Goal: Contribute content: Contribute content

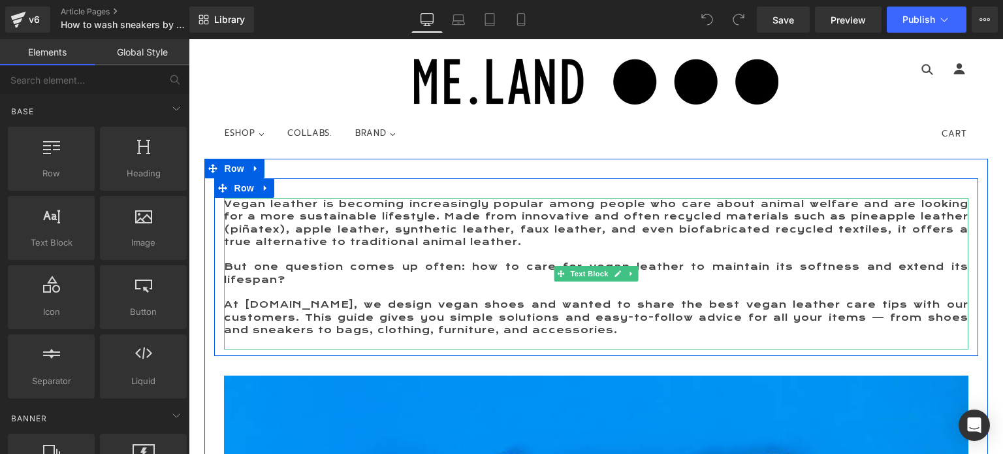
click at [266, 228] on p "Vegan leather is becoming increasingly popular among people who care about anim…" at bounding box center [596, 223] width 744 height 50
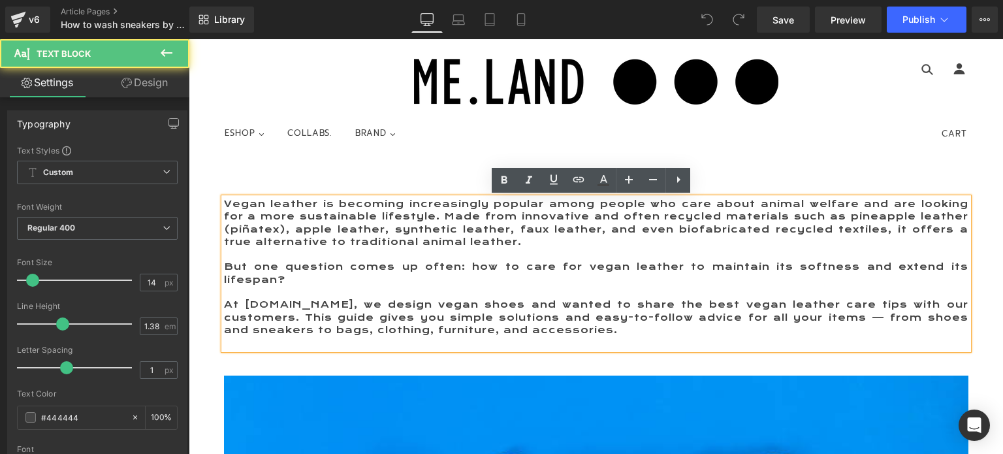
click at [525, 332] on p "At [DOMAIN_NAME], we design vegan shoes and wanted to share the best vegan leat…" at bounding box center [596, 317] width 744 height 38
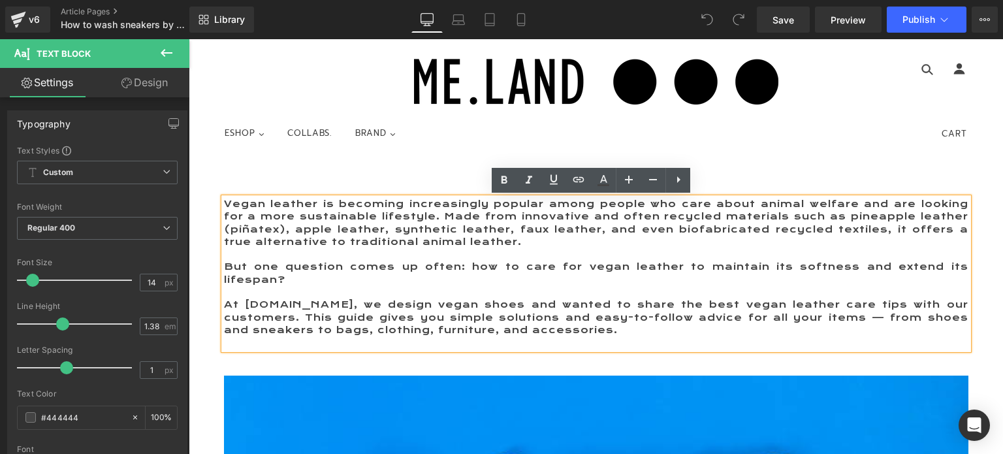
click at [512, 329] on p "At [DOMAIN_NAME], we design vegan shoes and wanted to share the best vegan leat…" at bounding box center [596, 317] width 744 height 38
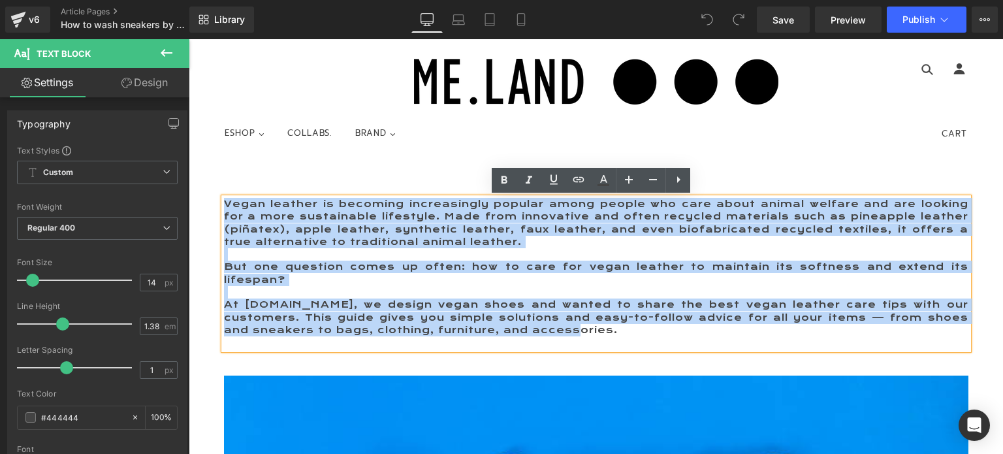
drag, startPoint x: 518, startPoint y: 330, endPoint x: 221, endPoint y: 202, distance: 323.1
click at [224, 202] on div "Vegan leather is becoming increasingly popular among people who care about anim…" at bounding box center [596, 273] width 744 height 151
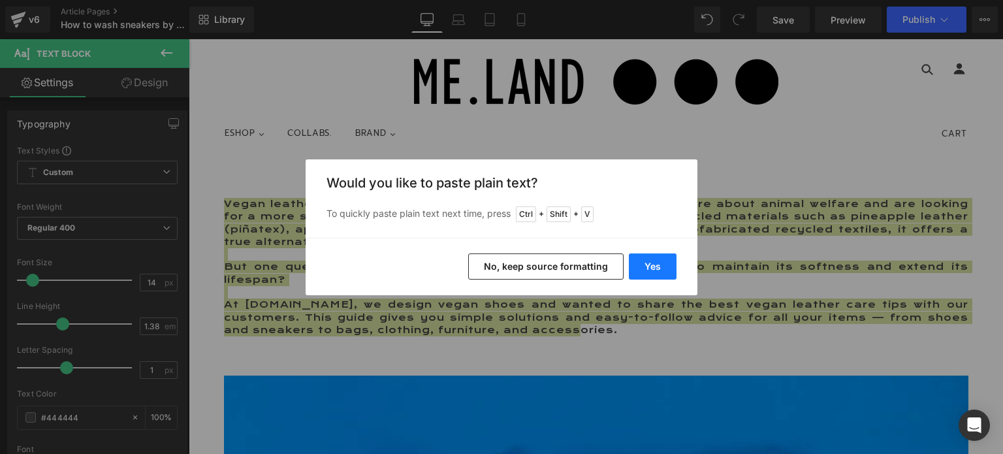
click at [647, 263] on button "Yes" at bounding box center [653, 266] width 48 height 26
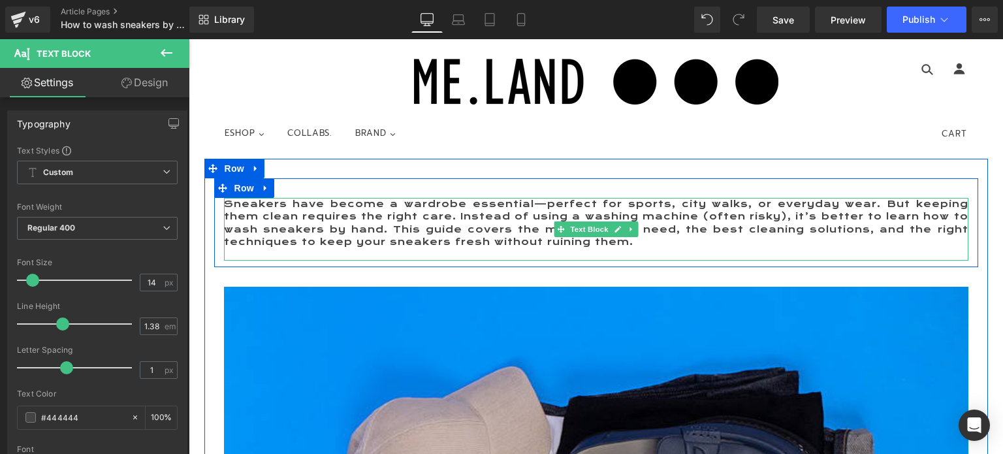
click at [456, 217] on p "Sneakers have become a wardrobe essential—perfect for sports, city walks, or ev…" at bounding box center [596, 223] width 744 height 50
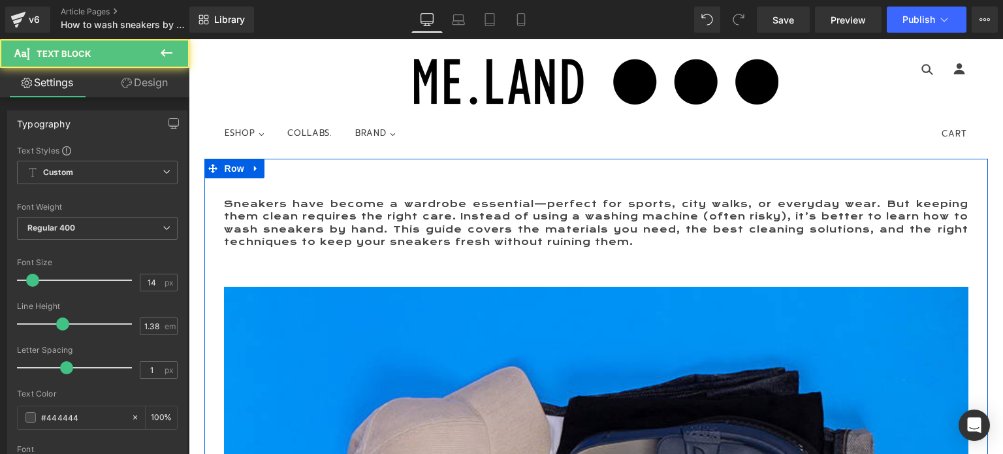
click at [490, 242] on p "Sneakers have become a wardrobe essential—perfect for sports, city walks, or ev…" at bounding box center [596, 223] width 744 height 50
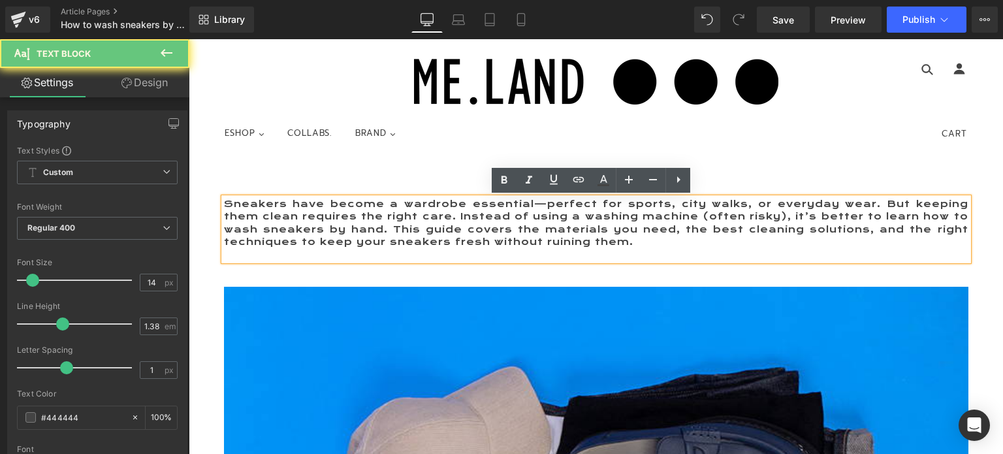
click at [637, 240] on p "Sneakers have become a wardrobe essential—perfect for sports, city walks, or ev…" at bounding box center [596, 223] width 744 height 50
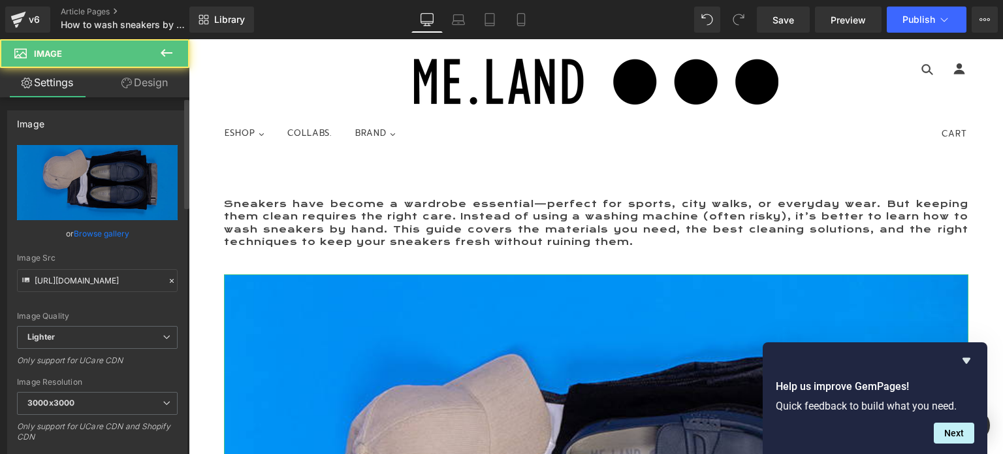
click at [104, 232] on link "Browse gallery" at bounding box center [101, 233] width 55 height 23
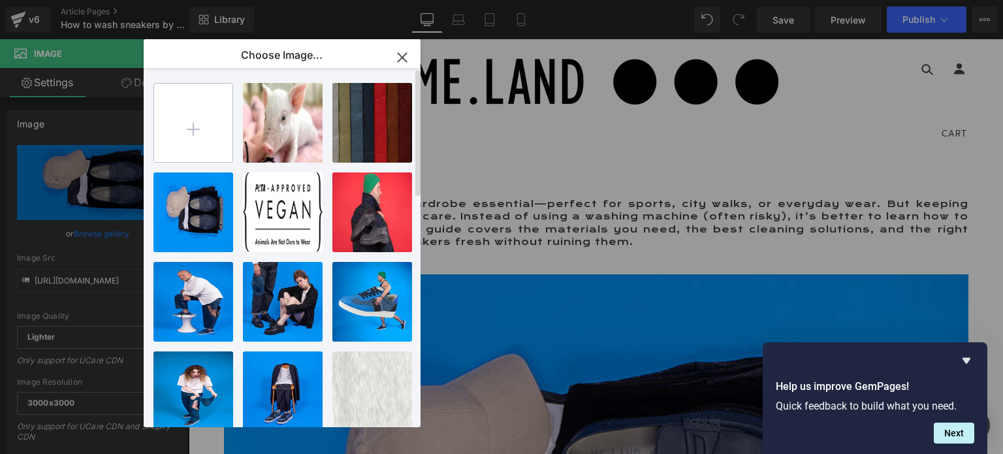
click at [191, 127] on input "file" at bounding box center [193, 123] width 78 height 78
type input "C:\fakepath\800x500 Hand wash.jpg"
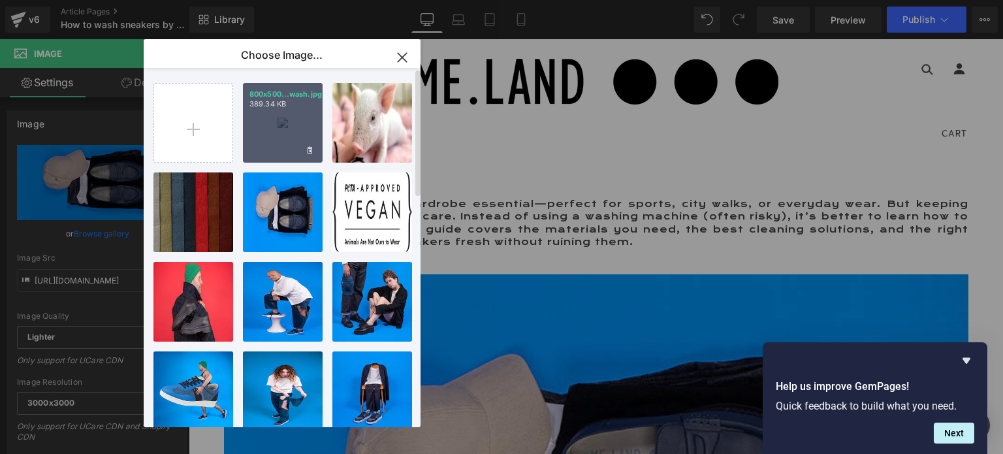
click at [275, 140] on div "800x500...wash.jpg 389.34 KB" at bounding box center [283, 123] width 80 height 80
type input "[URL][DOMAIN_NAME]"
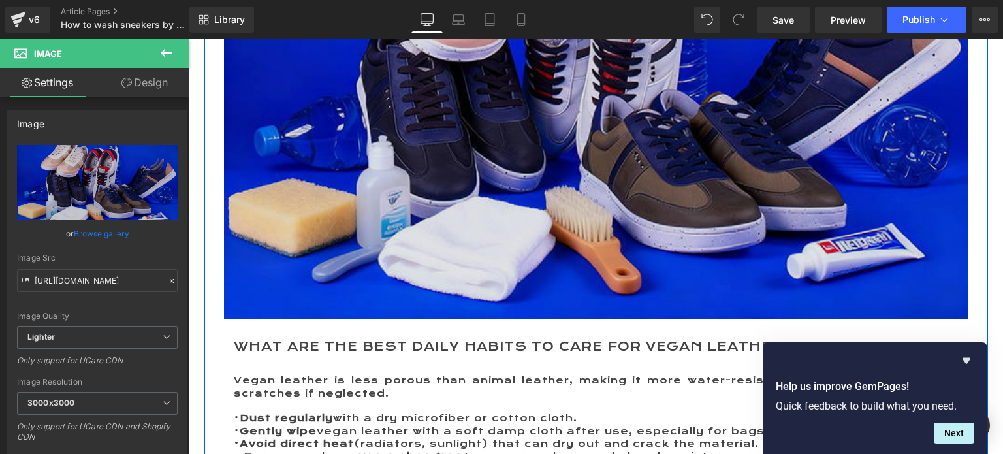
scroll to position [457, 0]
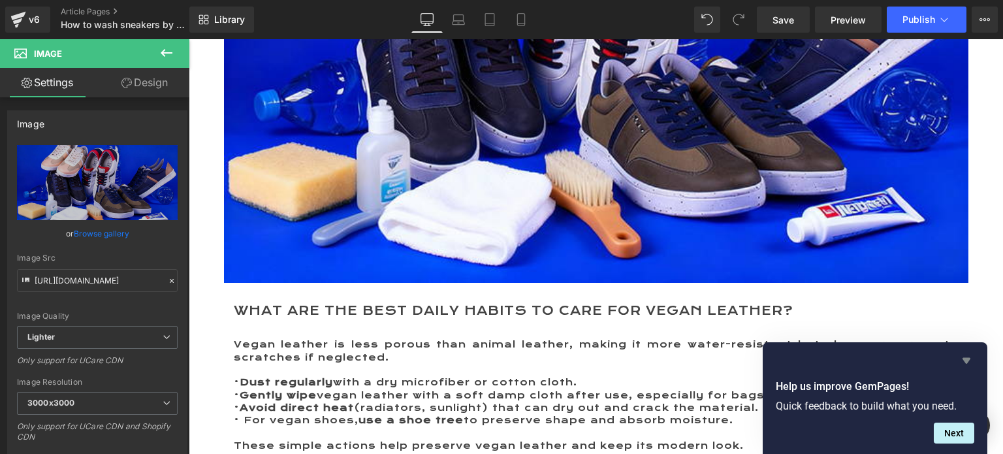
click at [961, 356] on icon "Hide survey" at bounding box center [966, 360] width 16 height 16
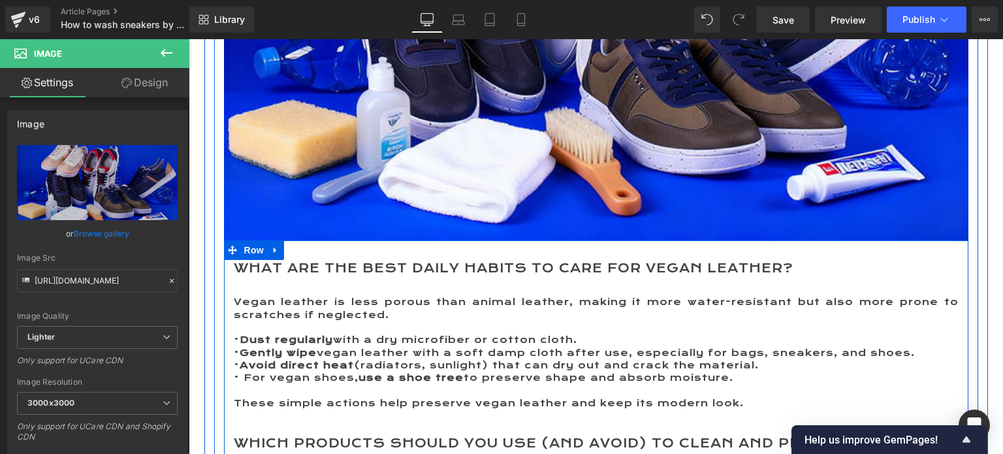
scroll to position [522, 0]
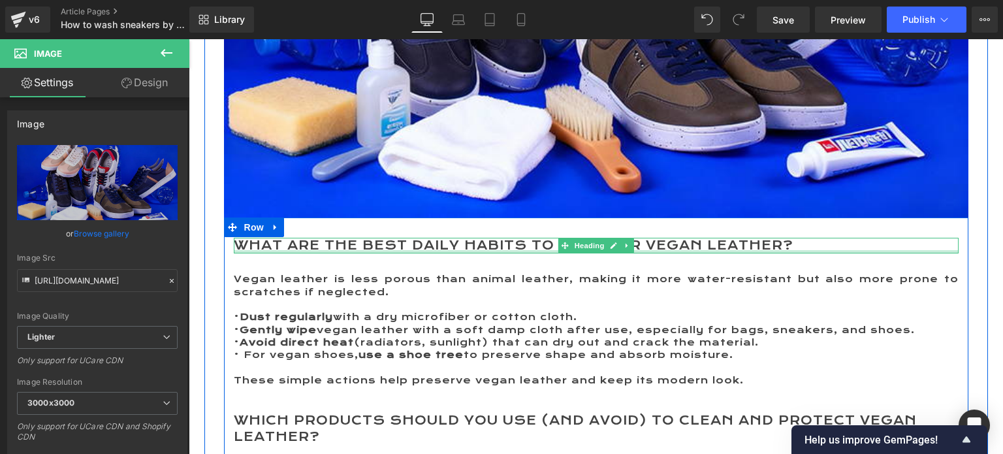
click at [243, 245] on h2 "What are the best daily habits to care for vegan leather?" at bounding box center [596, 246] width 725 height 16
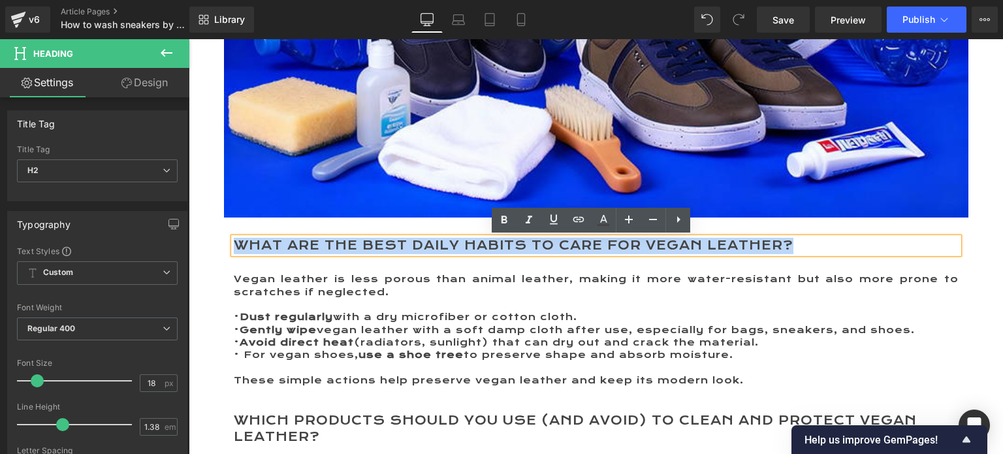
drag, startPoint x: 232, startPoint y: 243, endPoint x: 805, endPoint y: 242, distance: 572.4
click at [805, 242] on h2 "What are the best daily habits to care for vegan leather?" at bounding box center [596, 246] width 725 height 16
paste div
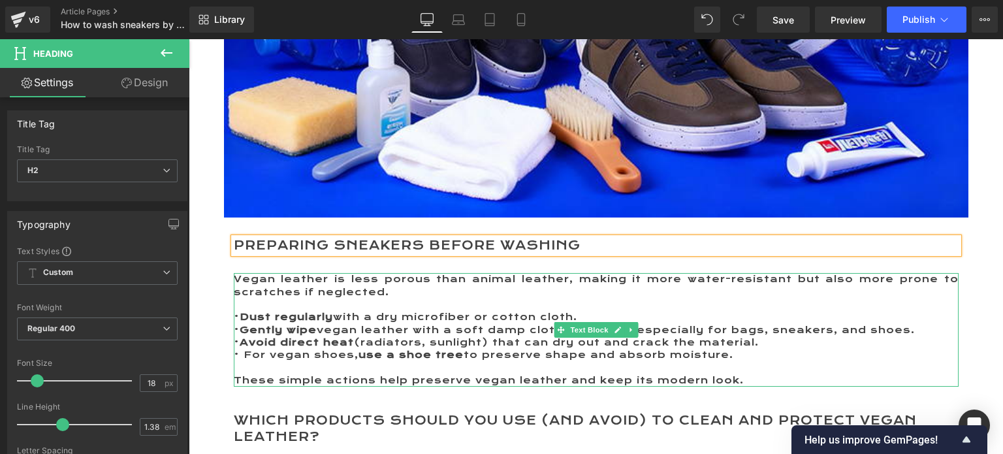
click at [235, 278] on p "Vegan leather is less porous than animal leather, making it more water-resistan…" at bounding box center [596, 285] width 725 height 25
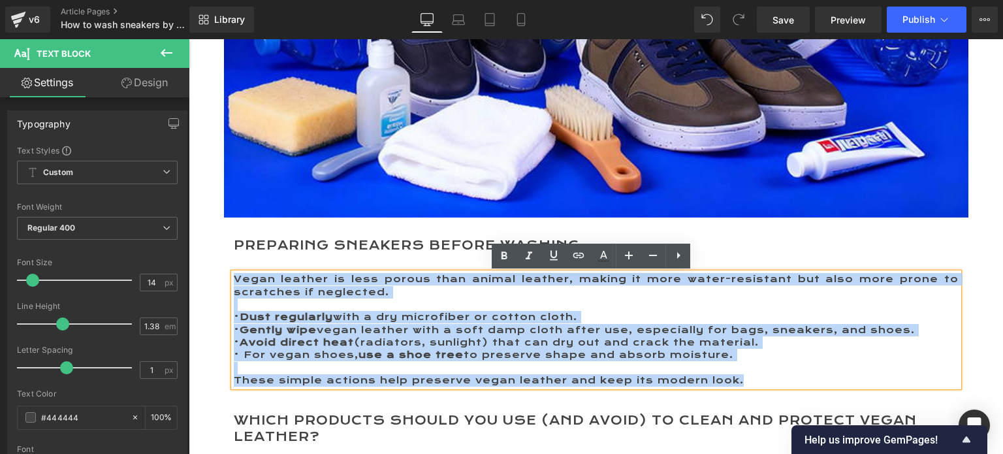
drag, startPoint x: 229, startPoint y: 278, endPoint x: 732, endPoint y: 379, distance: 512.7
click at [732, 379] on div "Vegan leather is less porous than animal leather, making it more water-resistan…" at bounding box center [596, 330] width 725 height 114
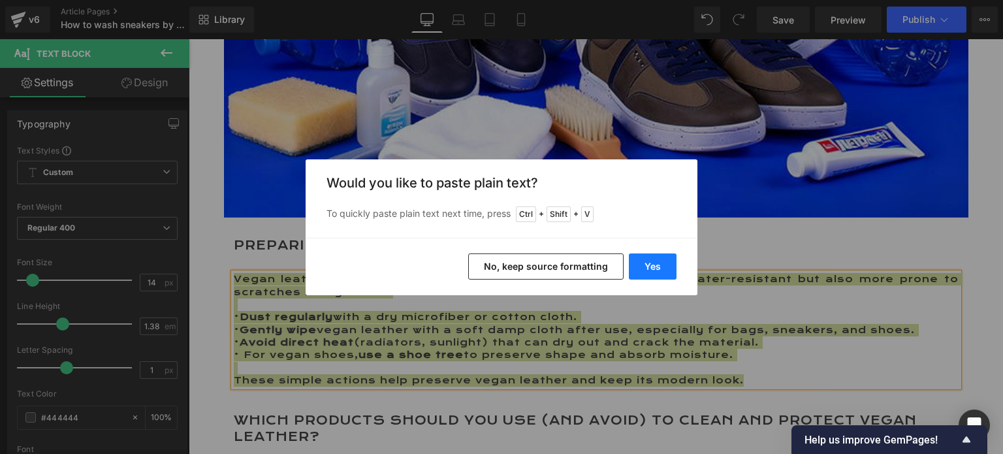
click at [645, 258] on button "Yes" at bounding box center [653, 266] width 48 height 26
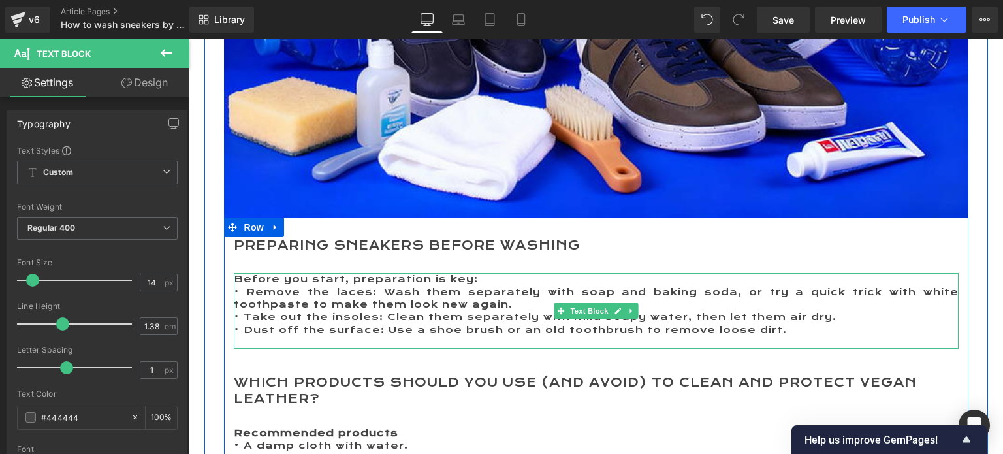
click at [493, 281] on p "Before you start, preparation is key:" at bounding box center [596, 279] width 725 height 12
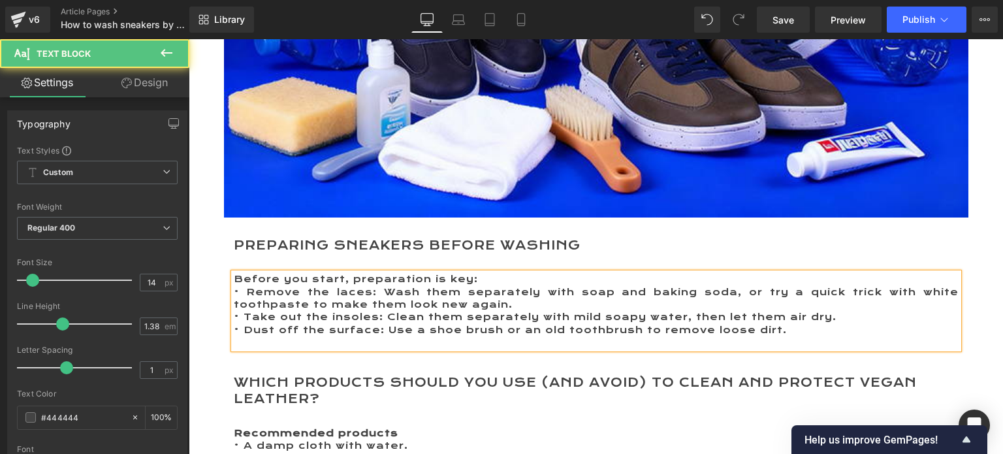
click at [375, 292] on span "• Remove the laces: Wash them separately with soap and baking soda, or try a qu…" at bounding box center [596, 298] width 725 height 24
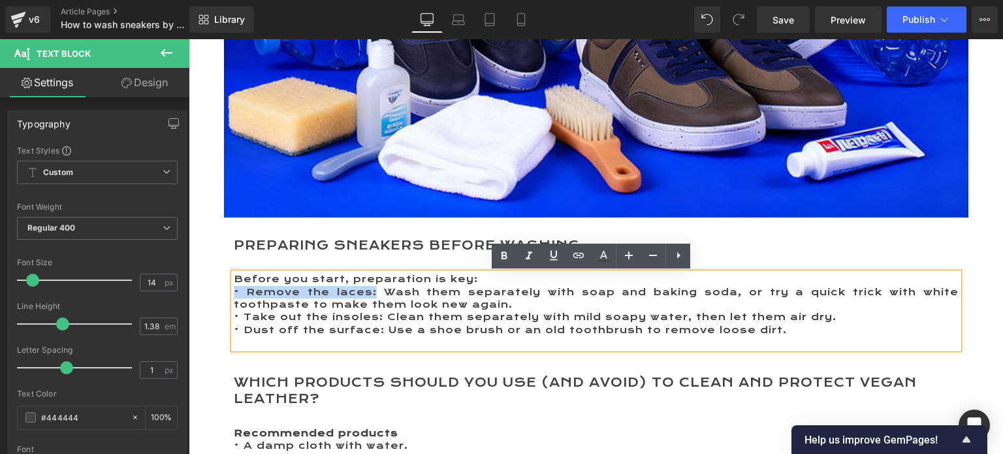
drag, startPoint x: 373, startPoint y: 292, endPoint x: 229, endPoint y: 288, distance: 143.7
click at [234, 288] on span "• Remove the laces: Wash them separately with soap and baking soda, or try a qu…" at bounding box center [596, 298] width 725 height 24
click at [499, 255] on icon at bounding box center [504, 256] width 16 height 16
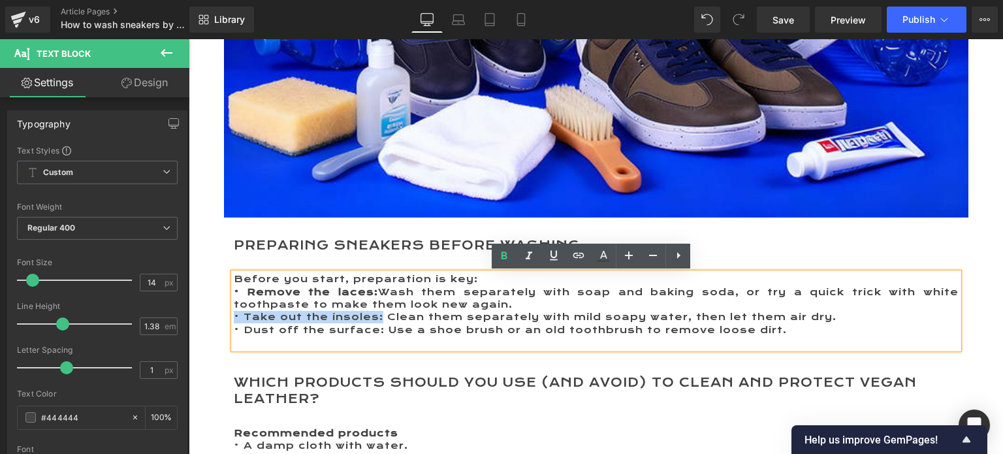
drag, startPoint x: 376, startPoint y: 316, endPoint x: 228, endPoint y: 315, distance: 148.2
click at [234, 315] on p "• Take out the insoles: Clean them separately with mild soapy water, then let t…" at bounding box center [596, 317] width 725 height 12
click at [502, 258] on icon at bounding box center [504, 255] width 6 height 8
drag, startPoint x: 373, startPoint y: 328, endPoint x: 231, endPoint y: 331, distance: 141.7
click at [234, 331] on p "• Dust off the surface: Use a shoe brush or an old toothbrush to remove loose d…" at bounding box center [596, 330] width 725 height 12
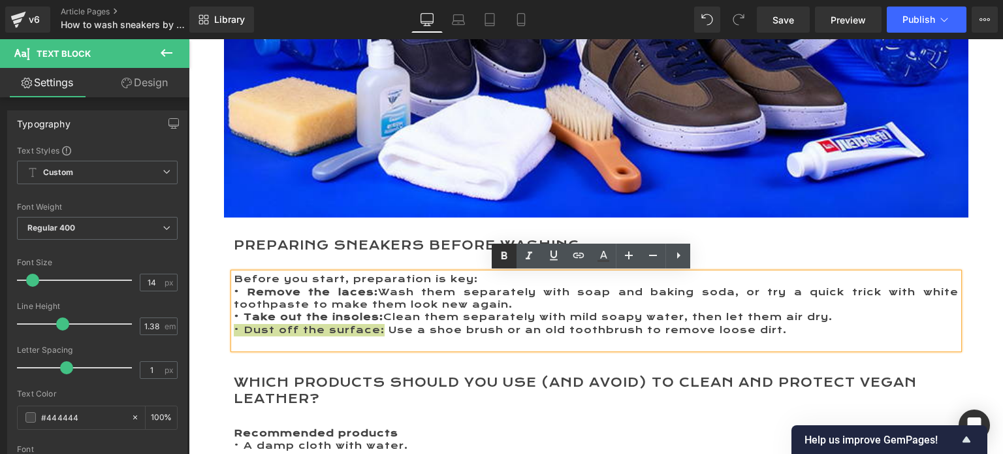
click at [501, 255] on icon at bounding box center [504, 255] width 6 height 8
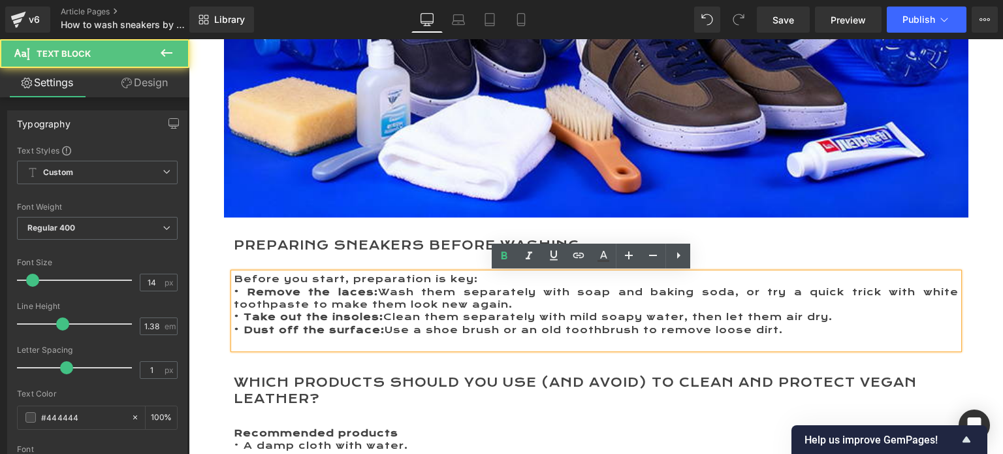
click at [429, 305] on span "• Remove the laces: Wash them separately with soap and baking soda, or try a qu…" at bounding box center [596, 298] width 725 height 24
click at [805, 328] on p "• Dust off the surface: Use a shoe brush or an old toothbrush to remove loose d…" at bounding box center [596, 330] width 725 height 12
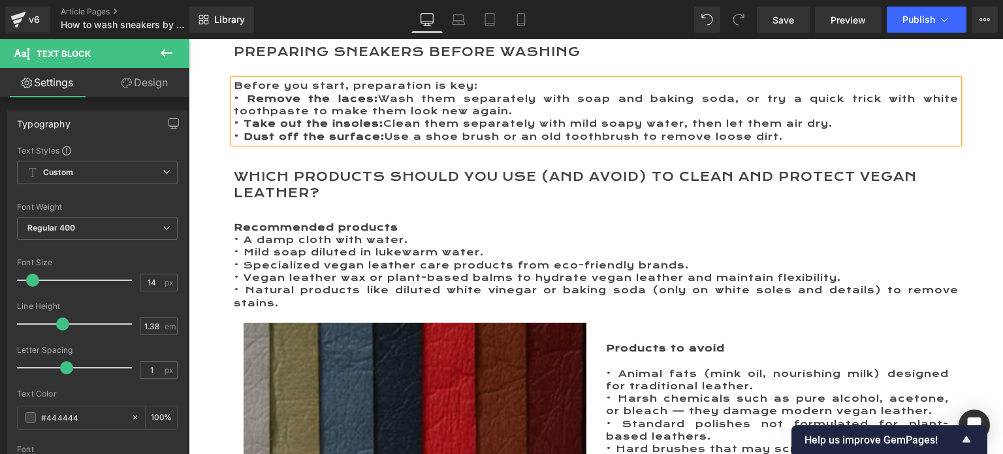
scroll to position [718, 0]
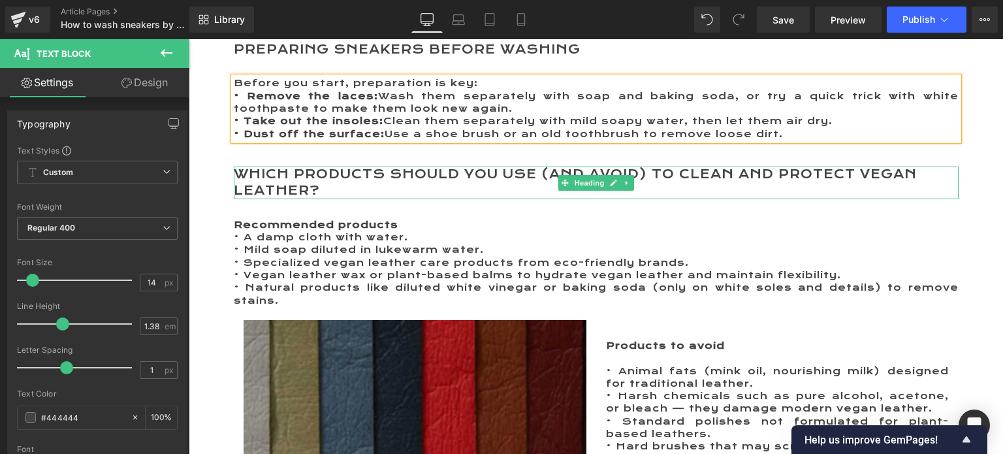
click at [276, 175] on h2 "Which products should you use (and avoid) to clean and protect vegan leather?" at bounding box center [596, 182] width 725 height 33
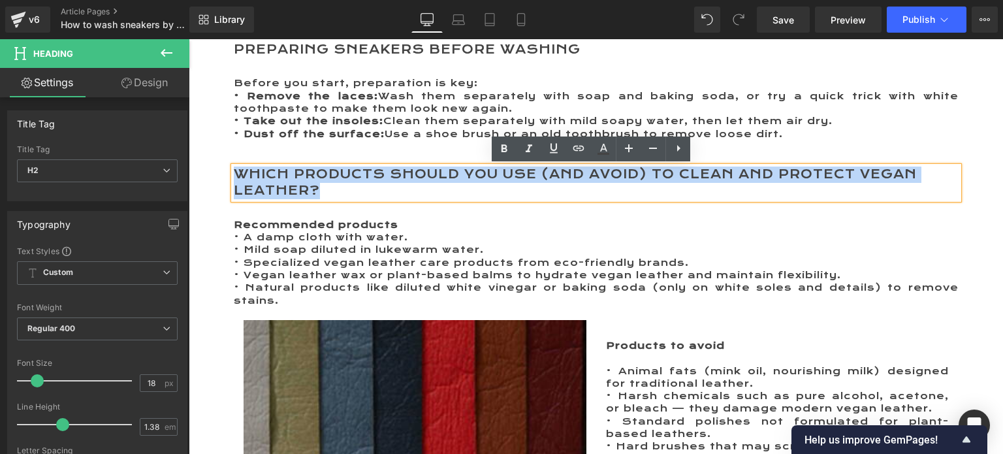
drag, startPoint x: 319, startPoint y: 190, endPoint x: 224, endPoint y: 164, distance: 98.0
click at [224, 164] on div "Preparing Sneakers Before Washing Heading Before you start, preparation is key:…" at bounding box center [596, 355] width 744 height 627
paste div
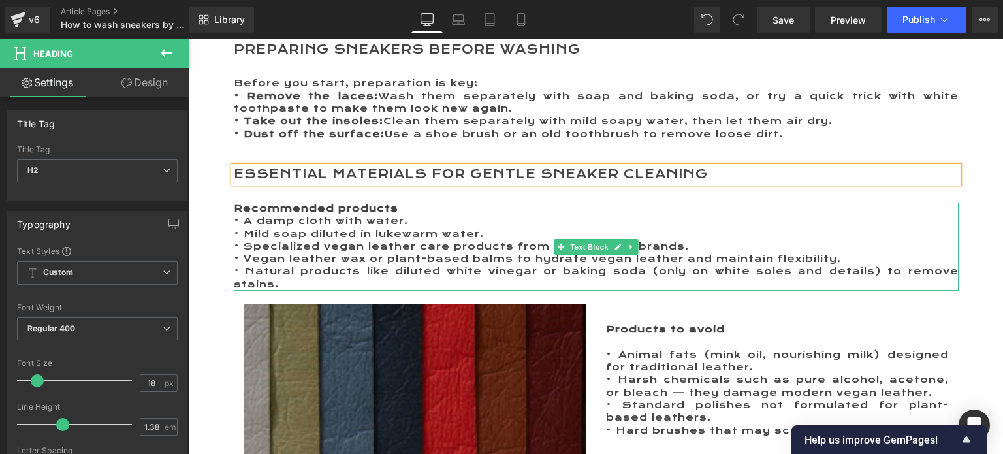
click at [260, 237] on p "• Mild soap diluted in lukewarm water." at bounding box center [596, 234] width 725 height 12
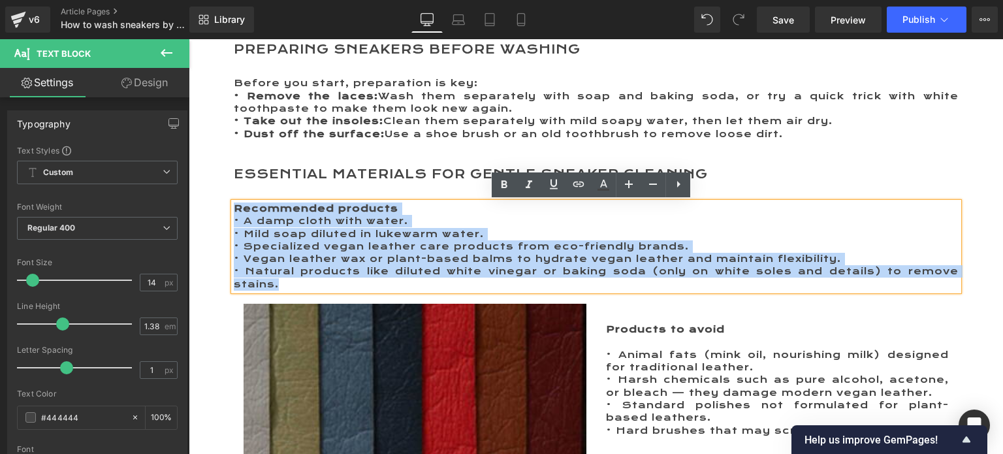
drag, startPoint x: 228, startPoint y: 204, endPoint x: 281, endPoint y: 284, distance: 95.2
click at [281, 284] on div "Recommended products • A damp cloth with water. • Mild soap diluted in lukewarm…" at bounding box center [596, 246] width 725 height 88
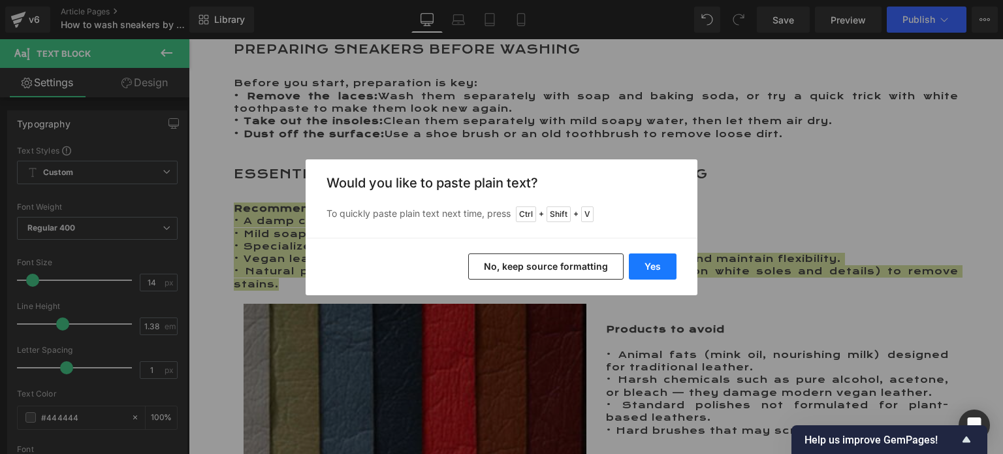
click at [659, 263] on button "Yes" at bounding box center [653, 266] width 48 height 26
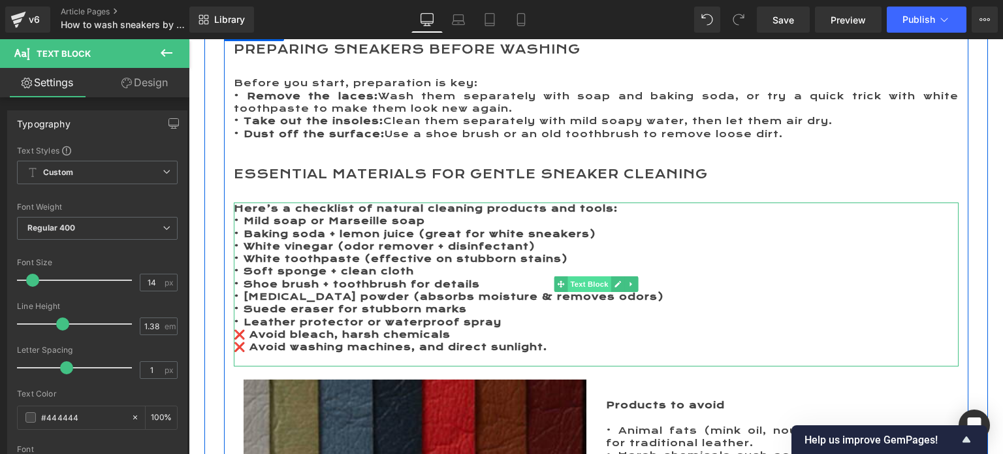
click at [580, 281] on span "Text Block" at bounding box center [588, 284] width 43 height 16
click at [614, 284] on icon at bounding box center [617, 284] width 7 height 7
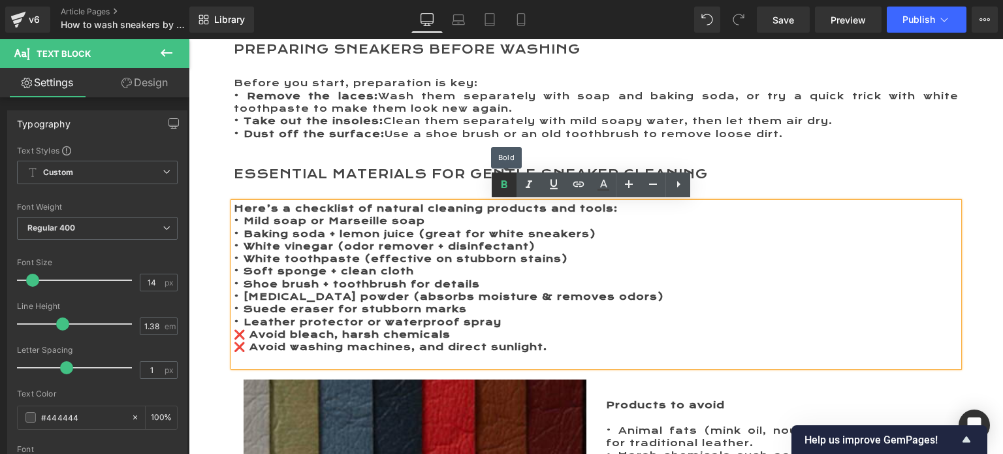
click at [501, 181] on icon at bounding box center [504, 185] width 16 height 16
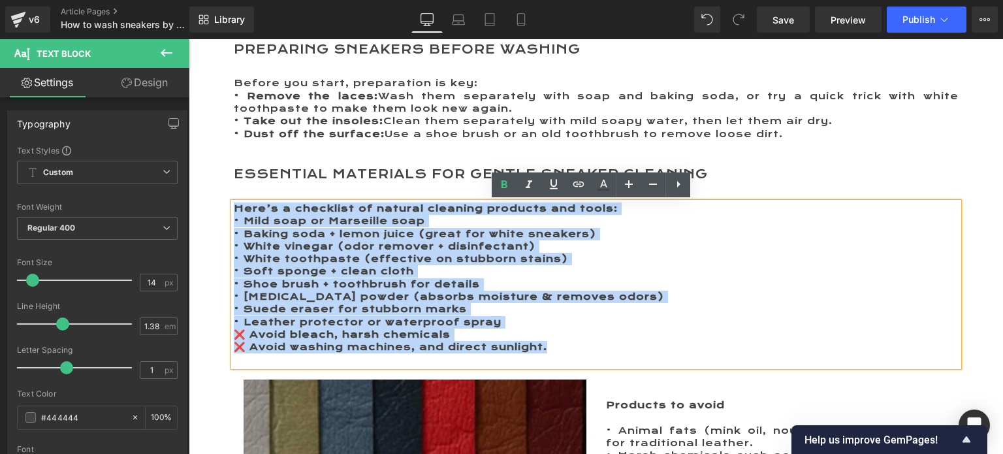
drag, startPoint x: 230, startPoint y: 210, endPoint x: 593, endPoint y: 356, distance: 391.5
click at [593, 356] on div "Here’s a checklist of natural cleaning products and tools: • Mild soap or Mars…" at bounding box center [596, 284] width 725 height 164
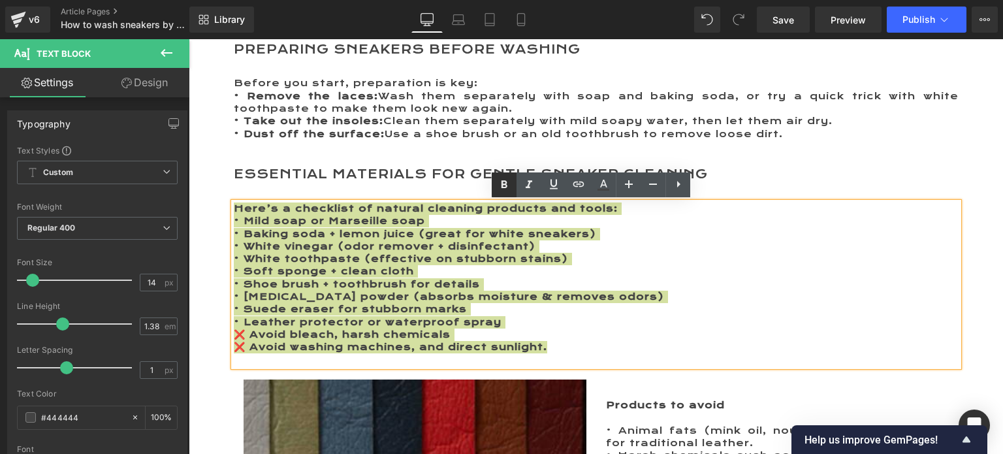
click at [503, 187] on icon at bounding box center [504, 184] width 6 height 8
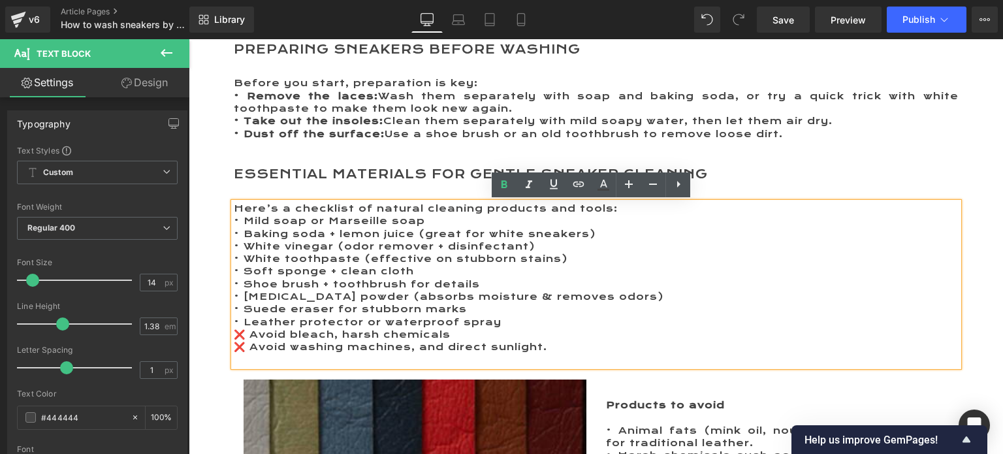
click at [566, 347] on p "❌ Avoid washing machines, and direct sunlight." at bounding box center [596, 347] width 725 height 12
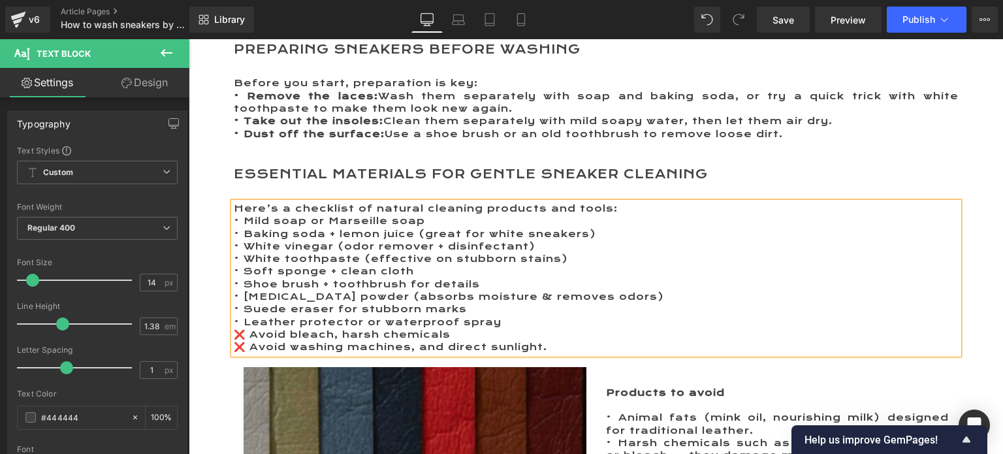
click at [496, 324] on p "• Leather protector or waterproof spray" at bounding box center [596, 322] width 725 height 12
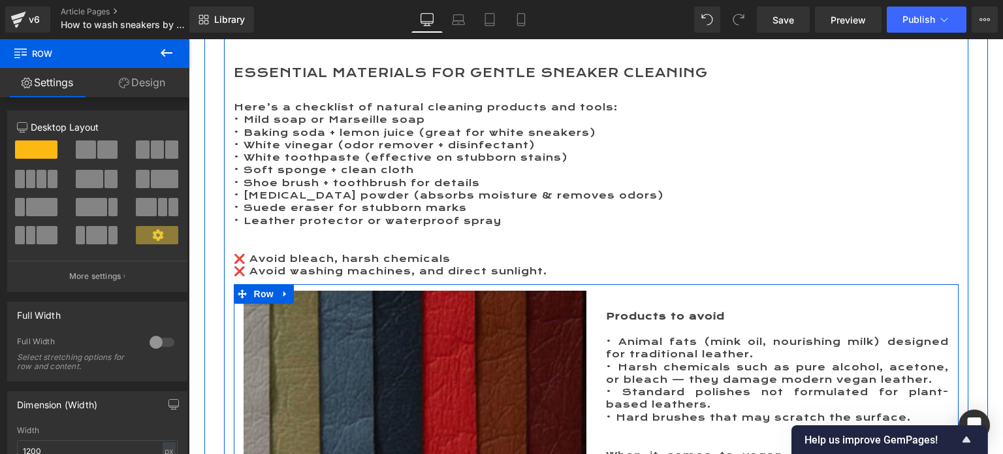
scroll to position [849, 0]
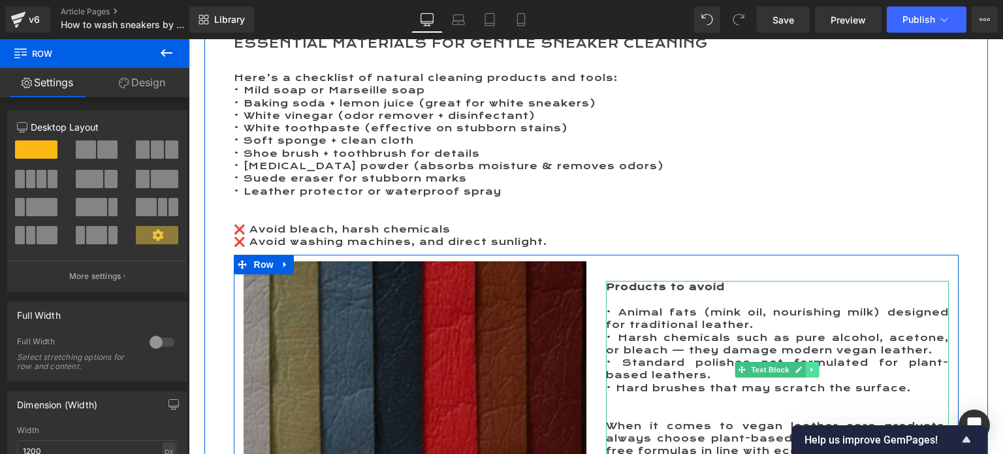
click at [805, 373] on link at bounding box center [812, 370] width 14 height 16
click at [817, 371] on icon at bounding box center [818, 369] width 7 height 7
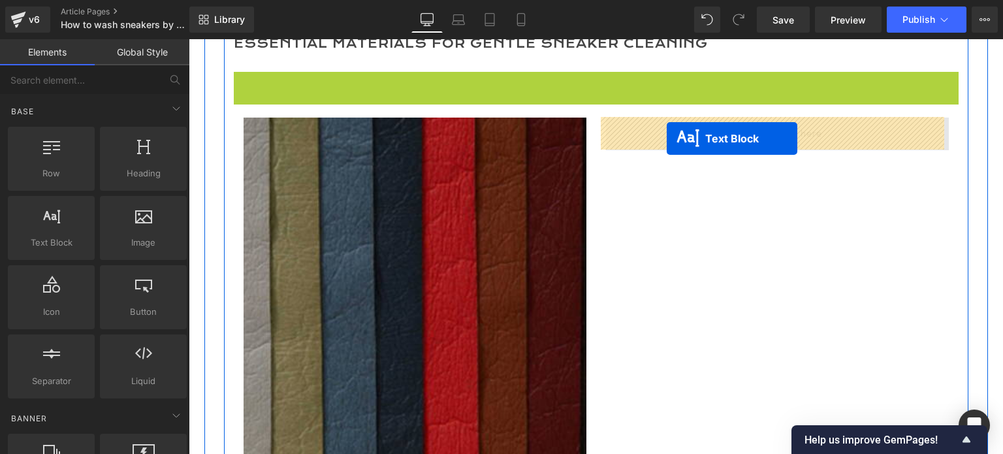
drag, startPoint x: 556, startPoint y: 163, endPoint x: 666, endPoint y: 138, distance: 112.9
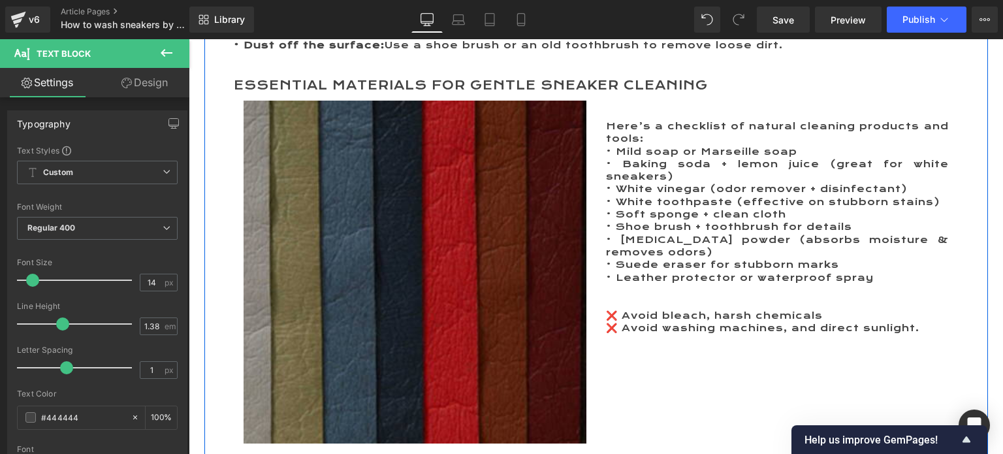
scroll to position [783, 0]
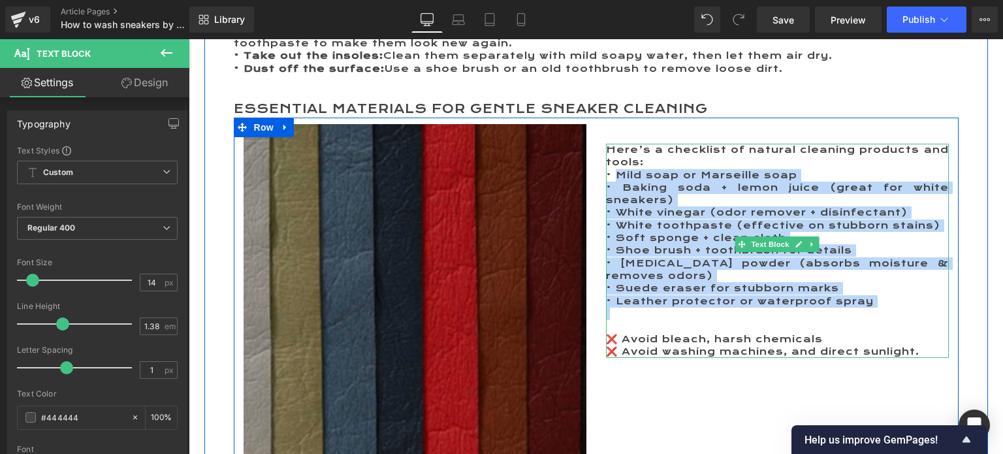
drag, startPoint x: 611, startPoint y: 173, endPoint x: 871, endPoint y: 296, distance: 287.3
click at [871, 296] on div "Here’s a checklist of natural cleaning products and tools: • Mild soap or Marse…" at bounding box center [777, 251] width 343 height 214
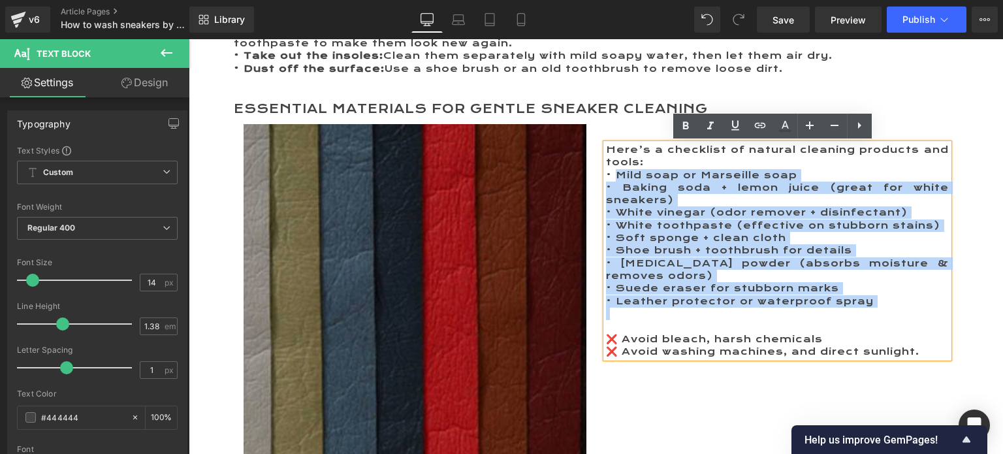
copy div "Mild soap or Marseille soap • Baking soda + lemon juice (great for white sneake…"
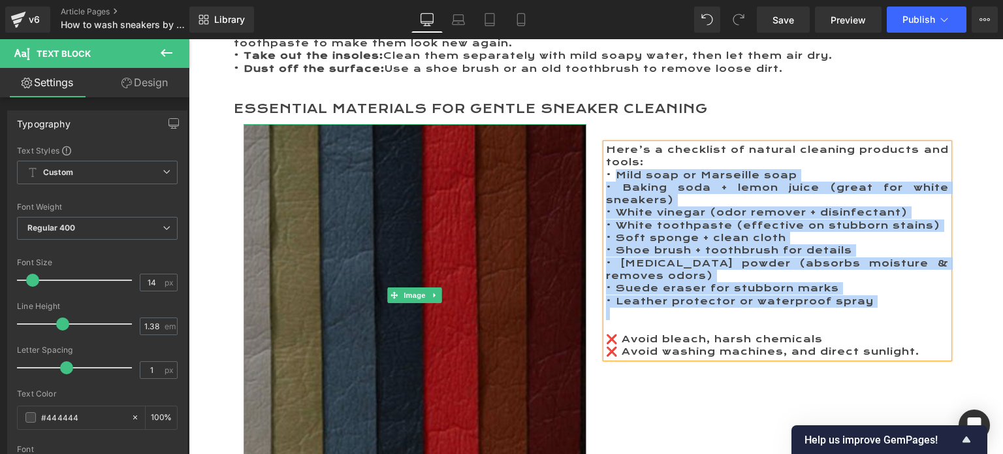
click at [410, 334] on img at bounding box center [414, 295] width 343 height 343
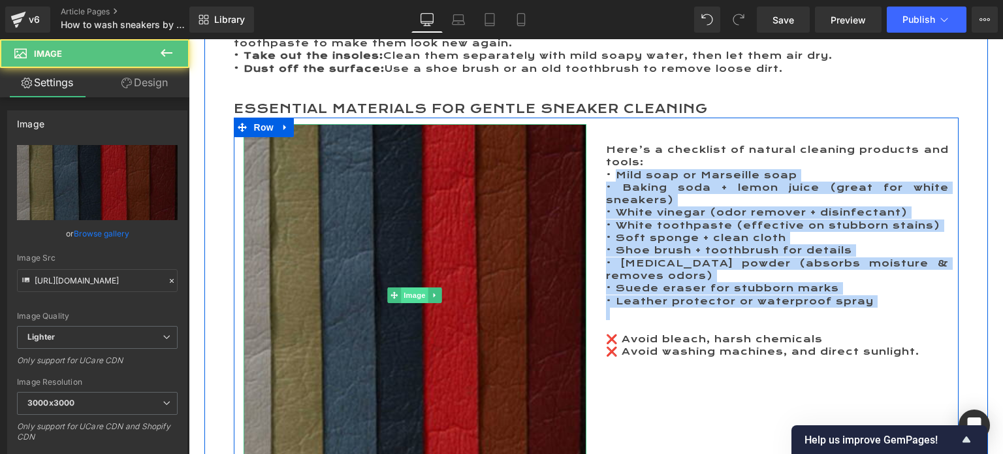
click at [414, 294] on span "Image" at bounding box center [414, 295] width 27 height 16
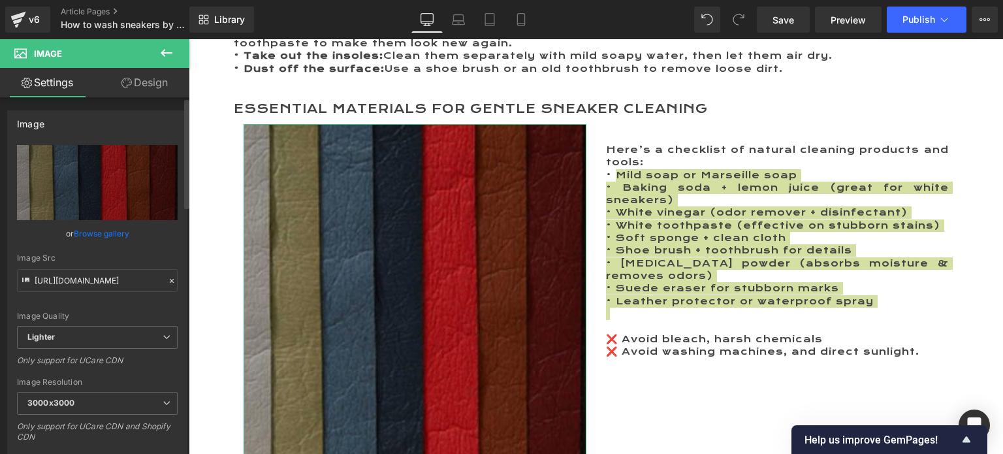
click at [78, 232] on link "Browse gallery" at bounding box center [101, 233] width 55 height 23
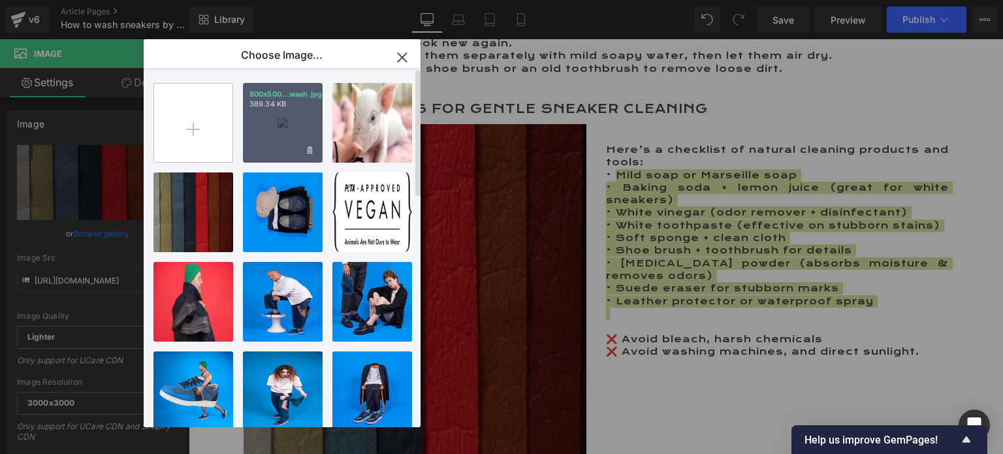
click at [185, 129] on input "file" at bounding box center [193, 123] width 78 height 78
type input "C:\fakepath\800x500 Hand wash 2 carré.jpg"
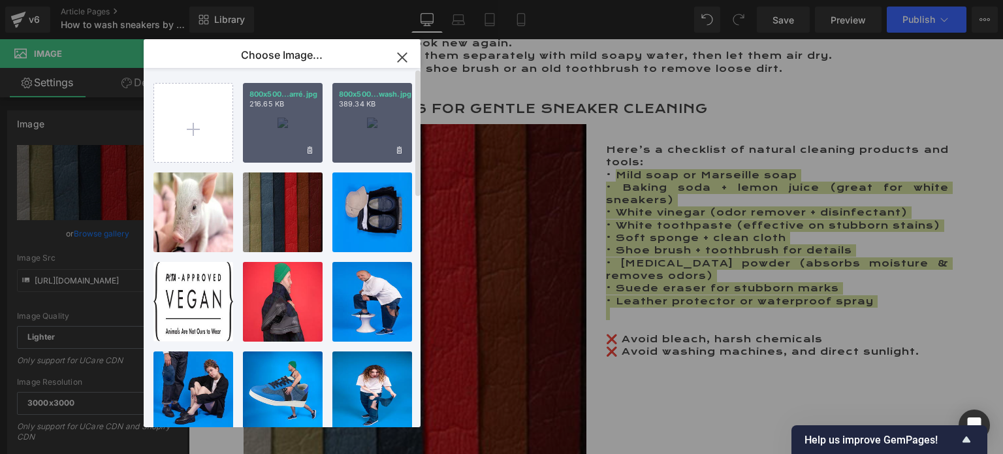
click at [279, 139] on div "800x500...arré.jpg 216.65 KB" at bounding box center [283, 123] width 80 height 80
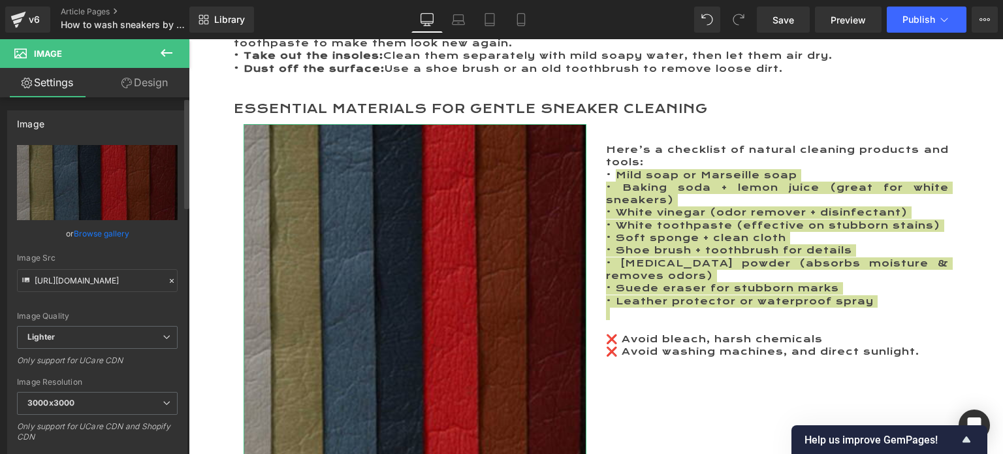
click at [85, 232] on link "Browse gallery" at bounding box center [101, 233] width 55 height 23
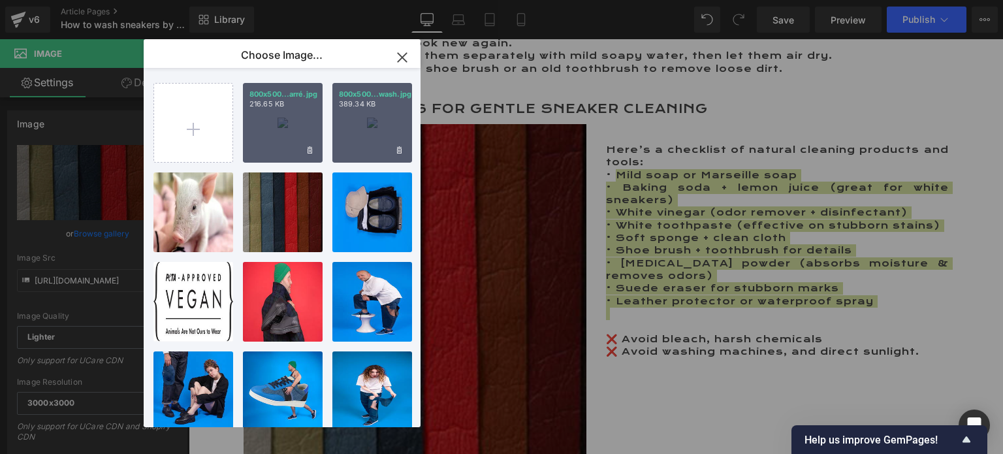
click at [279, 125] on div "800x500...arré.jpg 216.65 KB" at bounding box center [283, 123] width 80 height 80
type input "[URL][DOMAIN_NAME]"
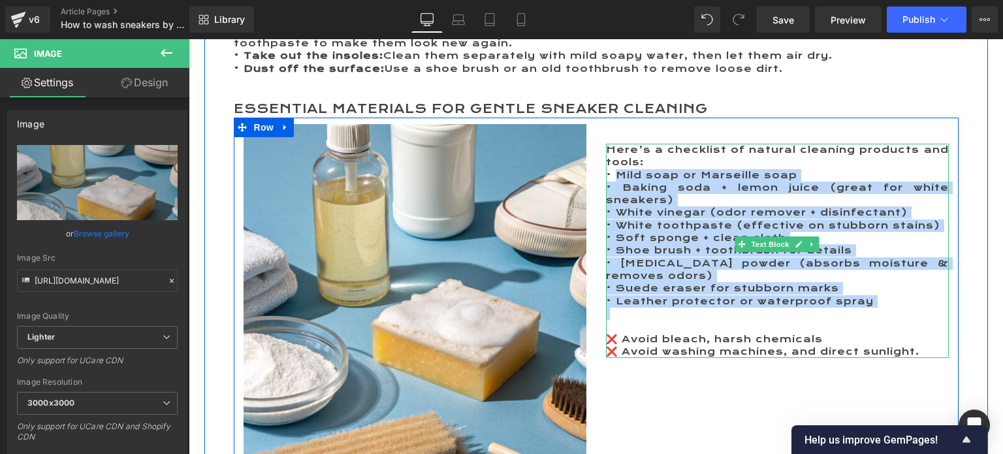
click at [672, 320] on p at bounding box center [777, 326] width 343 height 12
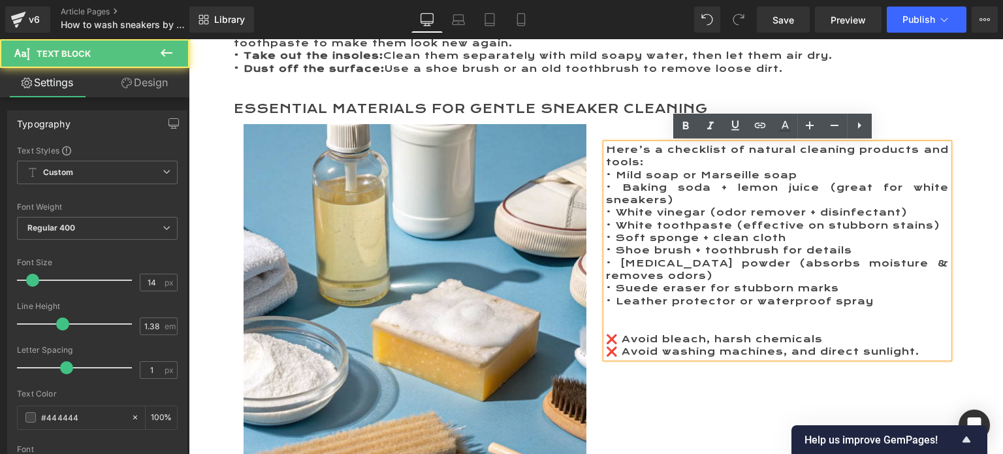
click at [657, 162] on p "Here’s a checklist of natural cleaning products and tools:" at bounding box center [777, 156] width 343 height 25
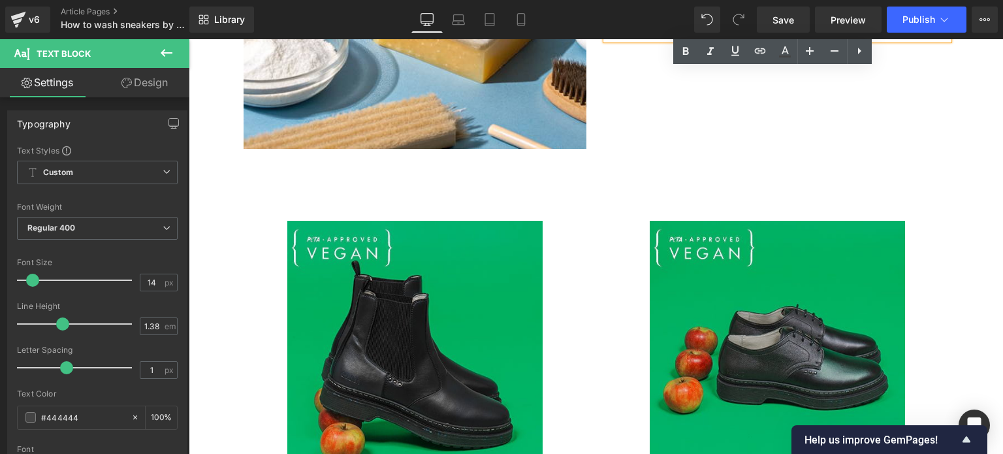
scroll to position [1110, 0]
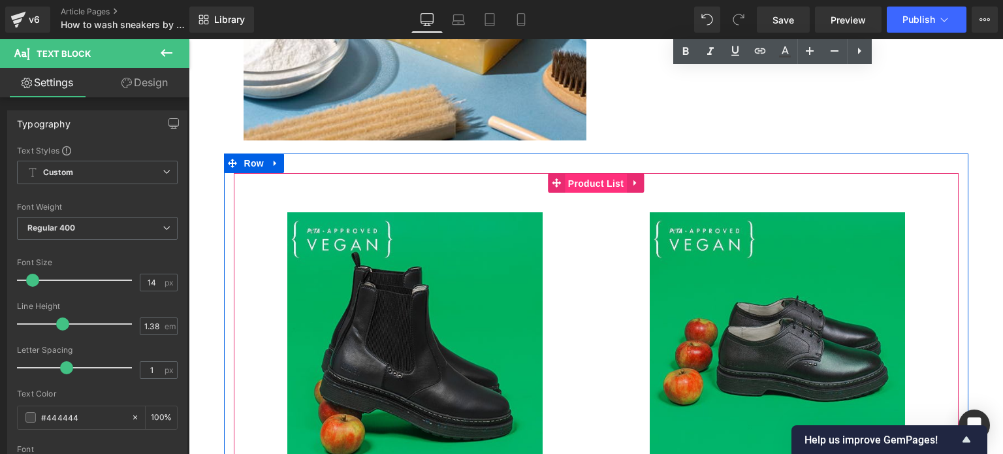
click at [587, 183] on span "Product List" at bounding box center [596, 184] width 62 height 20
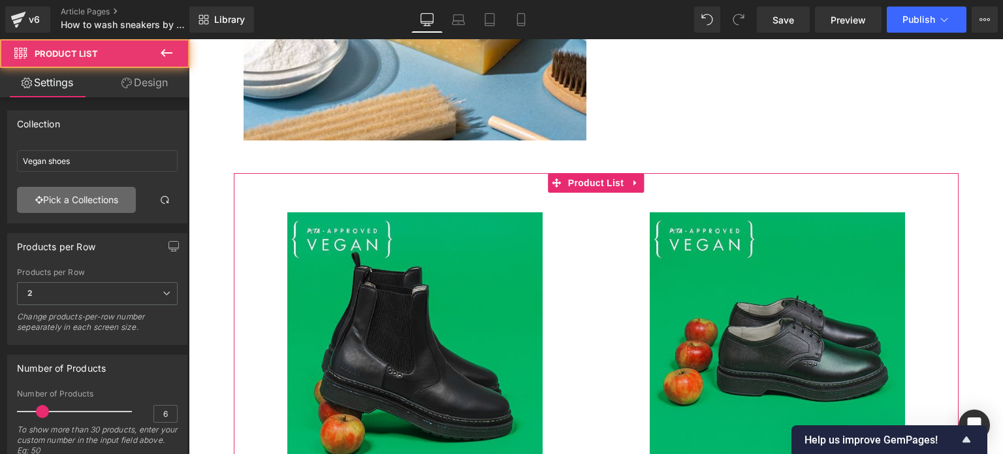
click at [54, 198] on link "Pick a Collections" at bounding box center [76, 200] width 119 height 26
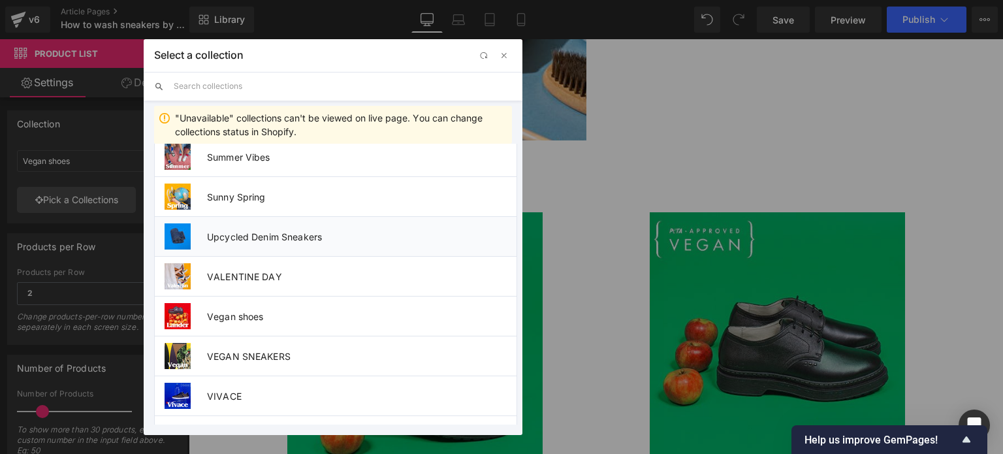
scroll to position [1157, 0]
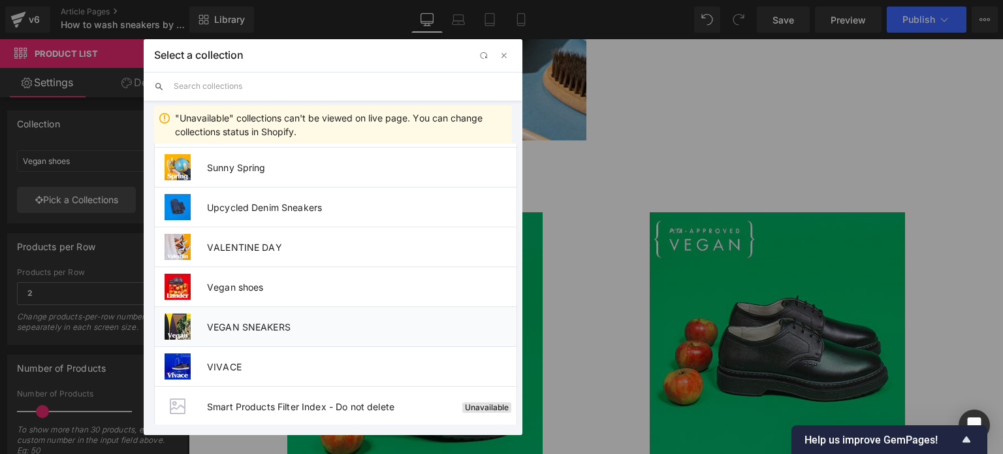
click at [266, 322] on span "VEGAN SNEAKERS" at bounding box center [361, 326] width 309 height 11
type input "VEGAN SNEAKERS"
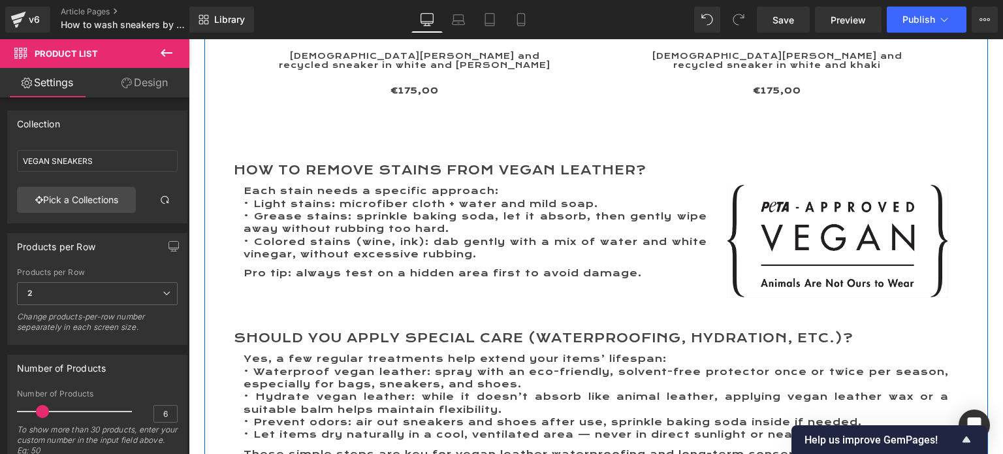
scroll to position [2285, 0]
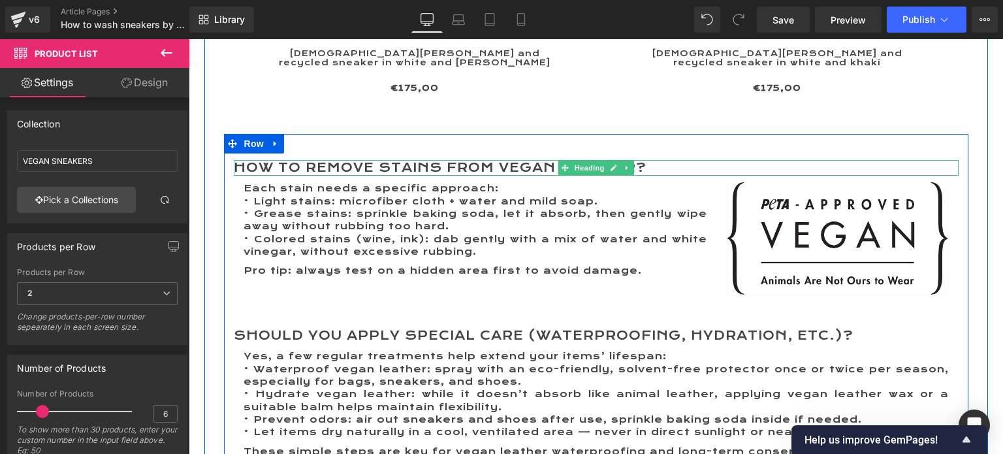
drag, startPoint x: 273, startPoint y: 156, endPoint x: 233, endPoint y: 156, distance: 40.5
click at [273, 160] on h2 "How to remove stains from vegan leather?" at bounding box center [596, 168] width 725 height 16
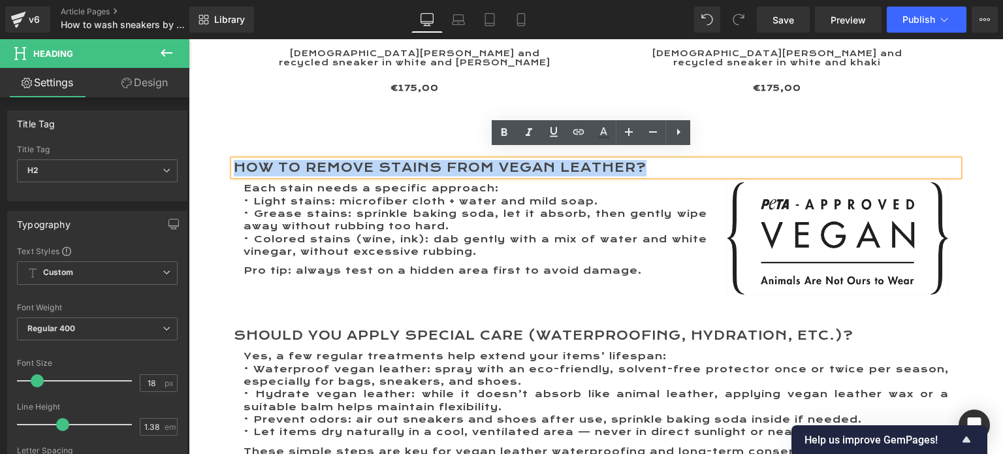
drag, startPoint x: 230, startPoint y: 156, endPoint x: 642, endPoint y: 156, distance: 411.2
click at [642, 160] on h2 "How to remove stains from vegan leather?" at bounding box center [596, 168] width 725 height 16
paste div
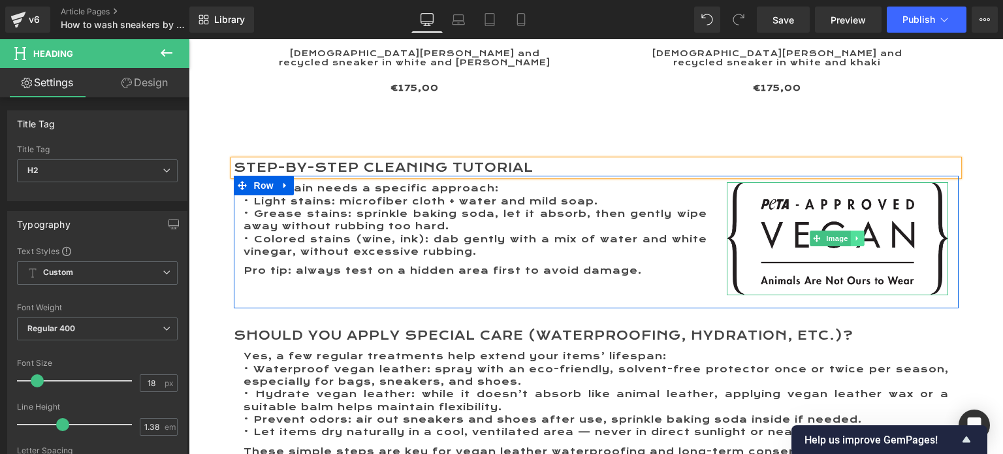
click at [854, 234] on icon at bounding box center [857, 238] width 7 height 8
click at [858, 230] on link at bounding box center [865, 238] width 14 height 16
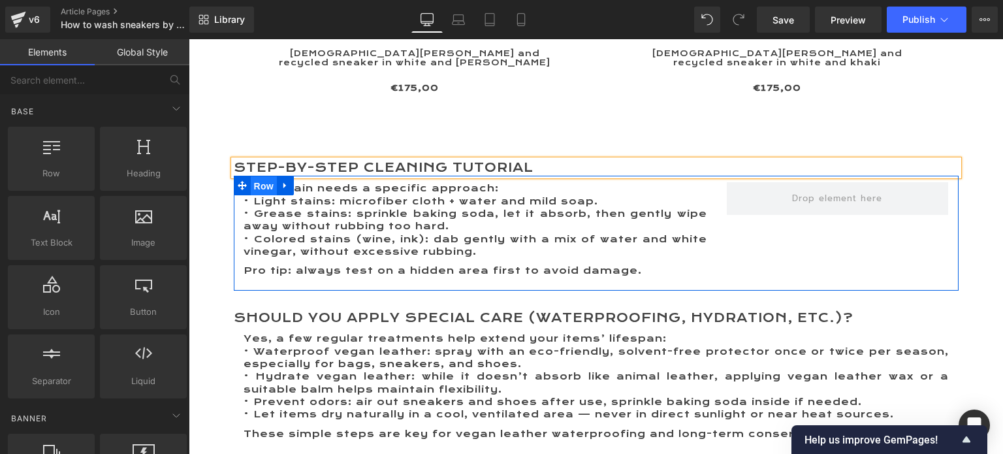
click at [257, 178] on span "Row" at bounding box center [264, 186] width 26 height 20
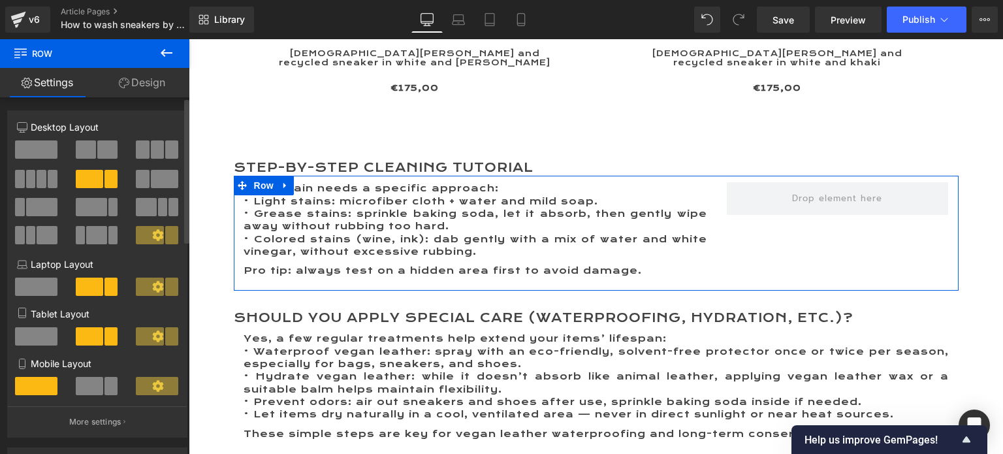
click at [20, 155] on span at bounding box center [36, 149] width 42 height 18
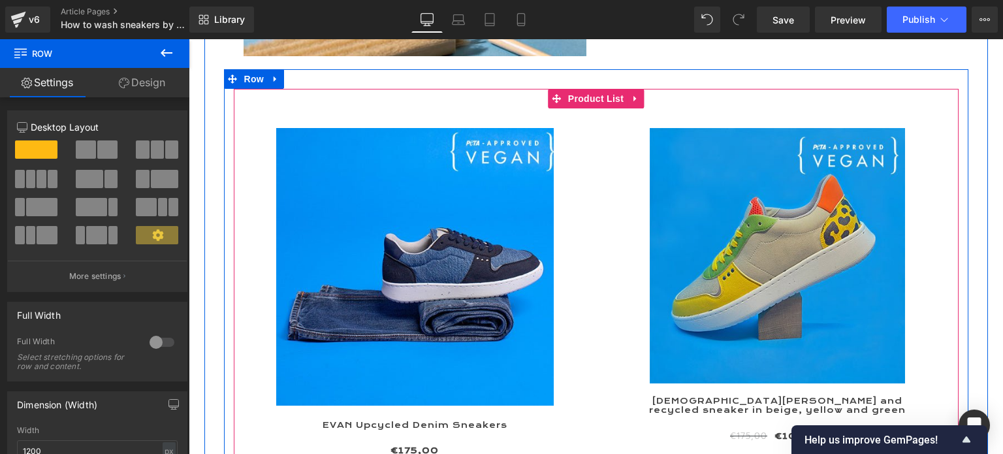
scroll to position [1175, 0]
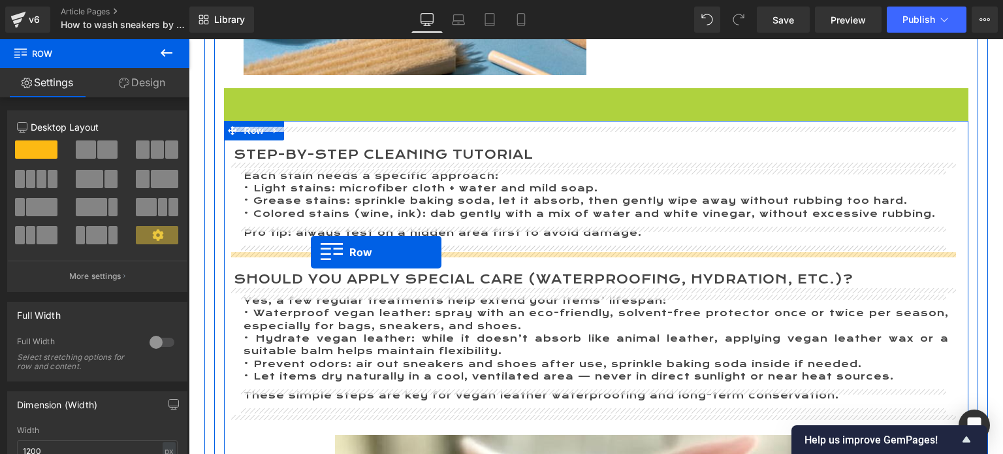
drag, startPoint x: 225, startPoint y: 97, endPoint x: 311, endPoint y: 252, distance: 177.3
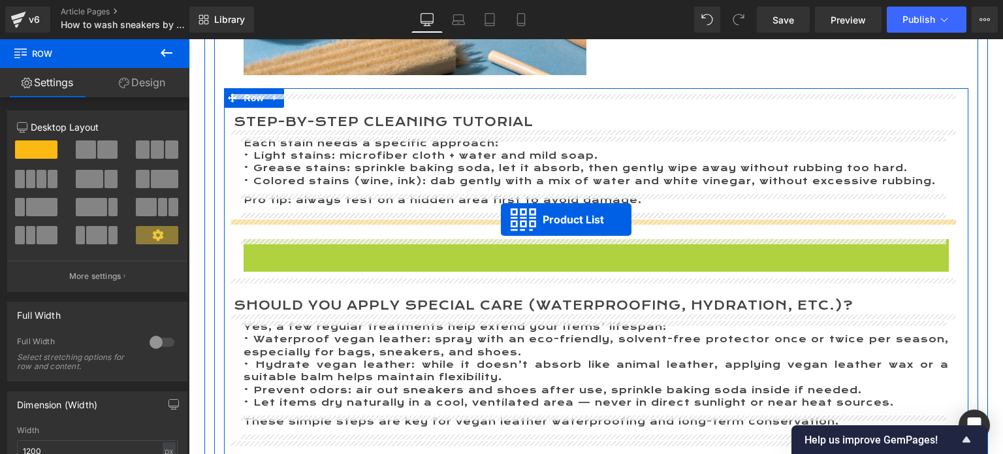
drag, startPoint x: 546, startPoint y: 248, endPoint x: 501, endPoint y: 219, distance: 53.4
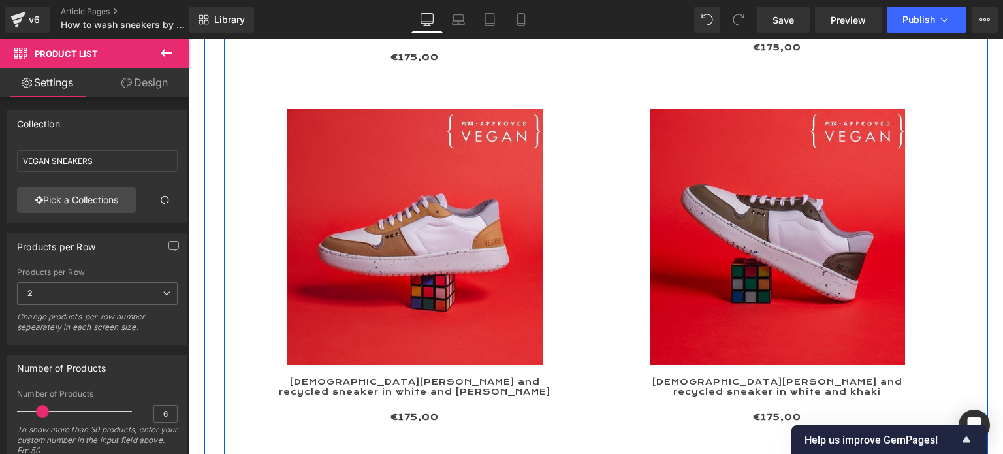
scroll to position [2415, 0]
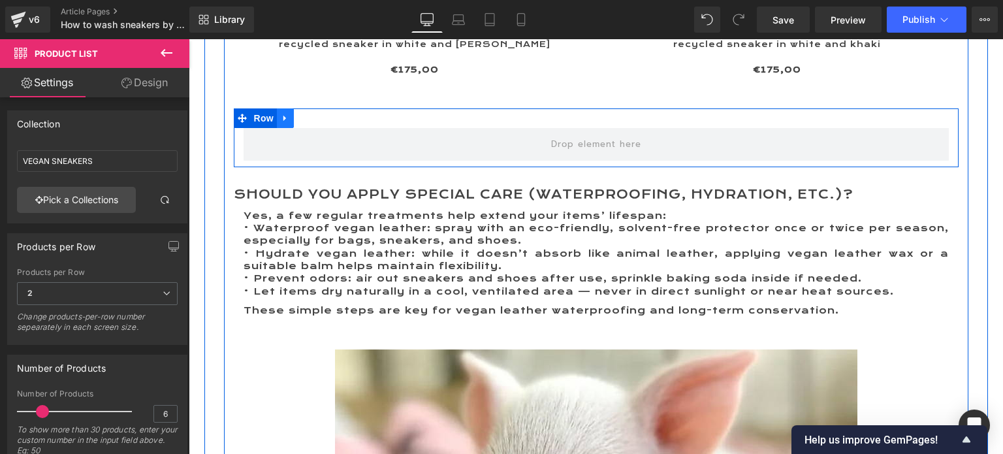
click at [282, 114] on icon at bounding box center [285, 119] width 9 height 10
click at [311, 108] on link at bounding box center [319, 118] width 17 height 20
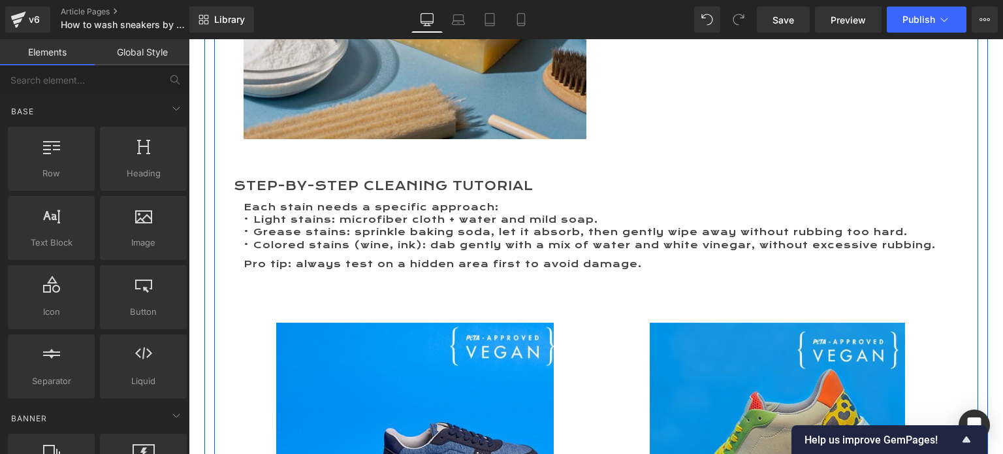
scroll to position [1110, 0]
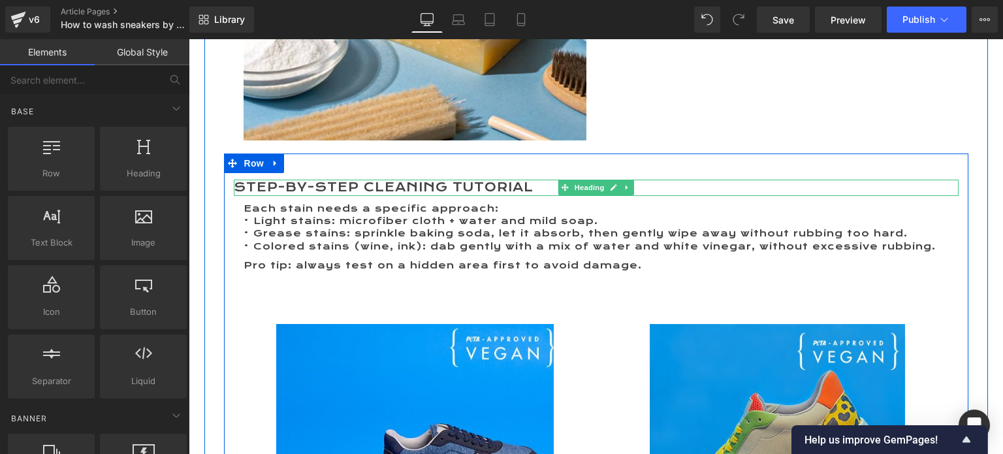
click at [392, 188] on h2 "Step-by-Step Cleaning Tutorial" at bounding box center [596, 187] width 725 height 16
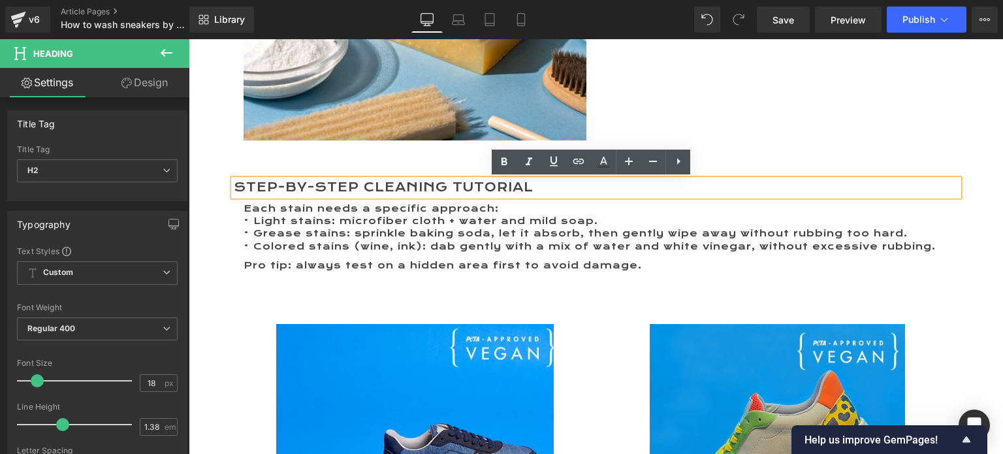
click at [488, 226] on p "• Light stains: microfiber cloth + water and mild soap." at bounding box center [595, 221] width 705 height 12
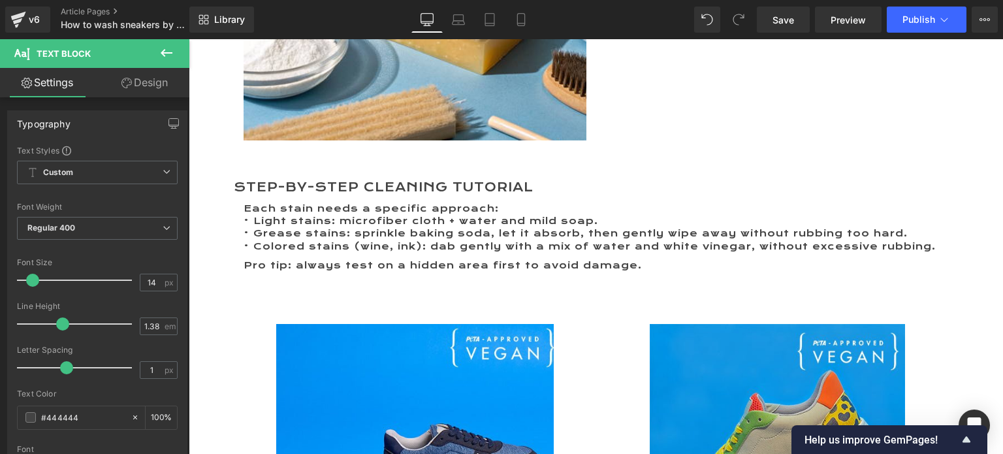
click at [166, 45] on icon at bounding box center [167, 53] width 16 height 16
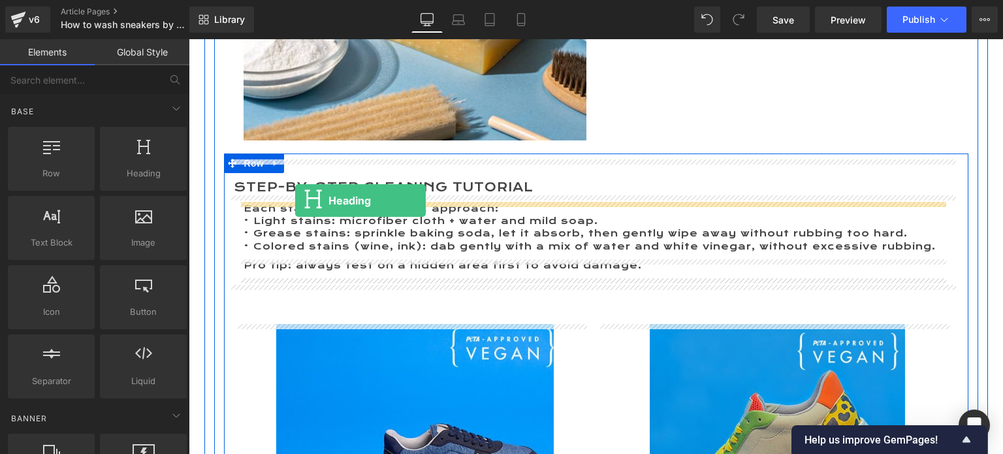
drag, startPoint x: 314, startPoint y: 208, endPoint x: 295, endPoint y: 200, distance: 20.5
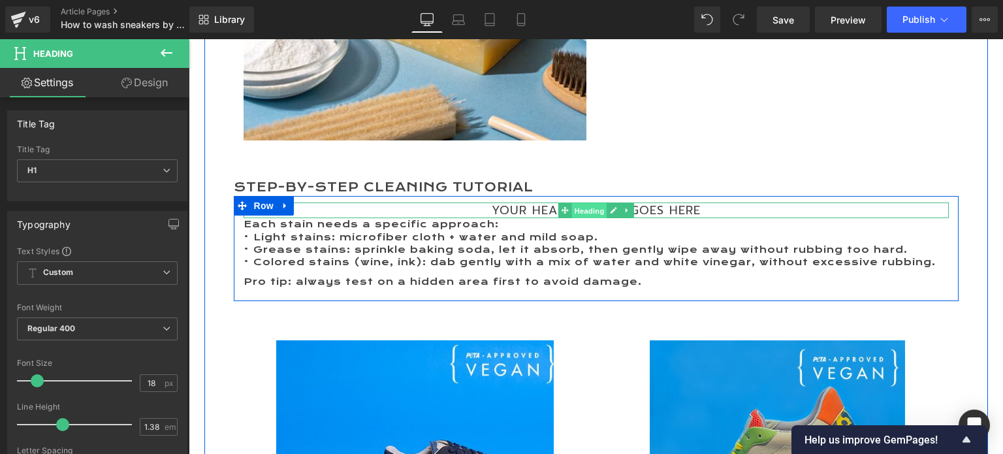
click at [582, 208] on span "Heading" at bounding box center [588, 211] width 35 height 16
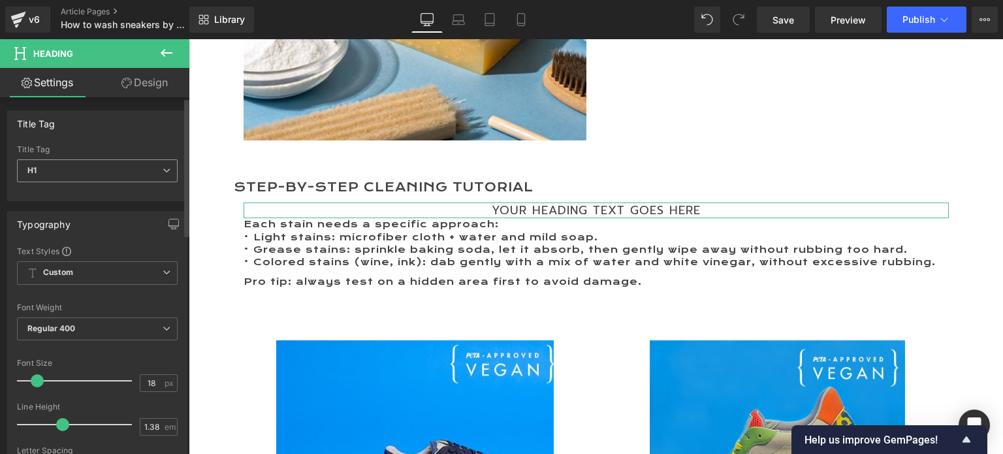
click at [69, 169] on span "H1" at bounding box center [97, 170] width 161 height 23
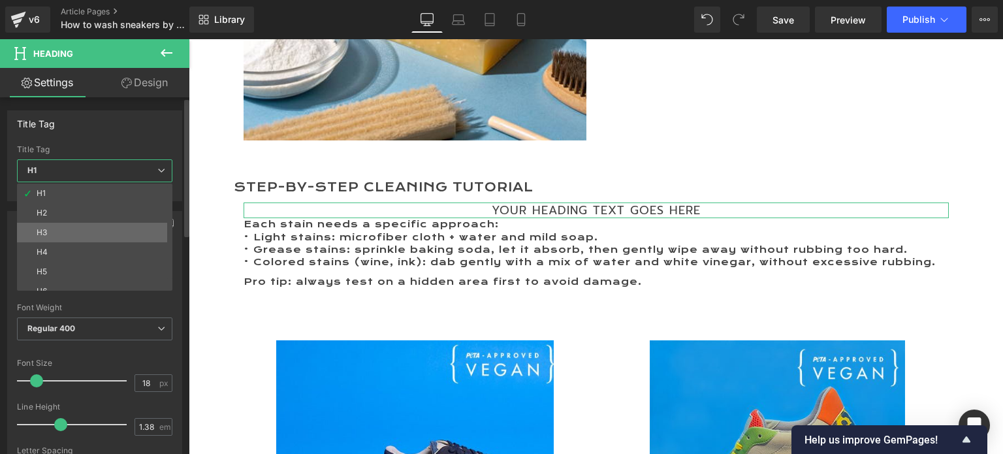
click at [60, 226] on li "H3" at bounding box center [97, 233] width 161 height 20
type input "14"
type input "100"
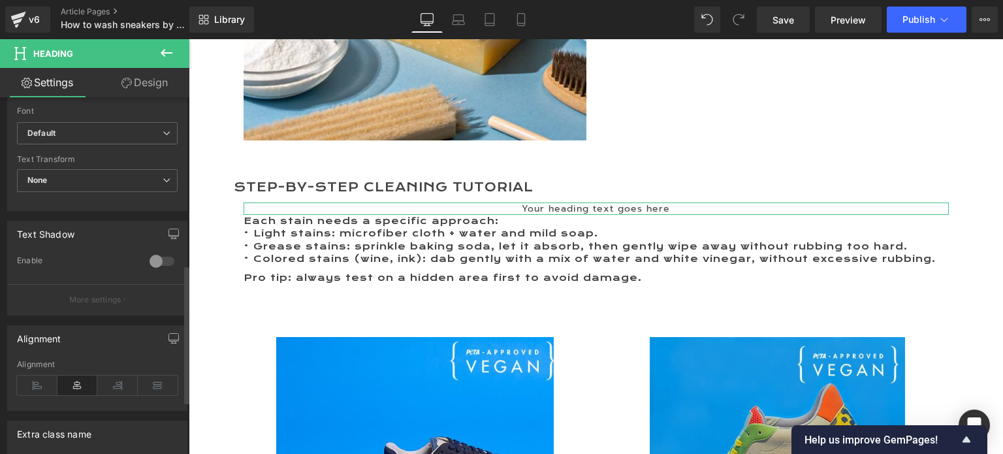
scroll to position [457, 0]
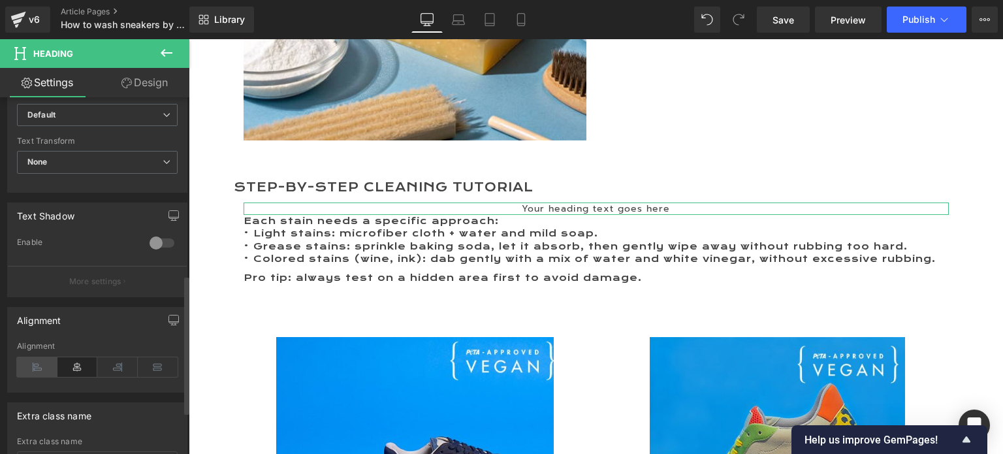
click at [28, 363] on icon at bounding box center [37, 367] width 40 height 20
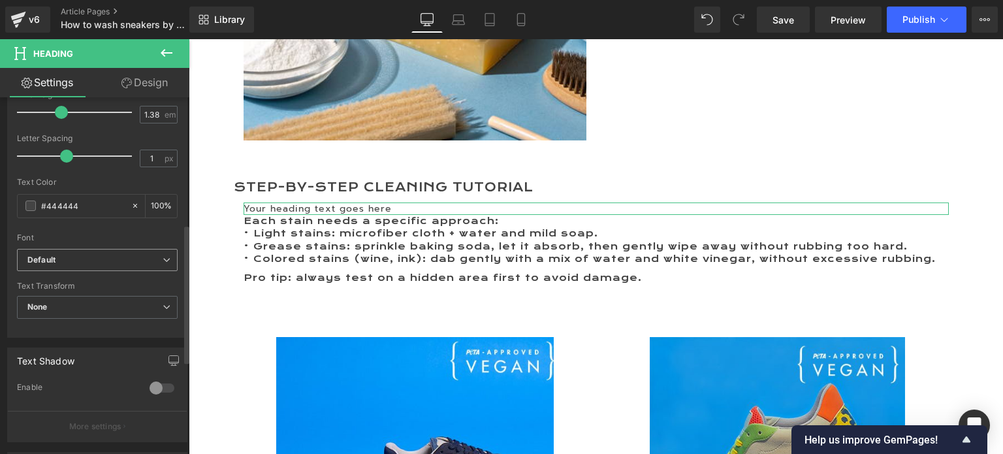
scroll to position [326, 0]
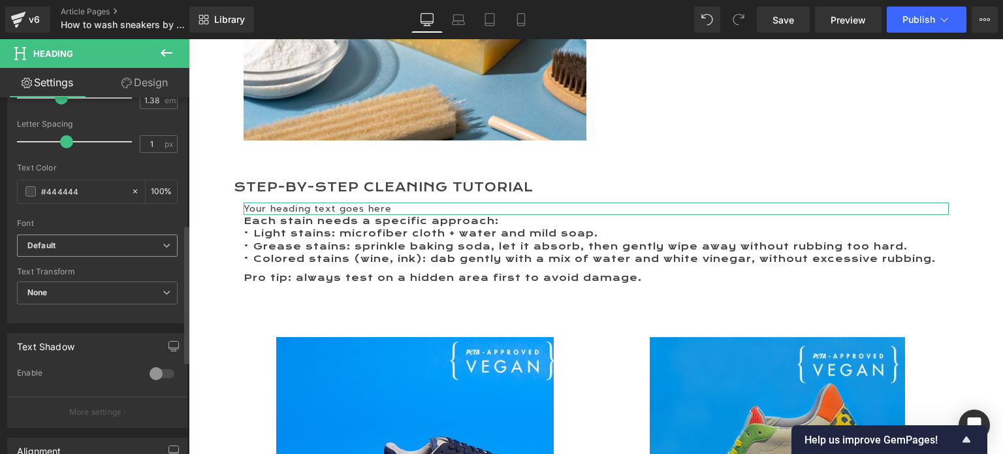
click at [70, 253] on span "Default" at bounding box center [97, 245] width 161 height 23
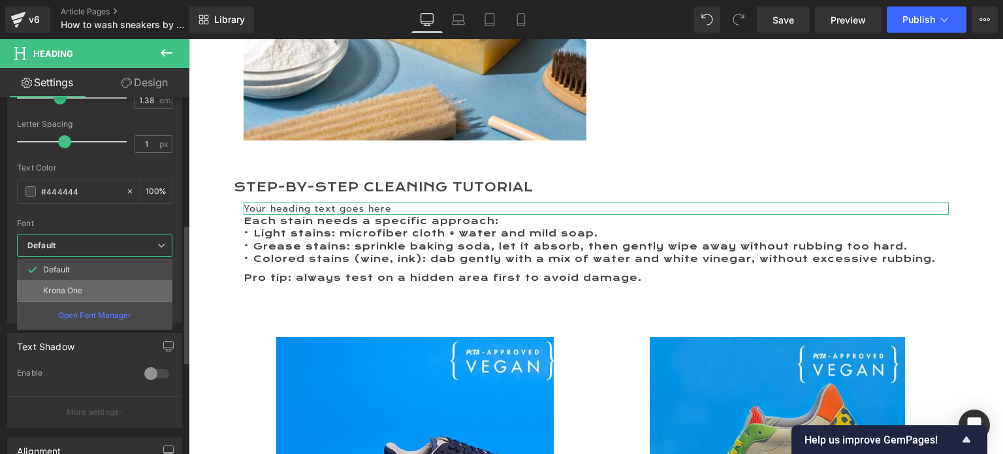
click at [67, 292] on p "Krona One" at bounding box center [62, 290] width 39 height 9
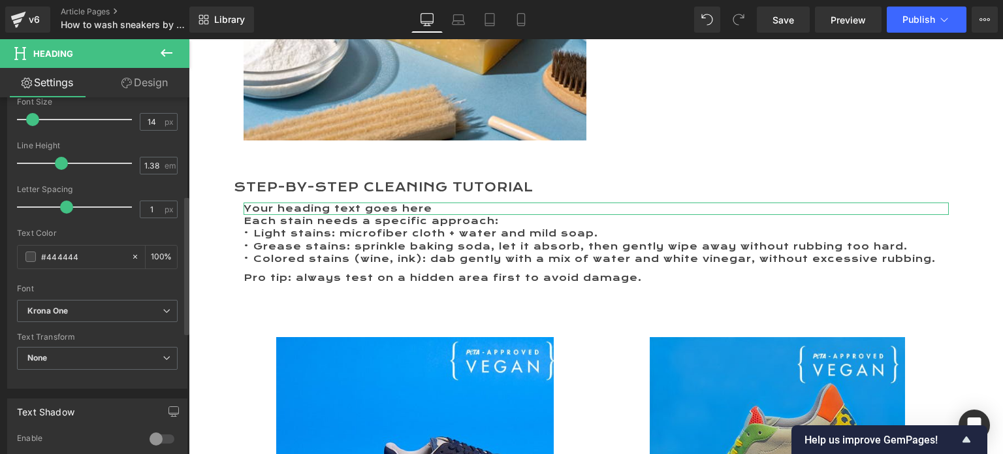
scroll to position [196, 0]
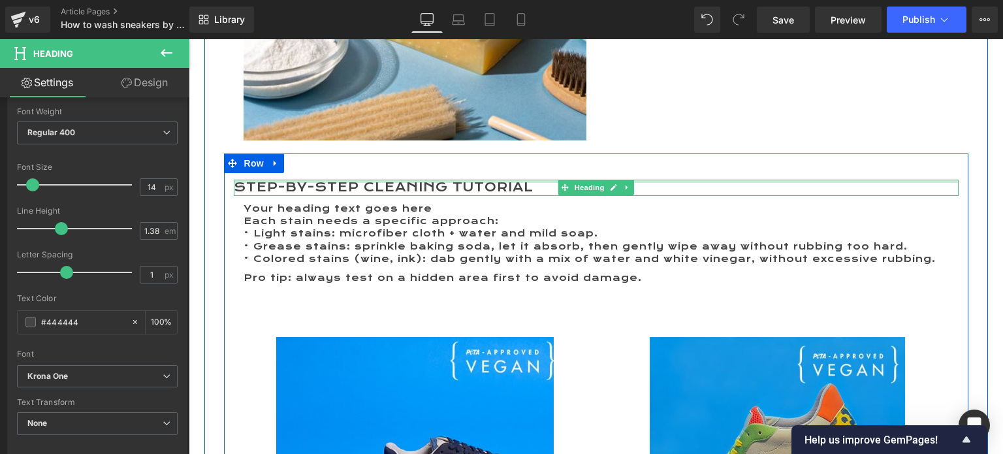
click at [293, 179] on div at bounding box center [596, 180] width 725 height 3
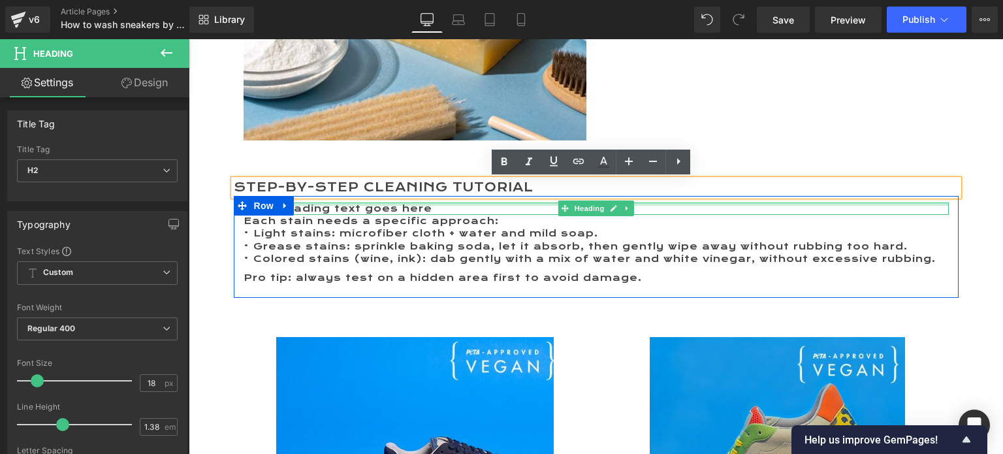
click at [294, 205] on div at bounding box center [595, 203] width 705 height 3
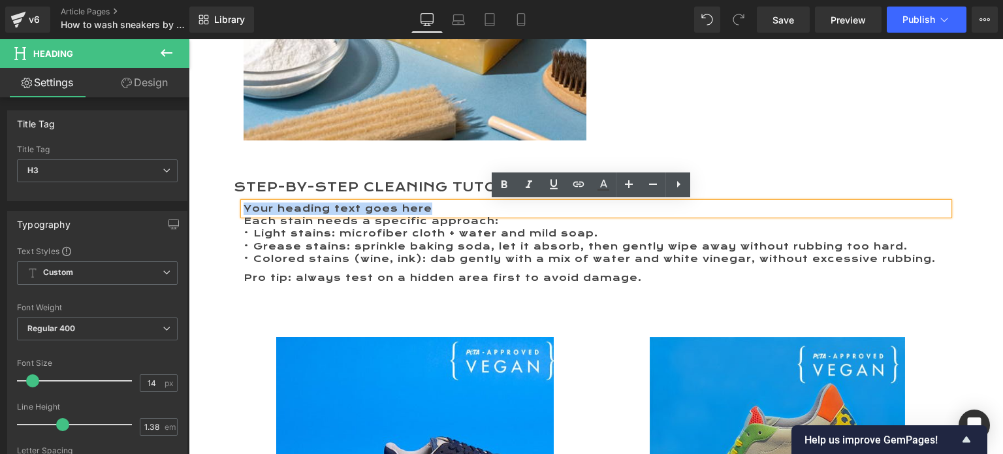
drag, startPoint x: 457, startPoint y: 204, endPoint x: 225, endPoint y: 204, distance: 232.4
click at [507, 181] on icon at bounding box center [504, 185] width 16 height 16
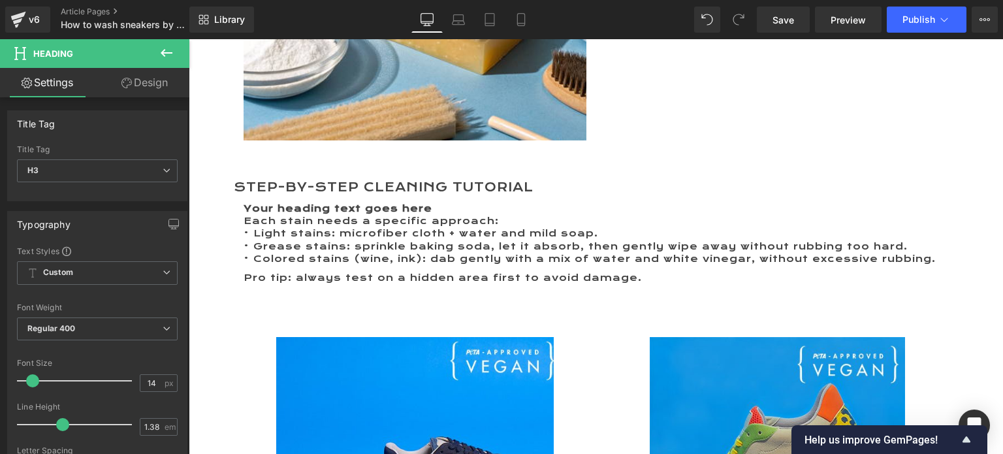
click at [153, 77] on link "Design" at bounding box center [144, 82] width 95 height 29
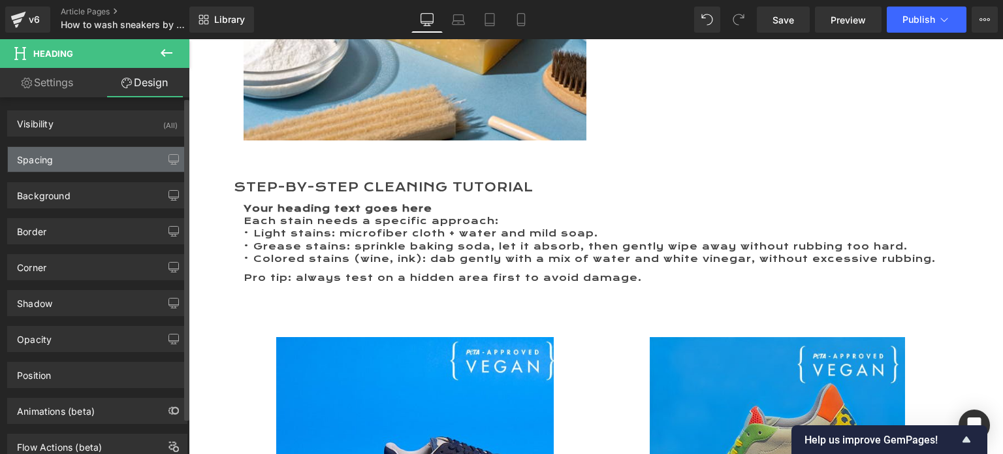
type input "0"
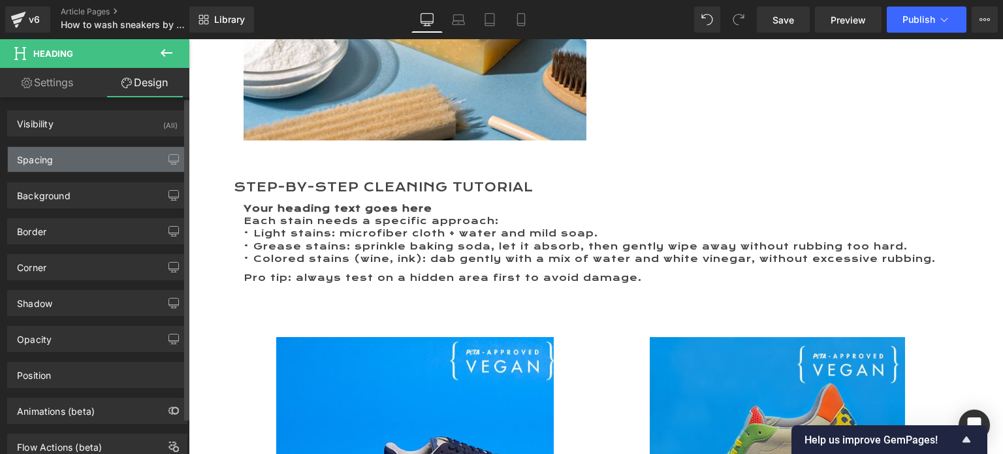
type input "0"
click at [39, 155] on div "Spacing" at bounding box center [35, 156] width 36 height 18
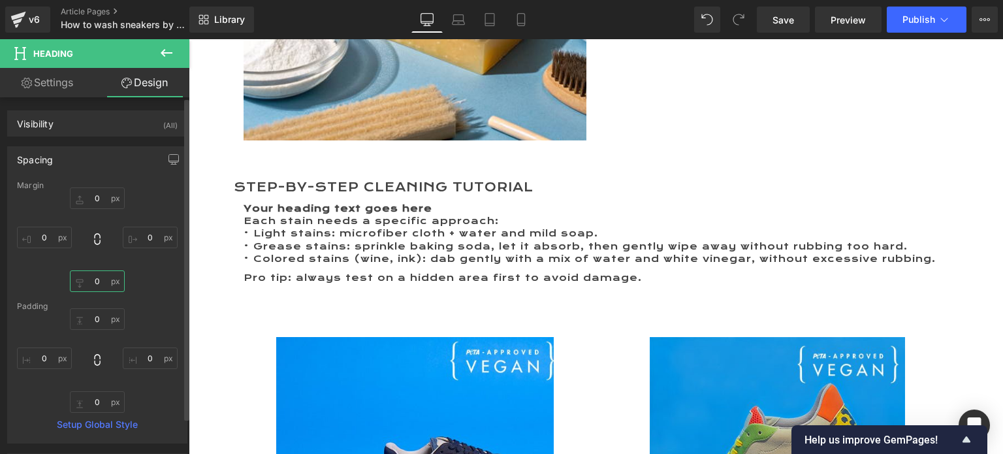
click at [90, 284] on input "0" at bounding box center [97, 281] width 55 height 22
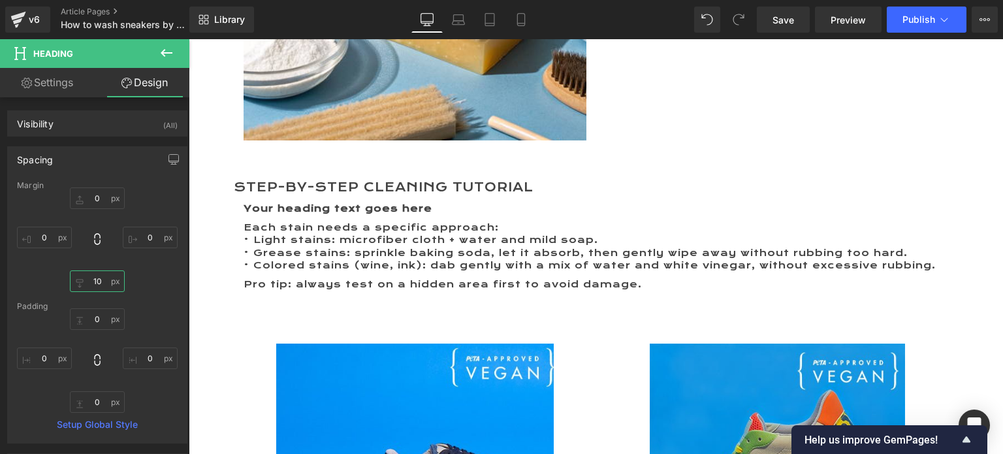
type input "10"
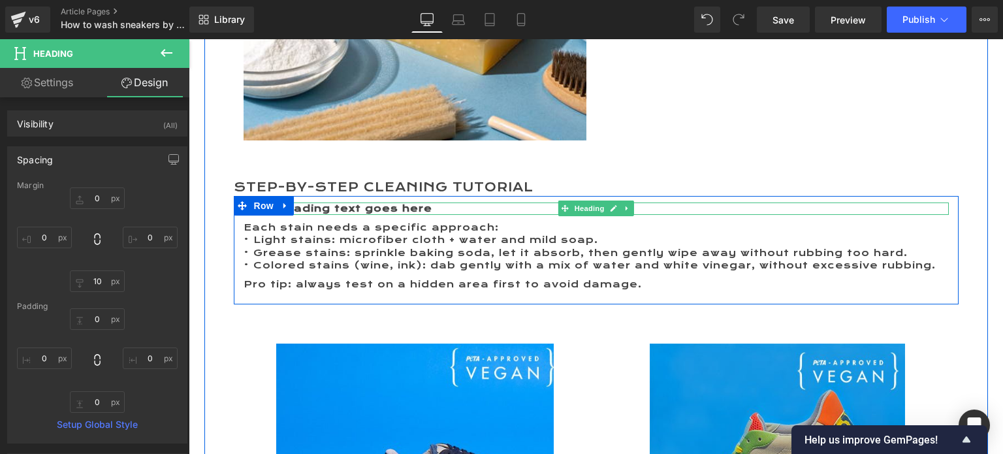
drag, startPoint x: 369, startPoint y: 208, endPoint x: 431, endPoint y: 210, distance: 62.7
click at [369, 208] on strong "Your heading text goes here" at bounding box center [337, 208] width 189 height 12
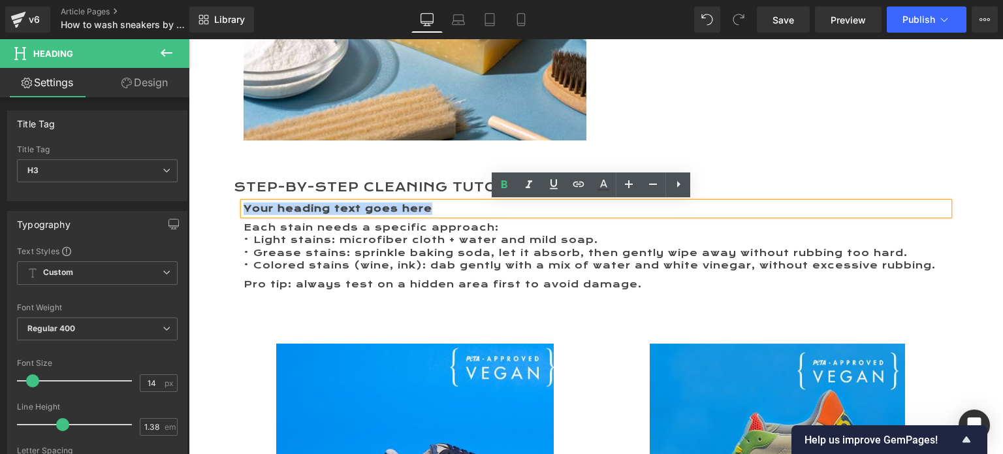
drag, startPoint x: 431, startPoint y: 210, endPoint x: 232, endPoint y: 204, distance: 199.2
click at [234, 204] on div "Your heading text goes here Heading Each stain needs a specific approach: • Lig…" at bounding box center [596, 249] width 725 height 95
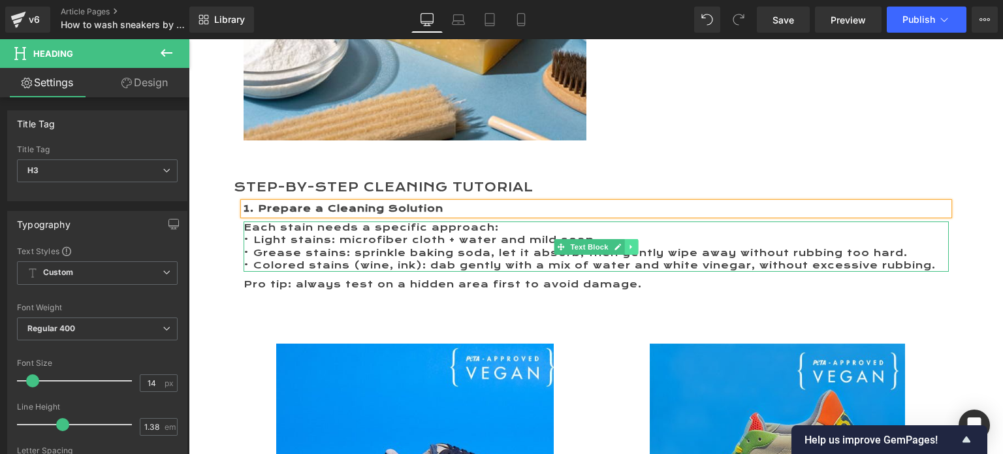
click at [627, 250] on icon at bounding box center [630, 247] width 7 height 8
click at [620, 247] on icon at bounding box center [623, 246] width 7 height 7
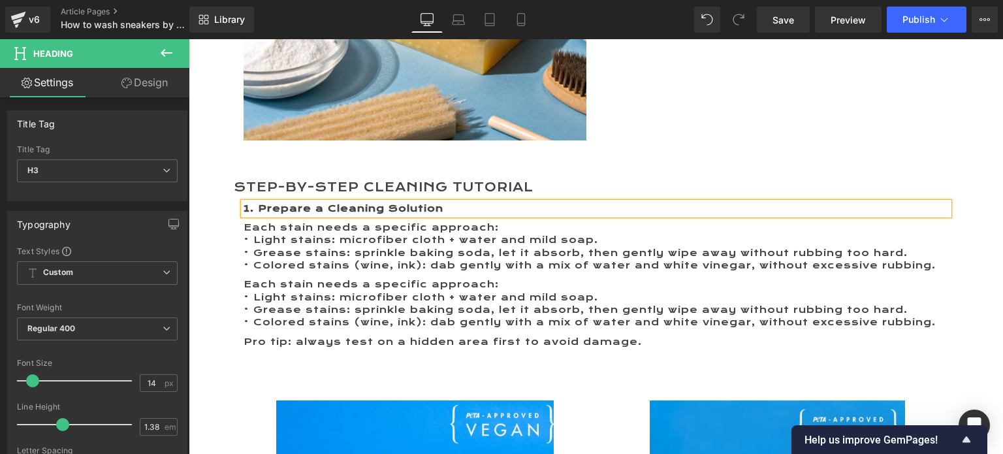
click at [462, 244] on p "• Light stains: microfiber cloth + water and mild soap." at bounding box center [595, 240] width 705 height 12
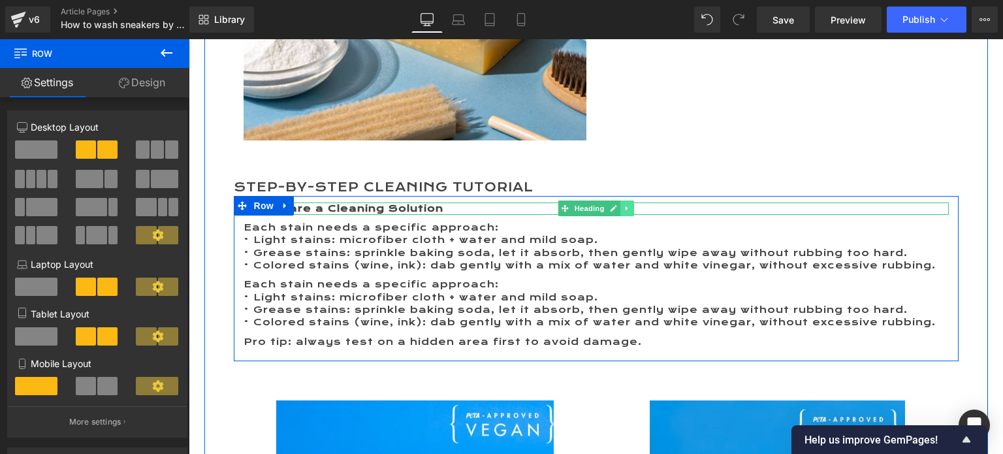
click at [623, 210] on icon at bounding box center [626, 208] width 7 height 8
click at [616, 209] on icon at bounding box center [619, 208] width 7 height 7
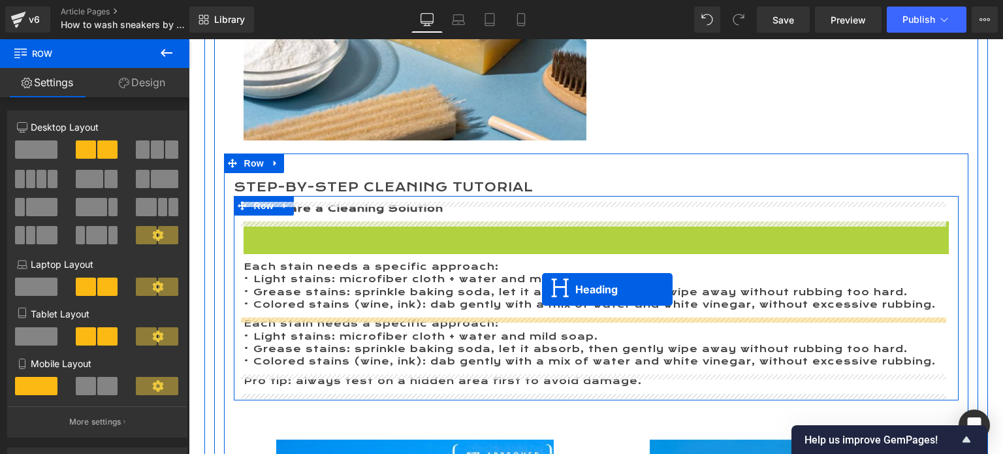
drag, startPoint x: 557, startPoint y: 225, endPoint x: 542, endPoint y: 289, distance: 66.3
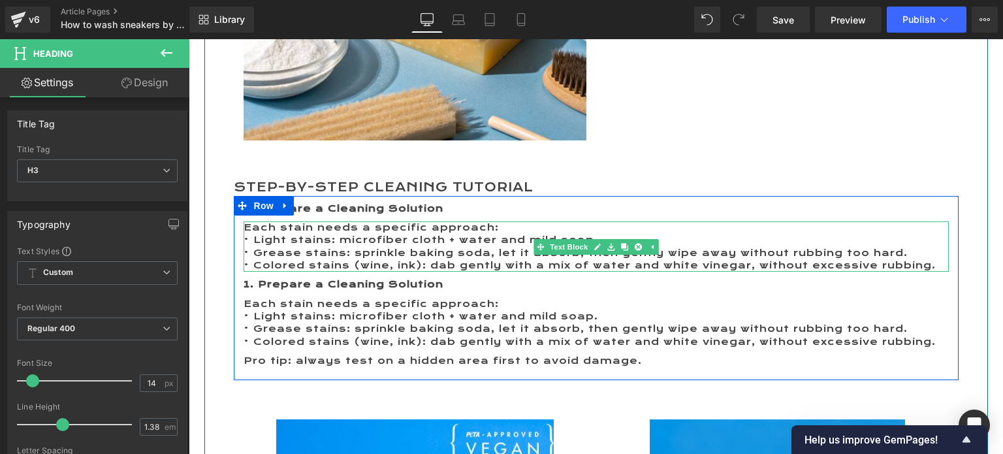
click at [284, 228] on p "Each stain needs a specific approach:" at bounding box center [595, 227] width 705 height 12
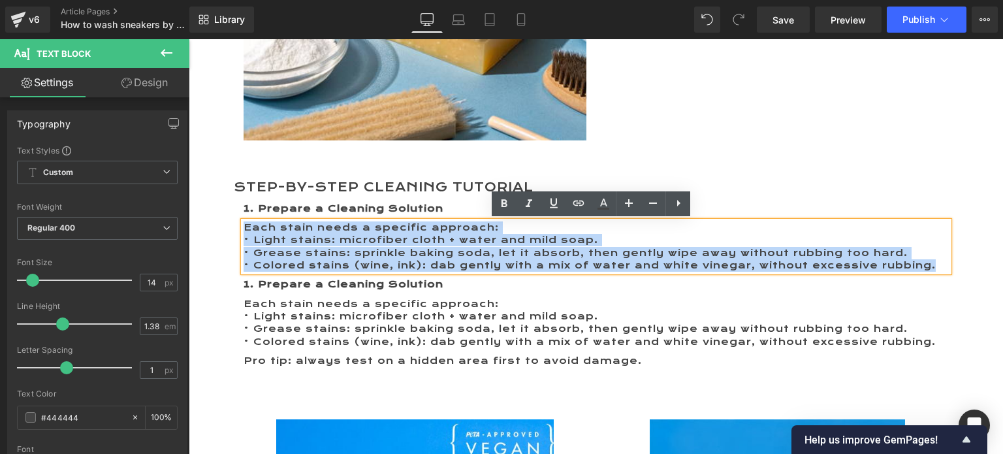
drag, startPoint x: 240, startPoint y: 228, endPoint x: 936, endPoint y: 268, distance: 697.0
click at [936, 268] on div "Each stain needs a specific approach: • Light stains: microfiber cloth + water …" at bounding box center [595, 246] width 705 height 50
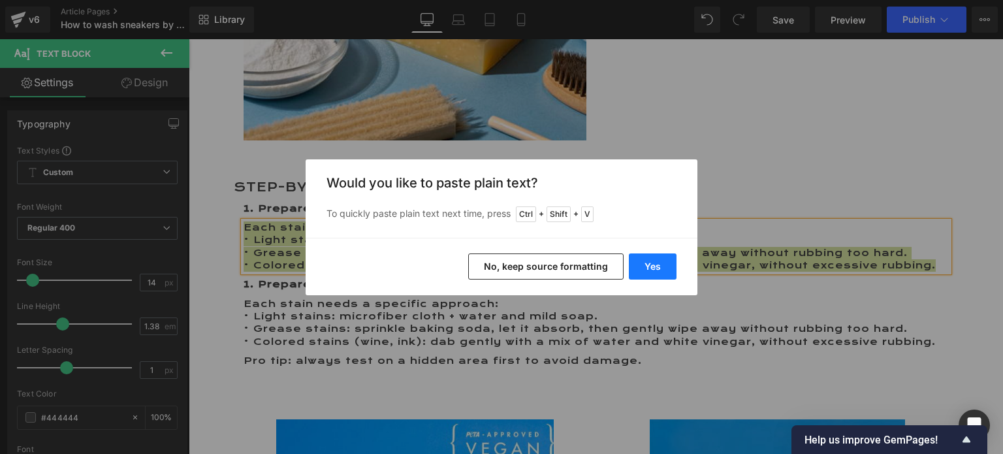
click at [655, 266] on button "Yes" at bounding box center [653, 266] width 48 height 26
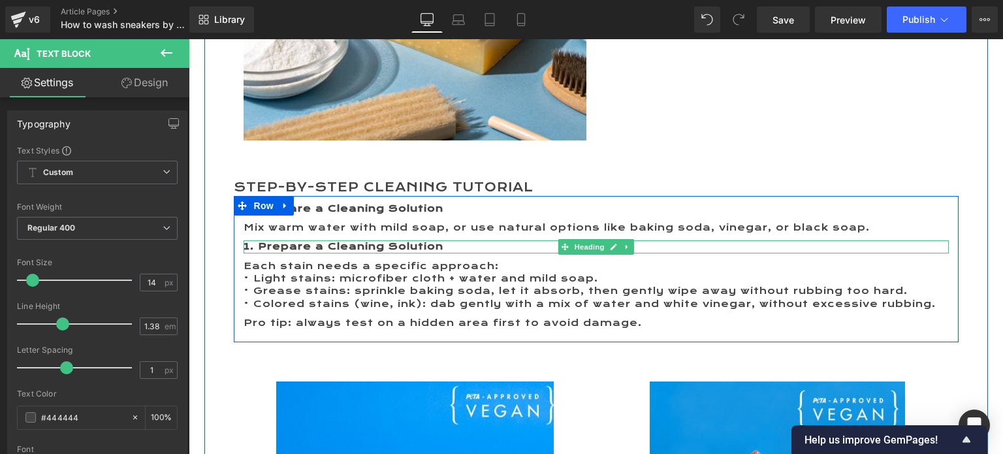
click at [253, 247] on b "1. Prepare a Cleaning Solution" at bounding box center [343, 246] width 200 height 12
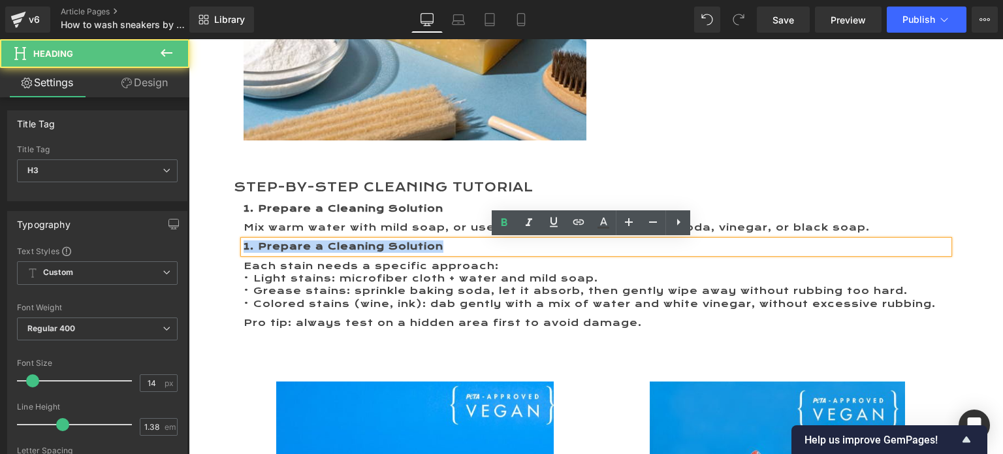
drag, startPoint x: 239, startPoint y: 245, endPoint x: 470, endPoint y: 245, distance: 231.1
click at [470, 245] on h3 "1. Prepare a Cleaning Solution" at bounding box center [595, 246] width 705 height 12
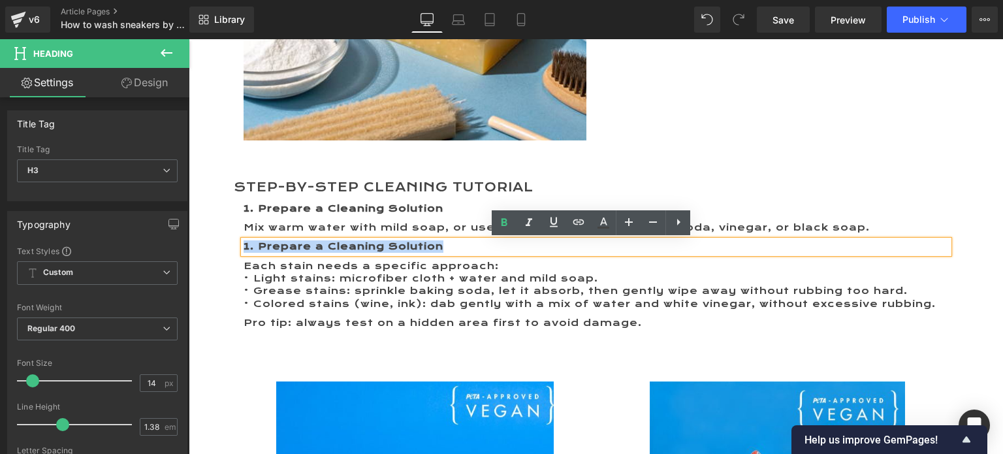
paste div
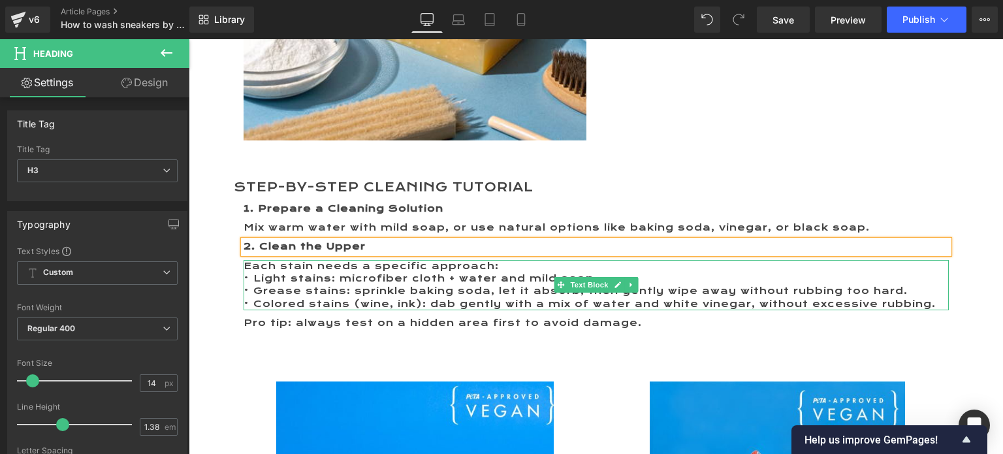
click at [244, 263] on p "Each stain needs a specific approach:" at bounding box center [595, 266] width 705 height 12
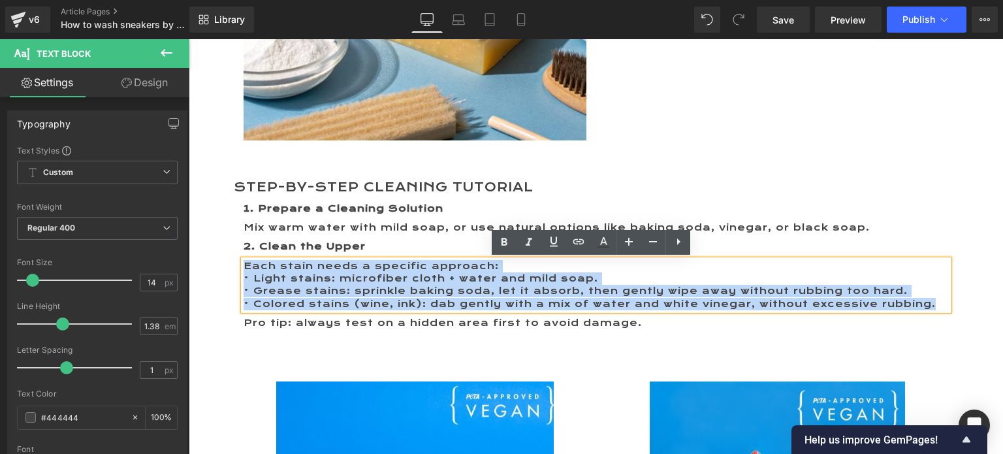
drag, startPoint x: 240, startPoint y: 263, endPoint x: 927, endPoint y: 302, distance: 688.4
click at [927, 302] on div "Each stain needs a specific approach: • Light stains: microfiber cloth + water …" at bounding box center [595, 285] width 705 height 50
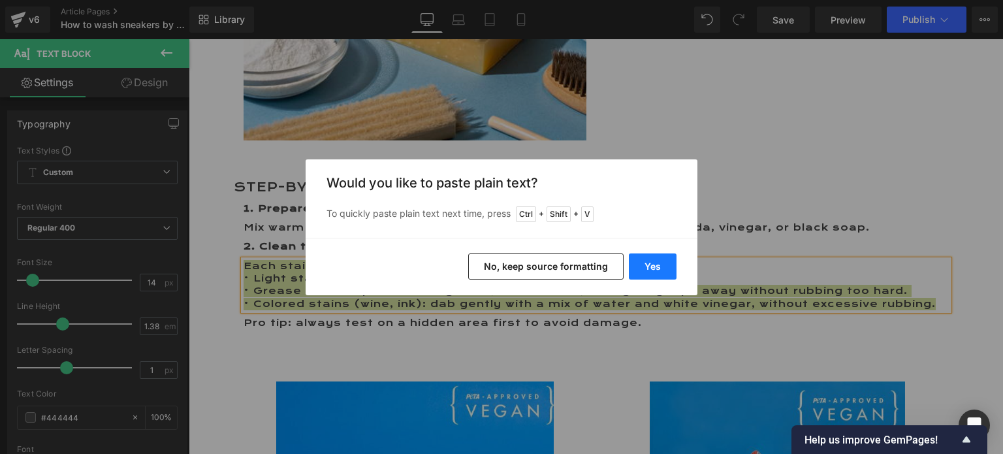
click at [664, 255] on button "Yes" at bounding box center [653, 266] width 48 height 26
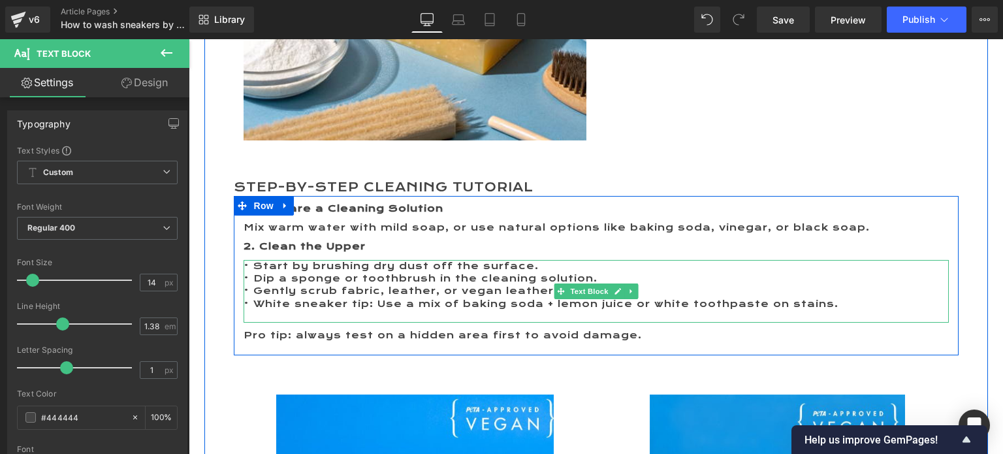
click at [271, 313] on p at bounding box center [595, 316] width 705 height 12
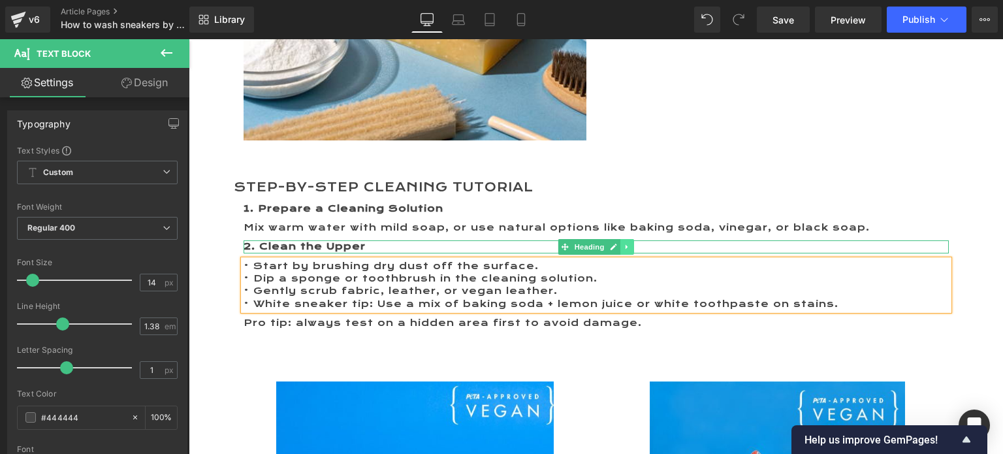
click at [620, 246] on link at bounding box center [627, 247] width 14 height 16
click at [619, 246] on link at bounding box center [620, 247] width 14 height 16
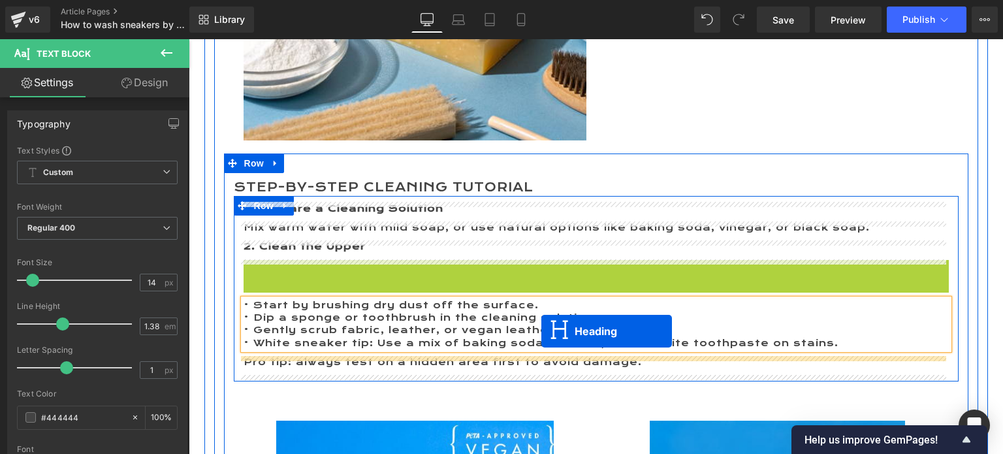
drag, startPoint x: 559, startPoint y: 270, endPoint x: 541, endPoint y: 331, distance: 63.4
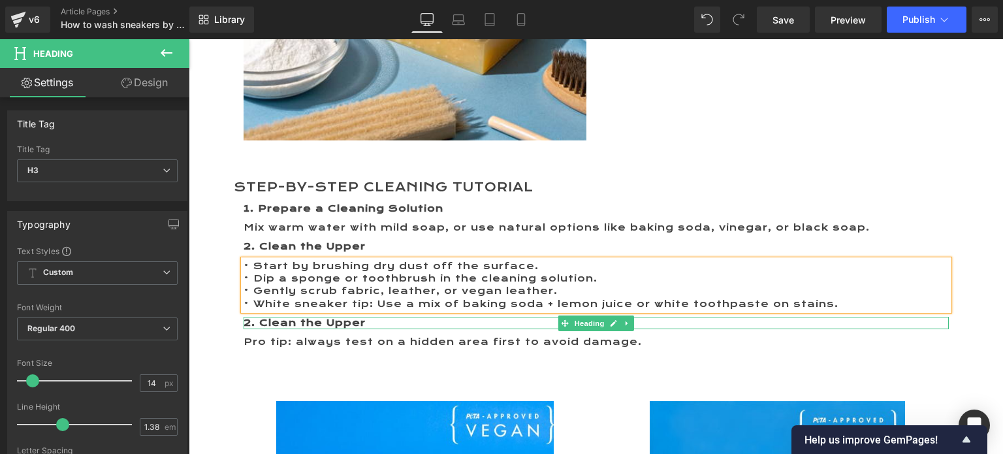
click at [280, 323] on b "2. Clean the Upper" at bounding box center [304, 323] width 122 height 12
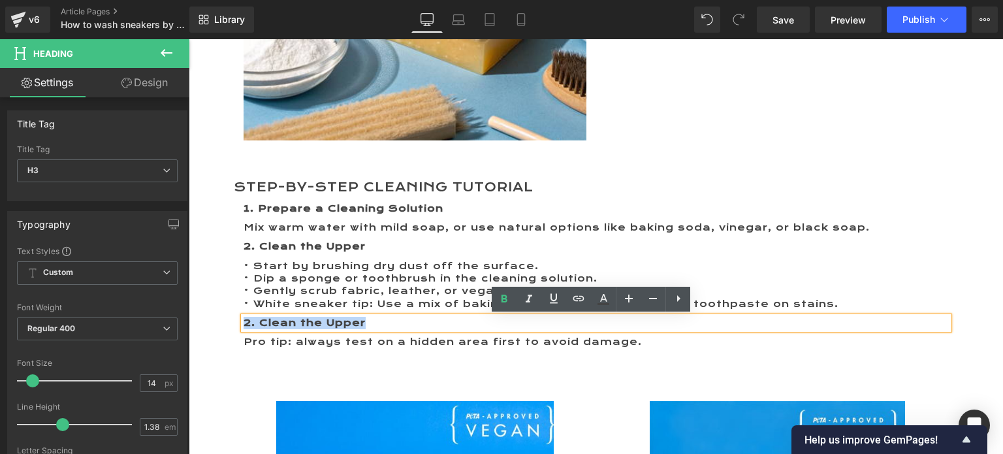
drag, startPoint x: 388, startPoint y: 319, endPoint x: 241, endPoint y: 319, distance: 146.9
click at [243, 319] on h3 "2. Clean the Upper" at bounding box center [595, 323] width 705 height 12
paste div
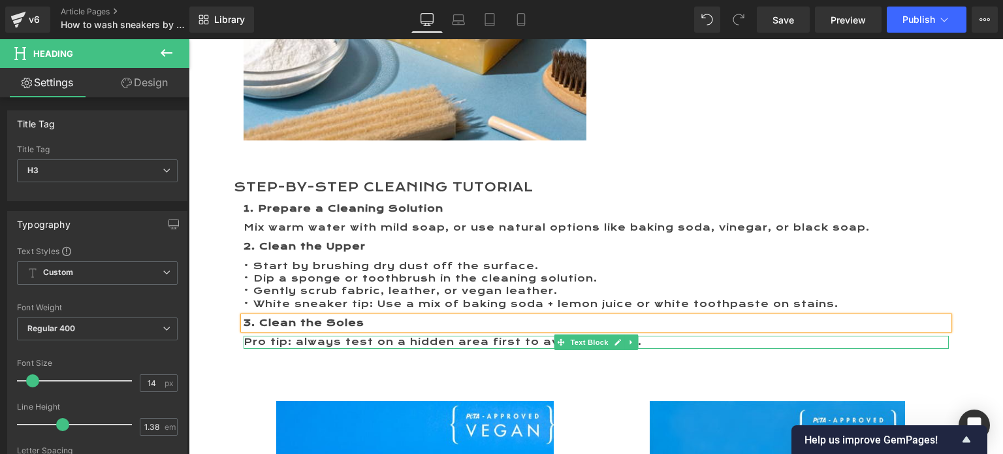
click at [345, 341] on span "Pro tip: always test on a hidden area first to avoid damage." at bounding box center [442, 341] width 398 height 12
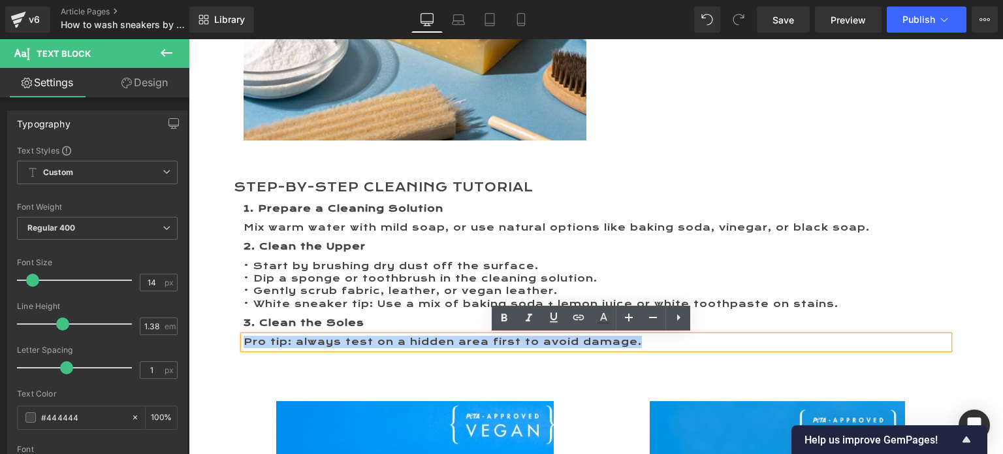
drag, startPoint x: 636, startPoint y: 342, endPoint x: 241, endPoint y: 343, distance: 394.9
click at [243, 343] on p "Pro tip: always test on a hidden area first to avoid damage." at bounding box center [595, 341] width 705 height 12
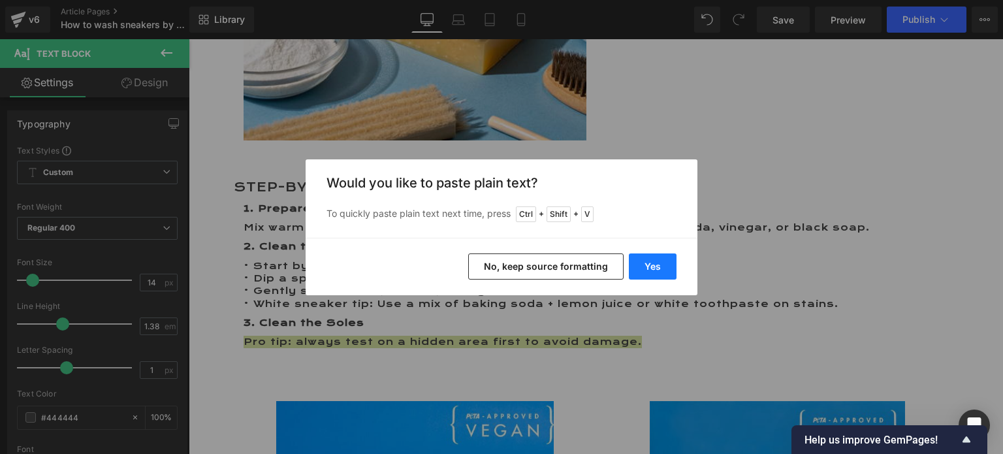
click at [654, 266] on button "Yes" at bounding box center [653, 266] width 48 height 26
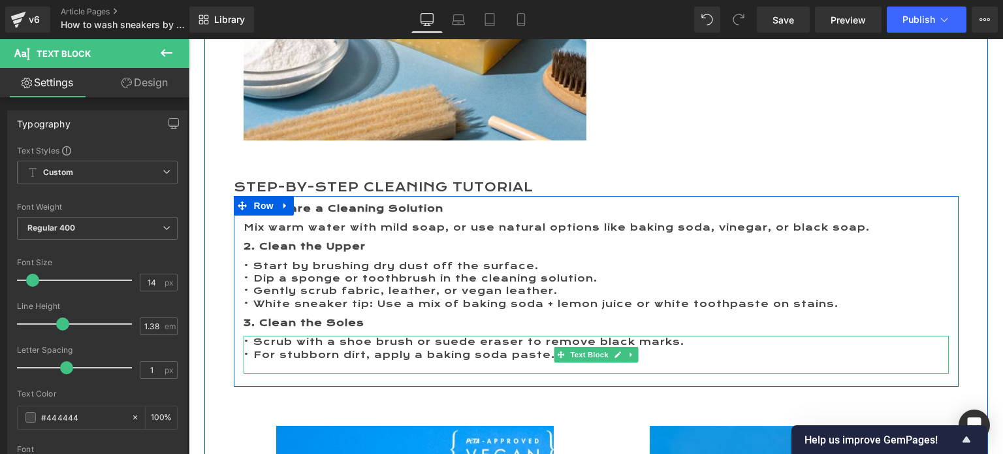
click at [507, 363] on p at bounding box center [595, 367] width 705 height 12
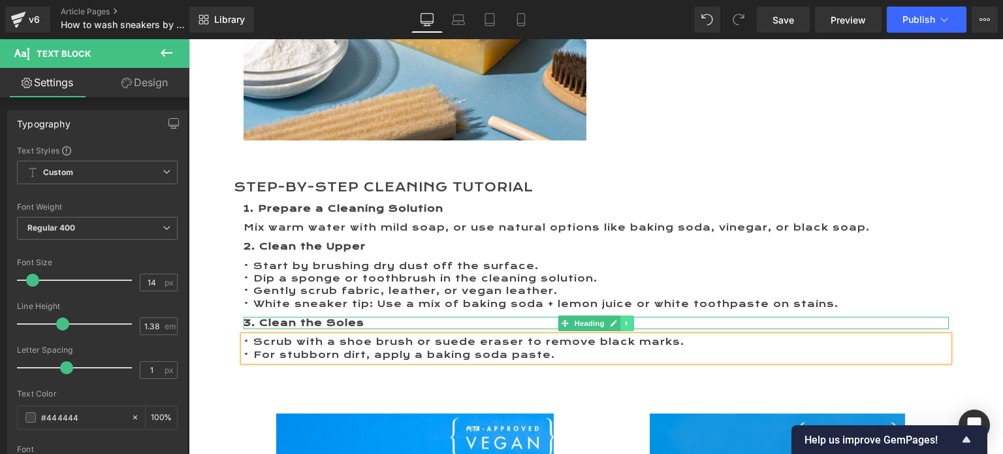
click at [623, 319] on icon at bounding box center [626, 323] width 7 height 8
click at [616, 321] on icon at bounding box center [619, 323] width 7 height 8
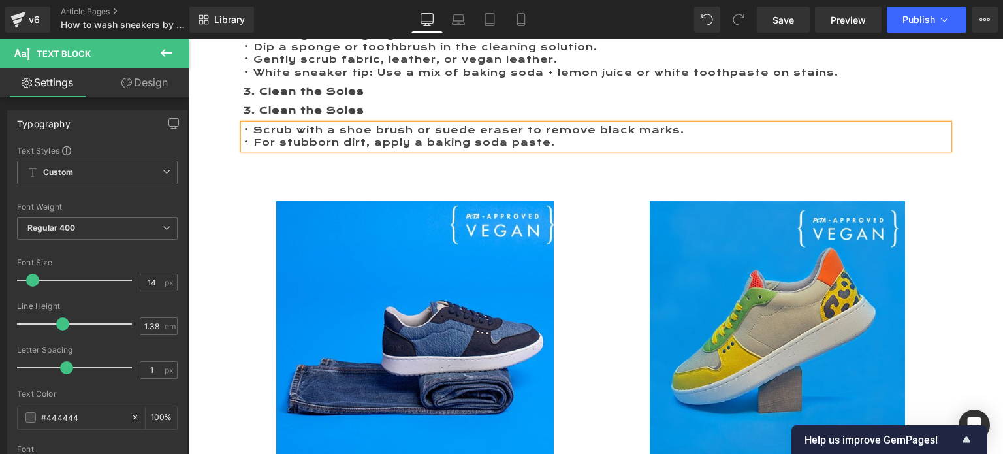
scroll to position [1354, 0]
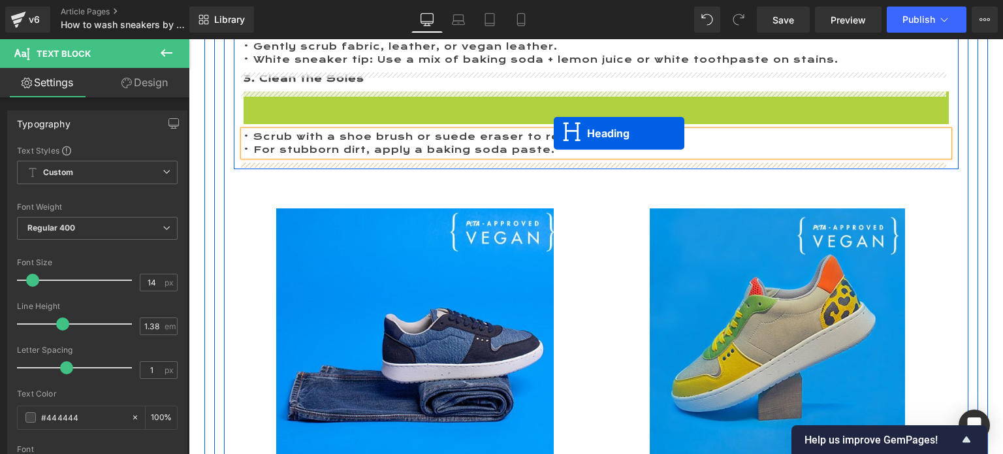
drag, startPoint x: 553, startPoint y: 96, endPoint x: 554, endPoint y: 133, distance: 36.6
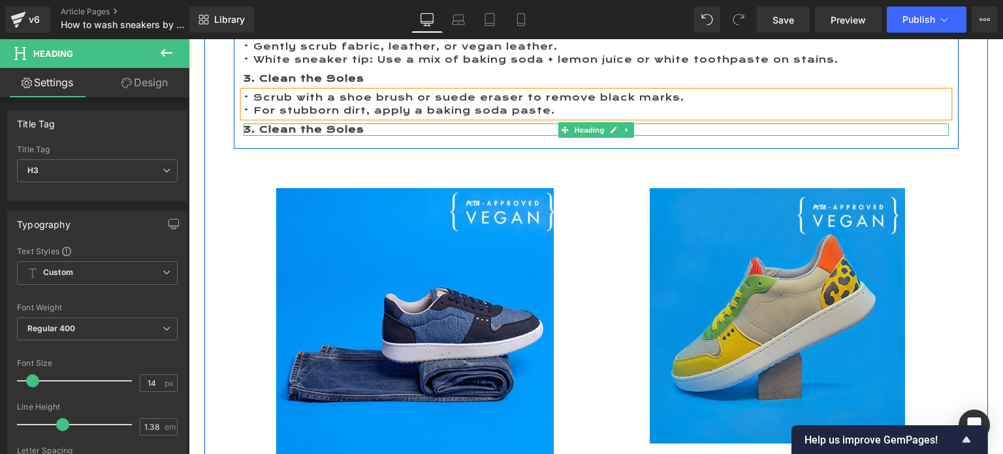
click at [573, 106] on p "• For stubborn dirt, apply a baking soda paste." at bounding box center [595, 110] width 705 height 12
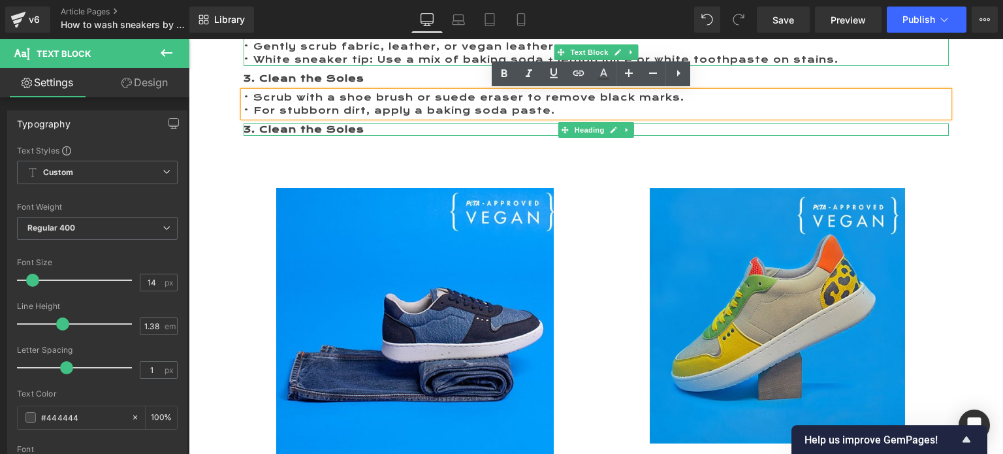
drag, startPoint x: 437, startPoint y: 54, endPoint x: 467, endPoint y: 76, distance: 37.3
click at [437, 54] on p "• White sneaker tip: Use a mix of baking soda + lemon juice or white toothpaste…" at bounding box center [595, 60] width 705 height 12
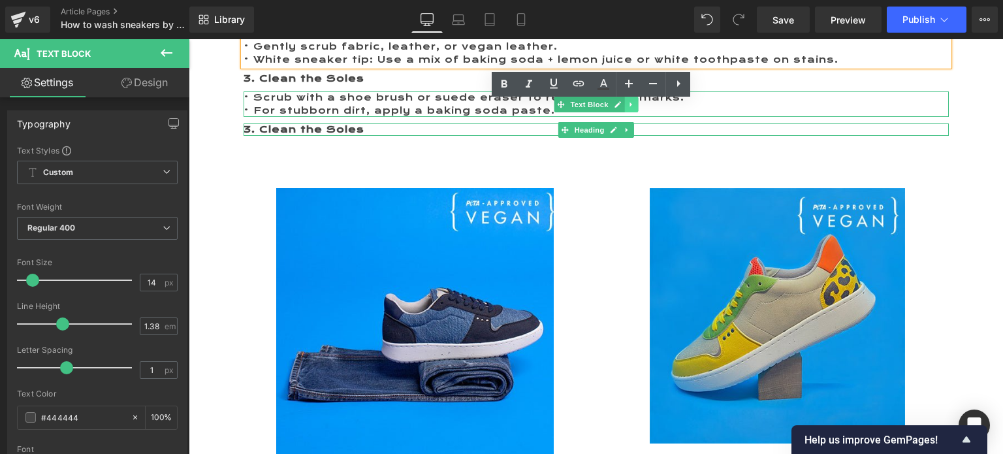
click at [627, 106] on icon at bounding box center [630, 105] width 7 height 8
click at [620, 104] on icon at bounding box center [623, 104] width 7 height 7
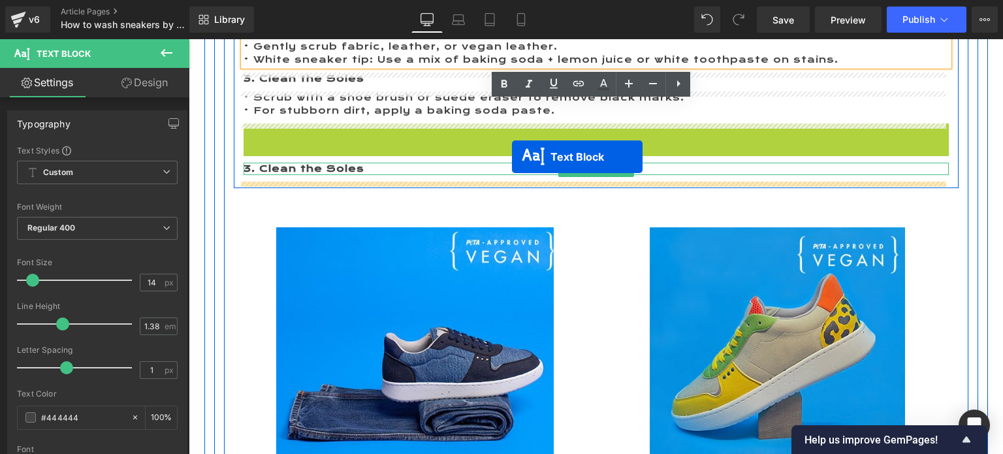
drag, startPoint x: 554, startPoint y: 138, endPoint x: 512, endPoint y: 157, distance: 45.9
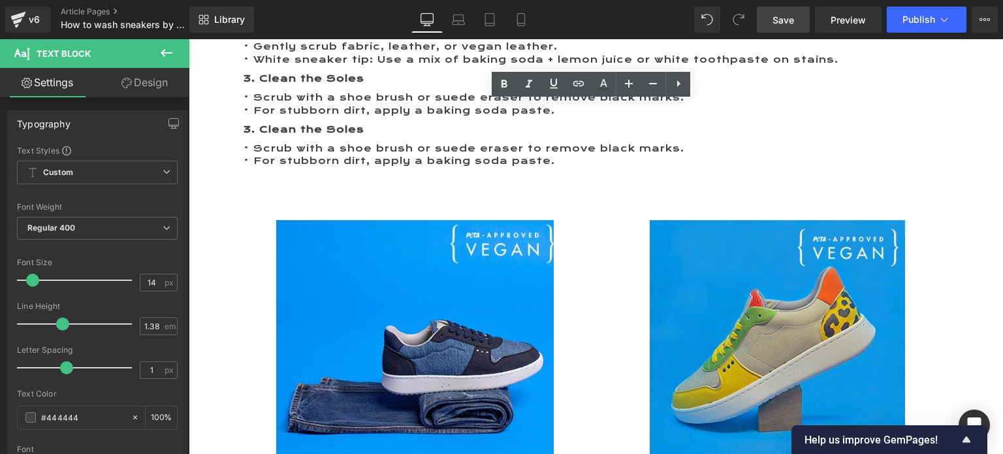
click at [783, 20] on span "Save" at bounding box center [783, 20] width 22 height 14
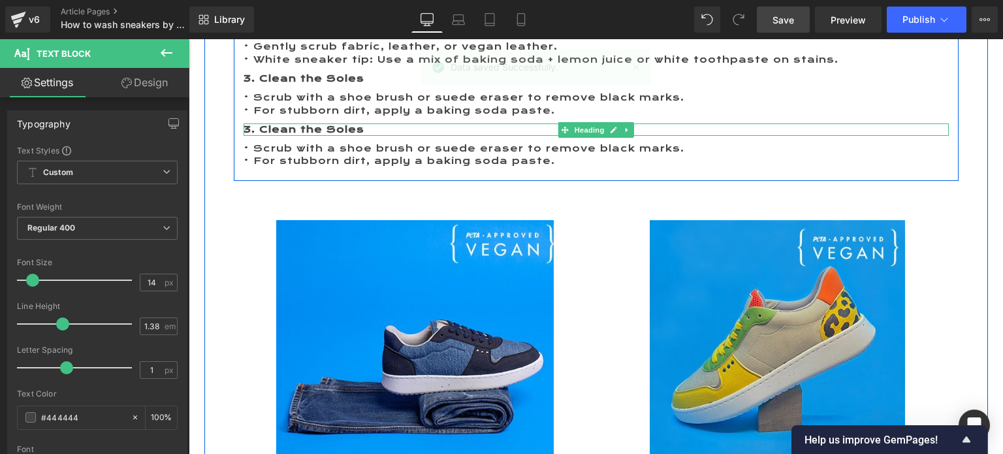
click at [286, 127] on b "3. Clean the Soles" at bounding box center [303, 129] width 121 height 12
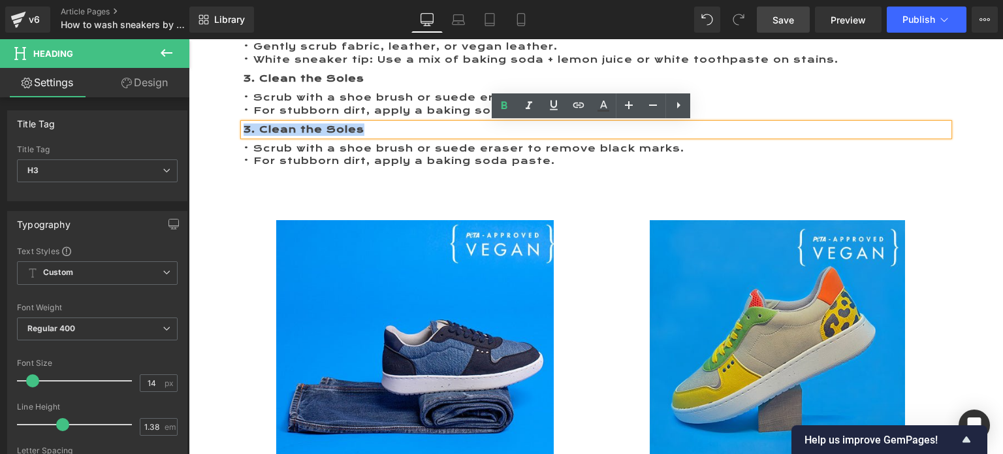
drag, startPoint x: 370, startPoint y: 129, endPoint x: 225, endPoint y: 130, distance: 145.6
paste div
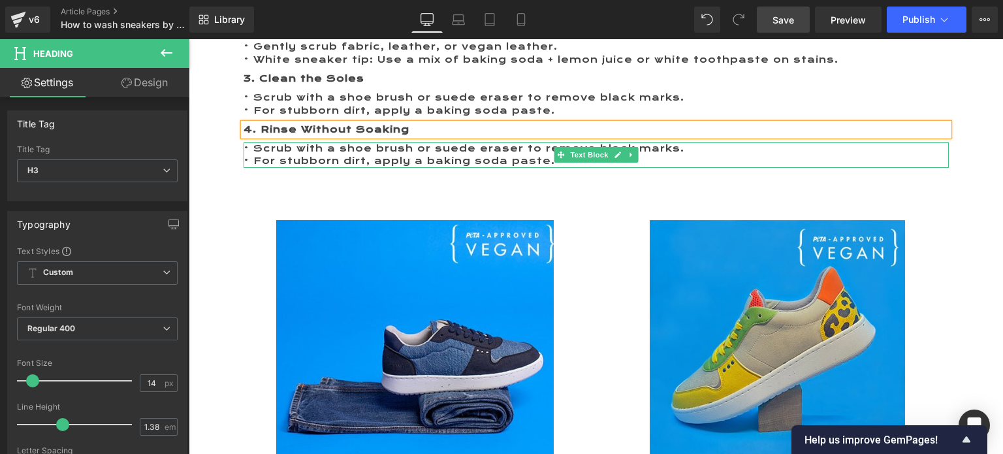
click at [261, 151] on p "• Scrub with a shoe brush or suede eraser to remove black marks." at bounding box center [595, 148] width 705 height 12
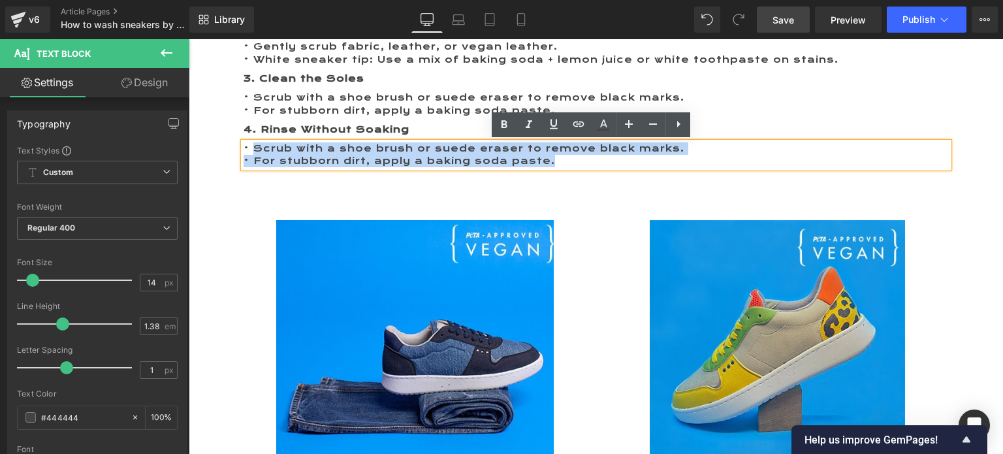
drag, startPoint x: 250, startPoint y: 148, endPoint x: 583, endPoint y: 159, distance: 333.1
click at [583, 159] on div "• Scrub with a shoe brush or suede eraser to remove black marks. • For stubborn…" at bounding box center [595, 154] width 705 height 25
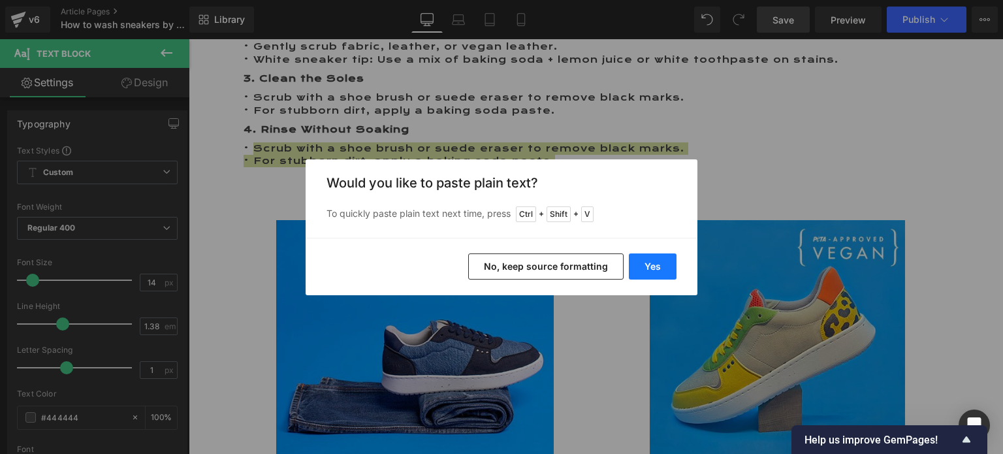
click at [648, 268] on button "Yes" at bounding box center [653, 266] width 48 height 26
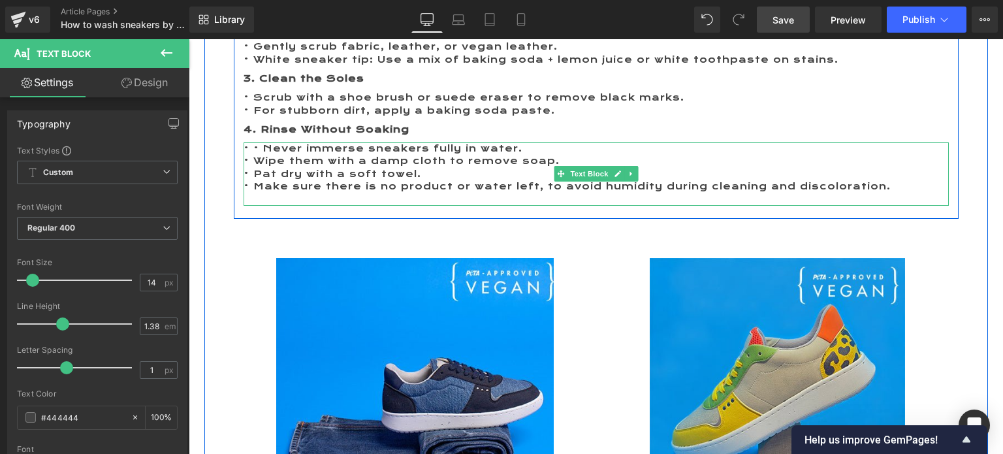
click at [332, 196] on p at bounding box center [595, 199] width 705 height 12
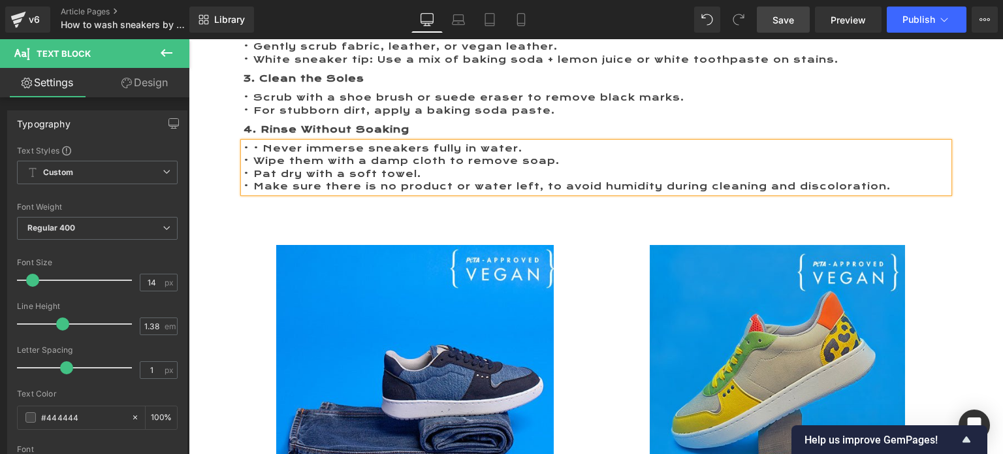
click at [259, 144] on p "• • Never immerse sneakers fully in water." at bounding box center [595, 148] width 705 height 12
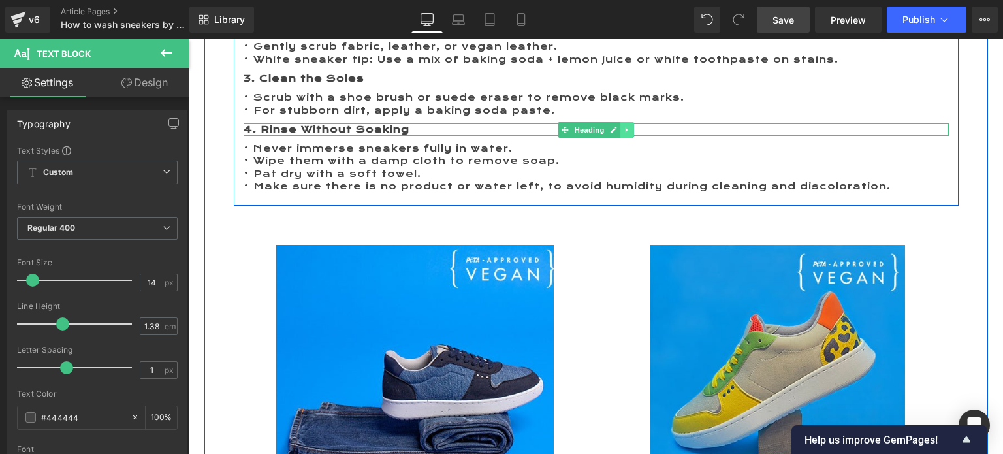
click at [624, 129] on icon at bounding box center [626, 130] width 7 height 8
click at [616, 129] on icon at bounding box center [619, 129] width 7 height 7
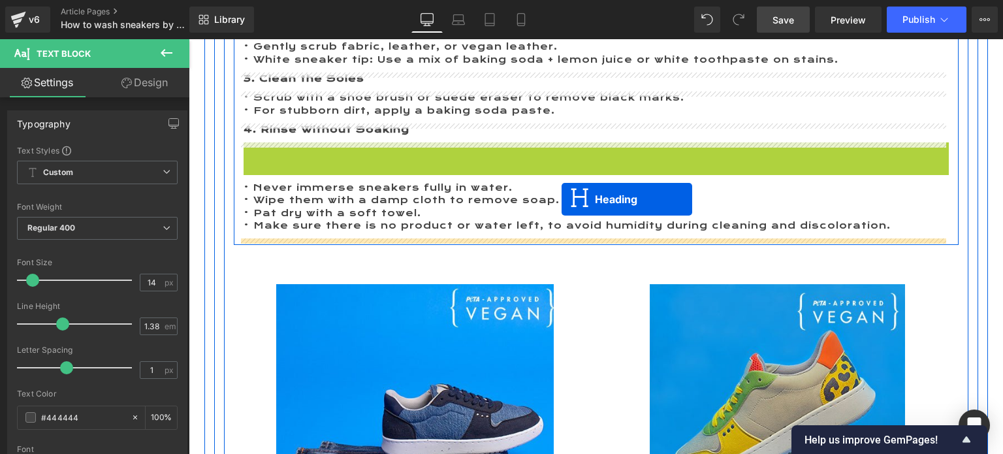
drag, startPoint x: 560, startPoint y: 148, endPoint x: 561, endPoint y: 199, distance: 50.9
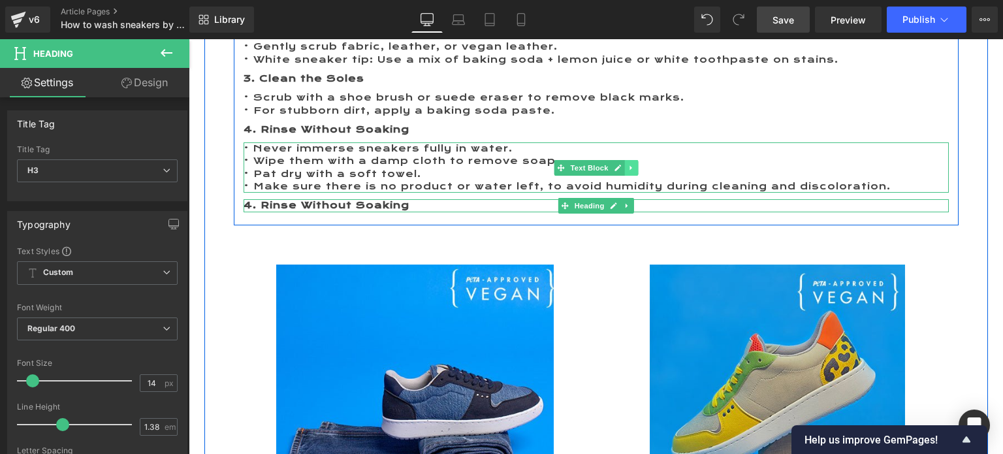
click at [624, 166] on link at bounding box center [631, 168] width 14 height 16
click at [622, 166] on icon at bounding box center [623, 167] width 7 height 7
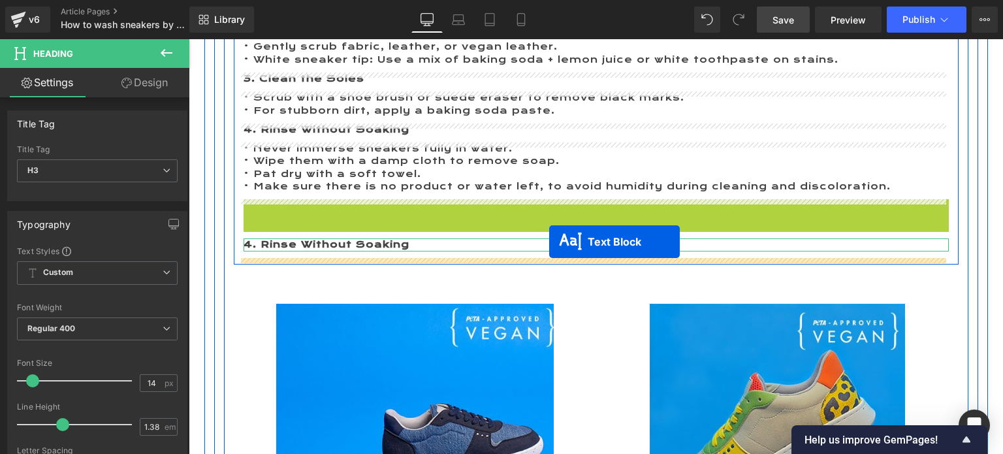
drag, startPoint x: 552, startPoint y: 225, endPoint x: 549, endPoint y: 242, distance: 17.3
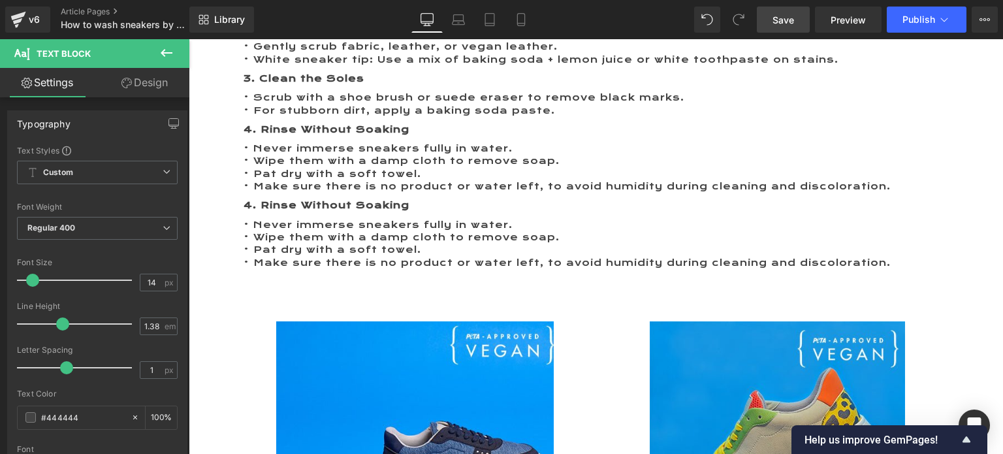
click at [774, 21] on span "Save" at bounding box center [783, 20] width 22 height 14
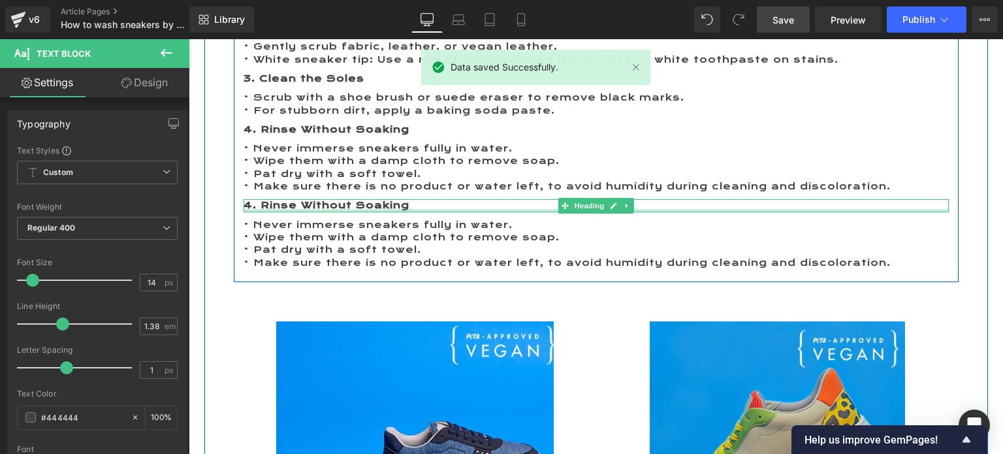
click at [261, 206] on b "4. Rinse Without Soaking" at bounding box center [326, 205] width 166 height 12
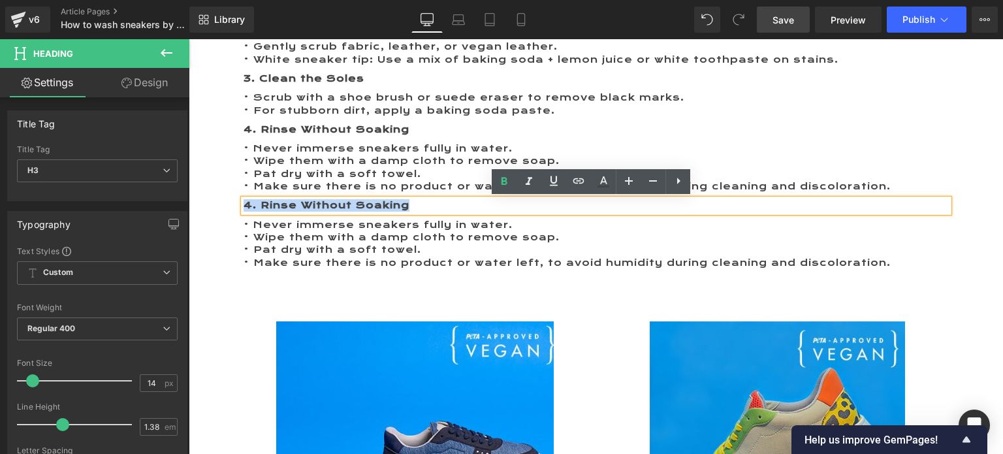
drag, startPoint x: 429, startPoint y: 202, endPoint x: 213, endPoint y: 198, distance: 216.1
paste div
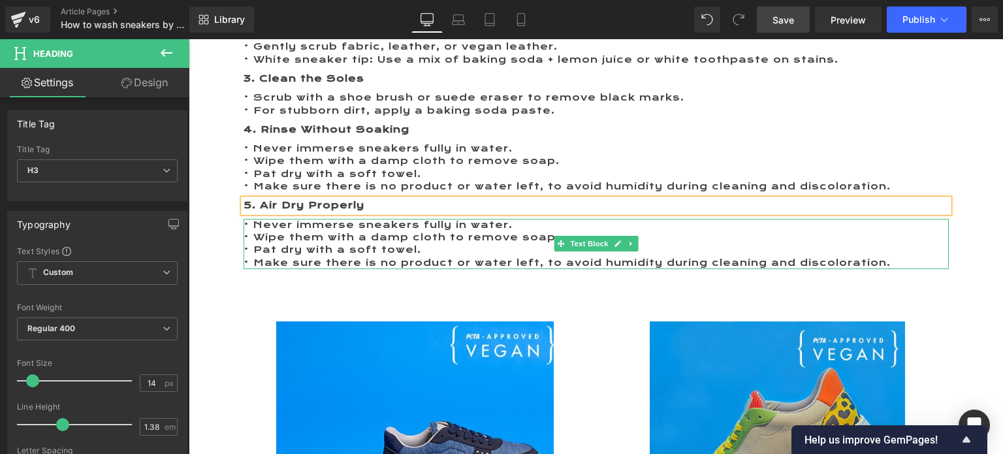
click at [315, 248] on p "• Pat dry with a soft towel." at bounding box center [595, 249] width 705 height 12
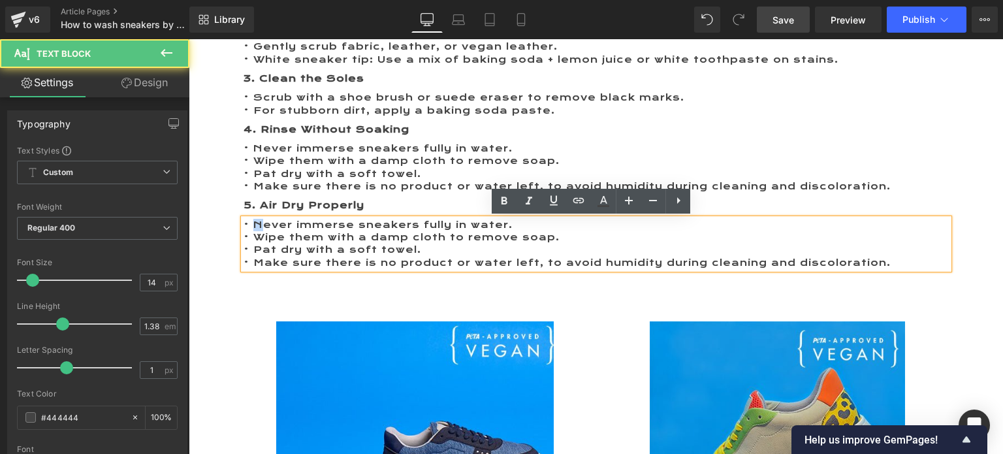
click at [253, 224] on p "• Never immerse sneakers fully in water." at bounding box center [595, 225] width 705 height 12
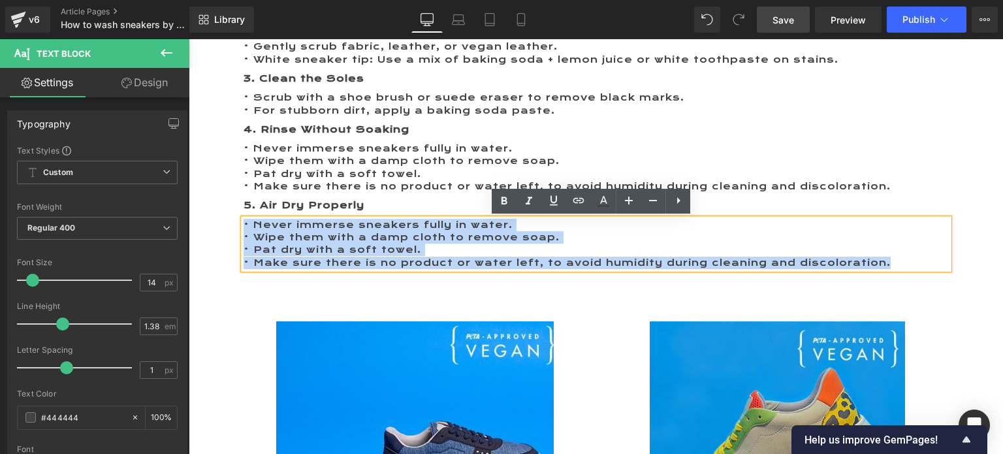
drag, startPoint x: 240, startPoint y: 223, endPoint x: 906, endPoint y: 277, distance: 668.6
click at [906, 277] on div "1. Prepare a Cleaning Solution Heading Mix warm water with mild soap, or use na…" at bounding box center [596, 117] width 725 height 330
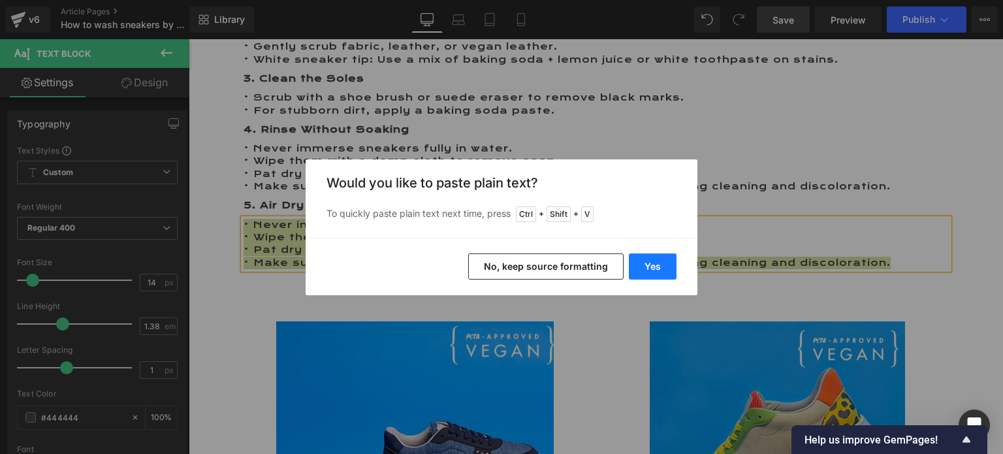
click at [656, 260] on button "Yes" at bounding box center [653, 266] width 48 height 26
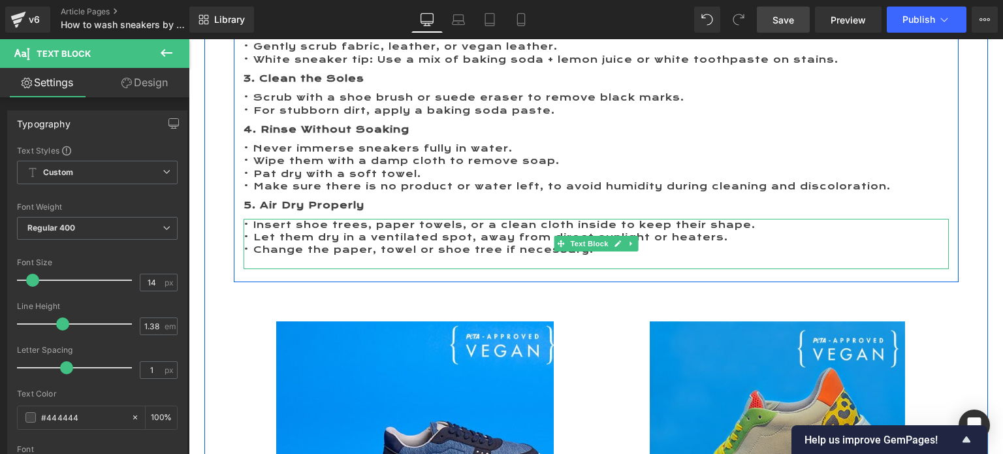
click at [657, 255] on p "• Change the paper, towel or shoe tree if necessary." at bounding box center [595, 249] width 705 height 12
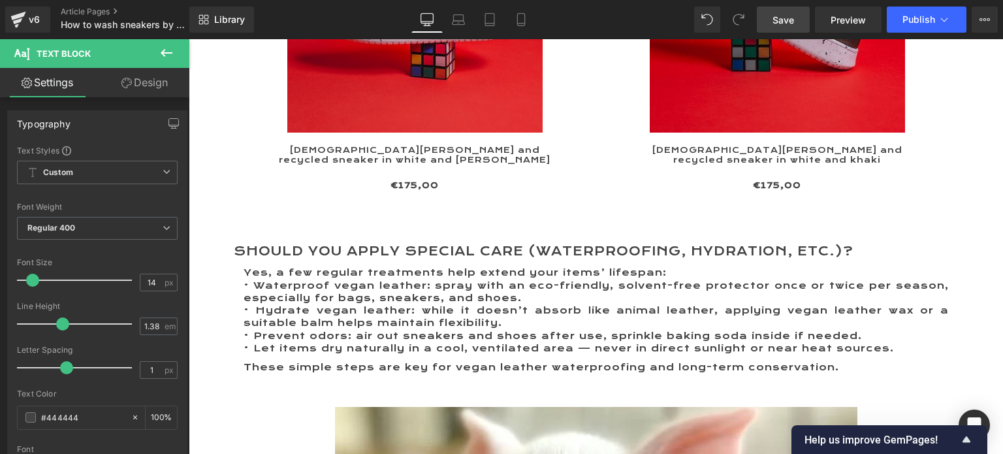
scroll to position [2529, 0]
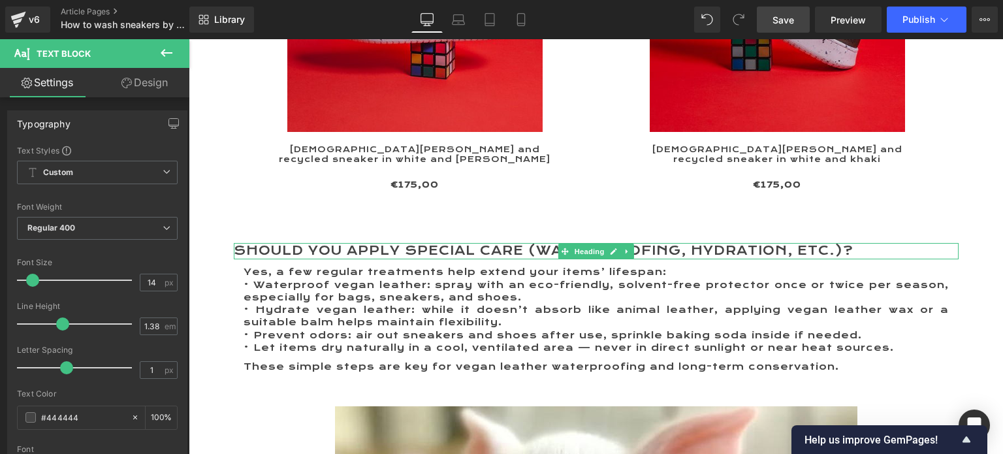
click at [266, 243] on h2 "Should you apply special care (waterproofing, hydration, etc.)?" at bounding box center [596, 251] width 725 height 16
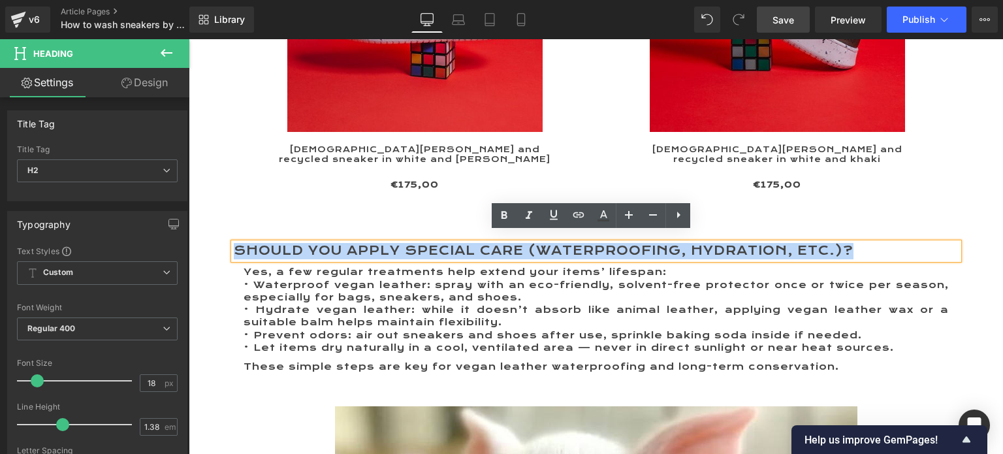
drag, startPoint x: 230, startPoint y: 238, endPoint x: 889, endPoint y: 240, distance: 659.3
click at [888, 243] on h2 "Should you apply special care (waterproofing, hydration, etc.)?" at bounding box center [596, 251] width 725 height 16
paste div
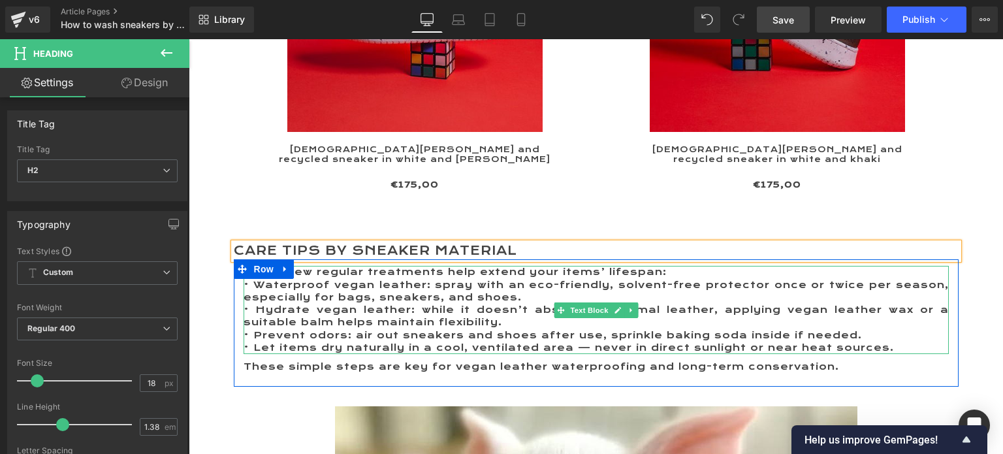
click at [287, 287] on p "• Waterproof vegan leather: spray with an eco-friendly, solvent-free protector …" at bounding box center [595, 291] width 705 height 25
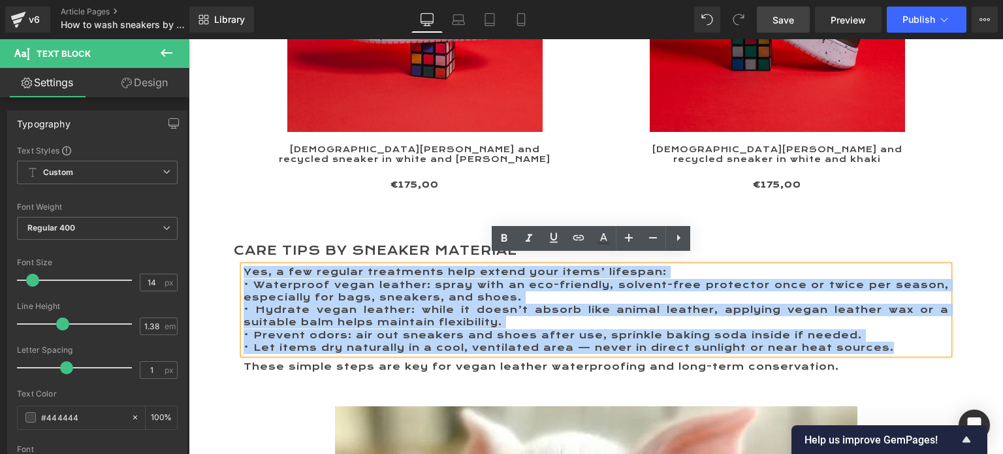
drag, startPoint x: 240, startPoint y: 260, endPoint x: 887, endPoint y: 347, distance: 653.3
click at [887, 347] on div "Yes, a few regular treatments help extend your items’ lifespan: • Waterproof ve…" at bounding box center [595, 310] width 705 height 88
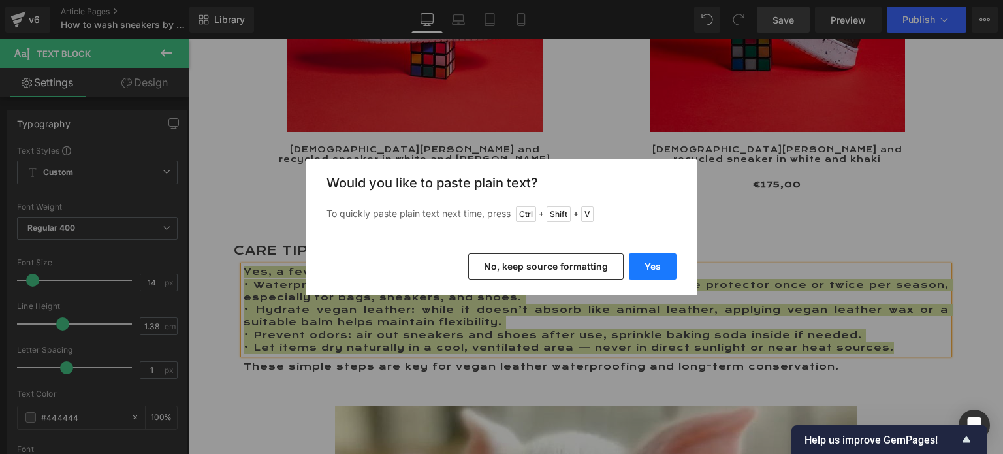
drag, startPoint x: 640, startPoint y: 268, endPoint x: 450, endPoint y: 229, distance: 193.3
click at [640, 268] on button "Yes" at bounding box center [653, 266] width 48 height 26
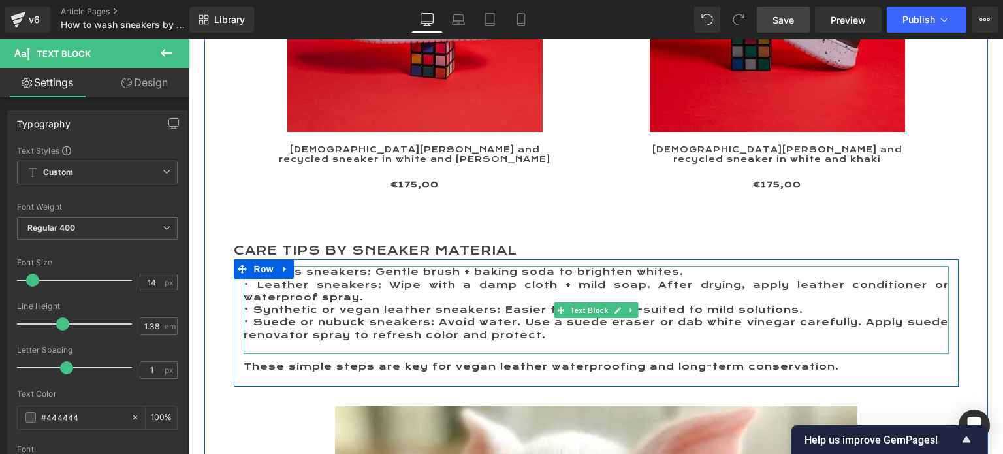
click at [364, 281] on p "• Leather sneakers: Wipe with a damp cloth + mild soap. After drying, apply lea…" at bounding box center [595, 291] width 705 height 25
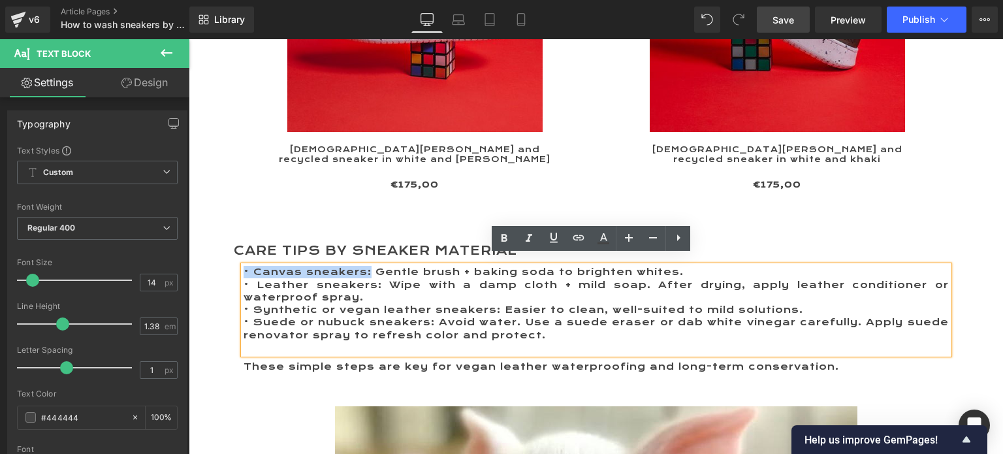
drag, startPoint x: 364, startPoint y: 258, endPoint x: 240, endPoint y: 261, distance: 124.7
click at [243, 266] on p "• Canvas sneakers: Gentle brush + baking soda to brighten whites." at bounding box center [595, 272] width 705 height 12
drag, startPoint x: 507, startPoint y: 237, endPoint x: 496, endPoint y: 236, distance: 10.5
click at [507, 237] on icon at bounding box center [504, 238] width 16 height 16
drag, startPoint x: 376, startPoint y: 275, endPoint x: 239, endPoint y: 275, distance: 137.1
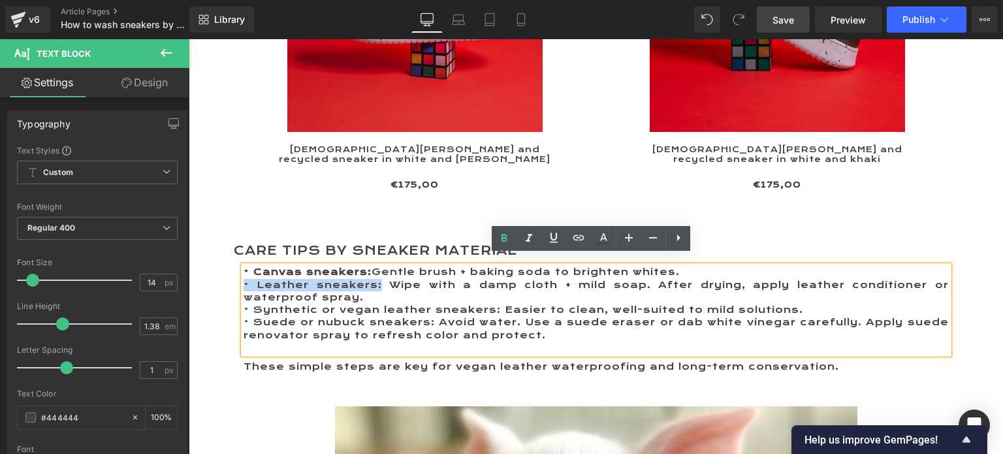
click at [243, 279] on p "• Leather sneakers: Wipe with a damp cloth + mild soap. After drying, apply lea…" at bounding box center [595, 291] width 705 height 25
click at [501, 240] on icon at bounding box center [504, 238] width 6 height 8
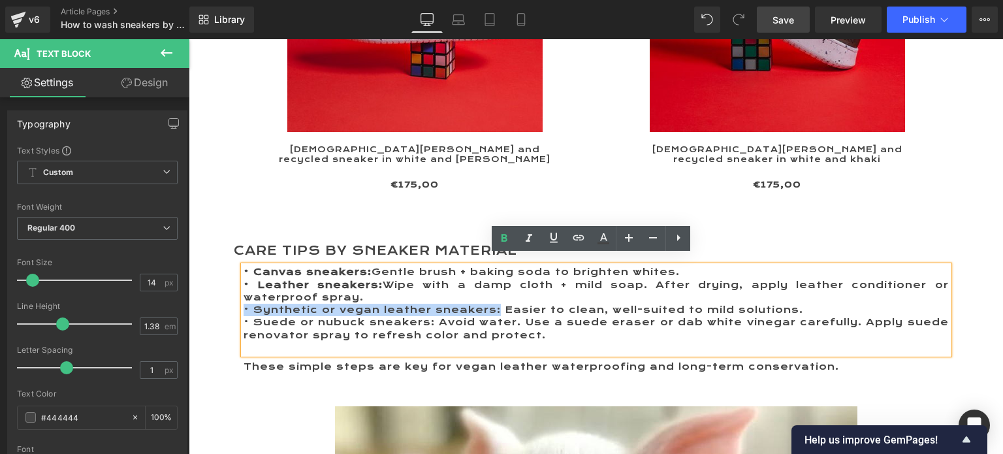
drag, startPoint x: 495, startPoint y: 298, endPoint x: 238, endPoint y: 298, distance: 256.5
click at [243, 304] on p "• Synthetic or vegan leather sneakers: Easier to clean, well-suited to mild sol…" at bounding box center [595, 310] width 705 height 12
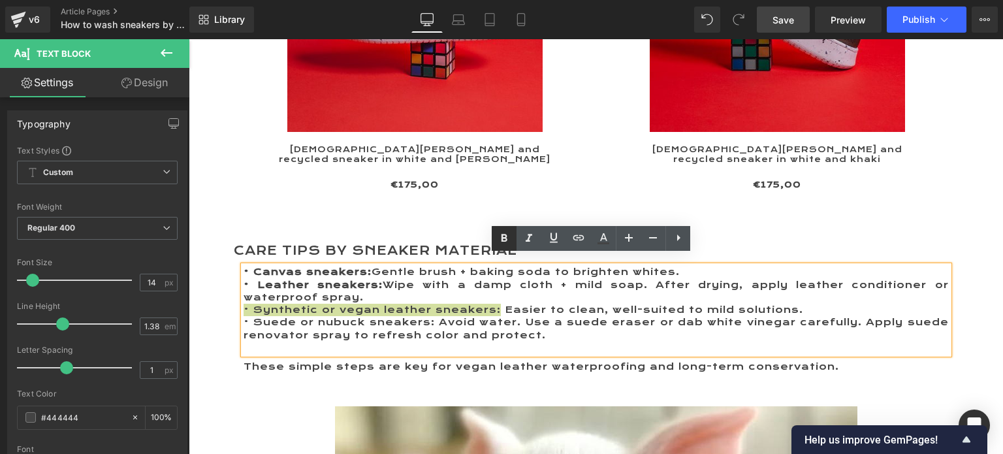
click at [501, 242] on icon at bounding box center [504, 238] width 6 height 8
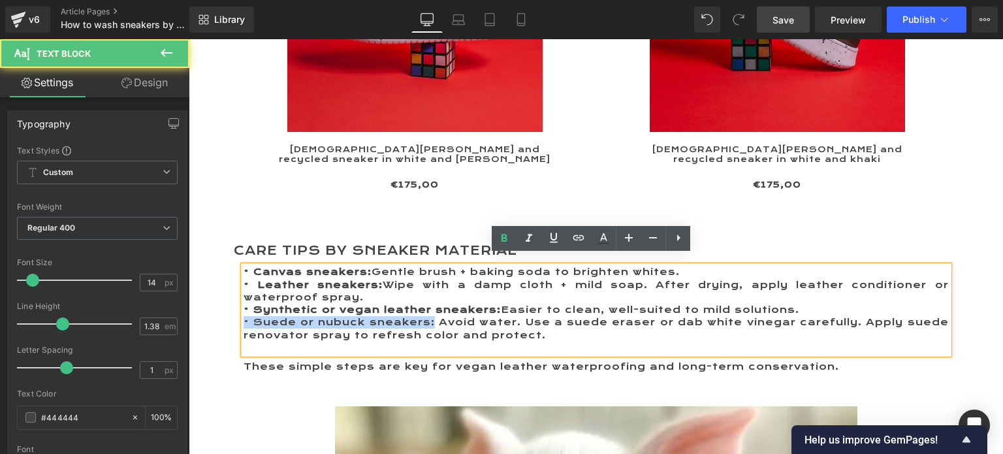
drag, startPoint x: 428, startPoint y: 313, endPoint x: 223, endPoint y: 313, distance: 205.6
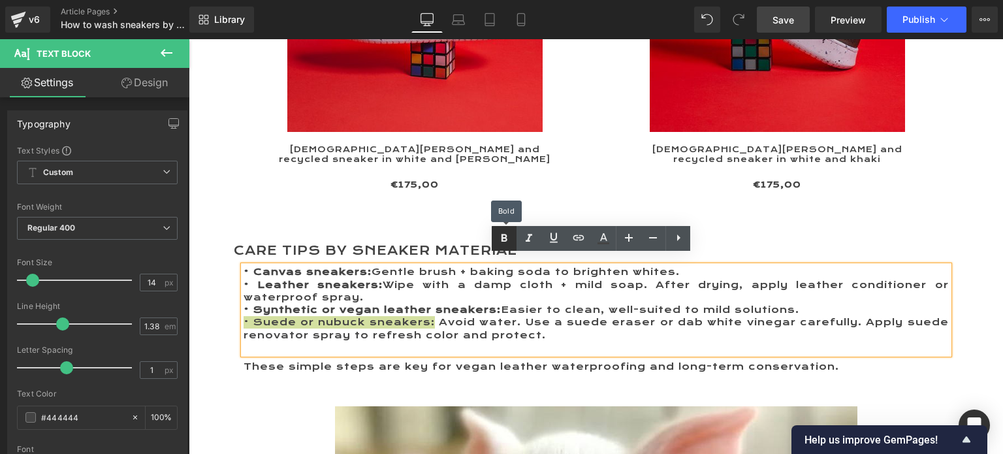
click at [502, 234] on icon at bounding box center [504, 238] width 6 height 8
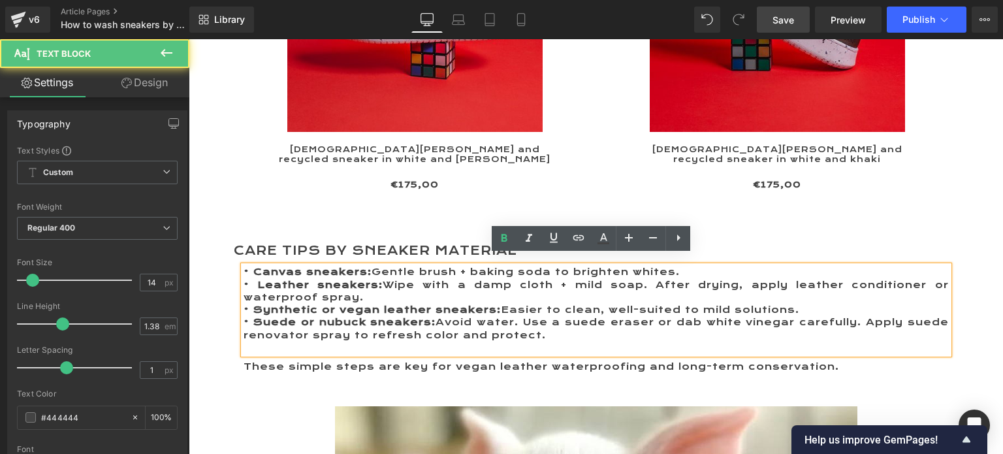
click at [548, 321] on p "• Suede or nubuck sneakers: Avoid water. Use a suede eraser or dab white vinega…" at bounding box center [595, 328] width 705 height 25
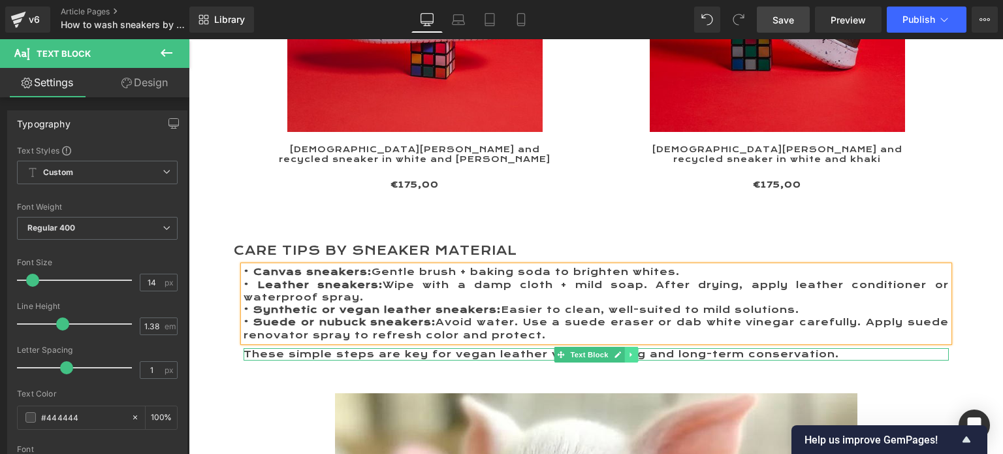
click at [627, 351] on icon at bounding box center [630, 355] width 7 height 8
click at [634, 351] on icon at bounding box center [637, 355] width 7 height 8
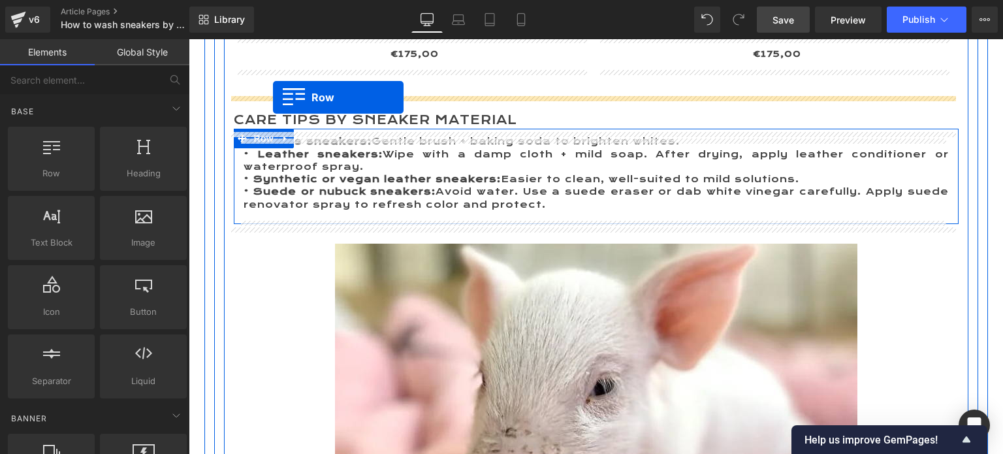
scroll to position [2646, 0]
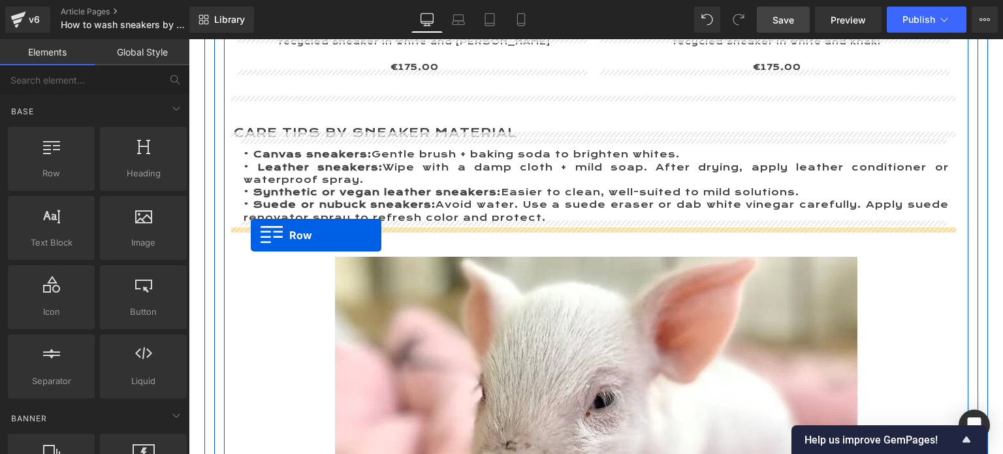
drag, startPoint x: 228, startPoint y: 202, endPoint x: 272, endPoint y: 208, distance: 44.1
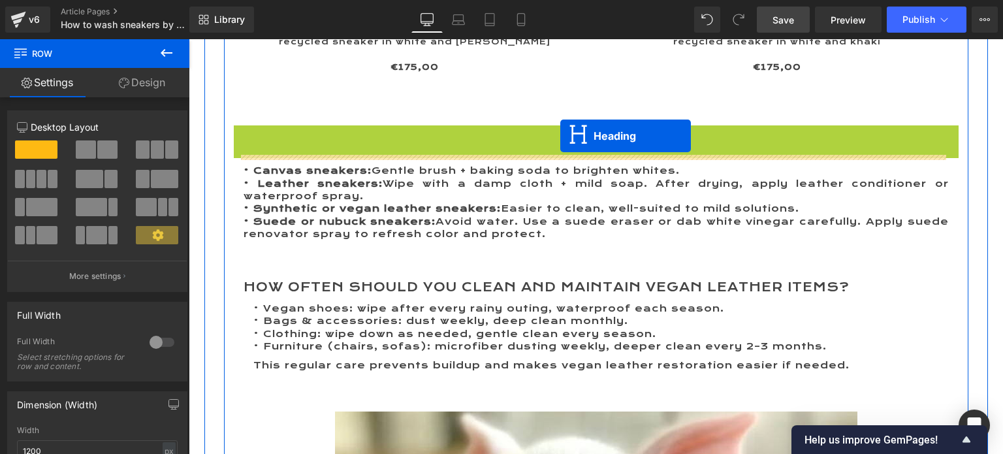
drag, startPoint x: 557, startPoint y: 123, endPoint x: 560, endPoint y: 136, distance: 12.8
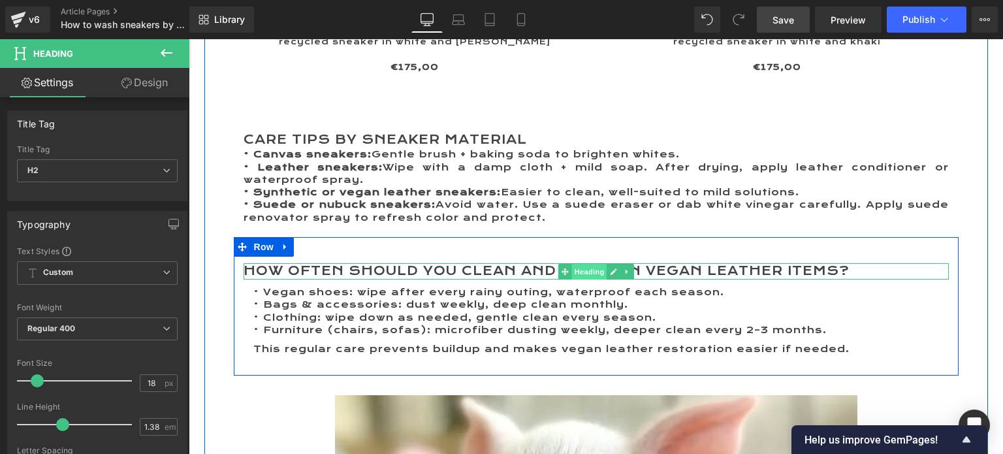
click at [574, 264] on span "Heading" at bounding box center [588, 272] width 35 height 16
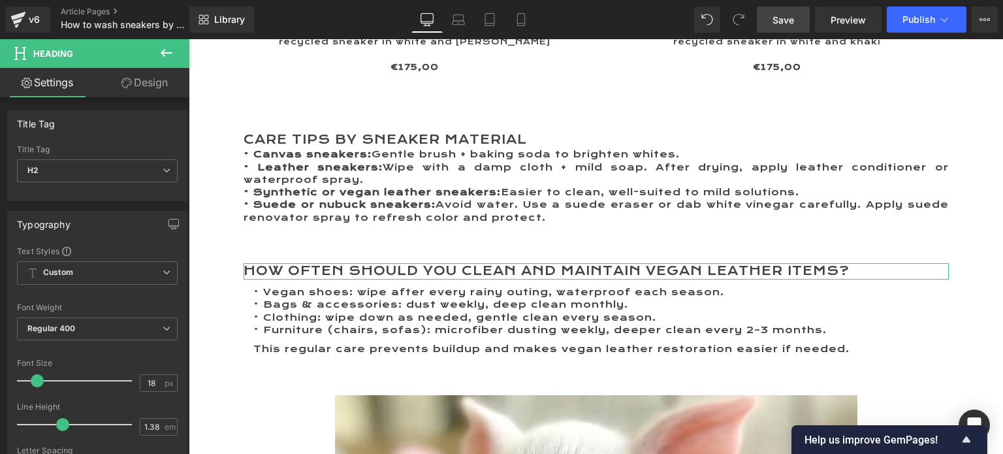
click at [144, 78] on link "Design" at bounding box center [144, 82] width 95 height 29
click at [0, 0] on div "Spacing" at bounding box center [0, 0] width 0 height 0
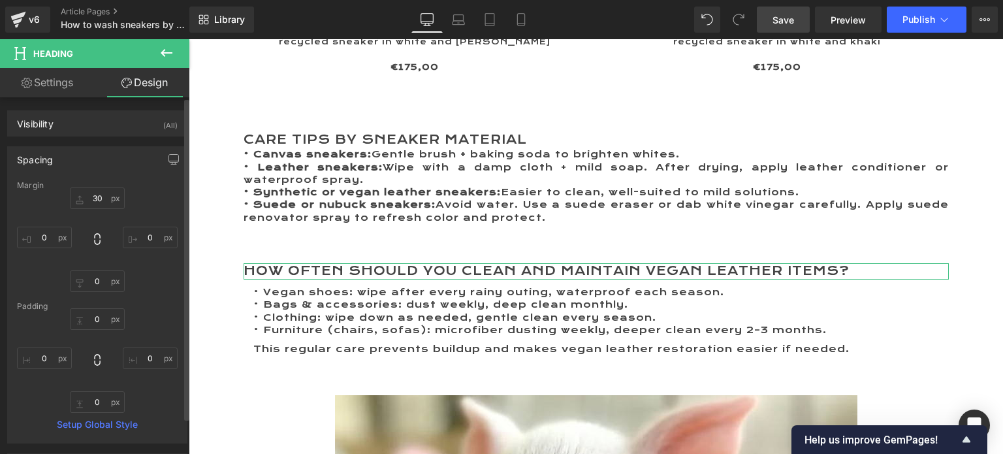
type input "30"
type input "0"
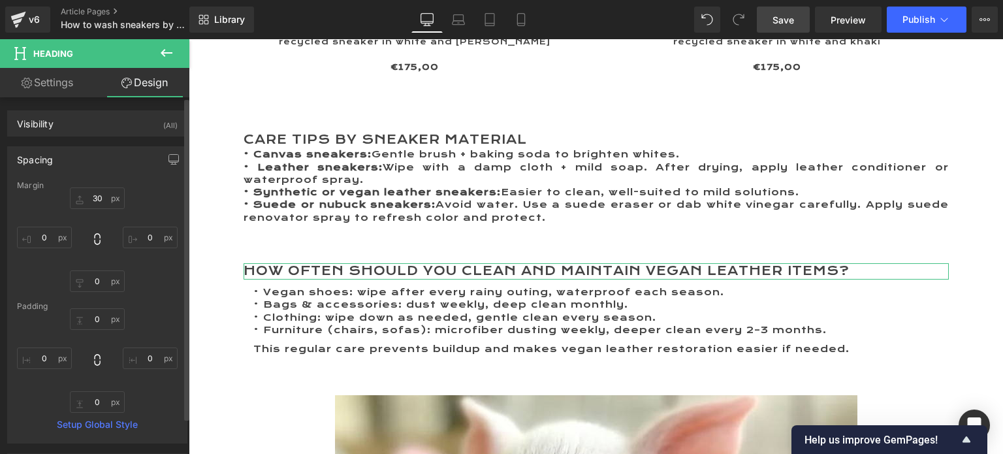
type input "0"
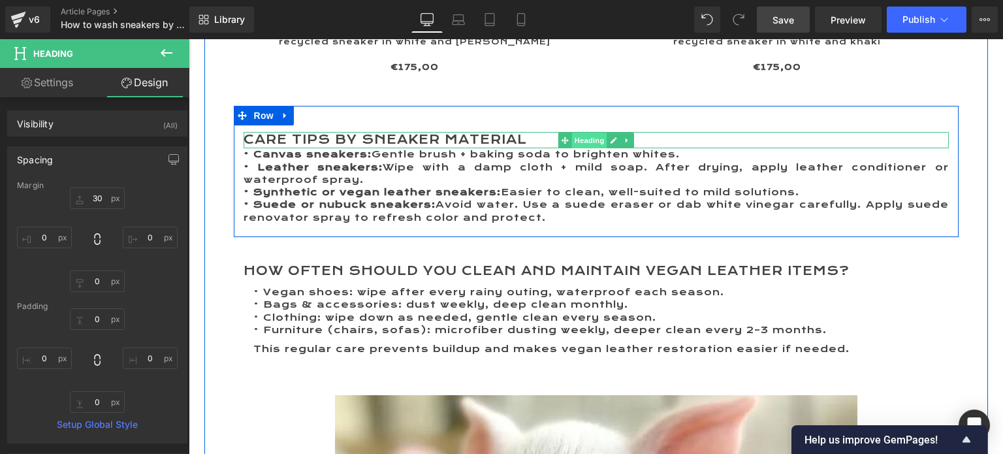
click at [584, 133] on span "Heading" at bounding box center [588, 141] width 35 height 16
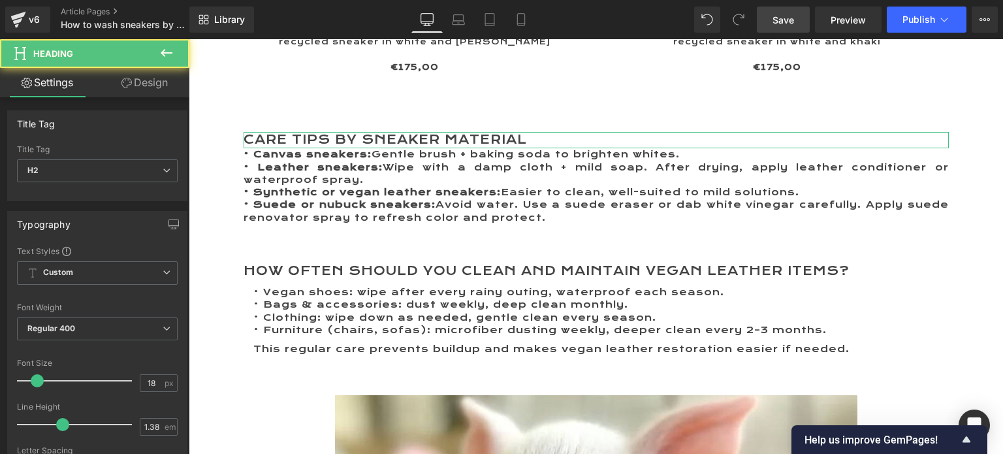
click at [146, 84] on link "Design" at bounding box center [144, 82] width 95 height 29
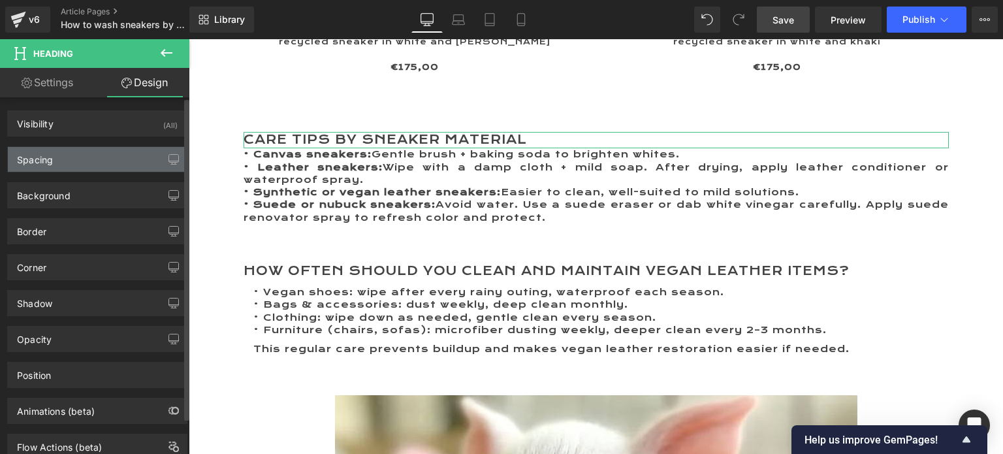
click at [68, 154] on div "Spacing" at bounding box center [97, 159] width 179 height 25
type input "30"
type input "0"
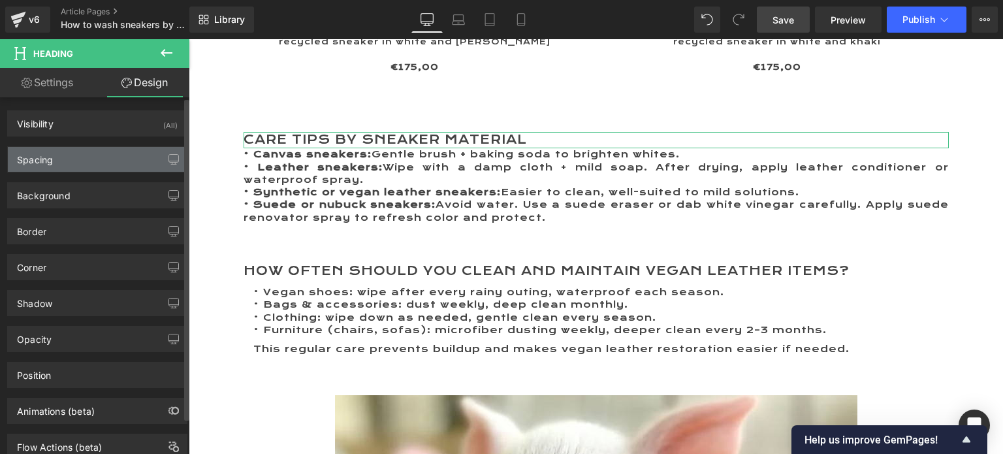
type input "0"
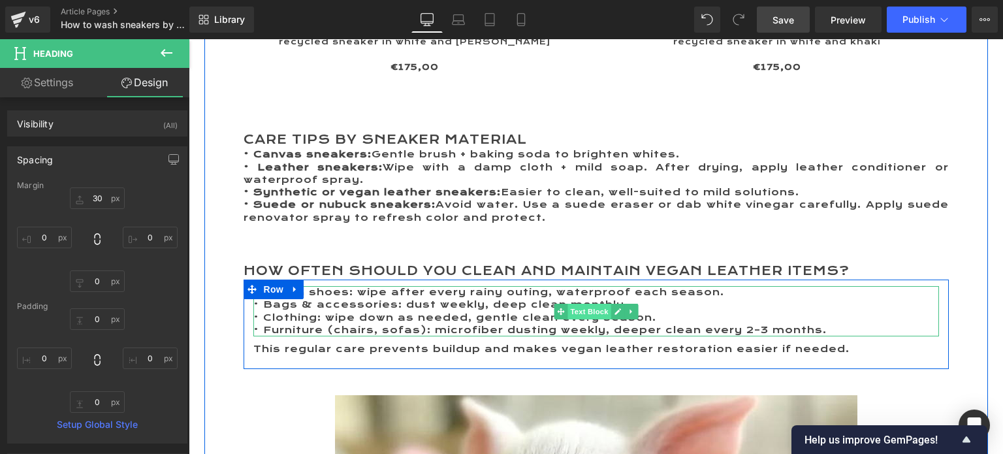
click at [574, 304] on span "Text Block" at bounding box center [588, 312] width 43 height 16
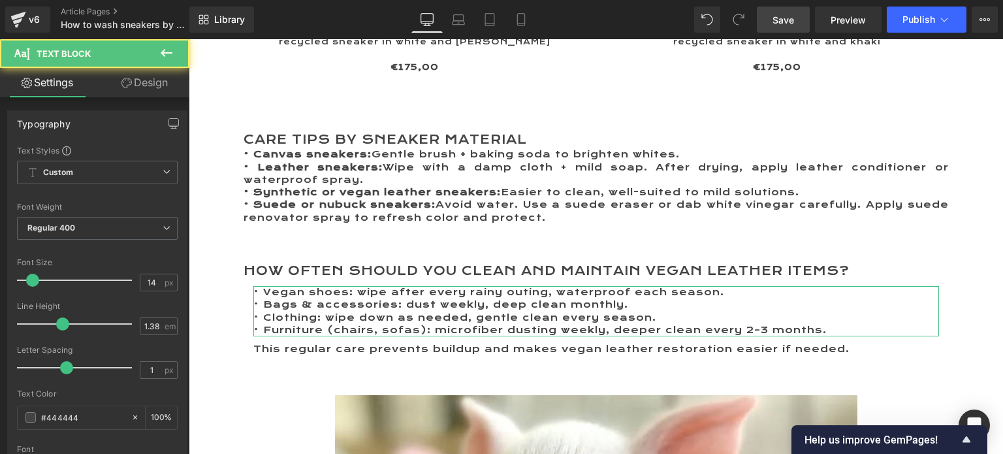
click at [148, 86] on link "Design" at bounding box center [144, 82] width 95 height 29
click at [0, 0] on div "Spacing" at bounding box center [0, 0] width 0 height 0
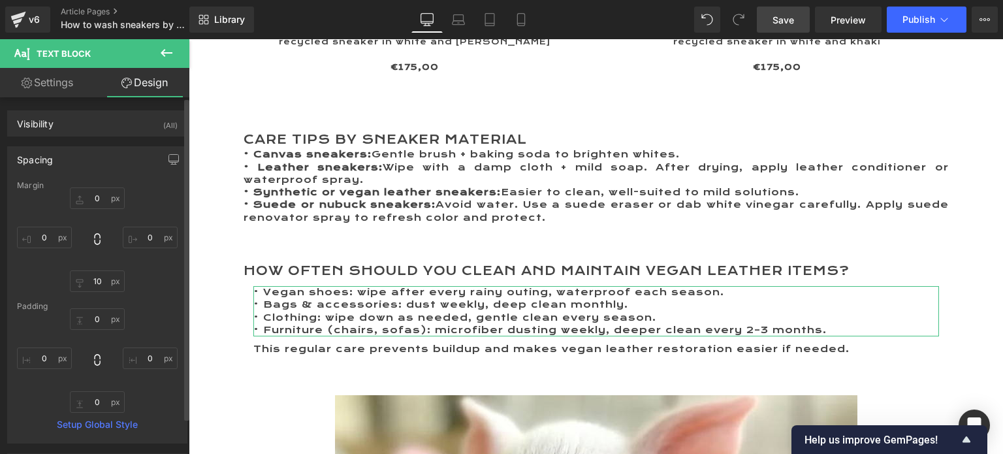
type input "0"
type input "10"
type input "0"
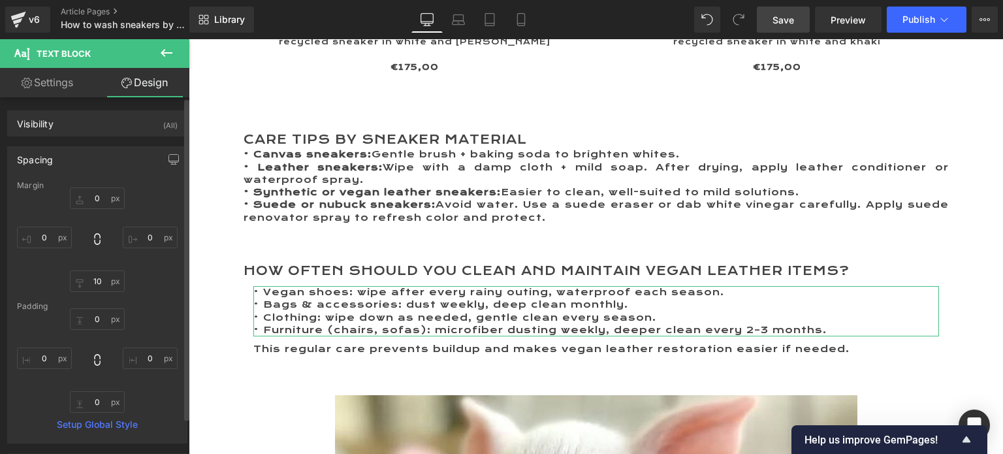
type input "0"
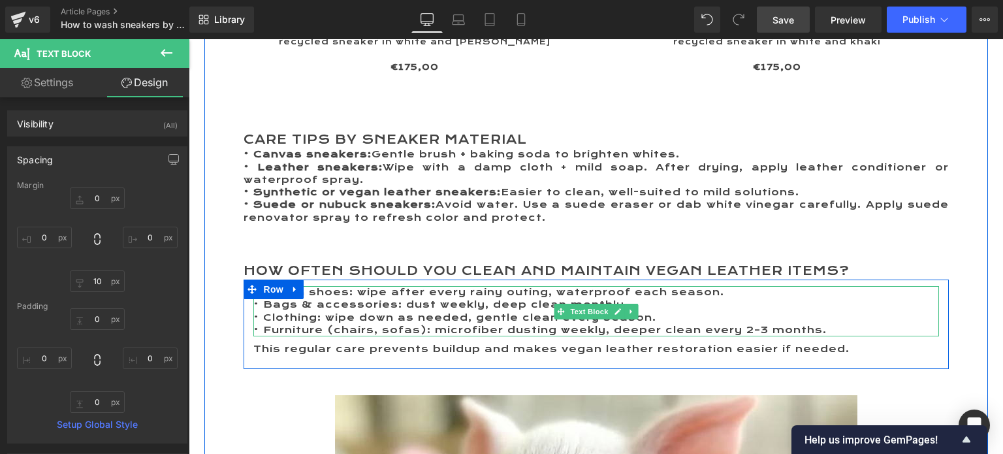
click at [587, 304] on span "Text Block" at bounding box center [588, 312] width 43 height 16
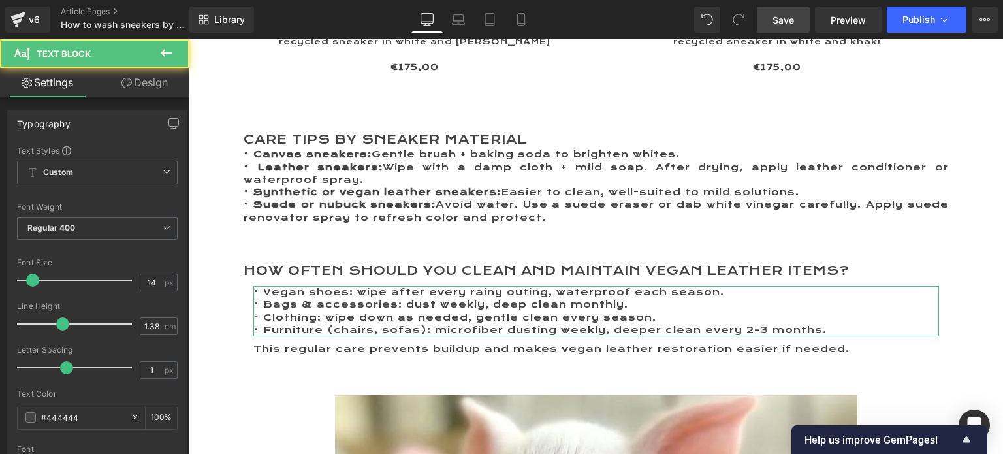
click at [146, 82] on link "Design" at bounding box center [144, 82] width 95 height 29
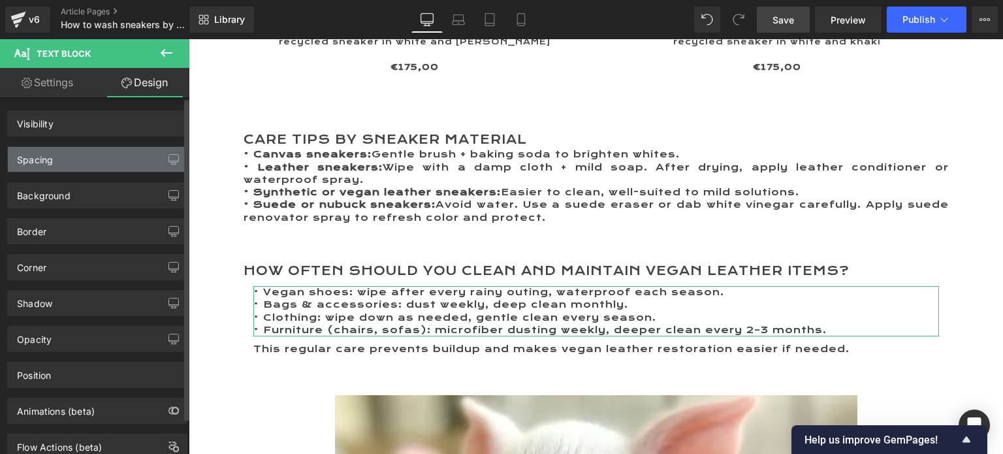
click at [54, 151] on div "Spacing" at bounding box center [97, 159] width 179 height 25
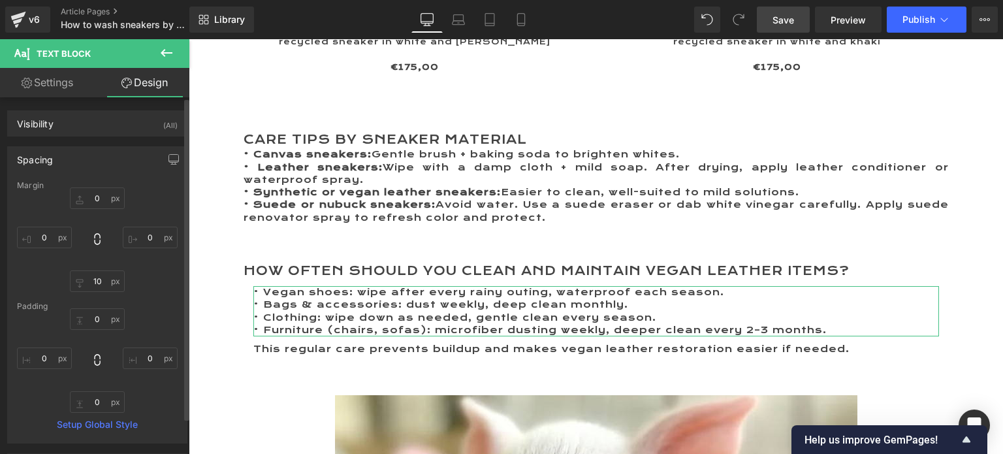
type input "0"
type input "10"
type input "0"
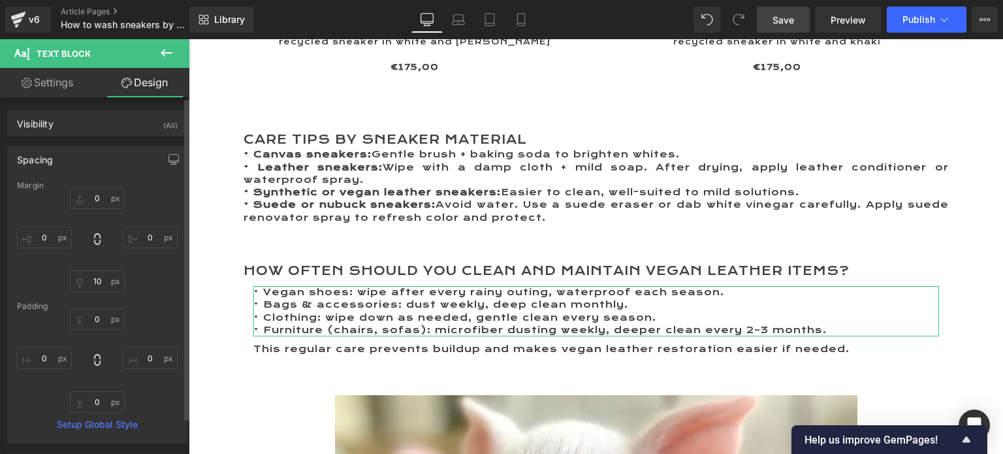
type input "0"
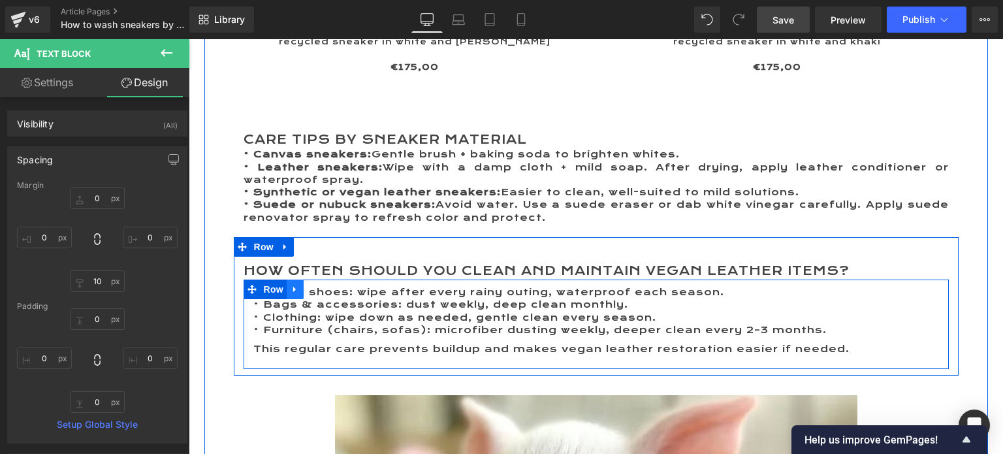
click at [293, 287] on icon at bounding box center [294, 290] width 3 height 6
click at [308, 285] on icon at bounding box center [311, 289] width 9 height 9
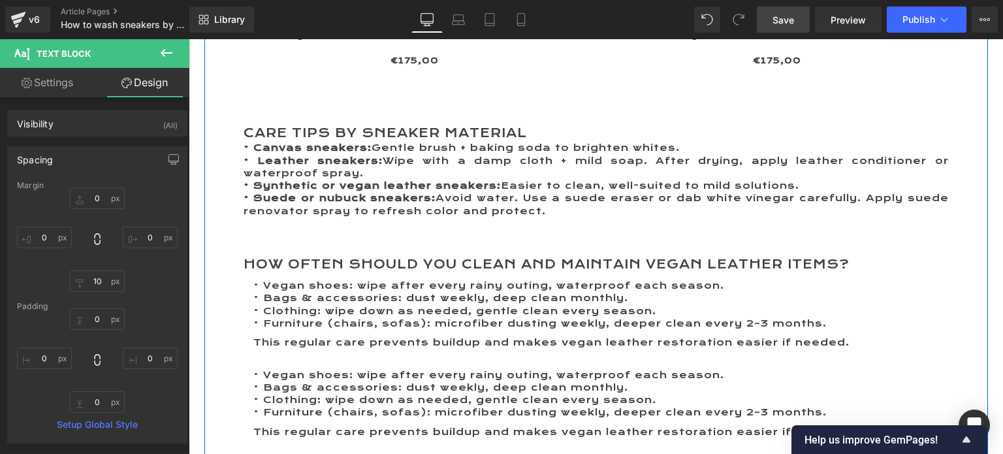
scroll to position [2653, 0]
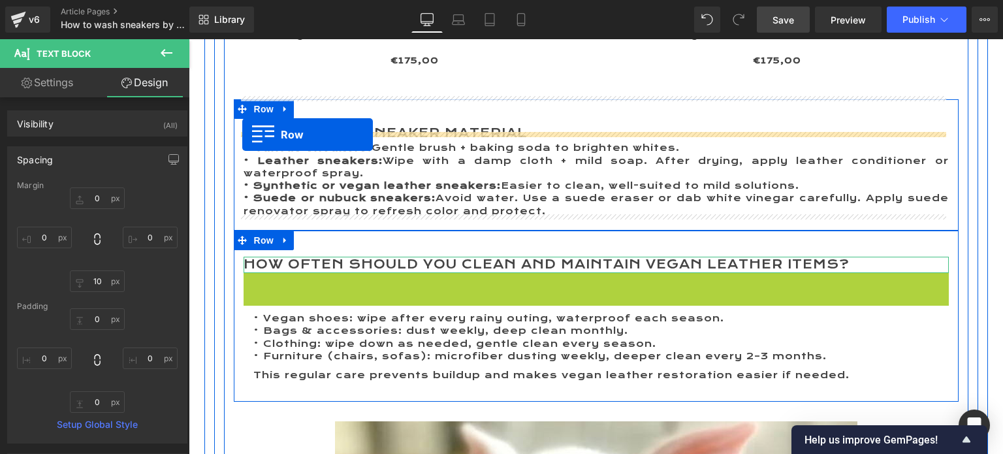
drag, startPoint x: 247, startPoint y: 275, endPoint x: 242, endPoint y: 134, distance: 141.1
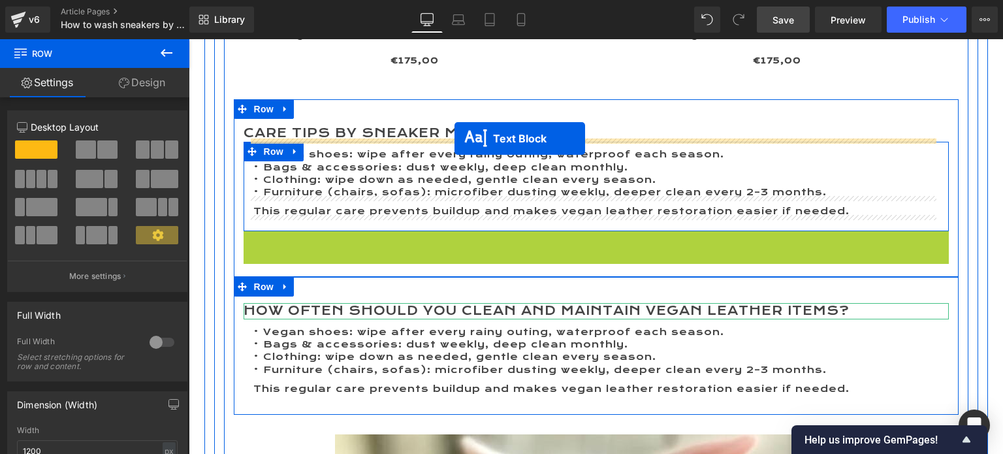
drag, startPoint x: 554, startPoint y: 262, endPoint x: 454, endPoint y: 138, distance: 158.7
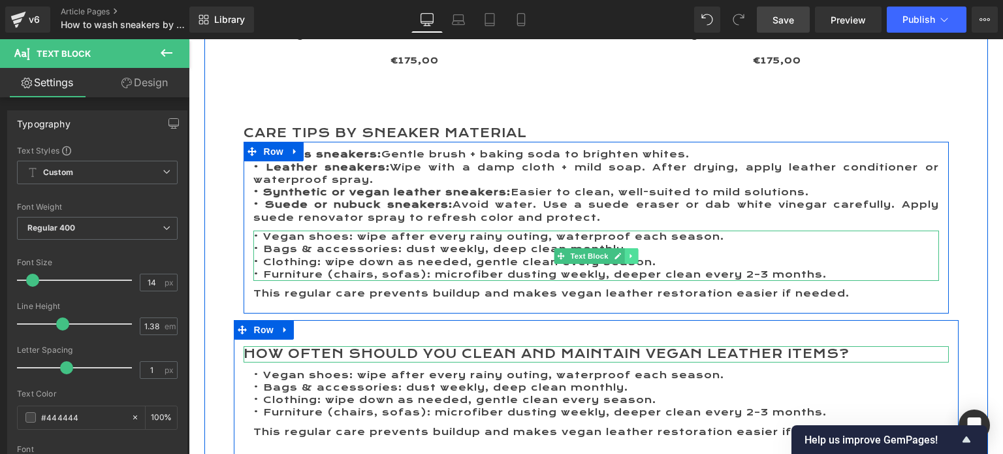
click at [627, 252] on icon at bounding box center [630, 256] width 7 height 8
click at [634, 252] on icon at bounding box center [637, 255] width 7 height 7
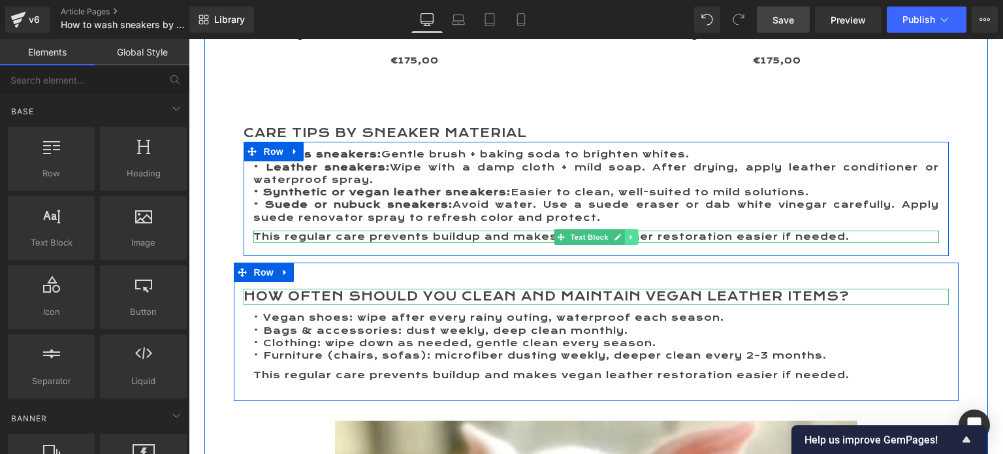
click at [627, 233] on icon at bounding box center [630, 237] width 7 height 8
click at [634, 233] on icon at bounding box center [637, 236] width 7 height 7
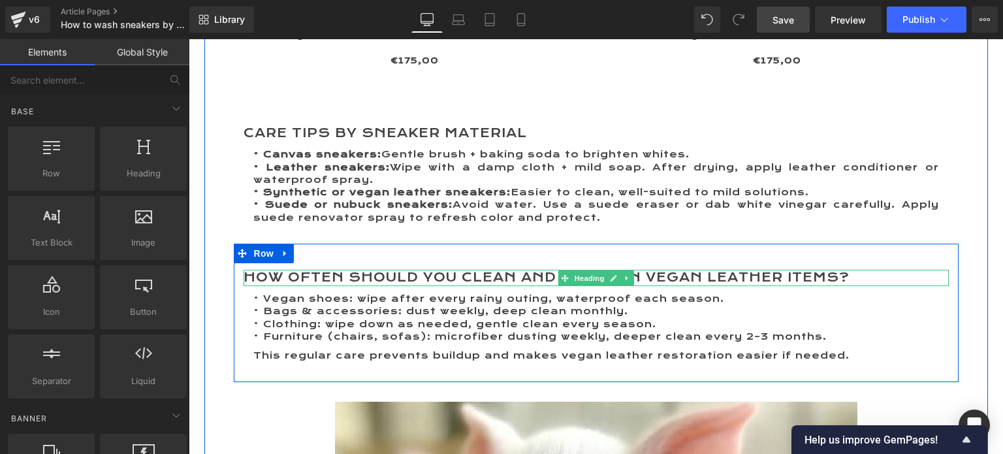
click at [247, 270] on h2 "How often should you clean and maintain vegan leather items?" at bounding box center [595, 278] width 705 height 16
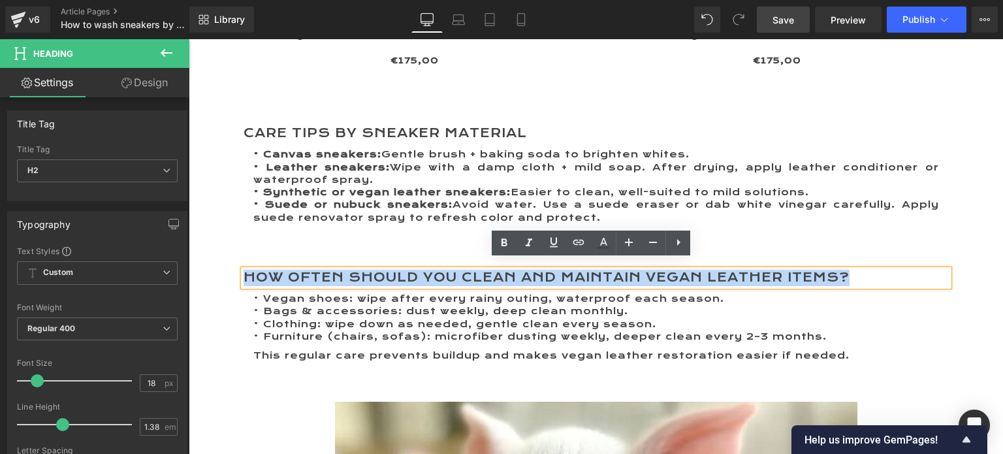
drag, startPoint x: 242, startPoint y: 267, endPoint x: 845, endPoint y: 258, distance: 603.2
click at [845, 270] on div "How often should you clean and maintain vegan leather items?" at bounding box center [595, 278] width 705 height 16
paste div
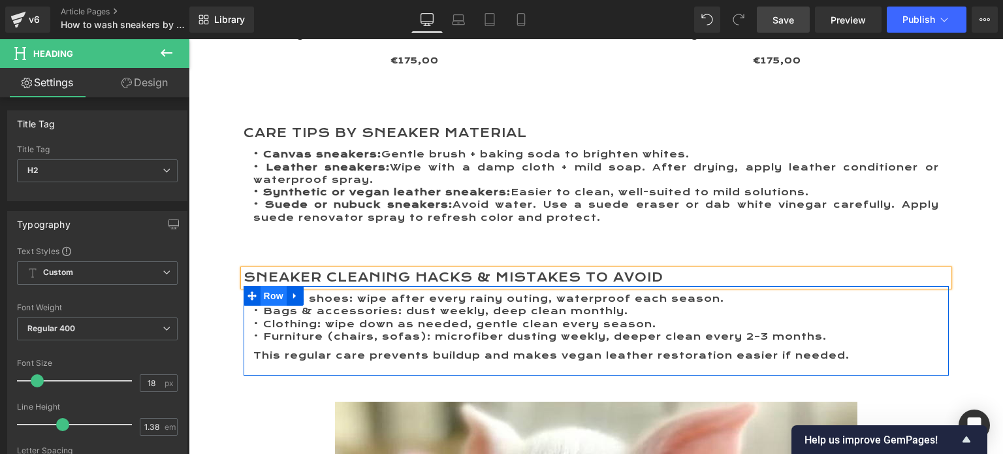
click at [268, 286] on span "Row" at bounding box center [273, 296] width 26 height 20
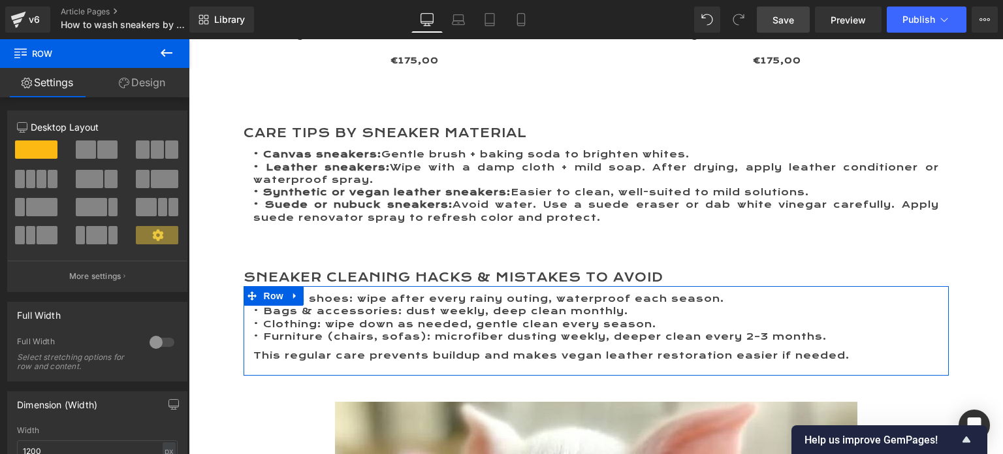
click at [80, 148] on span at bounding box center [86, 149] width 20 height 18
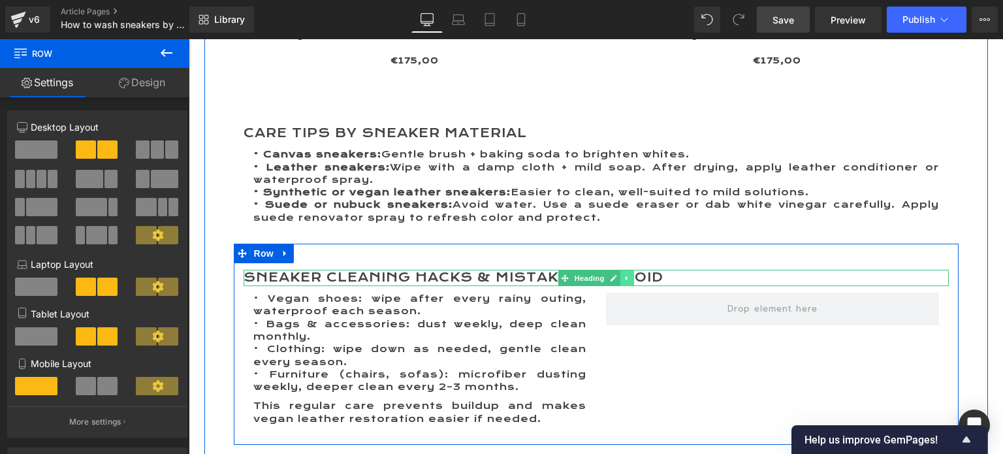
click at [623, 274] on icon at bounding box center [626, 278] width 7 height 8
click at [616, 274] on icon at bounding box center [619, 277] width 7 height 7
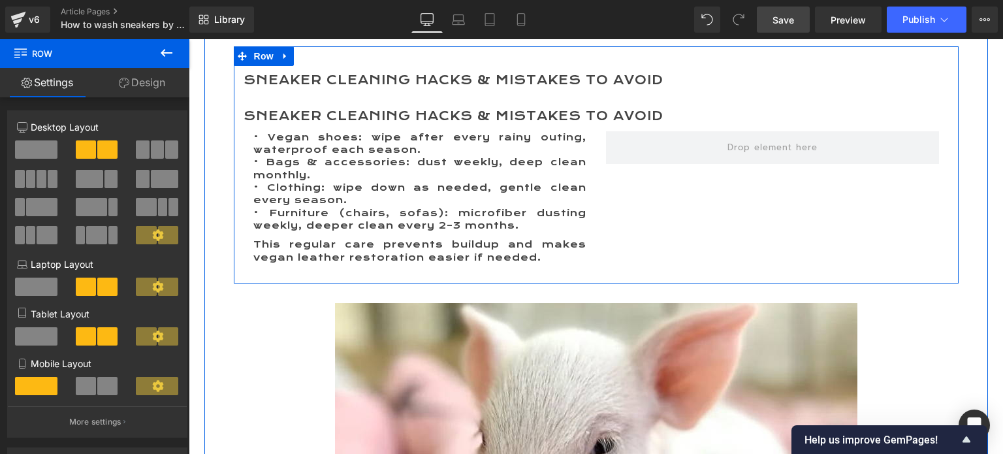
scroll to position [2857, 0]
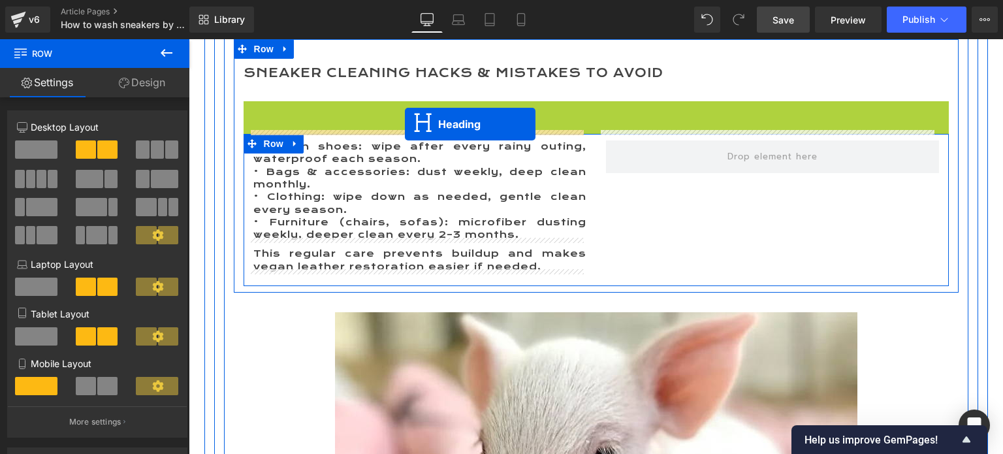
drag, startPoint x: 561, startPoint y: 99, endPoint x: 405, endPoint y: 125, distance: 158.7
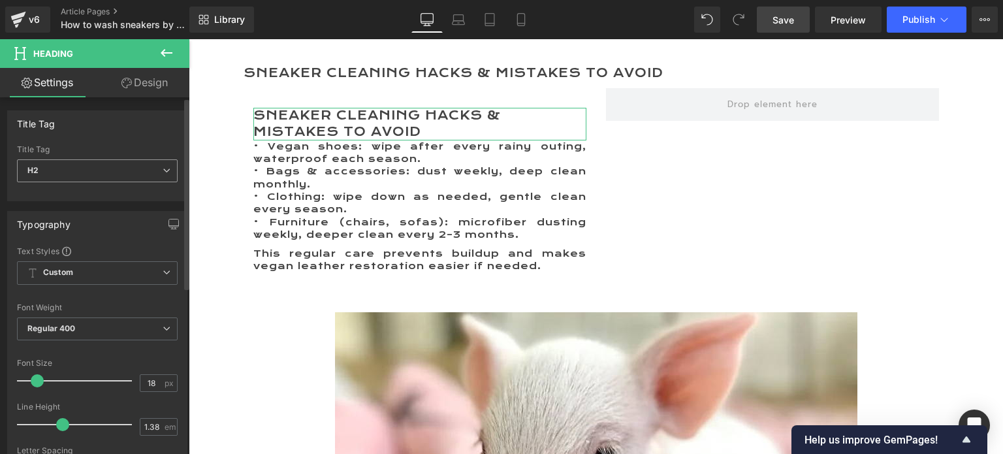
click at [88, 168] on span "H2" at bounding box center [97, 170] width 161 height 23
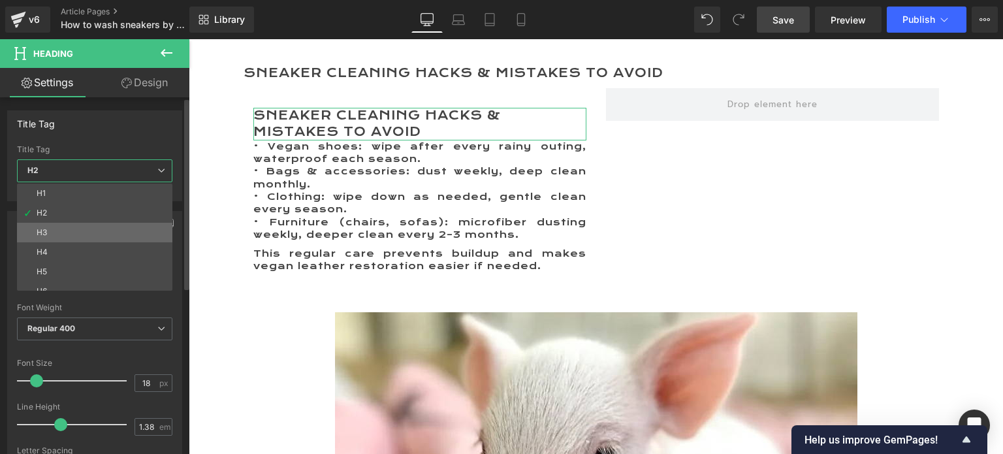
click at [70, 230] on li "H3" at bounding box center [97, 233] width 161 height 20
type input "14"
type input "100"
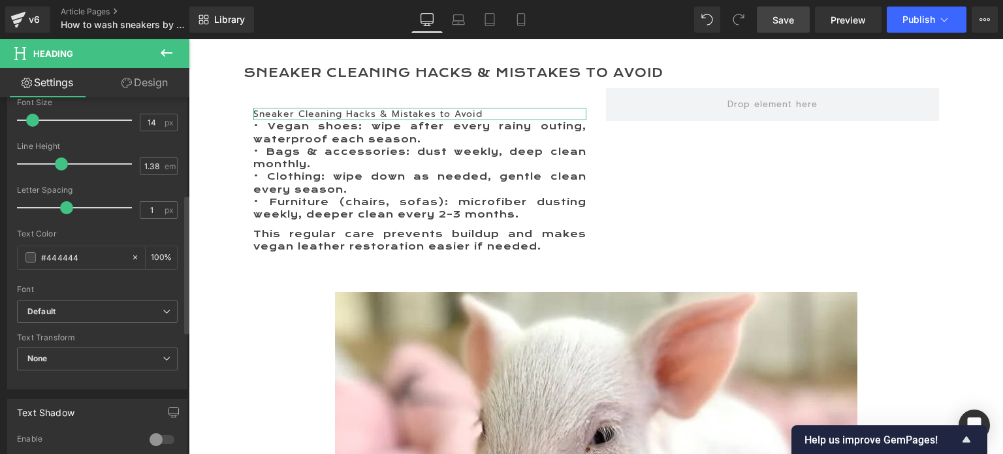
scroll to position [261, 0]
click at [57, 309] on b "Default" at bounding box center [94, 310] width 135 height 11
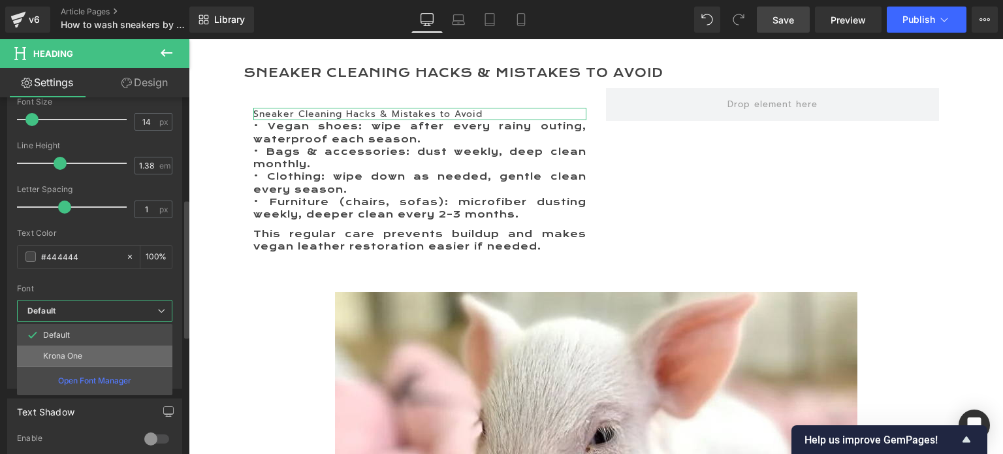
click at [58, 346] on li "Krona One" at bounding box center [94, 355] width 155 height 21
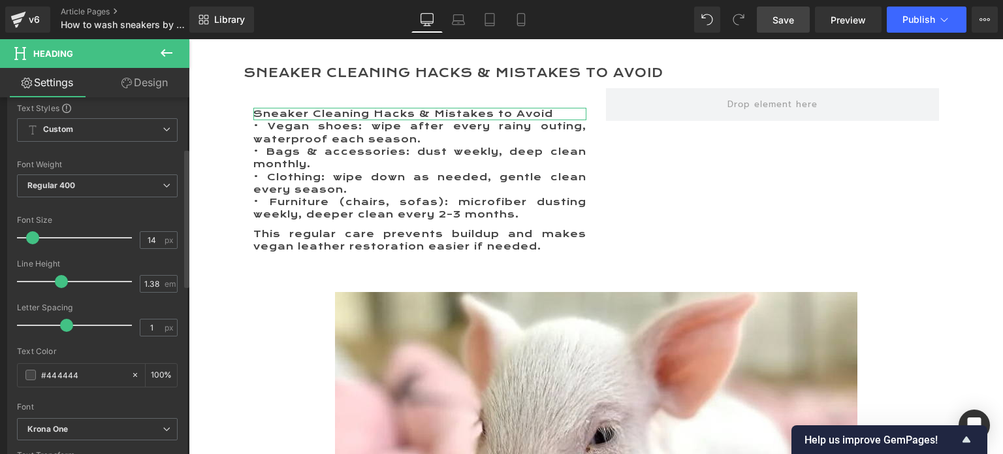
scroll to position [131, 0]
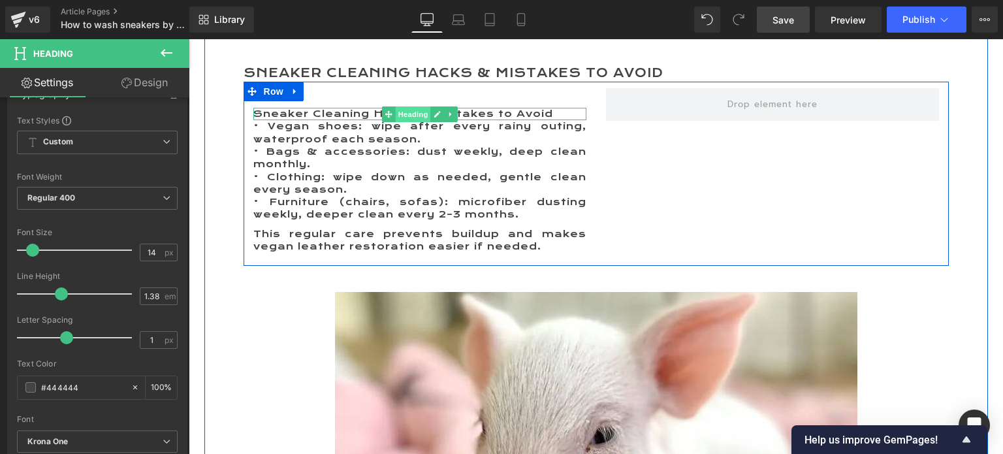
click at [401, 106] on span "Heading" at bounding box center [412, 114] width 35 height 16
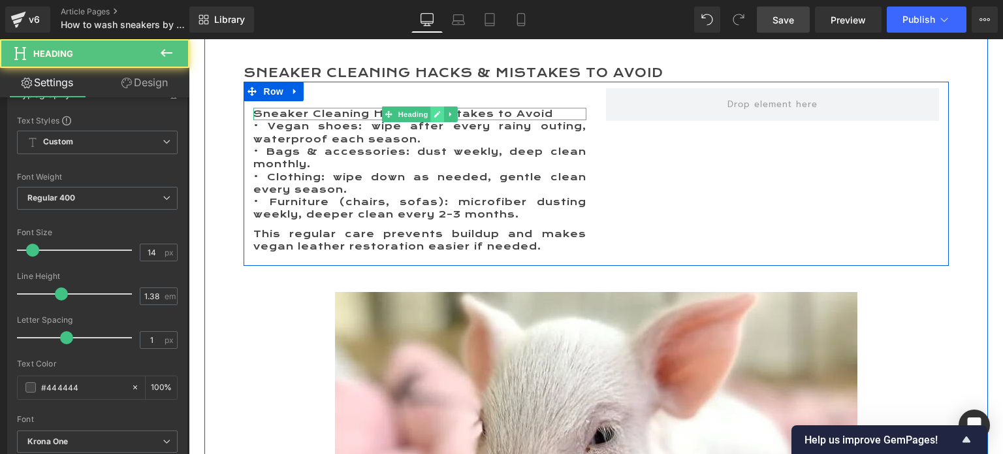
click at [433, 110] on icon at bounding box center [436, 114] width 7 height 8
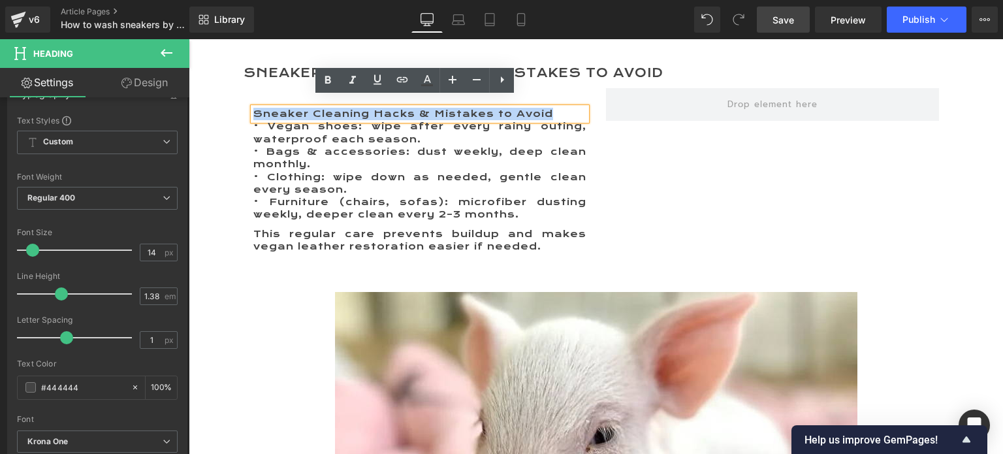
drag, startPoint x: 249, startPoint y: 104, endPoint x: 552, endPoint y: 104, distance: 303.5
click at [552, 108] on h3 "Sneaker Cleaning Hacks & Mistakes to Avoid" at bounding box center [419, 114] width 333 height 12
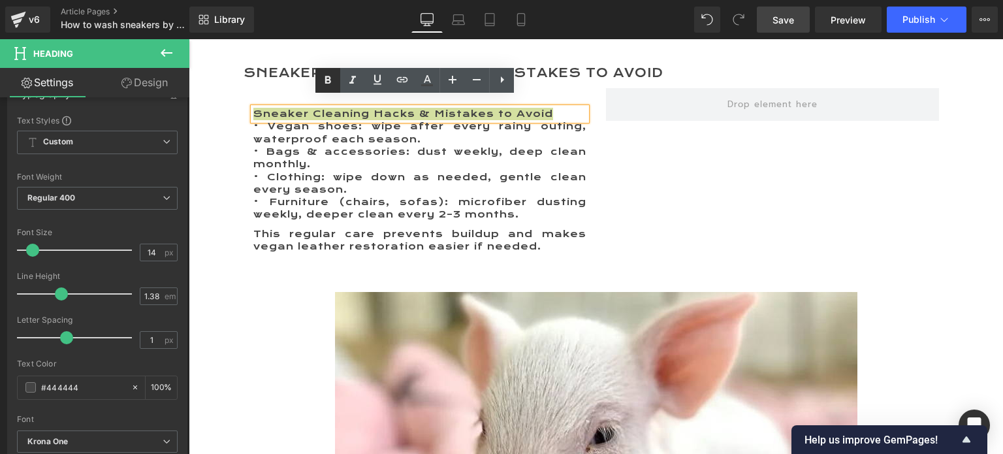
click at [333, 77] on icon at bounding box center [328, 80] width 16 height 16
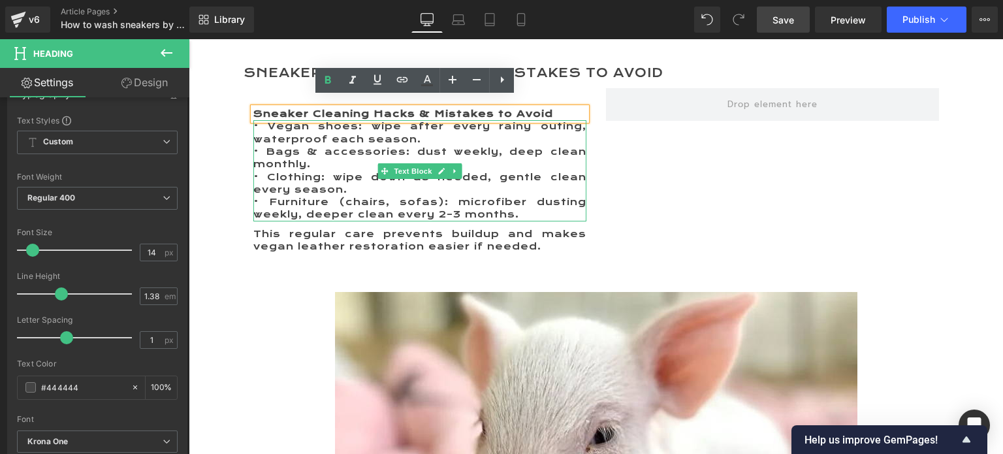
click at [284, 171] on p "• Clothing: wipe down as needed, gentle clean every season." at bounding box center [419, 183] width 333 height 25
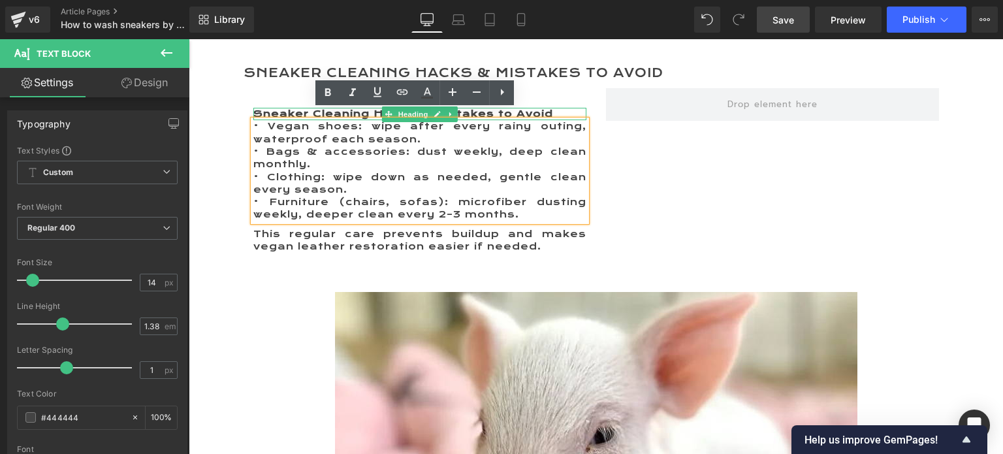
click at [287, 108] on strong "Sneaker Cleaning Hacks & Mistakes to Avoid" at bounding box center [403, 114] width 300 height 12
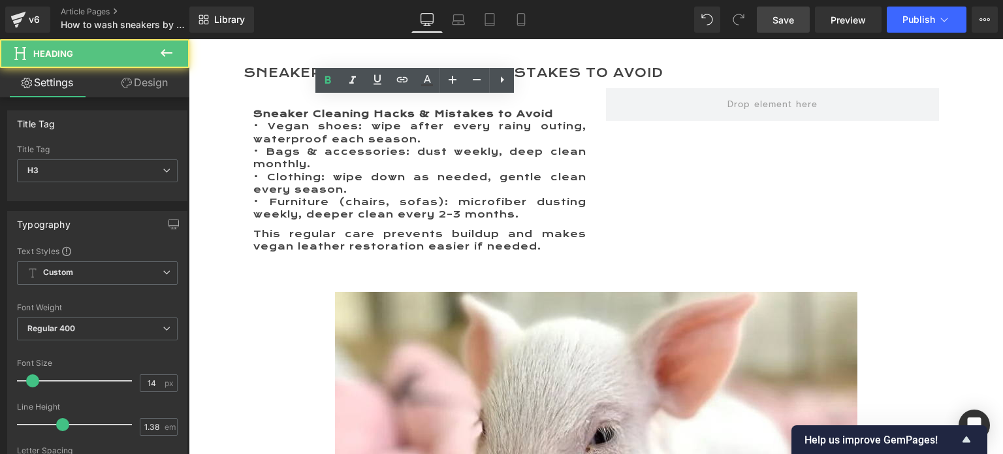
click at [151, 85] on link "Design" at bounding box center [144, 82] width 95 height 29
click at [0, 0] on div "Spacing" at bounding box center [0, 0] width 0 height 0
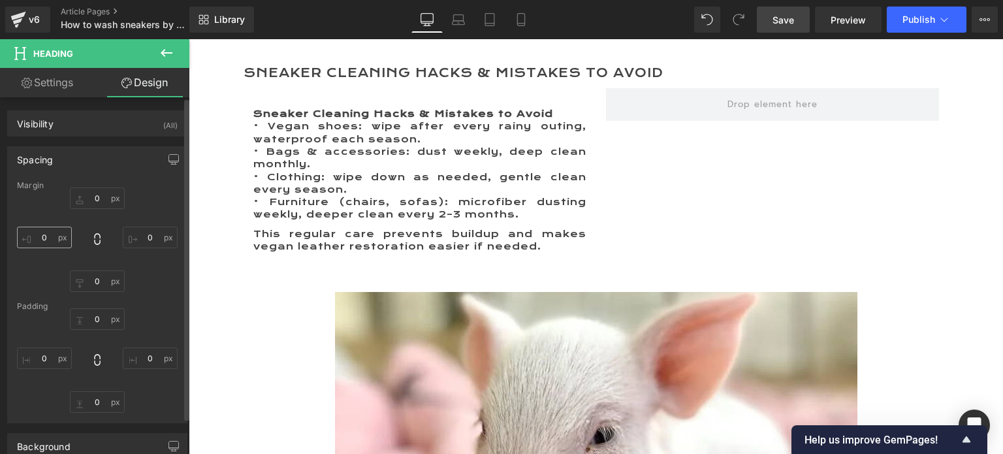
type input "30"
type input "0"
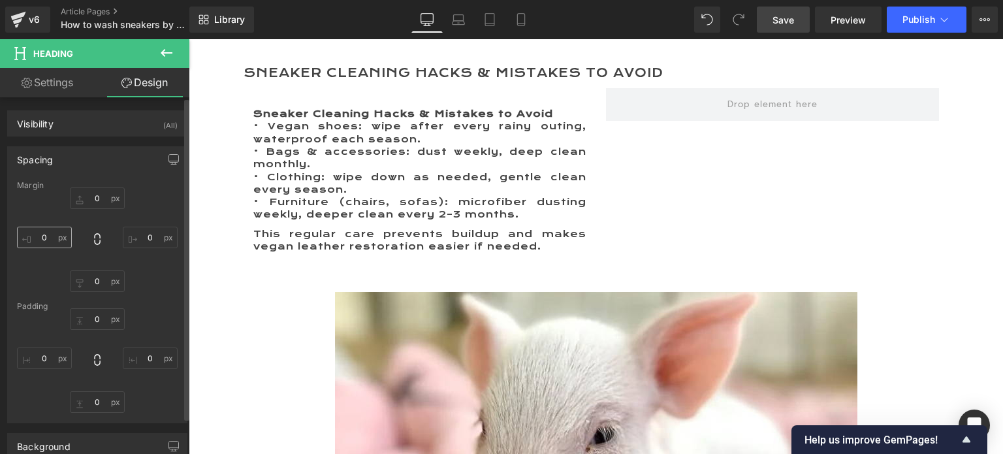
type input "0"
click at [88, 277] on input "0" at bounding box center [97, 281] width 55 height 22
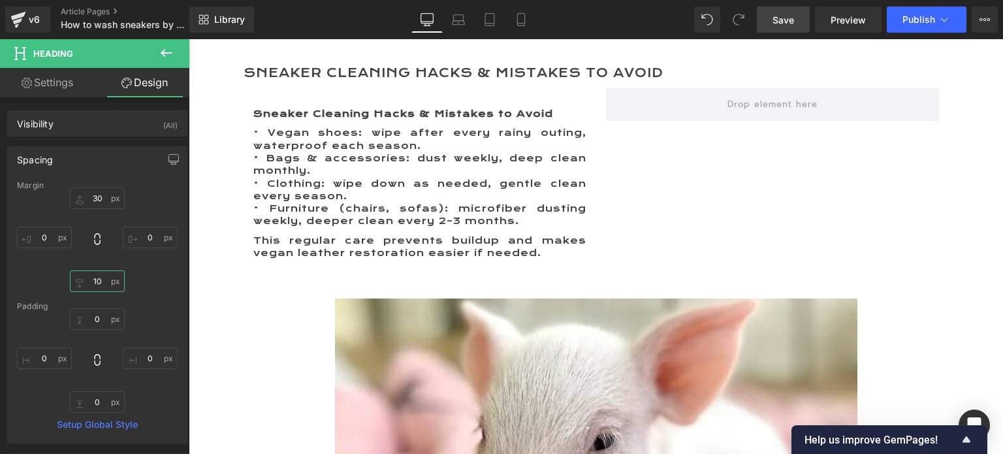
type input "10"
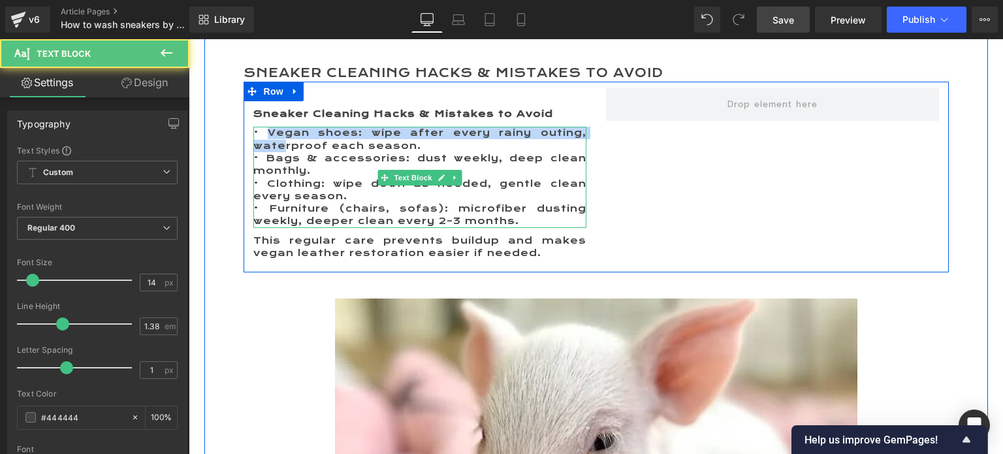
drag, startPoint x: 264, startPoint y: 123, endPoint x: 282, endPoint y: 137, distance: 22.7
click at [282, 137] on p "• Vegan shoes: wipe after every rainy outing, waterproof each season." at bounding box center [419, 139] width 333 height 25
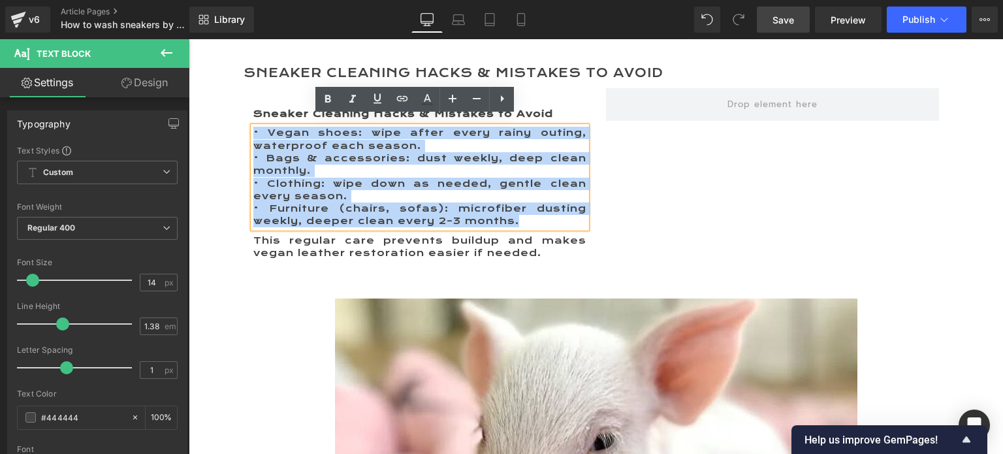
drag, startPoint x: 248, startPoint y: 121, endPoint x: 540, endPoint y: 219, distance: 307.8
click at [540, 219] on div "• Vegan shoes: wipe after every rainy outing, waterproof each season. • Bags & …" at bounding box center [419, 177] width 333 height 101
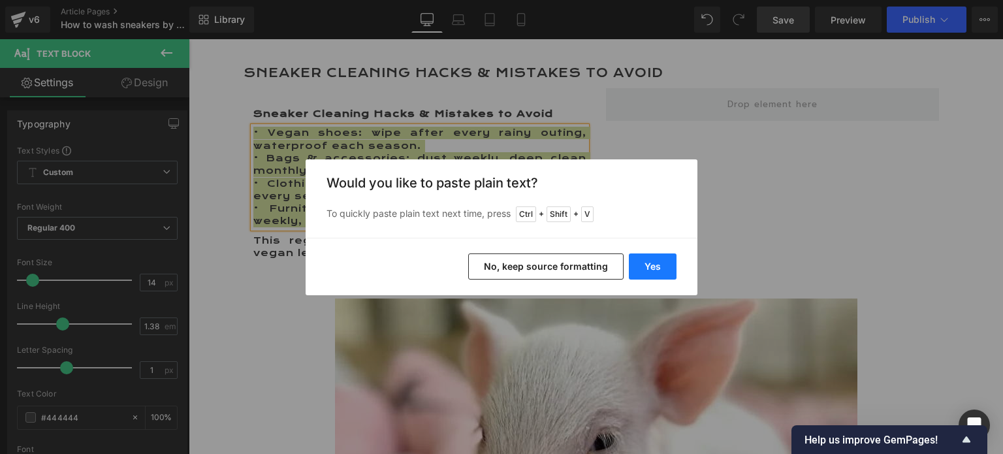
drag, startPoint x: 654, startPoint y: 266, endPoint x: 411, endPoint y: 174, distance: 259.4
click at [654, 266] on button "Yes" at bounding box center [653, 266] width 48 height 26
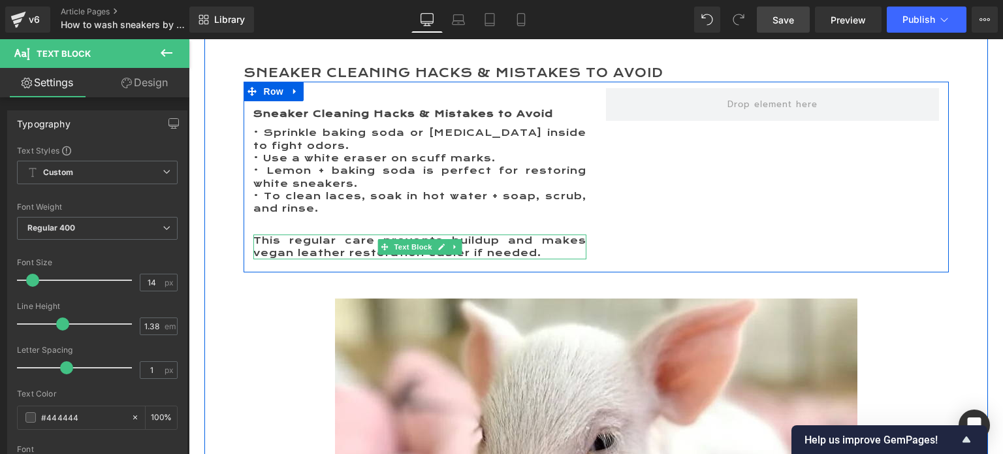
click at [454, 239] on link at bounding box center [455, 247] width 14 height 16
click at [458, 243] on icon at bounding box center [461, 246] width 7 height 7
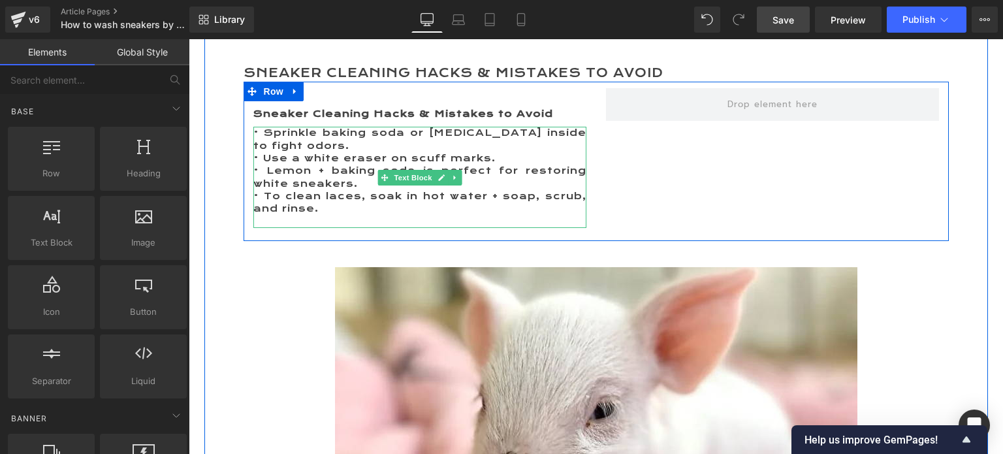
click at [342, 215] on p at bounding box center [419, 221] width 333 height 12
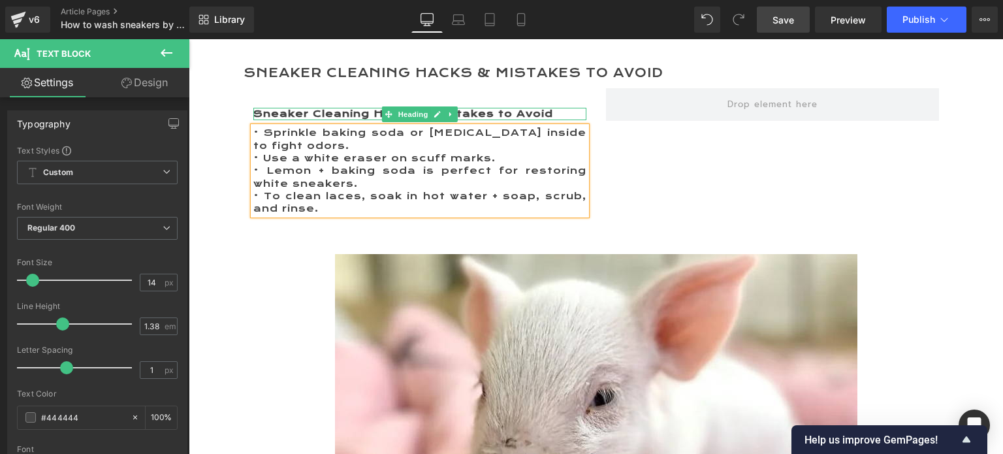
click at [345, 108] on strong "Sneaker Cleaning Hacks & Mistakes to Avoid" at bounding box center [403, 114] width 300 height 12
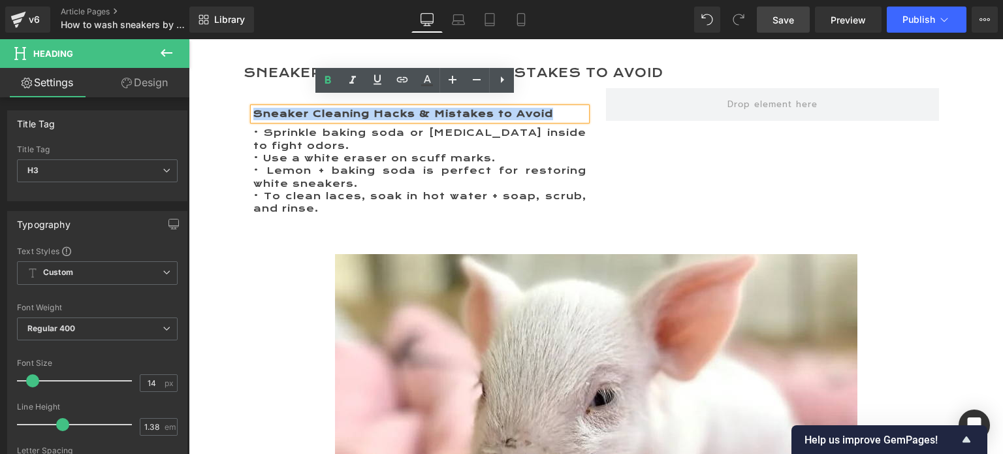
drag, startPoint x: 542, startPoint y: 101, endPoint x: 242, endPoint y: 104, distance: 300.9
click at [243, 104] on div "Sneaker Cleaning Hacks & Mistakes to Avoid Heading • Sprinkle baking soda or [M…" at bounding box center [419, 155] width 352 height 134
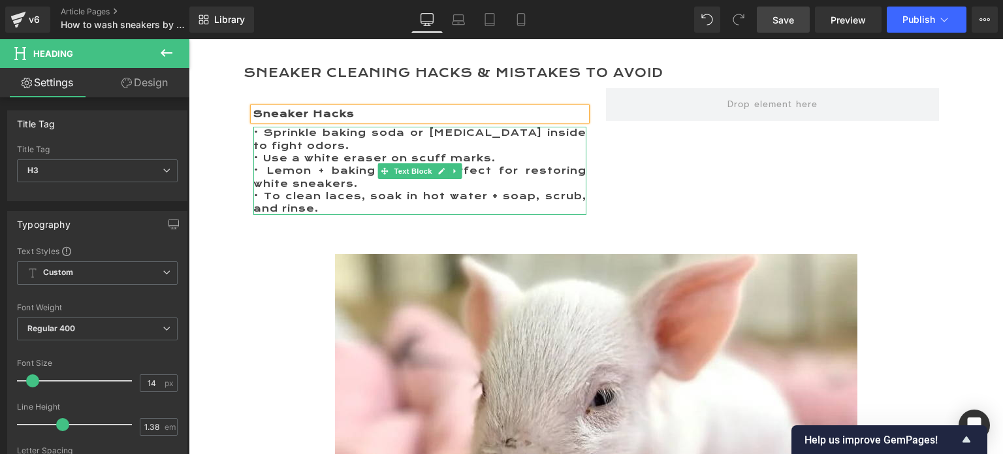
click at [437, 191] on p "• To clean laces, soak in hot water + soap, scrub, and rinse." at bounding box center [419, 202] width 333 height 25
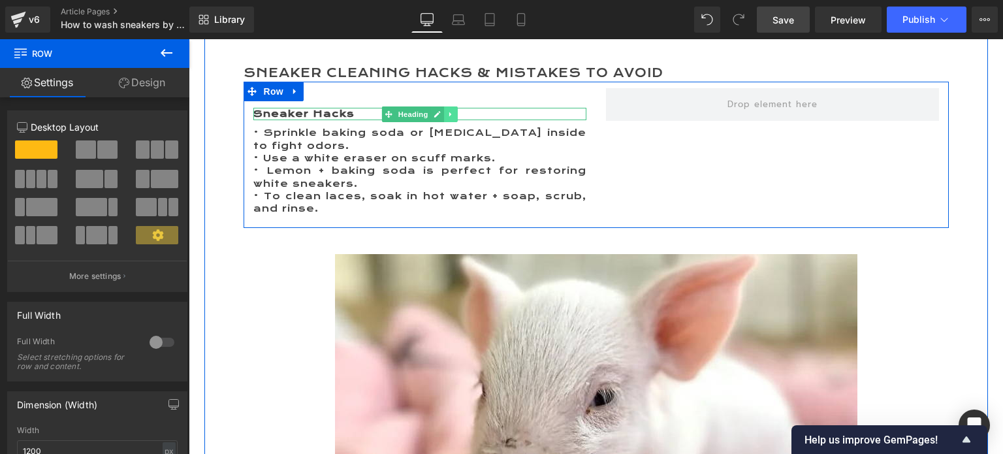
click at [447, 110] on icon at bounding box center [450, 114] width 7 height 8
click at [440, 110] on icon at bounding box center [443, 113] width 7 height 7
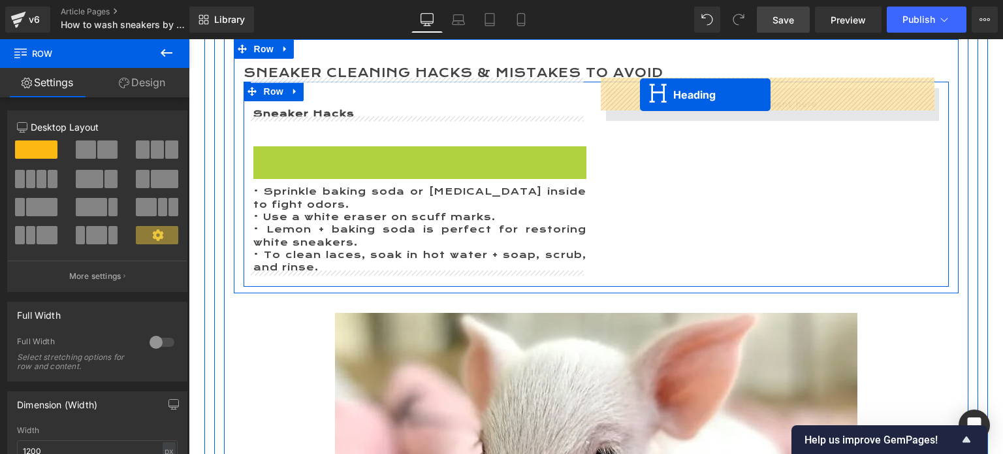
drag, startPoint x: 384, startPoint y: 146, endPoint x: 640, endPoint y: 95, distance: 261.0
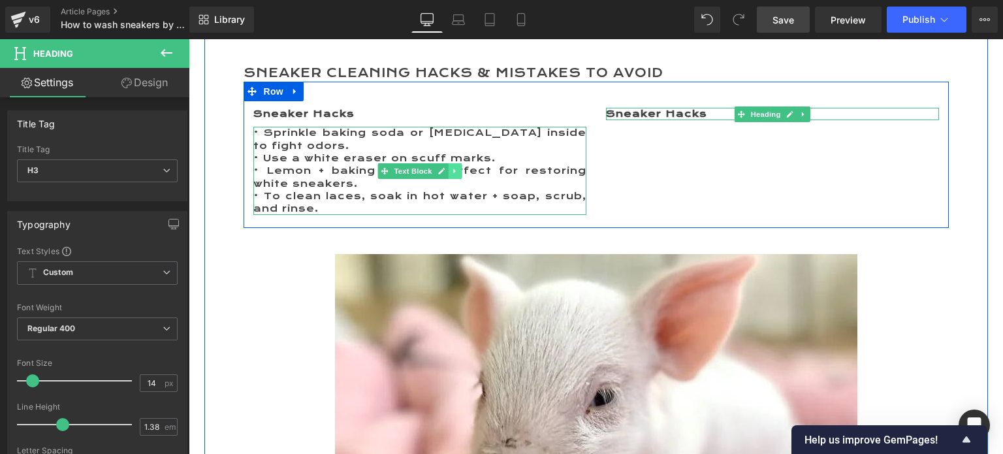
click at [451, 167] on icon at bounding box center [454, 171] width 7 height 8
click at [444, 167] on icon at bounding box center [447, 170] width 7 height 7
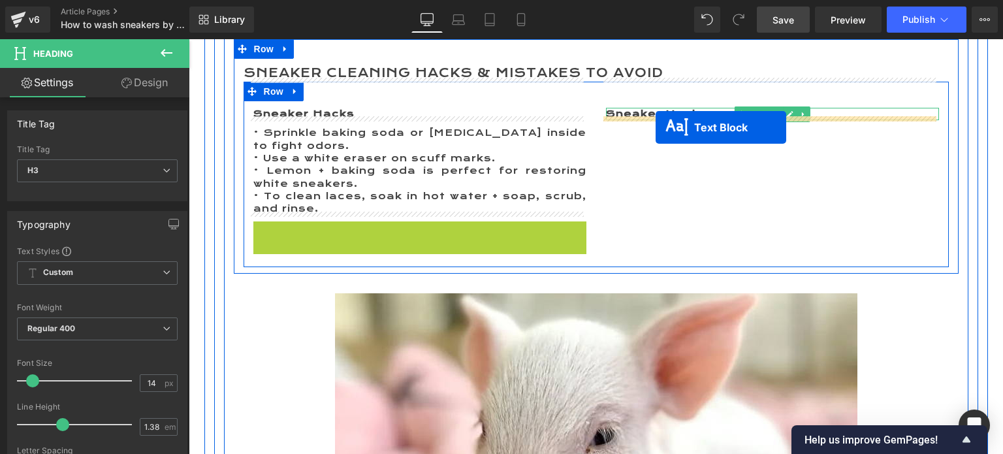
drag, startPoint x: 382, startPoint y: 252, endPoint x: 655, endPoint y: 127, distance: 300.6
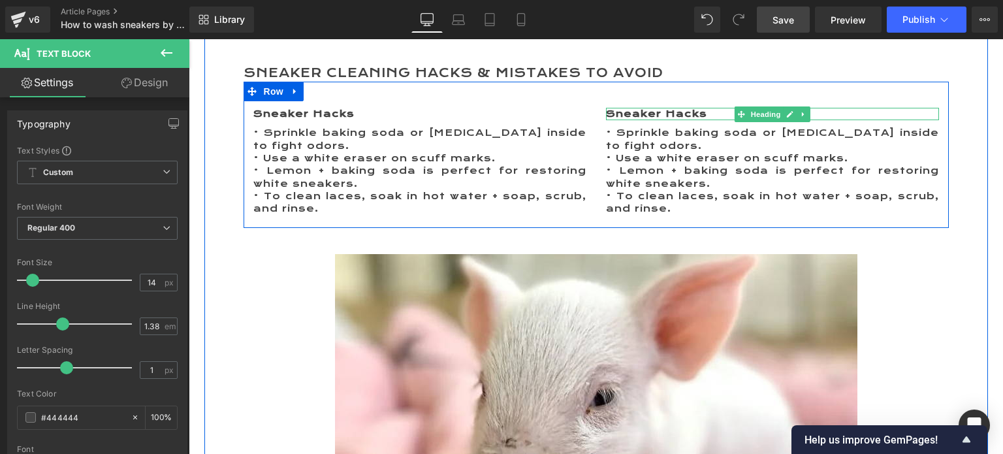
drag, startPoint x: 650, startPoint y: 102, endPoint x: 705, endPoint y: 104, distance: 54.8
click at [650, 108] on b "Sneaker Hacks" at bounding box center [656, 114] width 101 height 12
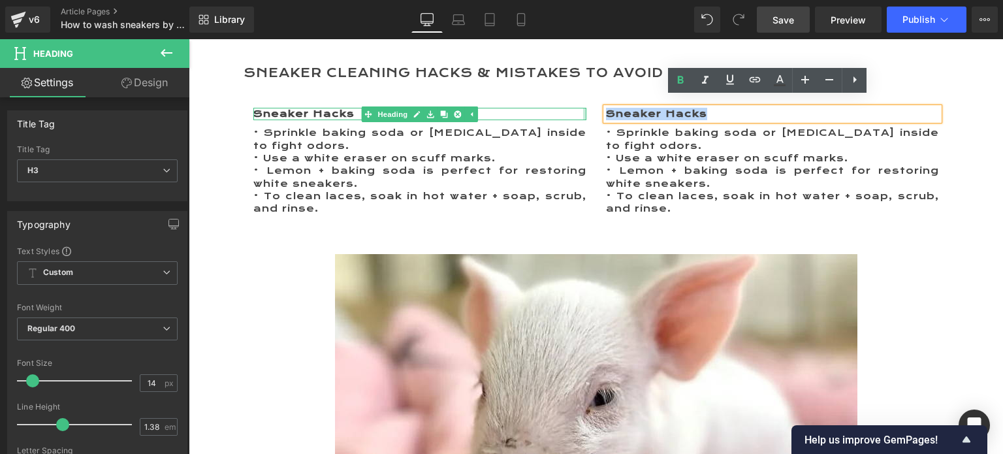
drag, startPoint x: 705, startPoint y: 104, endPoint x: 579, endPoint y: 104, distance: 126.0
click at [579, 104] on div "Sneaker Hacks Heading • Sprinkle baking soda or [MEDICAL_DATA] inside to fight …" at bounding box center [595, 155] width 705 height 147
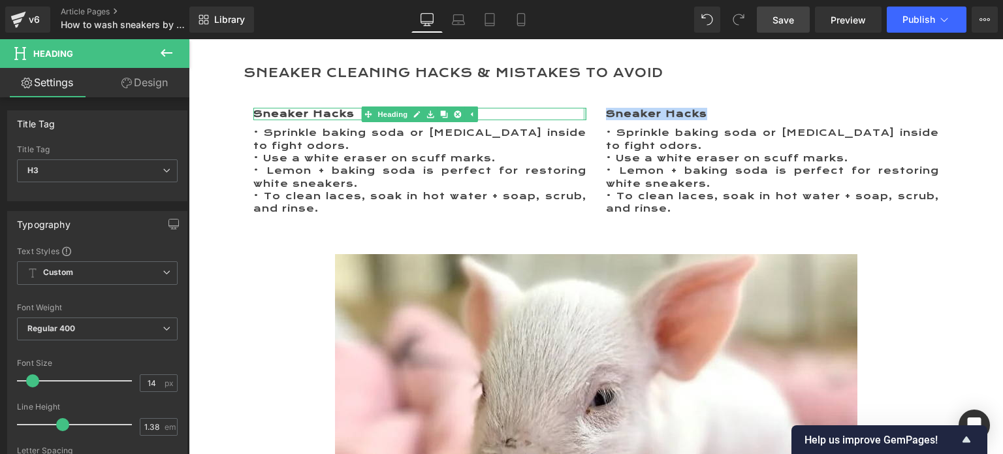
paste div
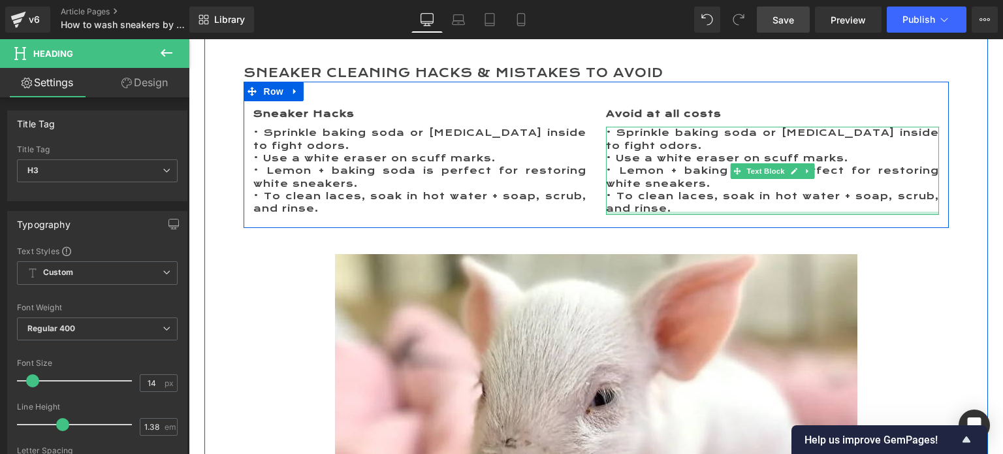
click at [674, 200] on p "• To clean laces, soak in hot water + soap, scrub, and rinse." at bounding box center [772, 202] width 333 height 25
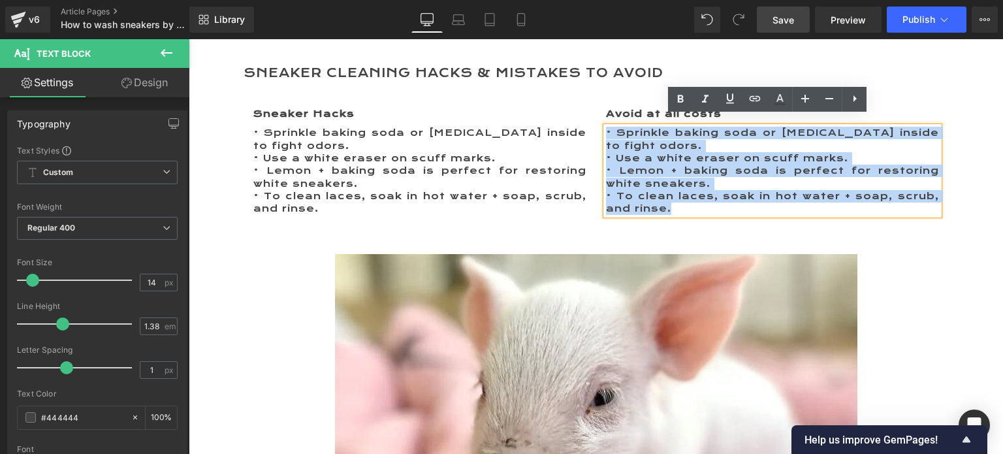
drag, startPoint x: 674, startPoint y: 200, endPoint x: 581, endPoint y: 125, distance: 118.9
click at [581, 125] on div "Sneaker Hacks Heading • Sprinkle baking soda or [MEDICAL_DATA] inside to fight …" at bounding box center [595, 155] width 705 height 147
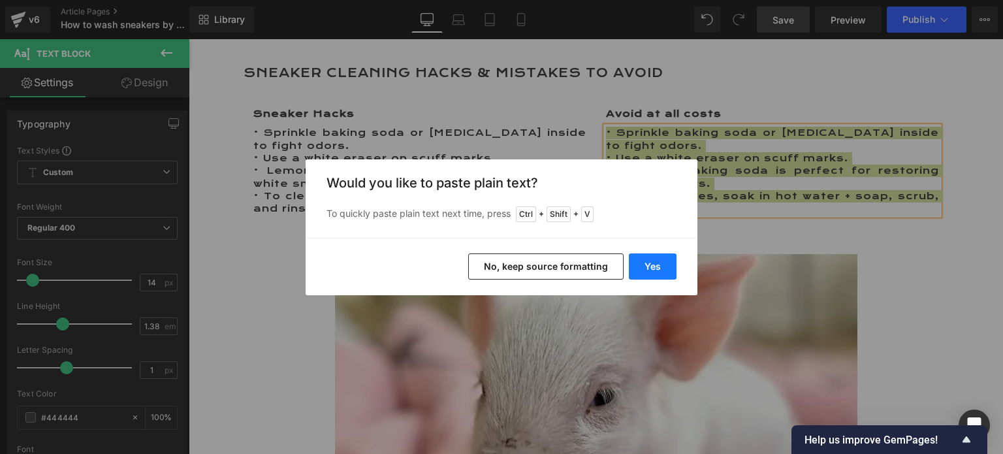
click at [646, 268] on button "Yes" at bounding box center [653, 266] width 48 height 26
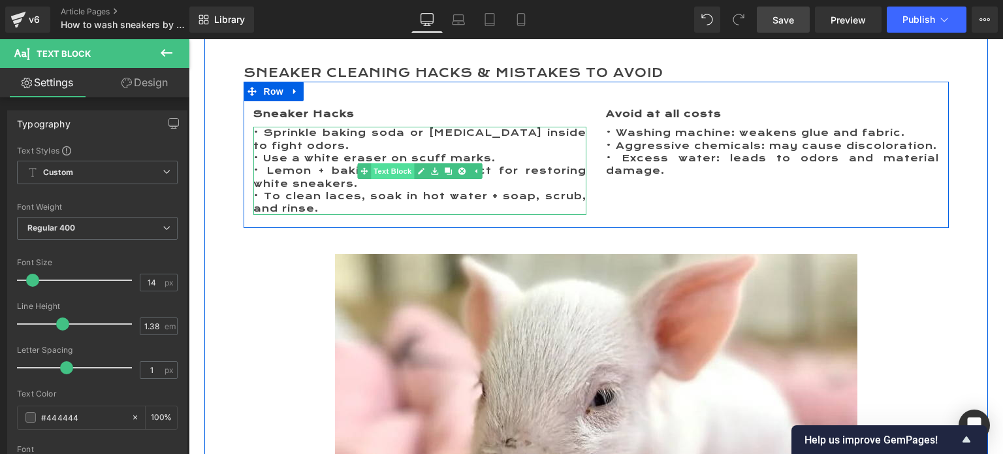
click at [392, 163] on span "Text Block" at bounding box center [392, 171] width 43 height 16
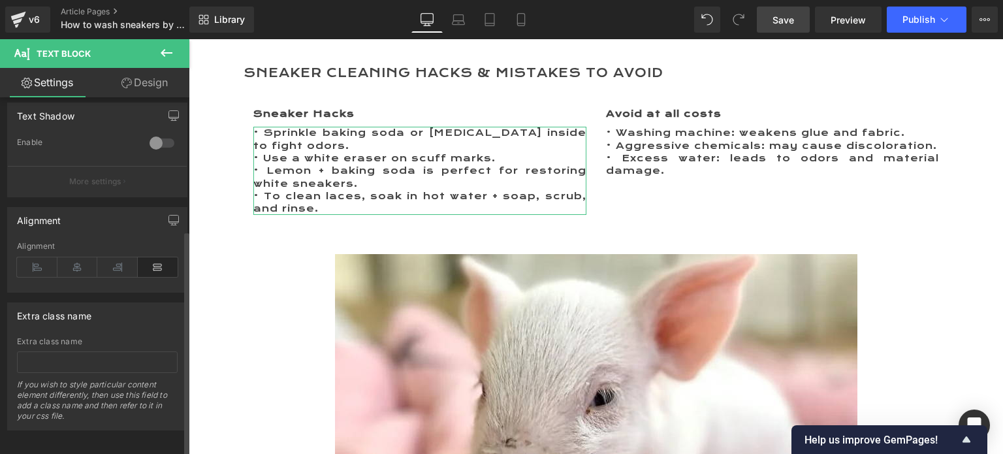
scroll to position [457, 0]
click at [42, 258] on icon at bounding box center [37, 267] width 40 height 20
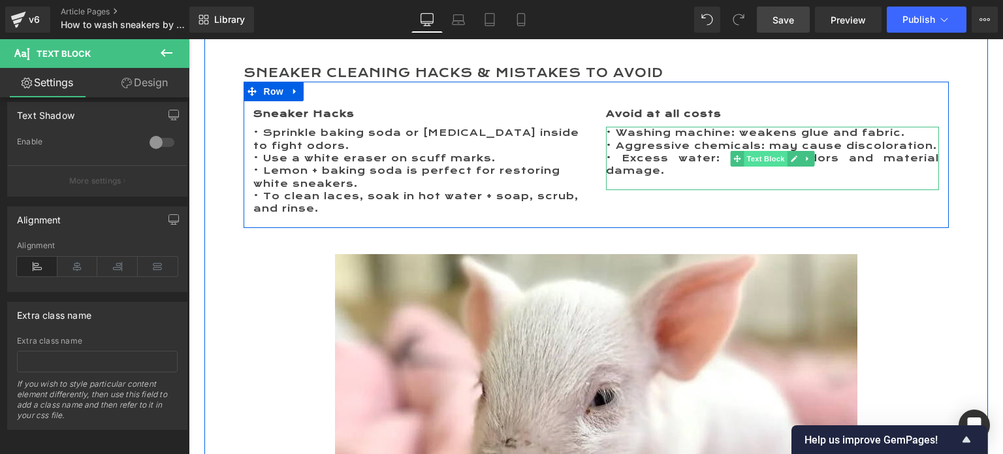
click at [751, 151] on span "Text Block" at bounding box center [764, 159] width 43 height 16
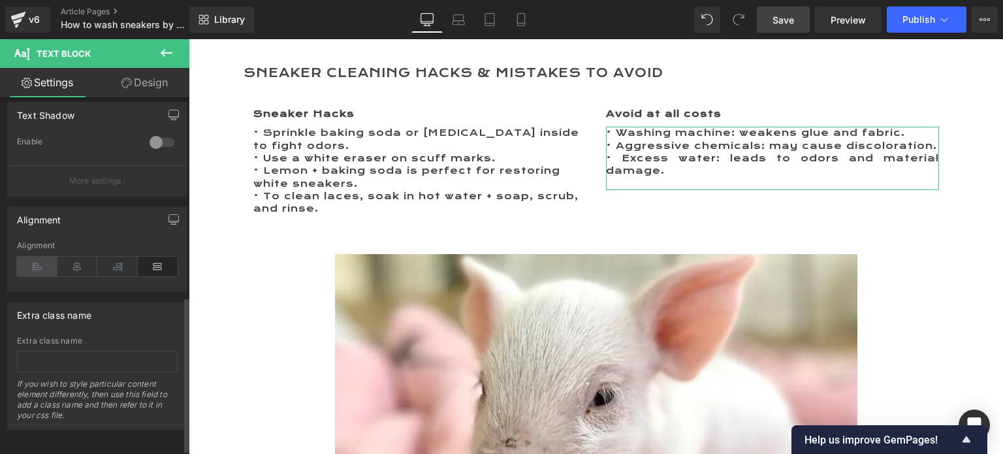
click at [34, 269] on icon at bounding box center [37, 267] width 40 height 20
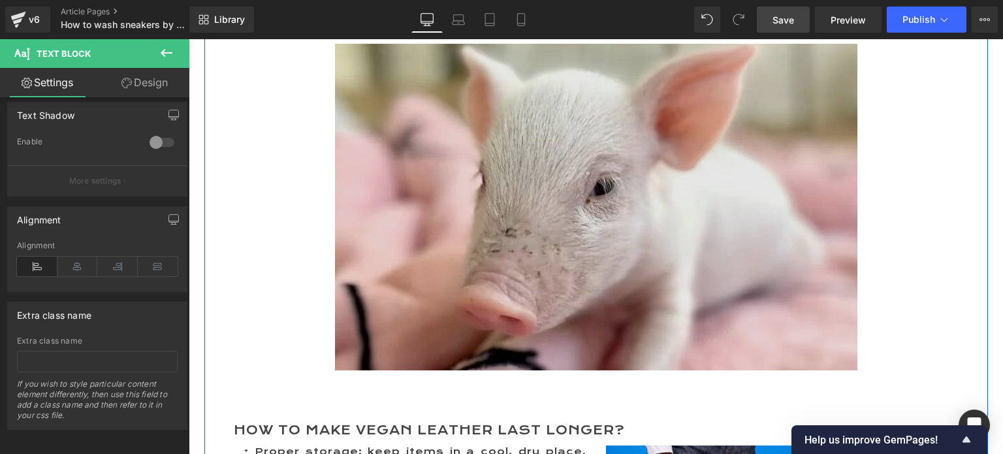
scroll to position [3068, 0]
click at [501, 168] on img at bounding box center [596, 206] width 522 height 326
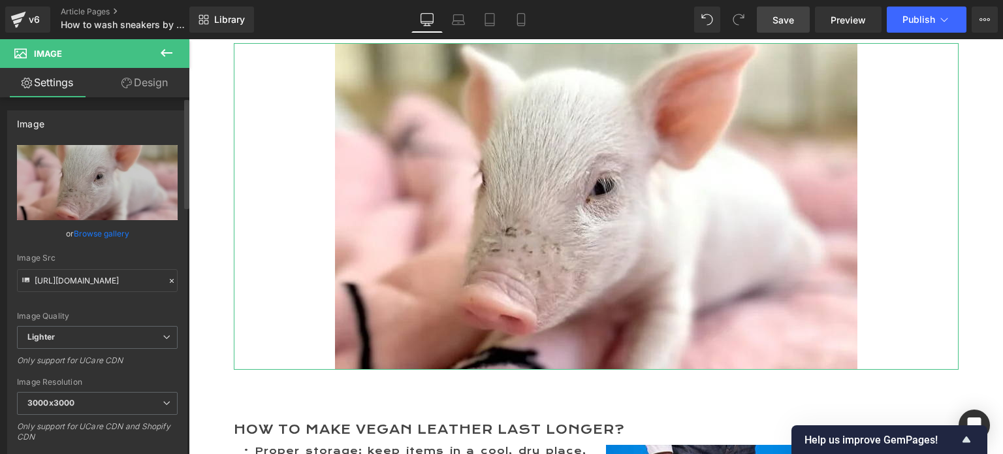
click at [100, 232] on link "Browse gallery" at bounding box center [101, 233] width 55 height 23
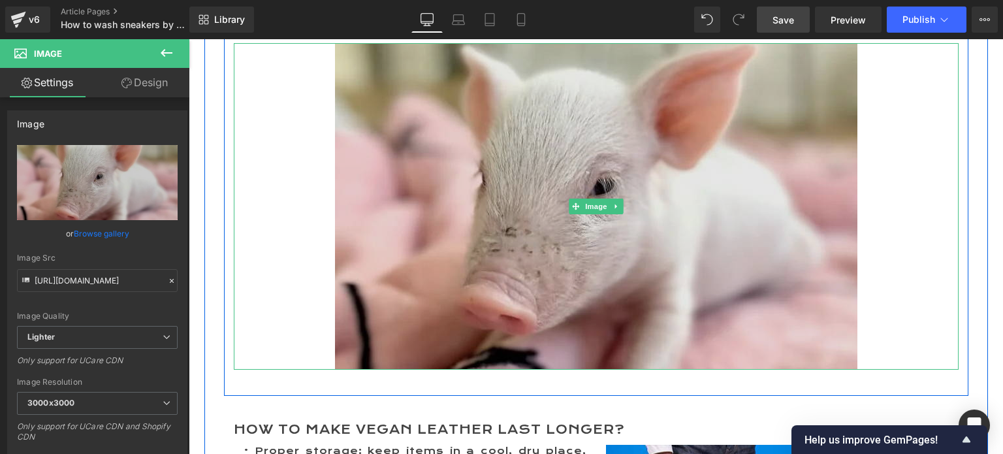
click at [578, 147] on img at bounding box center [596, 206] width 522 height 326
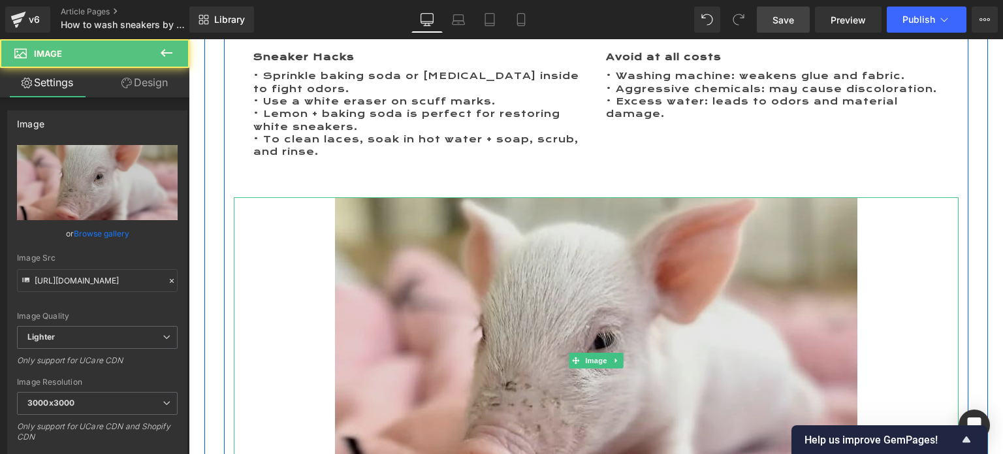
scroll to position [2872, 0]
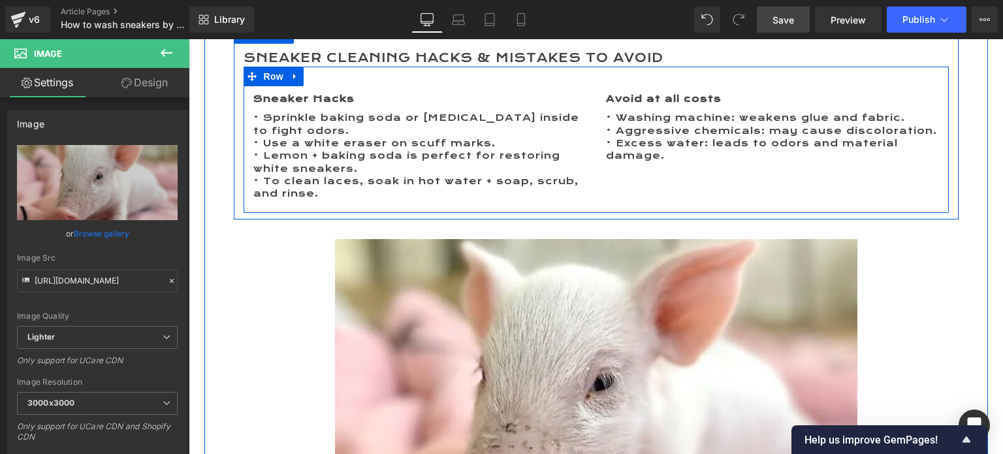
click at [292, 71] on icon at bounding box center [294, 76] width 9 height 10
click at [307, 72] on icon at bounding box center [311, 76] width 9 height 9
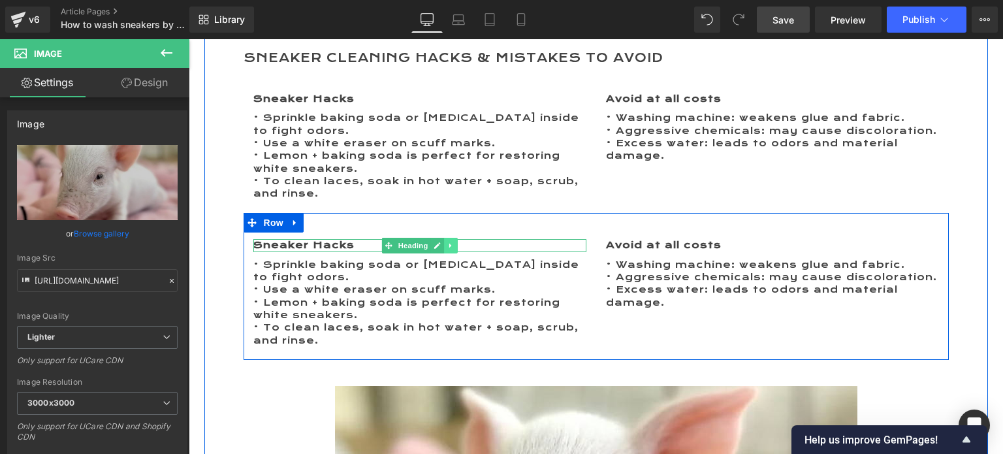
click at [447, 242] on icon at bounding box center [450, 246] width 7 height 8
click at [450, 238] on link at bounding box center [457, 246] width 14 height 16
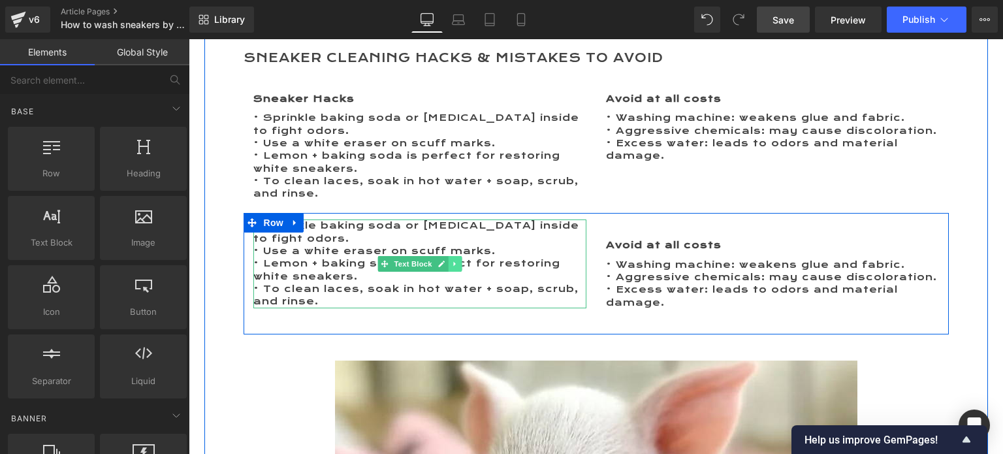
click at [453, 262] on icon at bounding box center [454, 264] width 2 height 5
click at [458, 260] on icon at bounding box center [461, 264] width 7 height 8
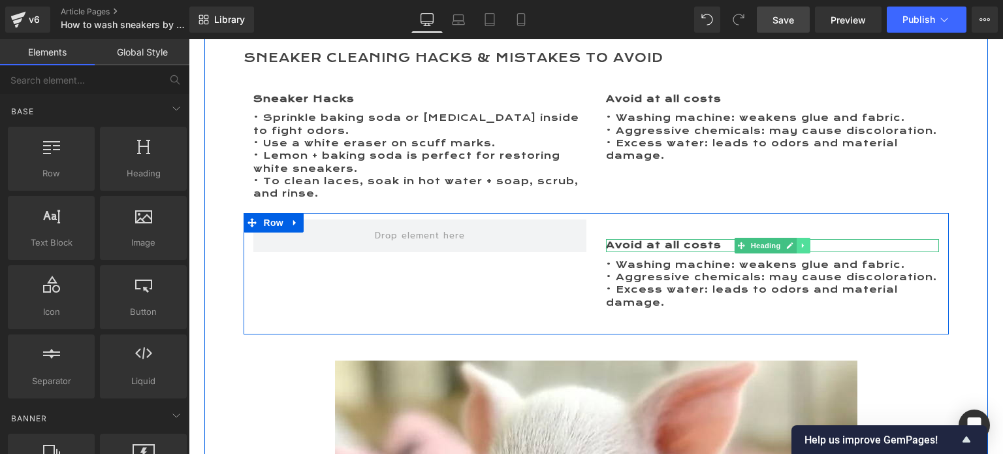
click at [802, 243] on icon at bounding box center [803, 245] width 2 height 5
click at [806, 242] on icon at bounding box center [809, 245] width 7 height 7
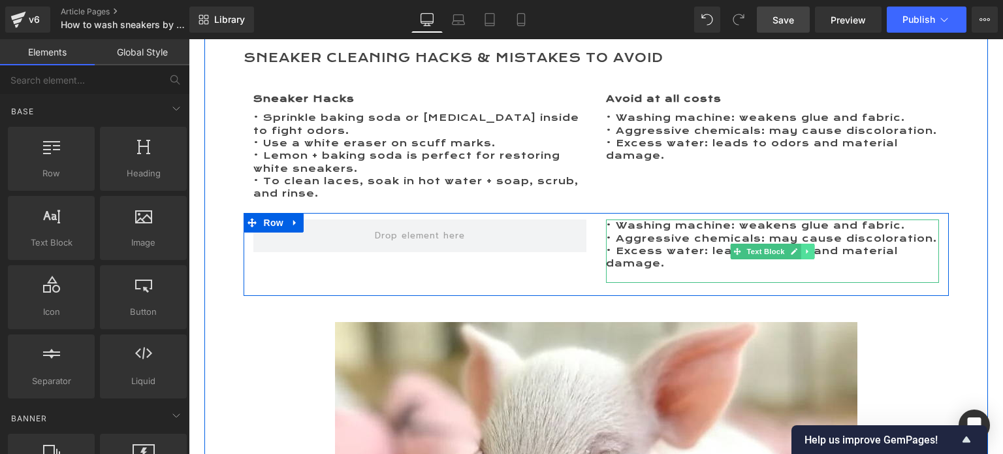
click at [805, 249] on icon at bounding box center [806, 251] width 2 height 5
click at [810, 247] on icon at bounding box center [813, 251] width 7 height 8
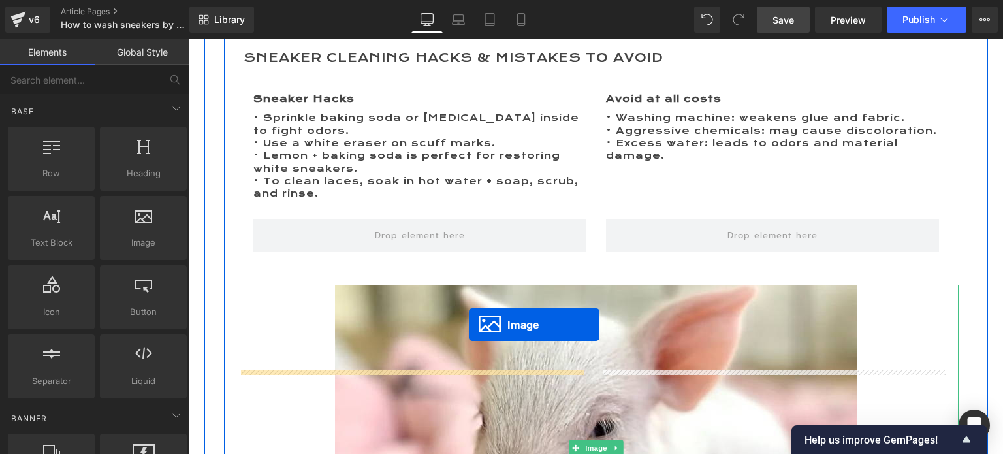
scroll to position [2885, 0]
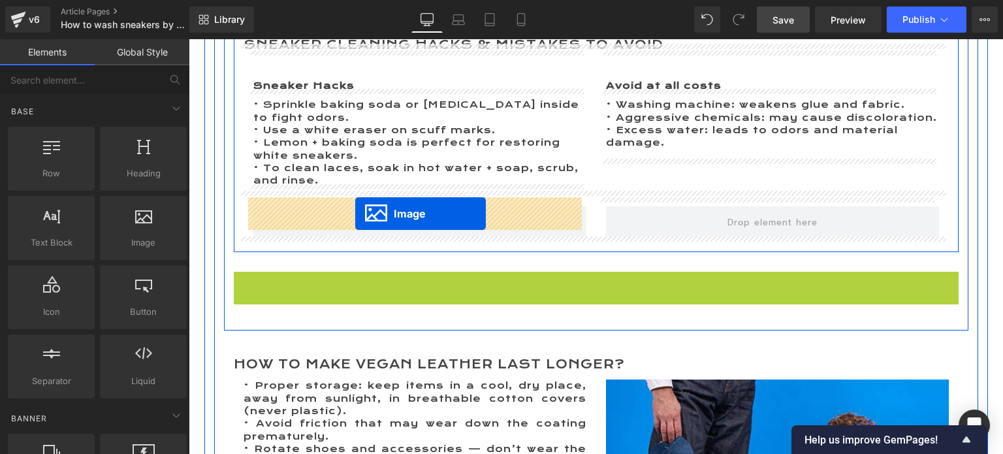
drag, startPoint x: 574, startPoint y: 433, endPoint x: 355, endPoint y: 213, distance: 310.2
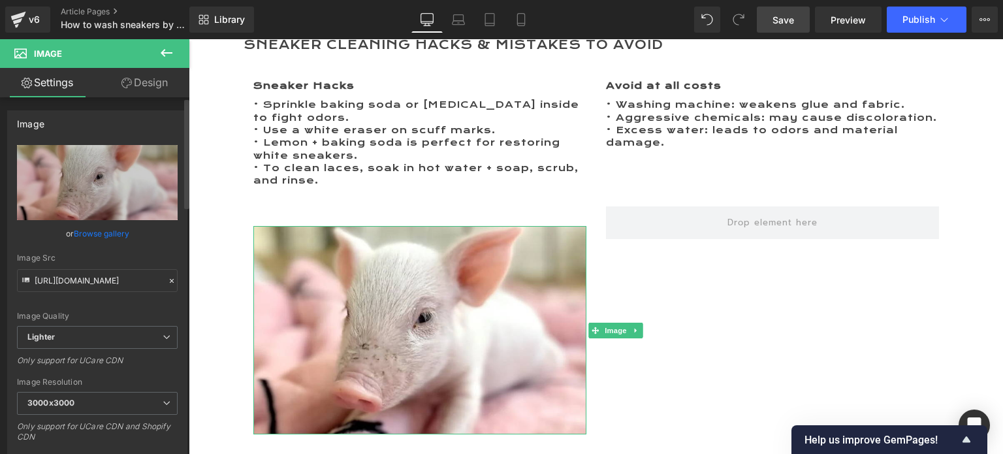
click at [78, 232] on link "Browse gallery" at bounding box center [101, 233] width 55 height 23
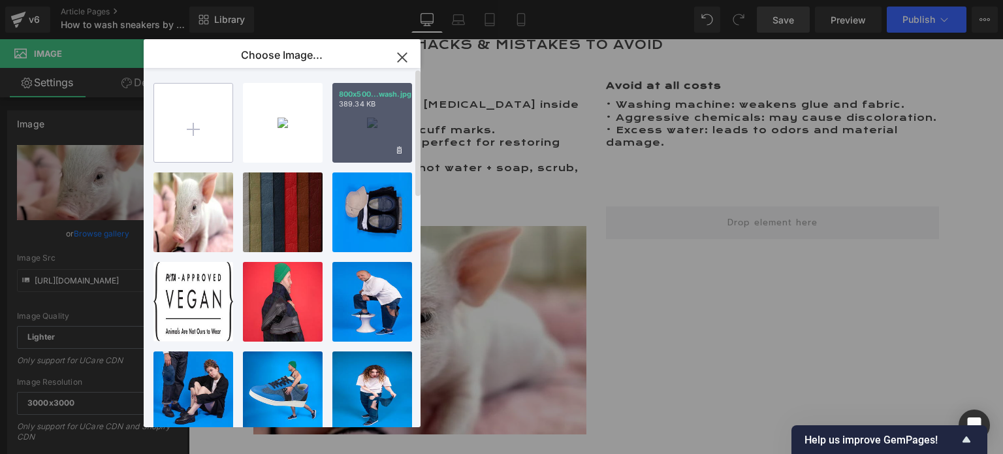
click at [191, 125] on input "file" at bounding box center [193, 123] width 78 height 78
click at [195, 127] on input "file" at bounding box center [193, 123] width 78 height 78
type input "C:\fakepath\800x500 Hand wash.jpg"
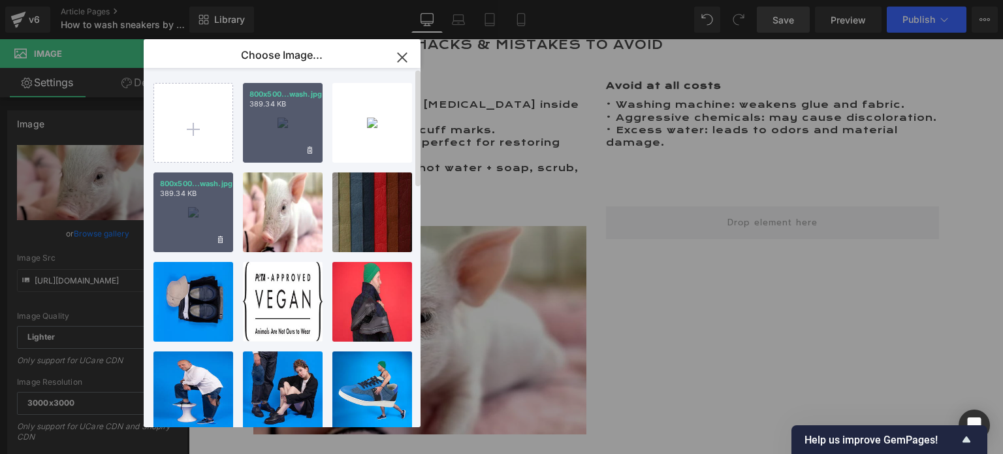
click at [281, 143] on div "800x500...wash.jpg 389.34 KB" at bounding box center [283, 123] width 80 height 80
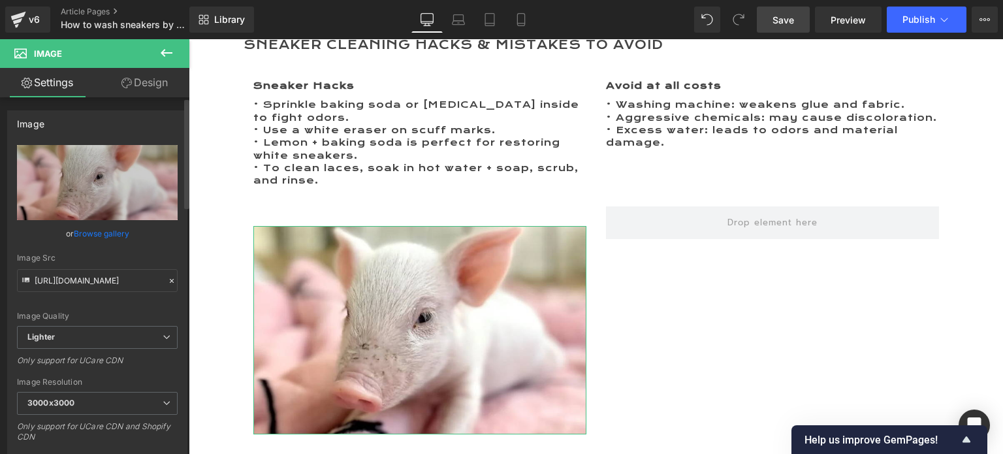
click at [90, 235] on link "Browse gallery" at bounding box center [101, 233] width 55 height 23
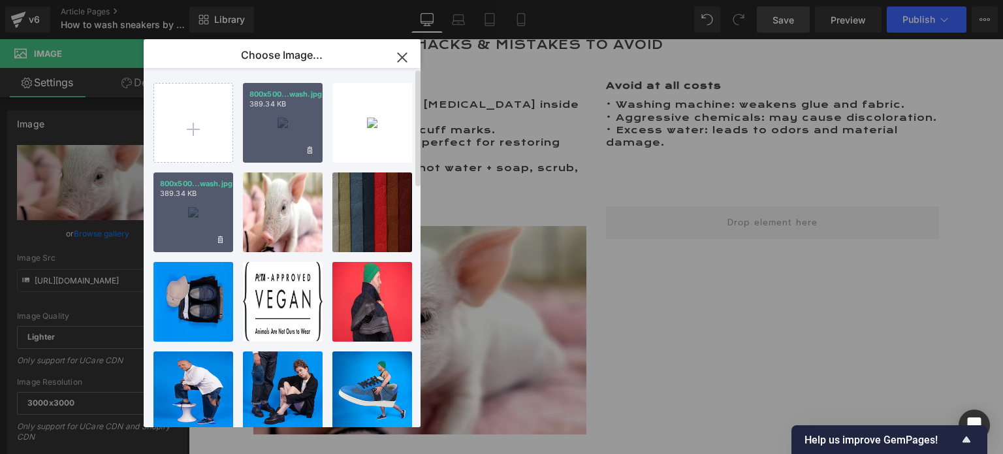
click at [268, 136] on div "800x500...wash.jpg 389.34 KB" at bounding box center [283, 123] width 80 height 80
type input "[URL][DOMAIN_NAME]"
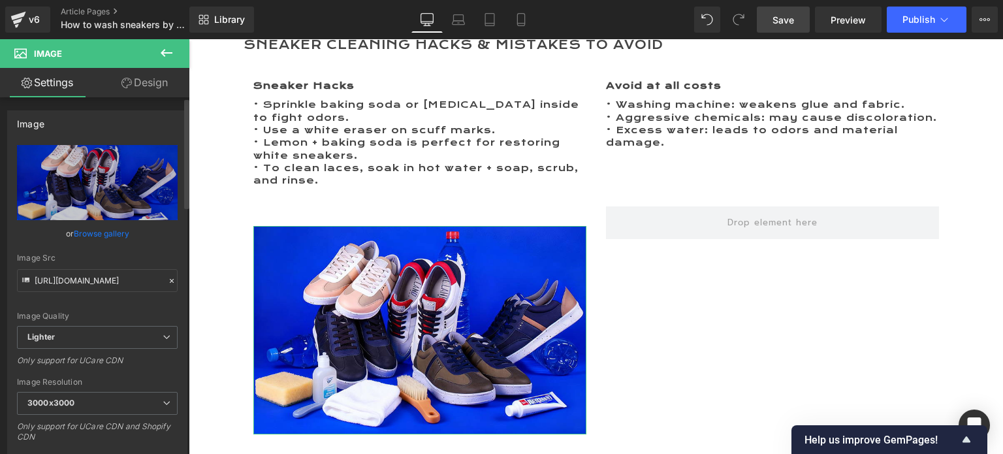
click at [112, 231] on link "Browse gallery" at bounding box center [101, 233] width 55 height 23
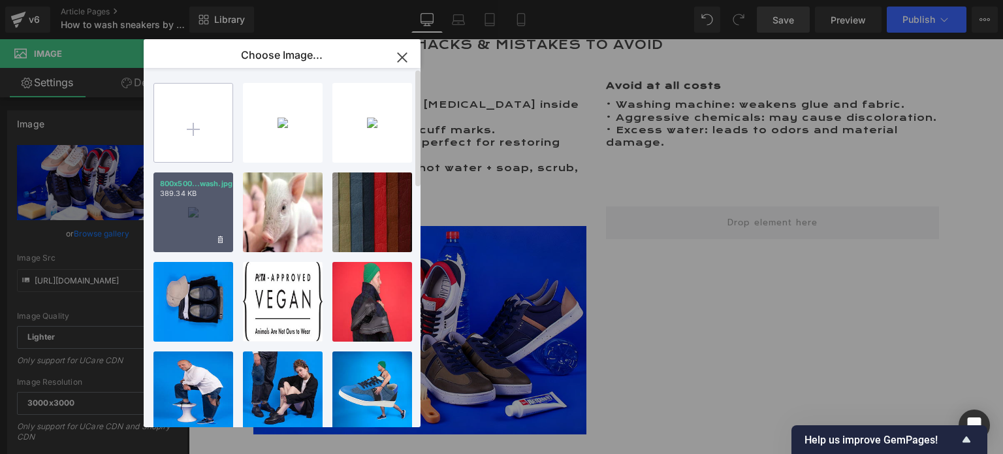
click at [191, 127] on input "file" at bounding box center [193, 123] width 78 height 78
type input "C:\fakepath\800x500 Hand wash 4.jpg"
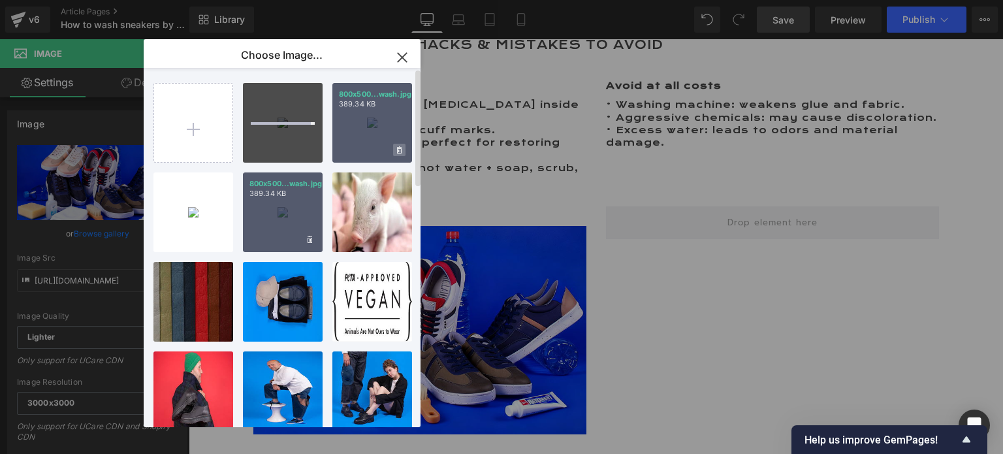
click at [398, 151] on icon at bounding box center [399, 150] width 5 height 8
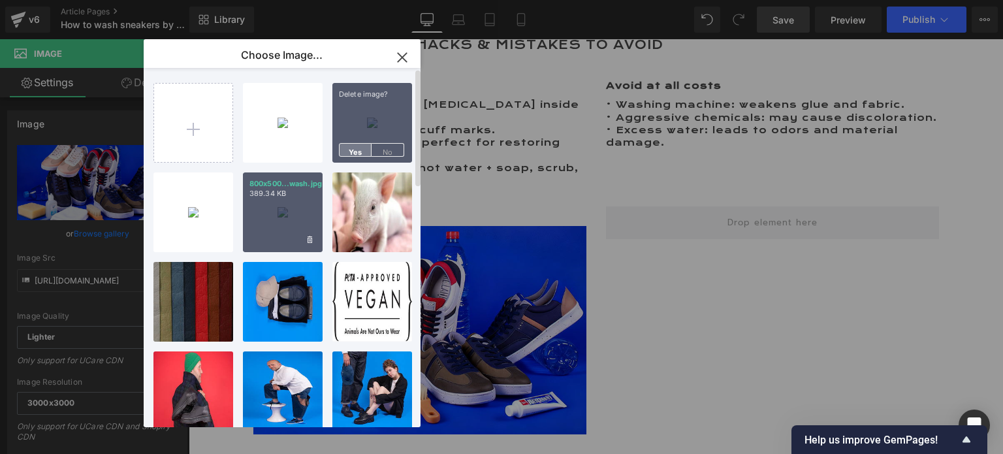
click at [360, 149] on span "Yes" at bounding box center [355, 150] width 33 height 14
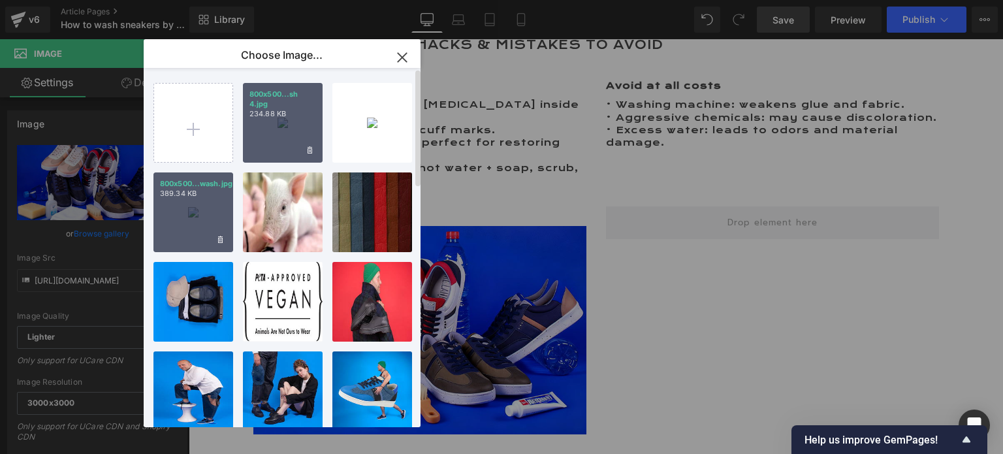
click at [266, 134] on div "800x500...sh 4.jpg 234.88 KB" at bounding box center [283, 123] width 80 height 80
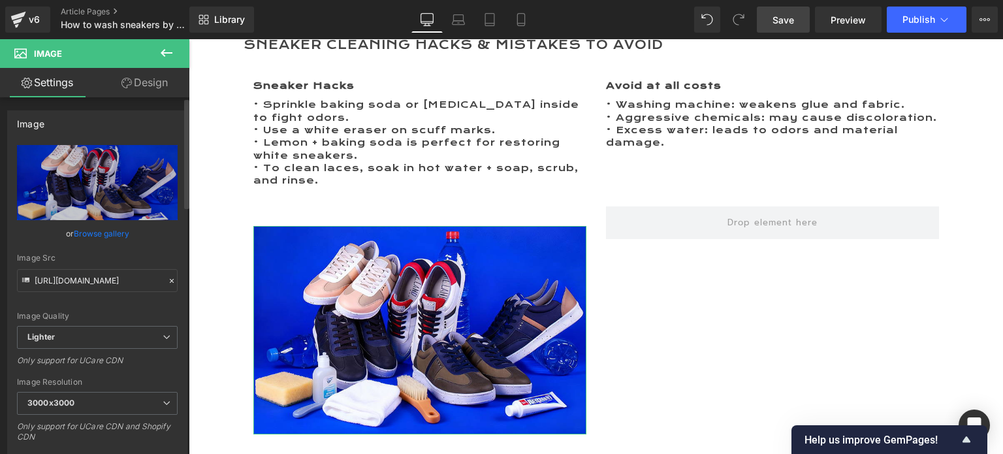
click at [94, 234] on link "Browse gallery" at bounding box center [101, 233] width 55 height 23
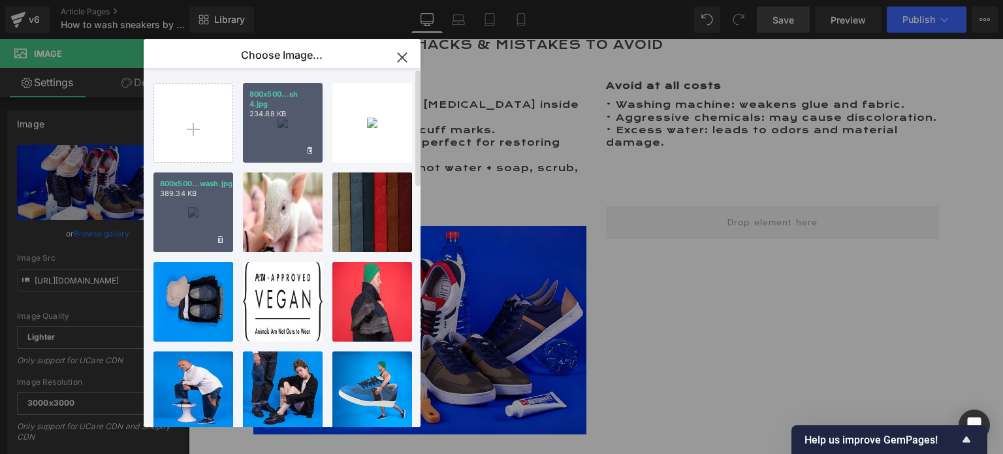
click at [270, 127] on div "800x500...sh 4.jpg 234.88 KB" at bounding box center [283, 123] width 80 height 80
type input "[URL][DOMAIN_NAME]"
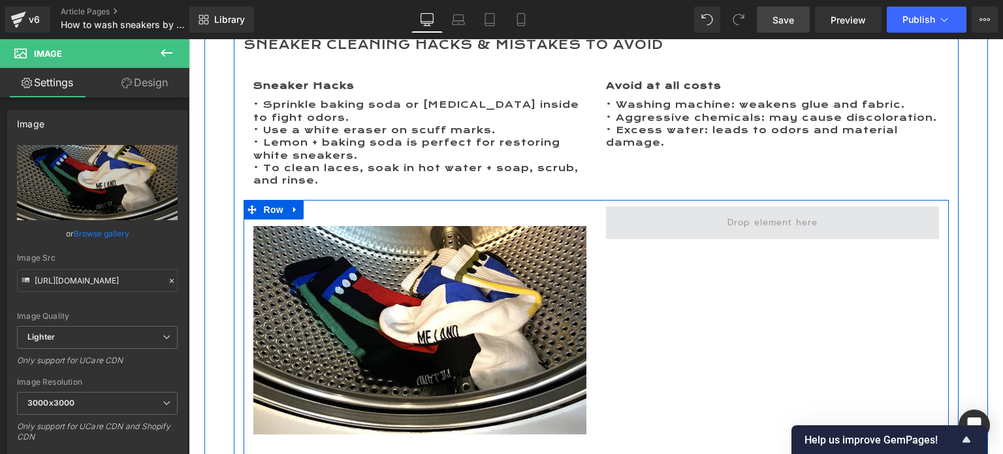
scroll to position [2950, 0]
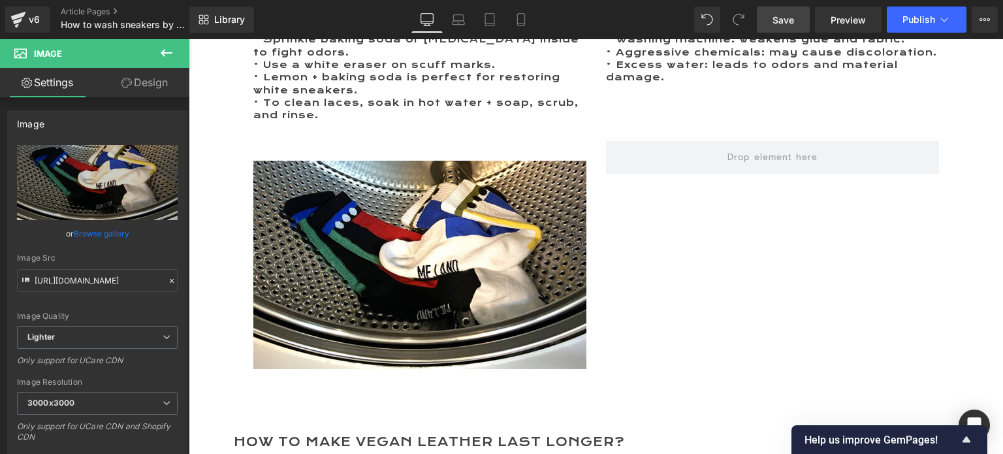
click at [163, 54] on icon at bounding box center [167, 53] width 12 height 8
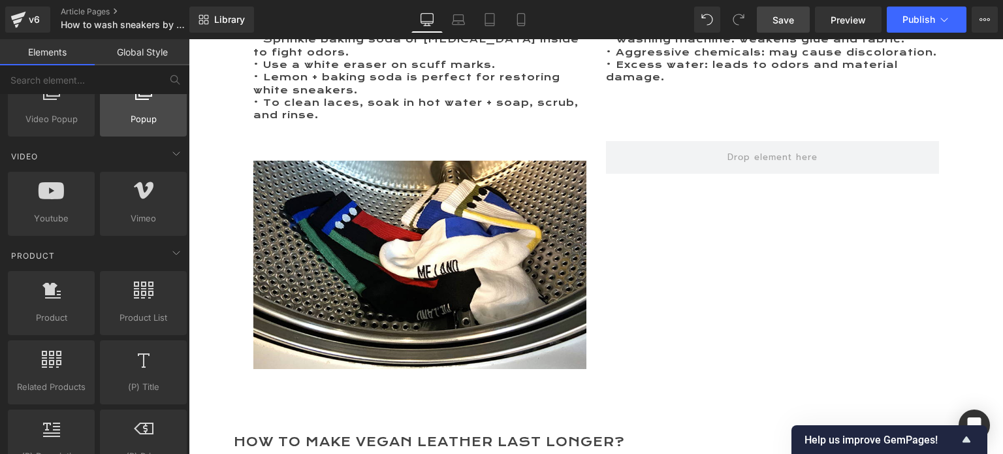
scroll to position [849, 0]
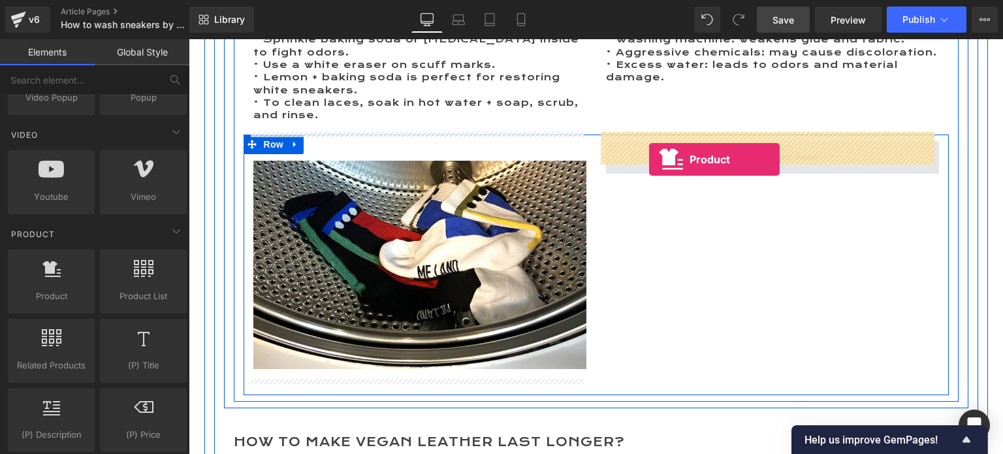
drag, startPoint x: 238, startPoint y: 319, endPoint x: 649, endPoint y: 159, distance: 441.2
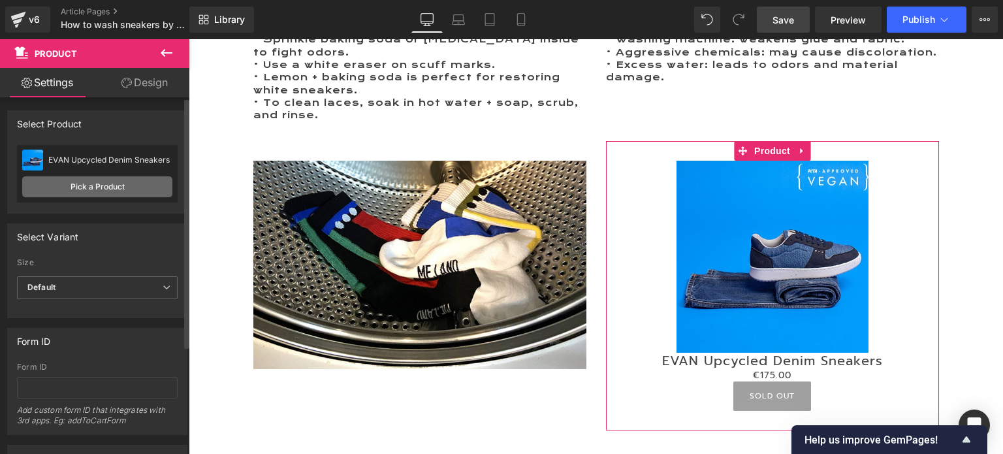
click at [102, 187] on link "Pick a Product" at bounding box center [97, 186] width 150 height 21
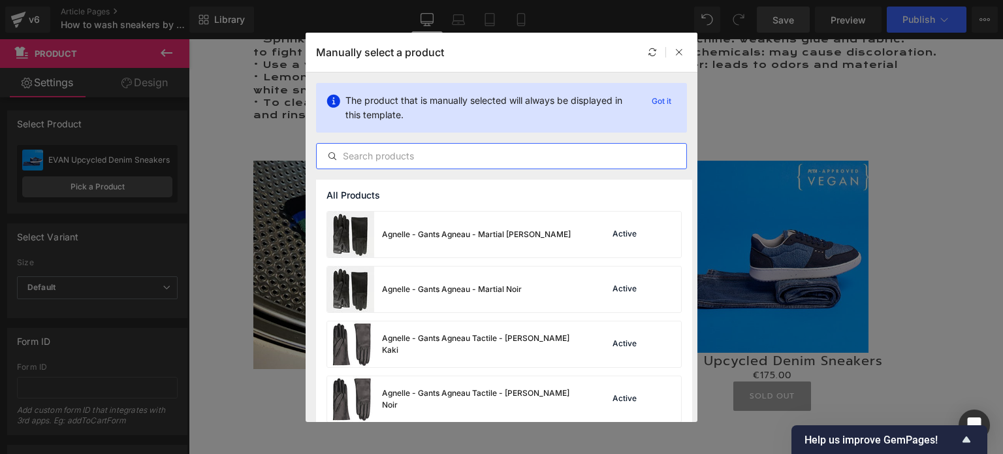
click at [376, 153] on input "text" at bounding box center [501, 156] width 369 height 16
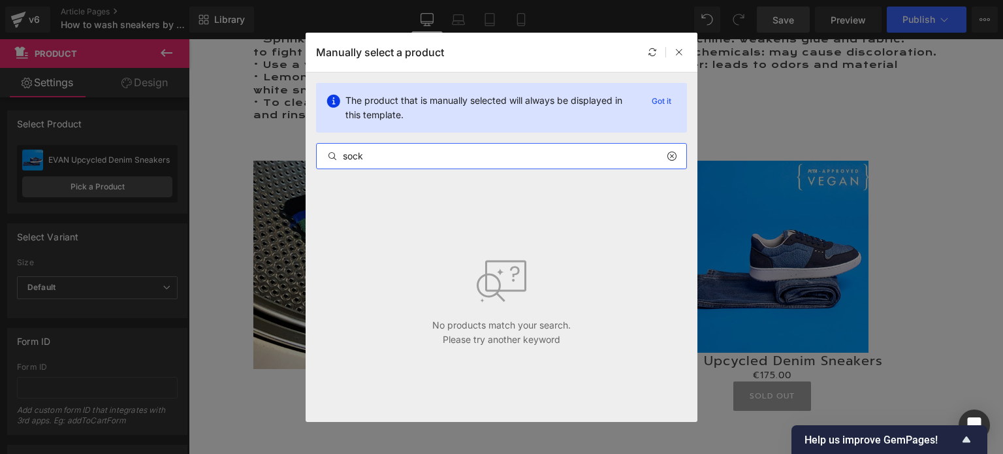
drag, startPoint x: 397, startPoint y: 156, endPoint x: 324, endPoint y: 155, distance: 73.1
click at [324, 155] on input "sock" at bounding box center [501, 156] width 369 height 16
type input "sock"
click at [669, 153] on icon at bounding box center [670, 156] width 9 height 10
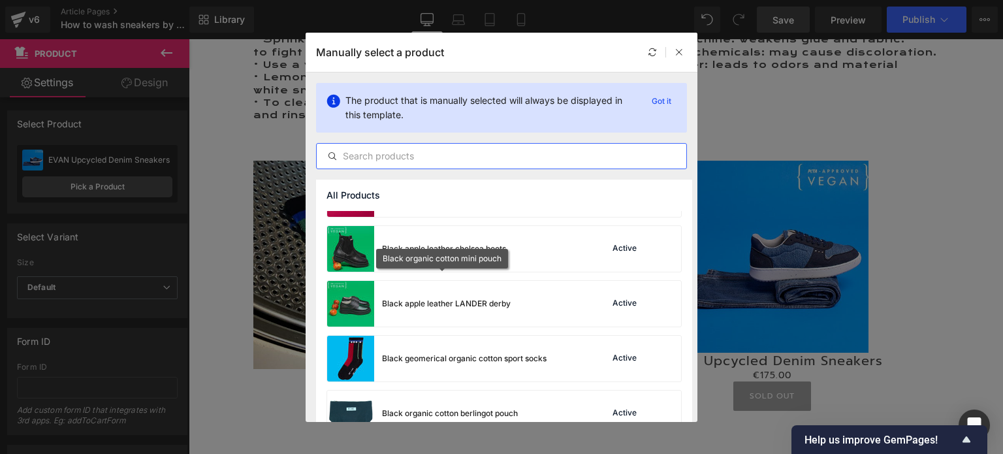
scroll to position [1845, 0]
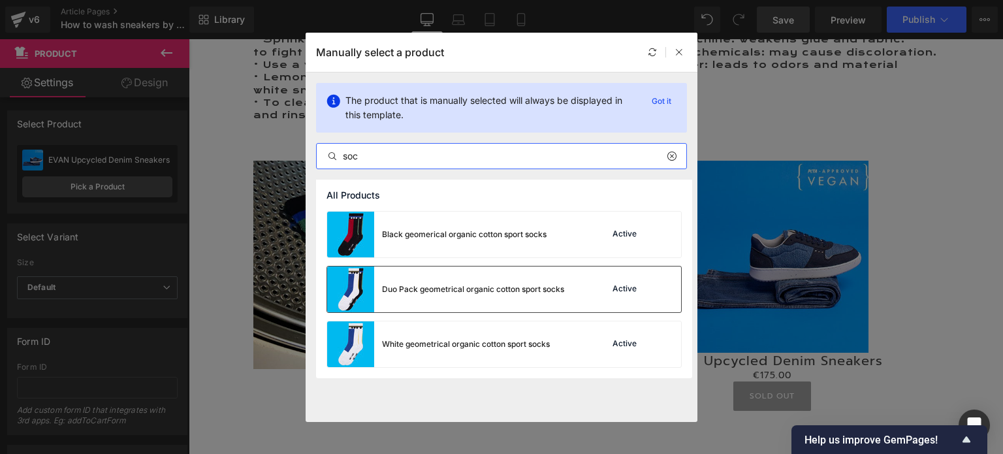
type input "soc"
drag, startPoint x: 463, startPoint y: 295, endPoint x: 432, endPoint y: 258, distance: 48.6
click at [463, 295] on div "Duo Pack geometrical organic cotton sport socks" at bounding box center [445, 289] width 237 height 46
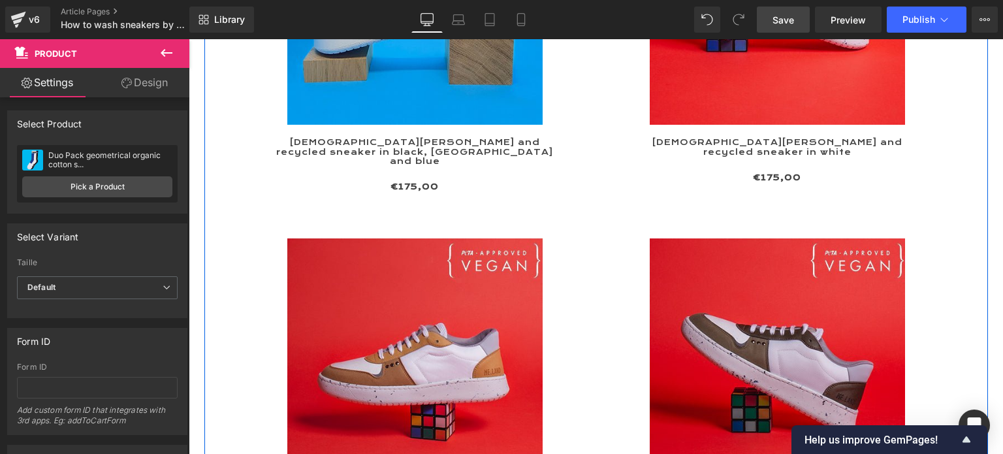
scroll to position [2298, 0]
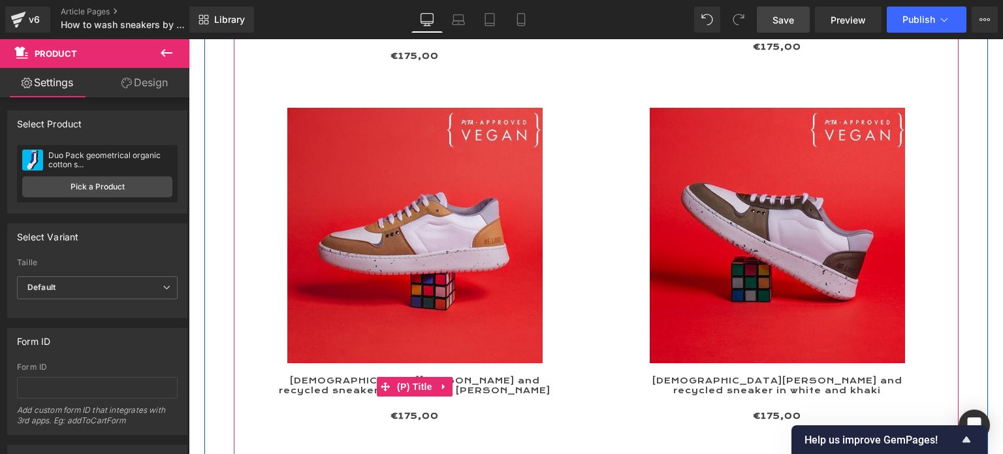
drag, startPoint x: 409, startPoint y: 371, endPoint x: 350, endPoint y: 345, distance: 64.3
click at [409, 377] on span "(P) Title" at bounding box center [415, 387] width 42 height 20
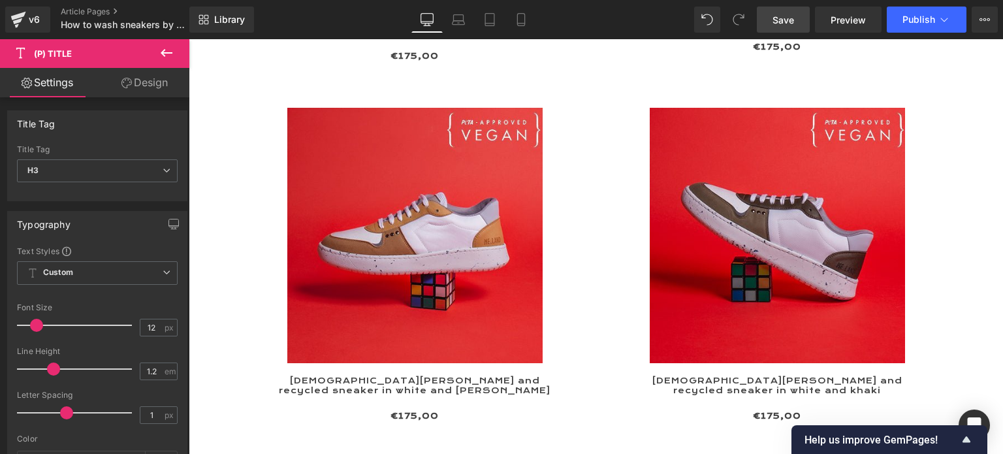
click at [148, 79] on link "Design" at bounding box center [144, 82] width 95 height 29
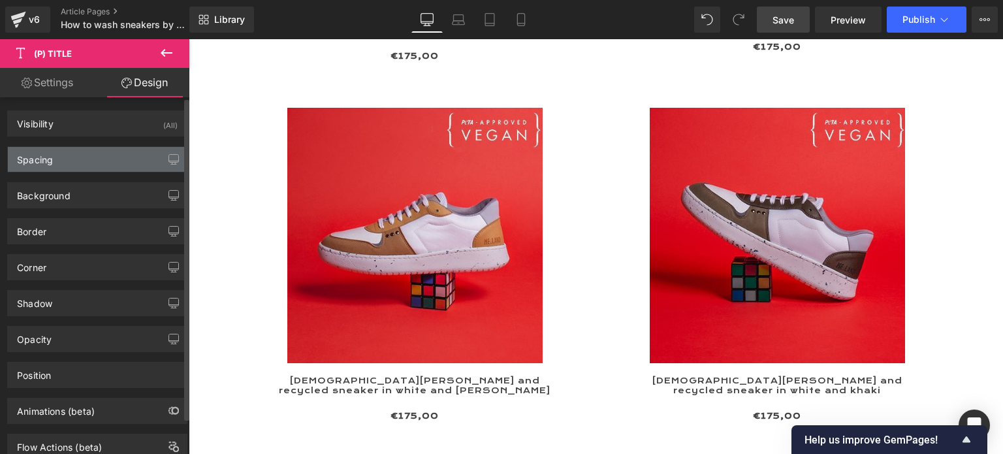
type input "20"
type input "50"
type input "0"
type input "50"
type input "0"
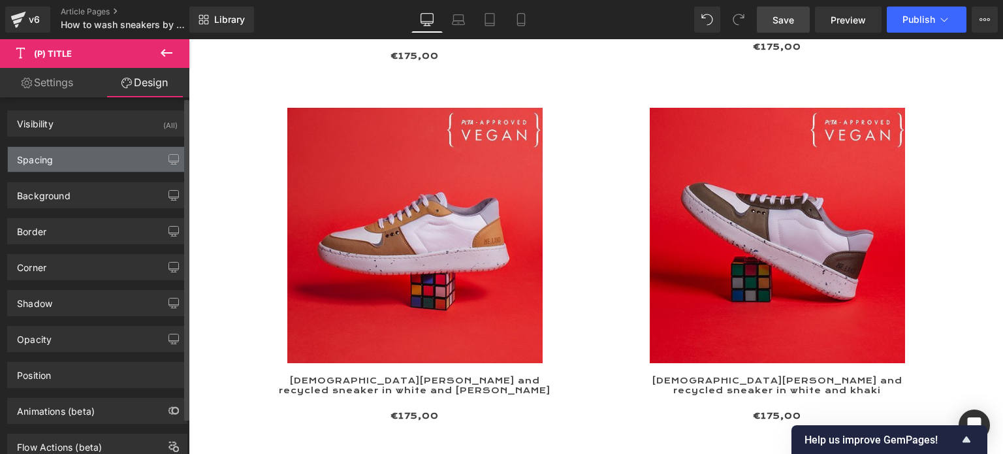
type input "0"
click at [99, 170] on div "Spacing" at bounding box center [97, 159] width 179 height 25
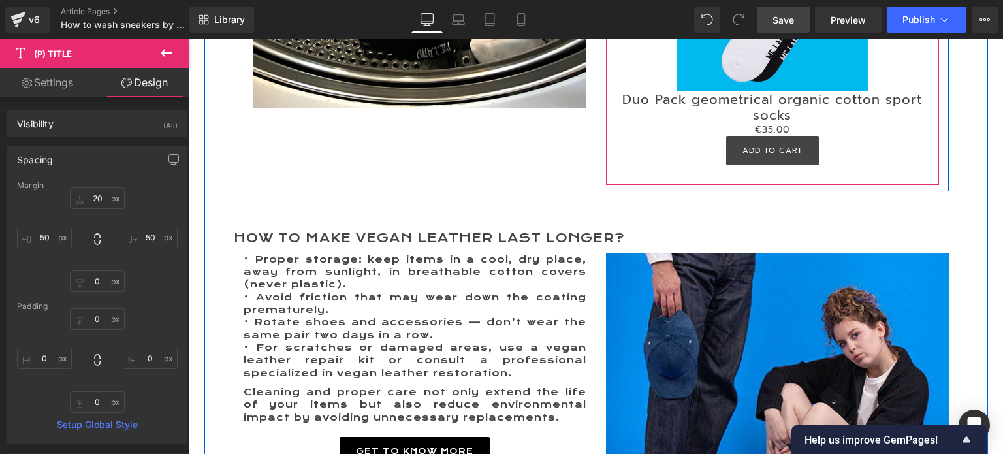
scroll to position [3016, 0]
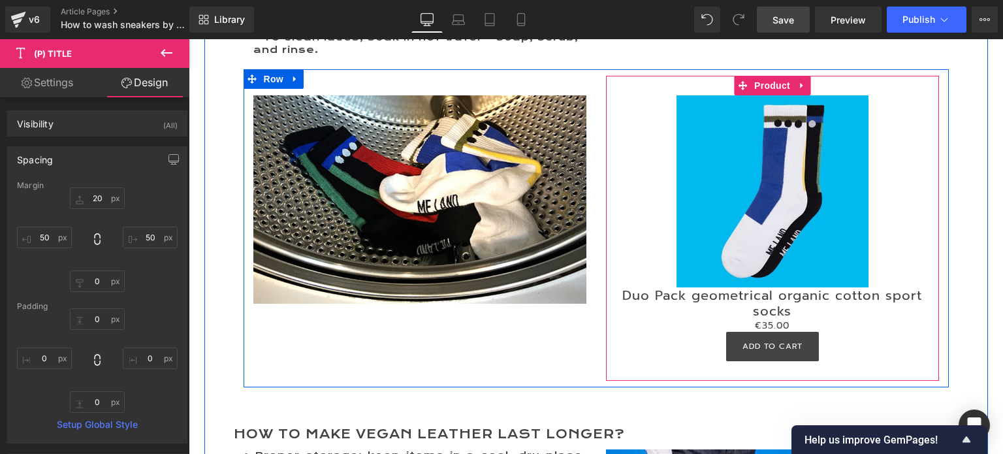
click at [770, 287] on div "Duo Pack geometrical organic cotton sport socks (P) Title" at bounding box center [772, 302] width 320 height 31
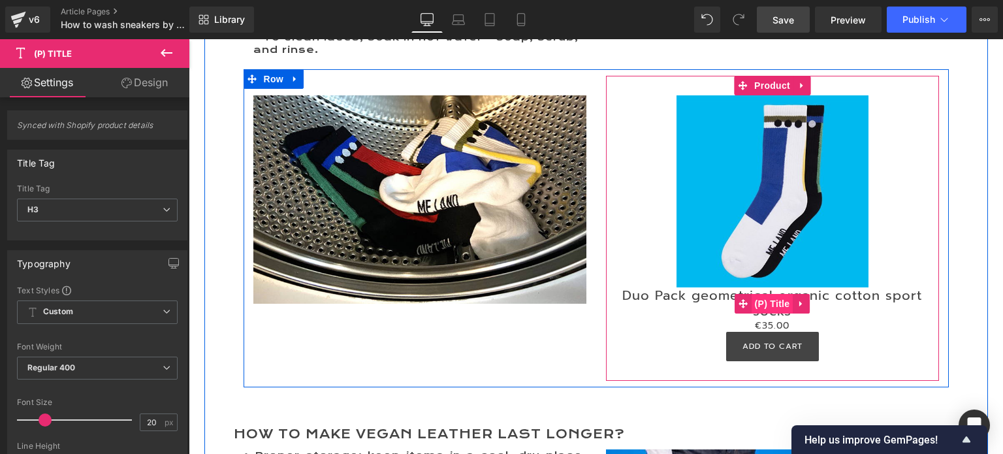
click at [775, 294] on span "(P) Title" at bounding box center [772, 304] width 42 height 20
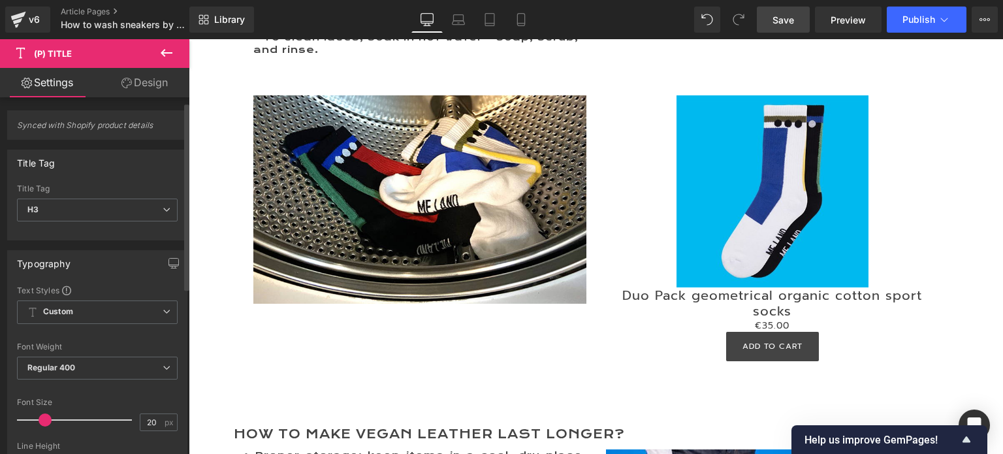
scroll to position [65, 0]
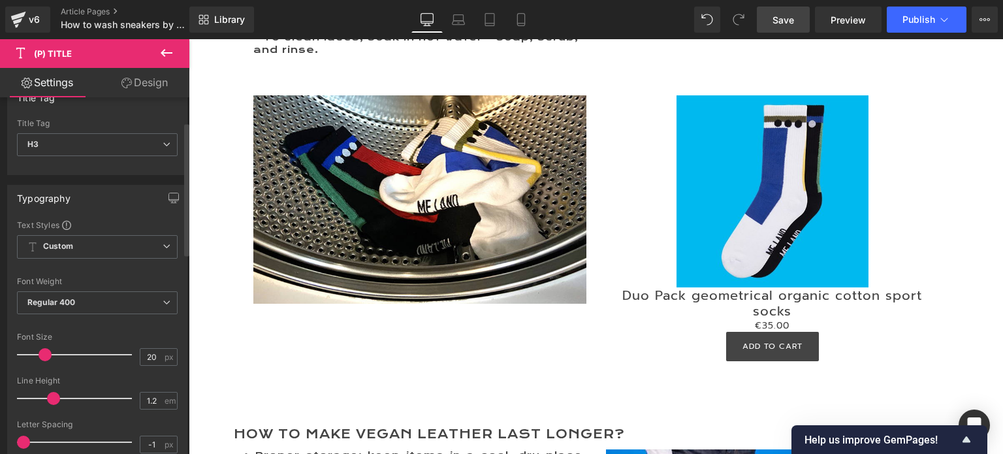
click at [45, 352] on span at bounding box center [45, 354] width 13 height 13
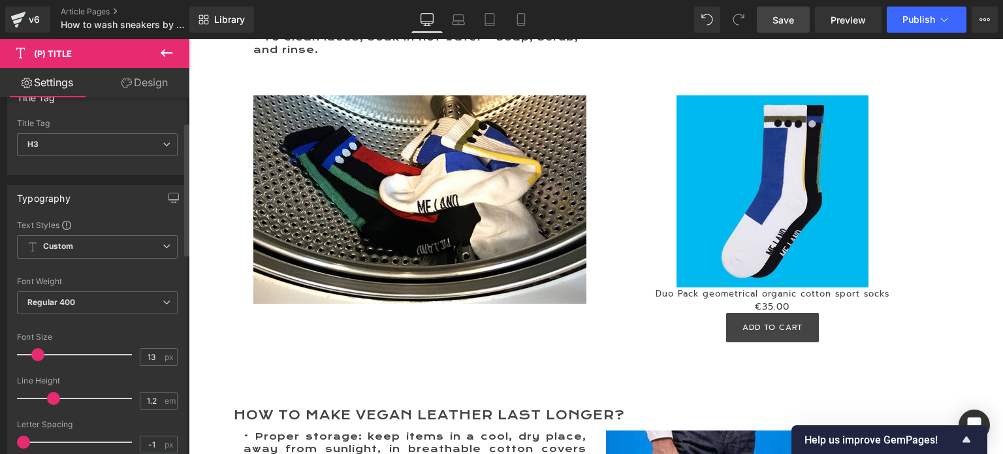
type input "12"
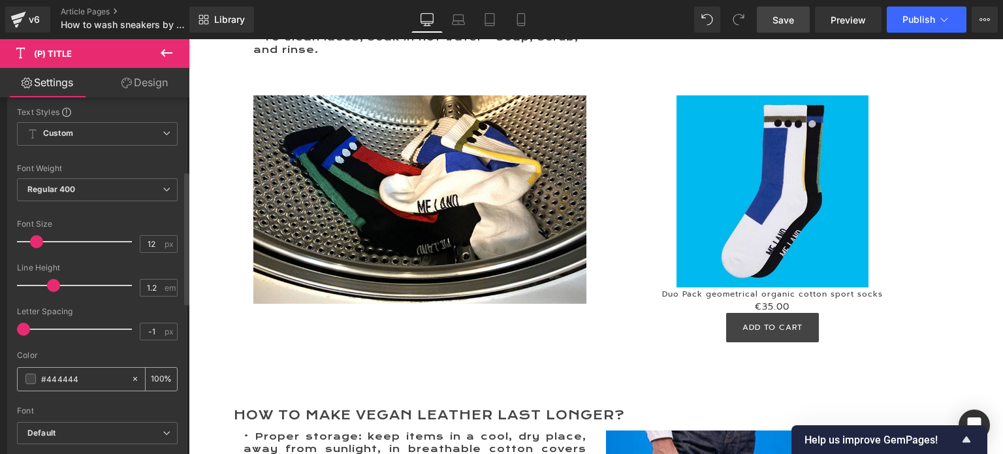
scroll to position [196, 0]
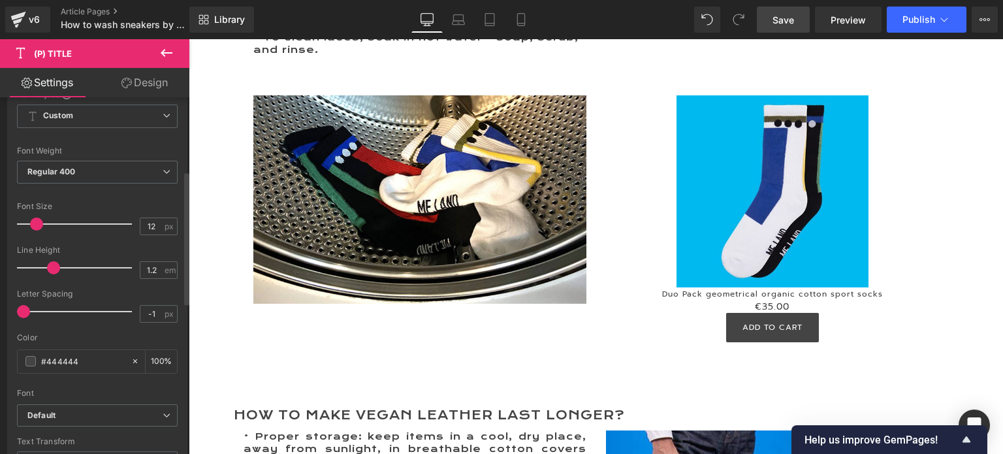
click at [21, 311] on span at bounding box center [23, 311] width 13 height 13
type input "0"
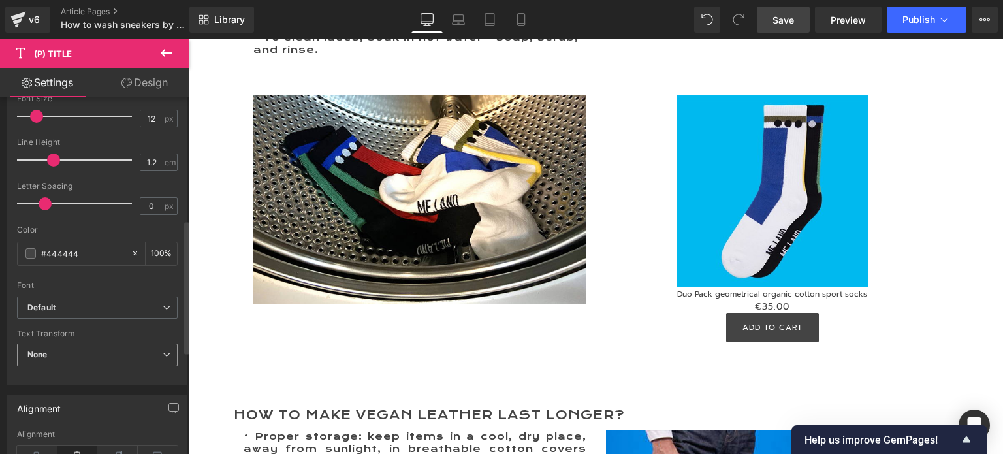
scroll to position [326, 0]
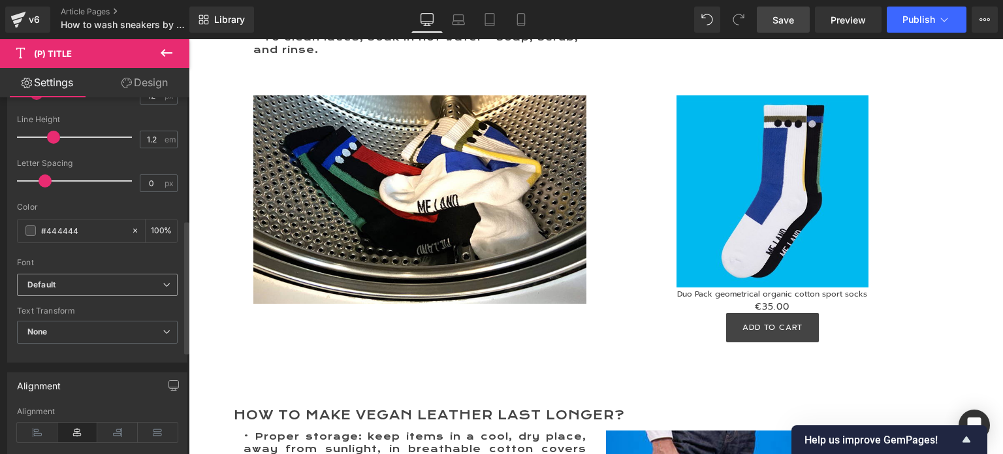
click at [57, 284] on b "Default" at bounding box center [94, 284] width 135 height 11
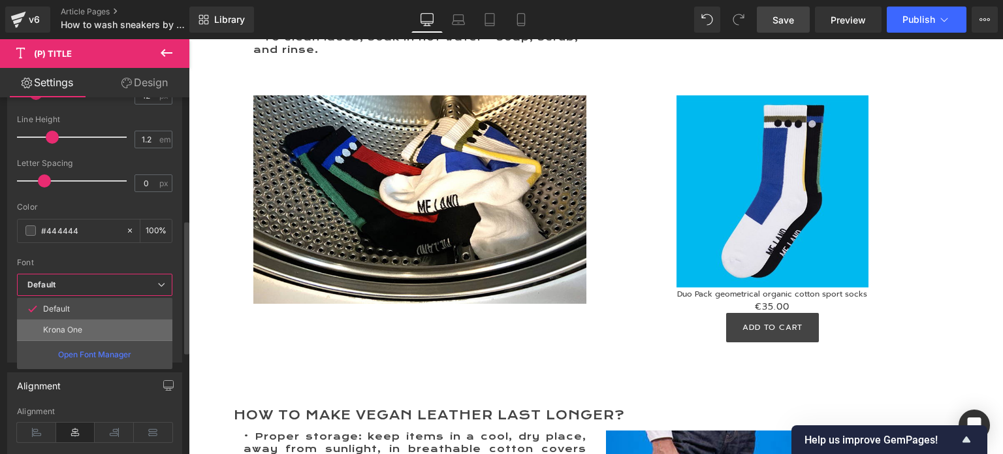
click at [64, 319] on li "Krona One" at bounding box center [94, 329] width 155 height 21
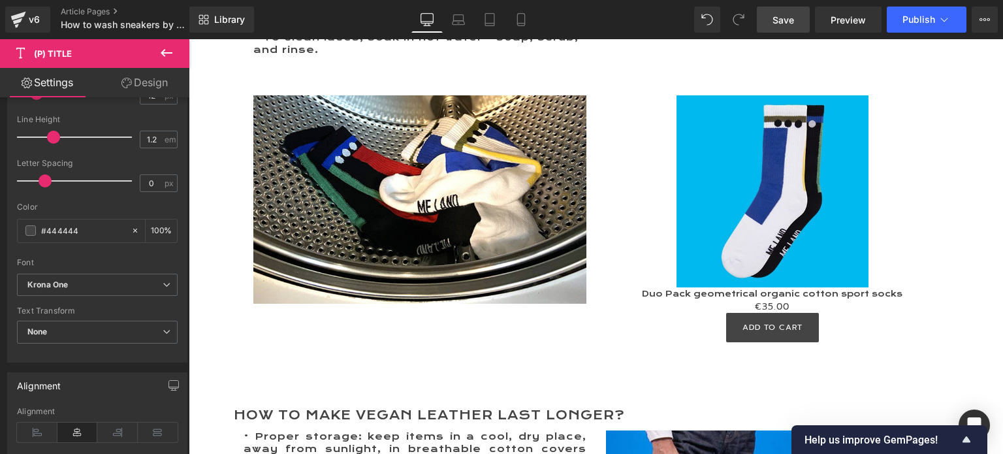
drag, startPoint x: 145, startPoint y: 84, endPoint x: 83, endPoint y: 185, distance: 118.1
click at [145, 84] on link "Design" at bounding box center [144, 82] width 95 height 29
click at [0, 0] on div "Spacing" at bounding box center [0, 0] width 0 height 0
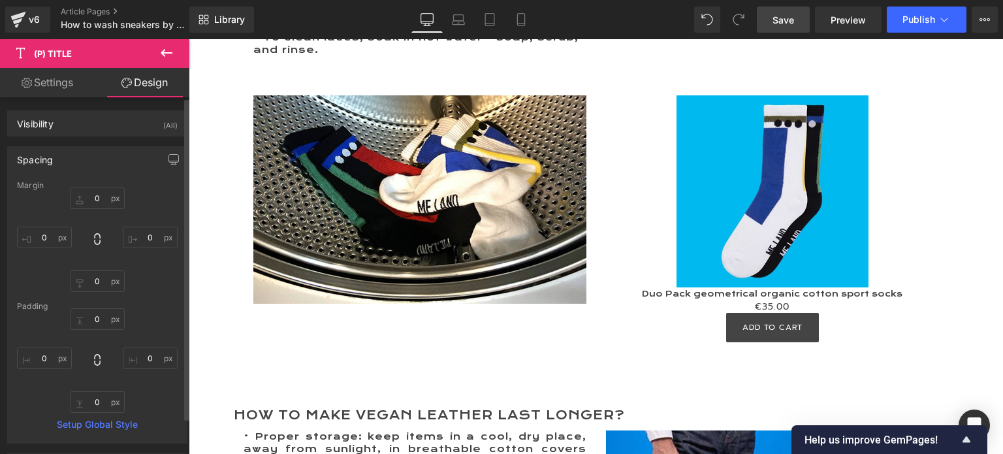
type input "0"
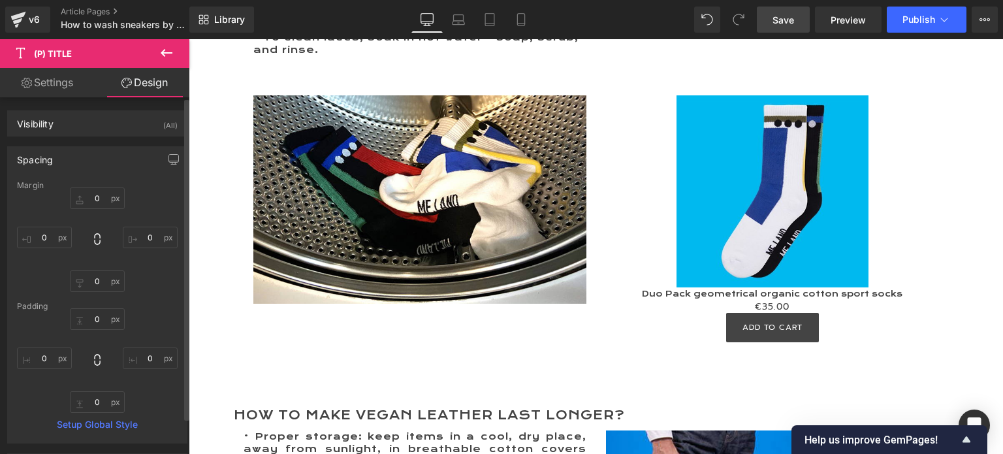
type input "0"
click at [86, 197] on input "0" at bounding box center [97, 198] width 55 height 22
type input "20"
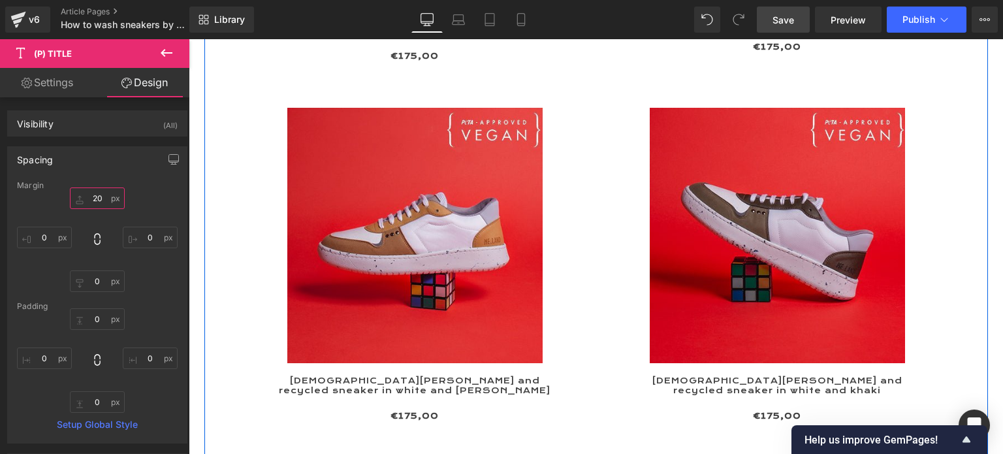
scroll to position [2298, 0]
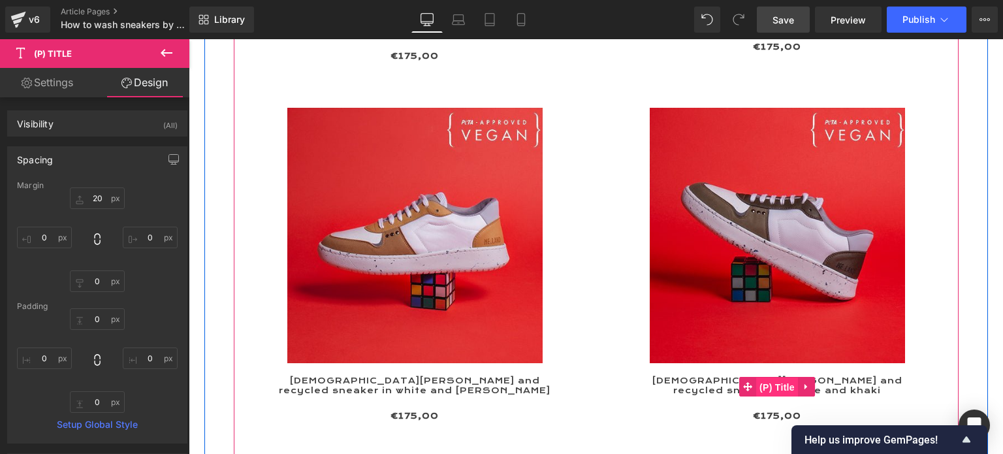
click at [778, 377] on span "(P) Title" at bounding box center [777, 387] width 42 height 20
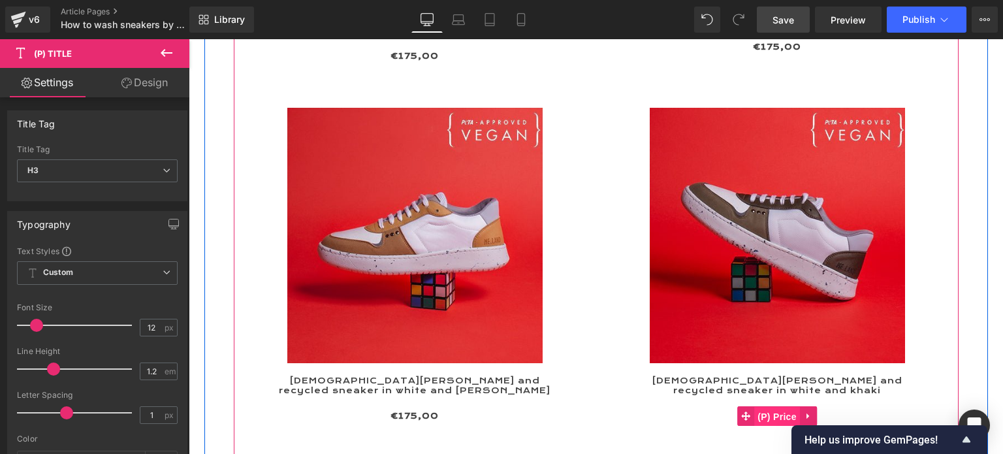
click at [770, 407] on span "(P) Price" at bounding box center [777, 417] width 46 height 20
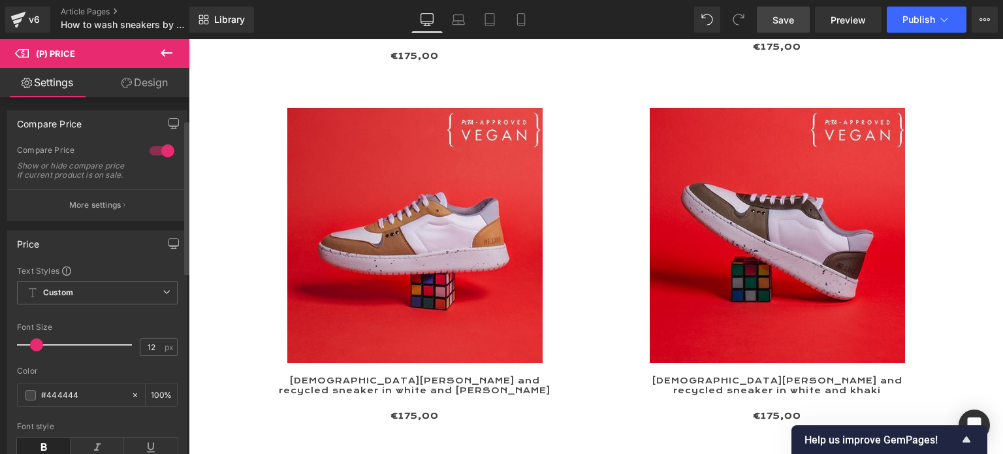
scroll to position [0, 0]
click at [146, 78] on link "Design" at bounding box center [144, 82] width 95 height 29
click at [0, 0] on div "Spacing" at bounding box center [0, 0] width 0 height 0
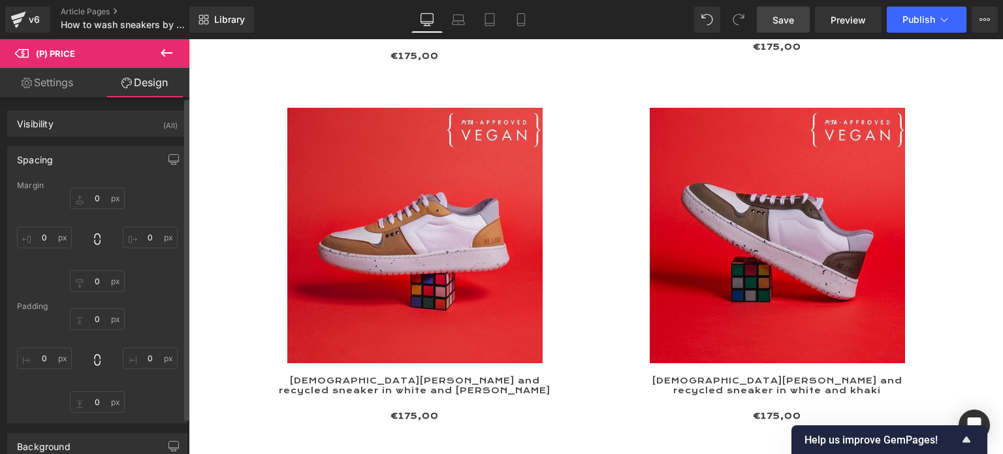
type input "20"
type input "0"
type input "10"
type input "0"
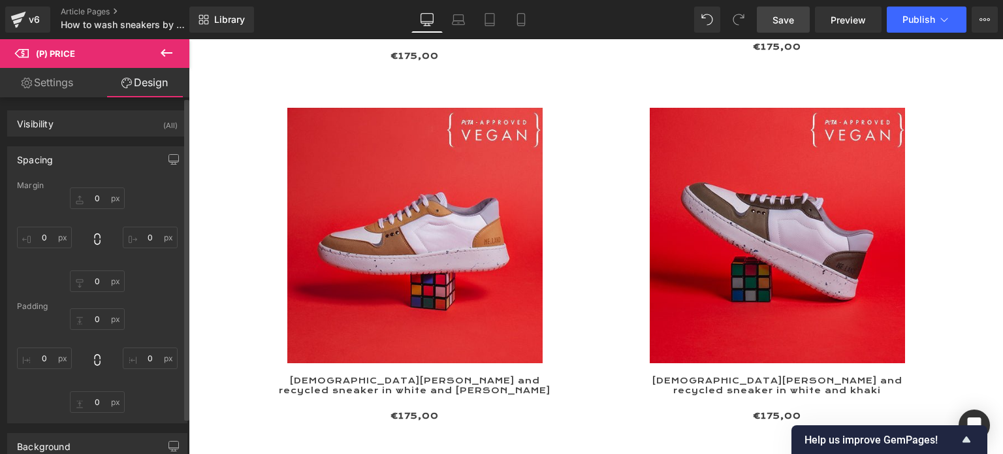
type input "0"
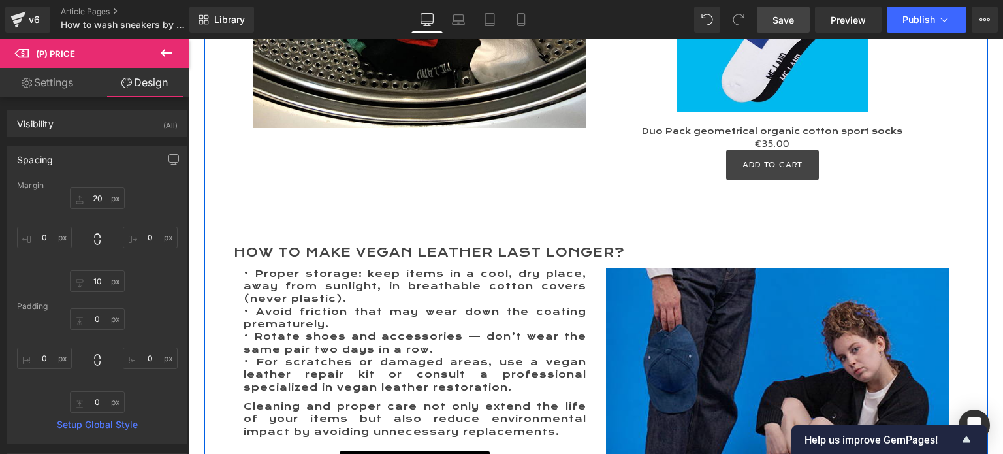
scroll to position [3211, 0]
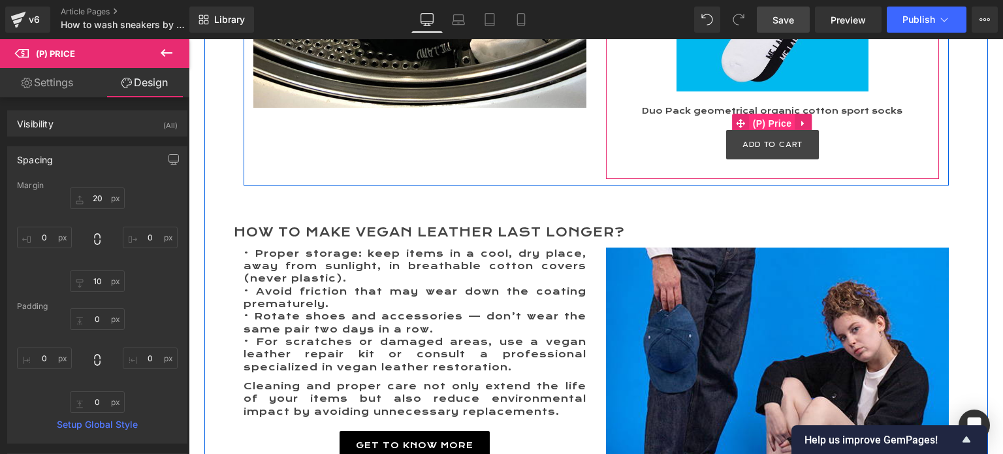
click at [764, 114] on span "(P) Price" at bounding box center [772, 124] width 46 height 20
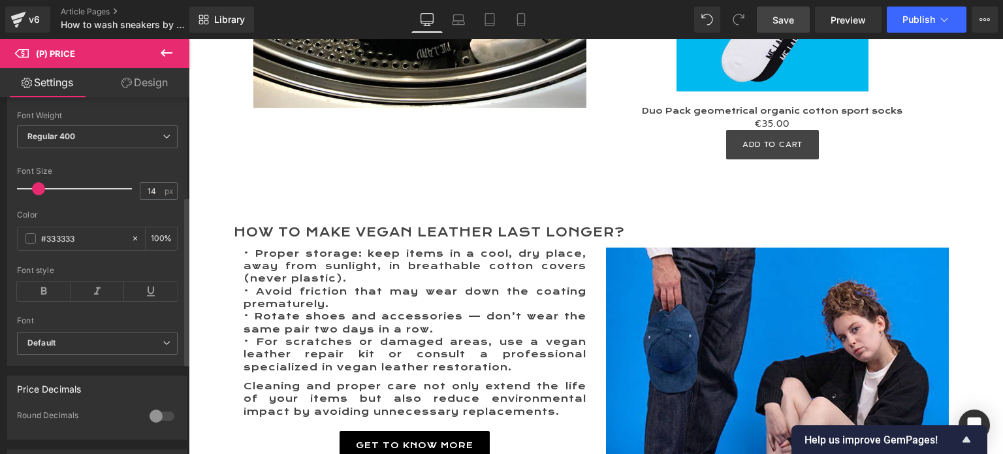
scroll to position [261, 0]
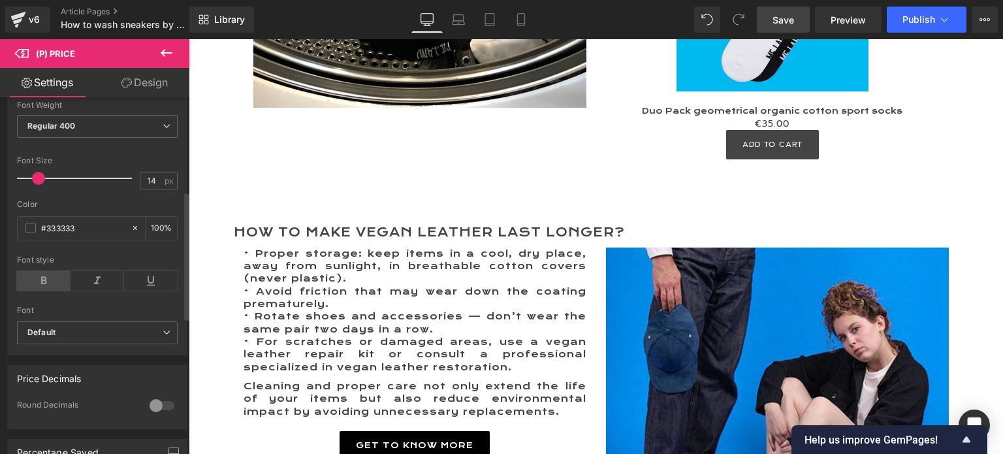
click at [48, 284] on icon at bounding box center [44, 281] width 54 height 20
drag, startPoint x: 80, startPoint y: 238, endPoint x: 45, endPoint y: 237, distance: 34.6
click at [46, 235] on input "#333333" at bounding box center [83, 228] width 84 height 14
type input "#44"
type input "0"
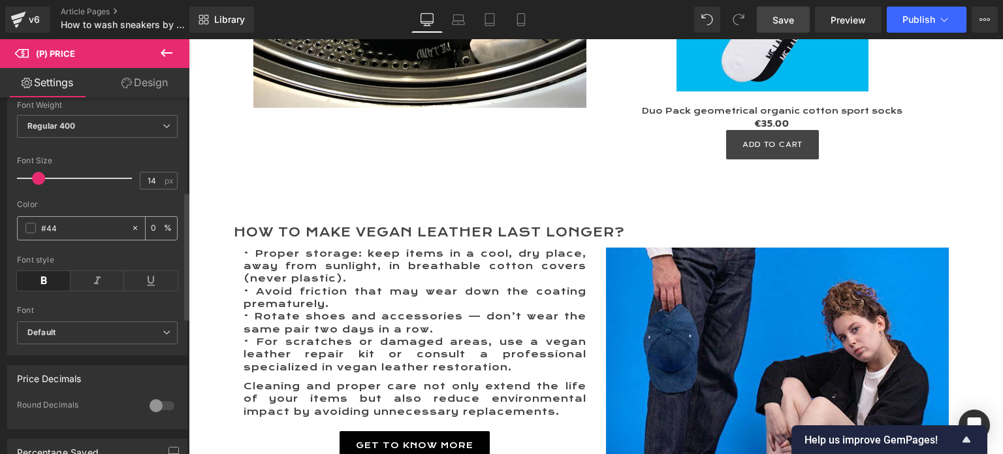
type input "#444"
type input "100"
type input "#44444"
type input "0"
type input "#444444"
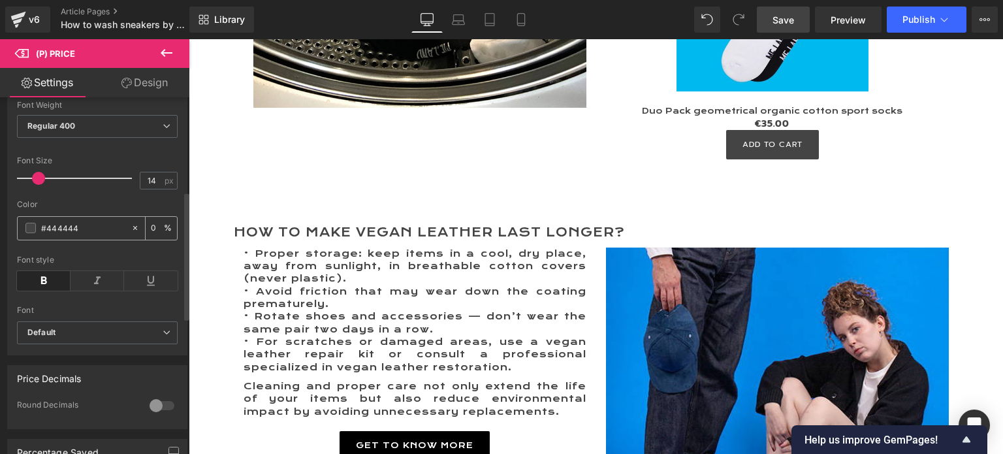
type input "100"
type input "#444444"
click at [33, 185] on span at bounding box center [38, 178] width 13 height 13
type input "12"
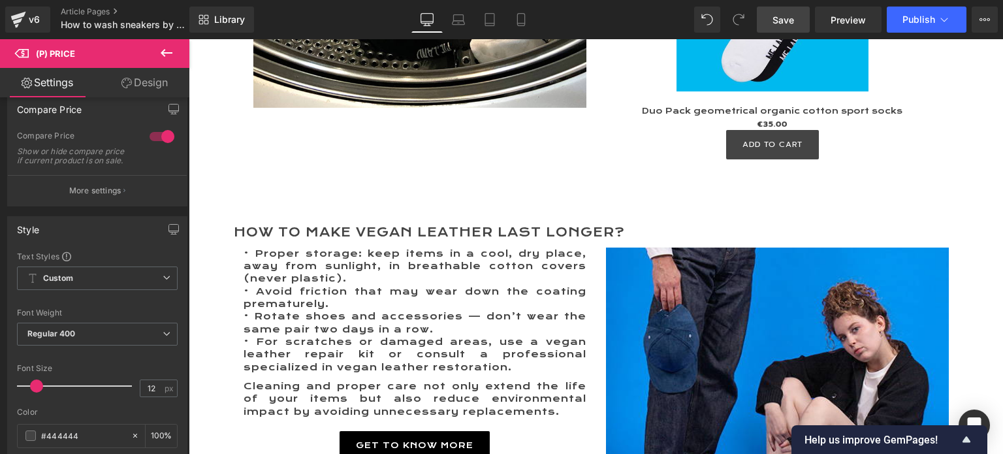
scroll to position [53, 0]
click at [140, 81] on link "Design" at bounding box center [144, 82] width 95 height 29
click at [0, 0] on div "Spacing" at bounding box center [0, 0] width 0 height 0
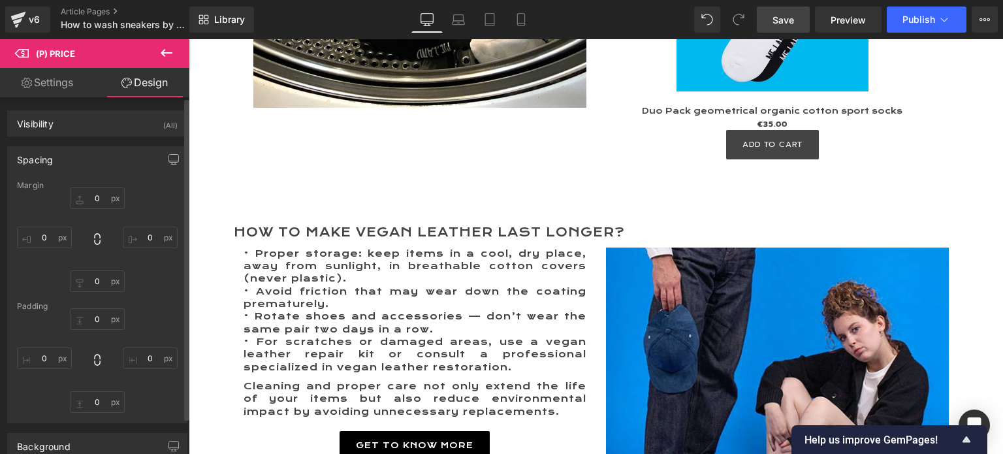
type input "0"
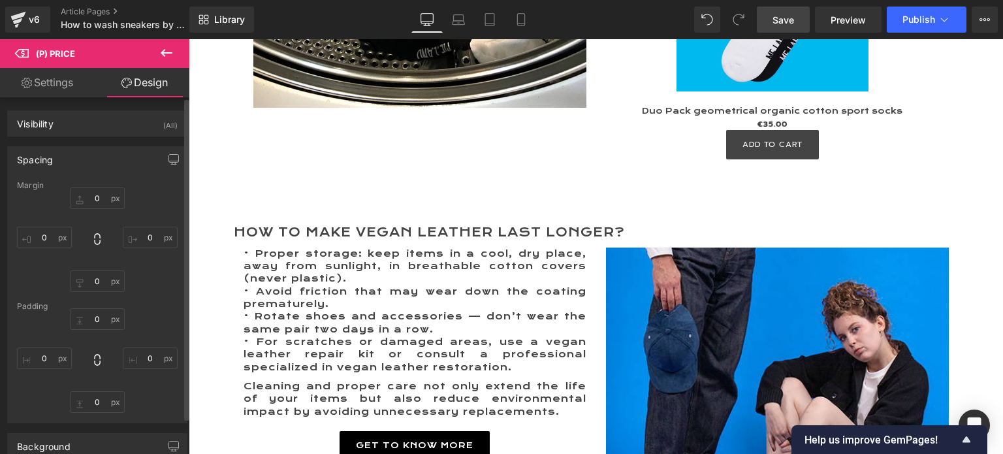
type input "0"
click at [97, 195] on input "0" at bounding box center [97, 198] width 55 height 22
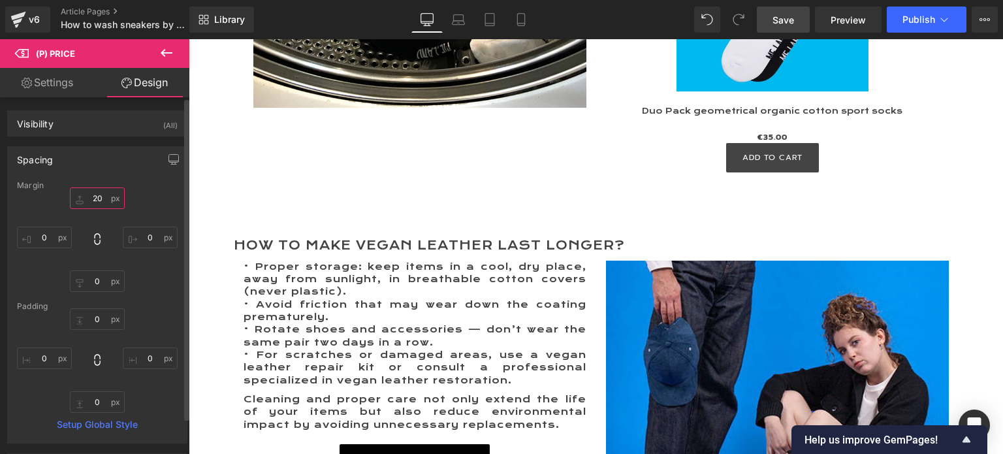
type input "20"
type input "10"
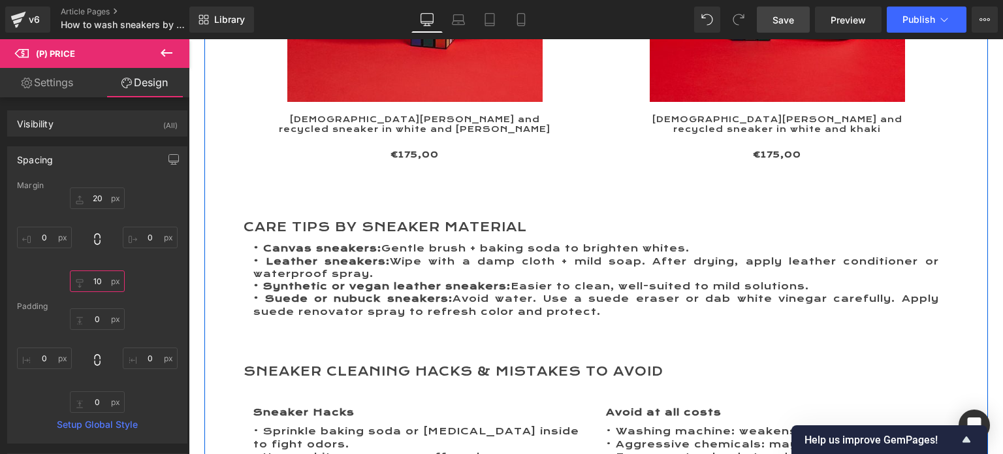
scroll to position [2559, 0]
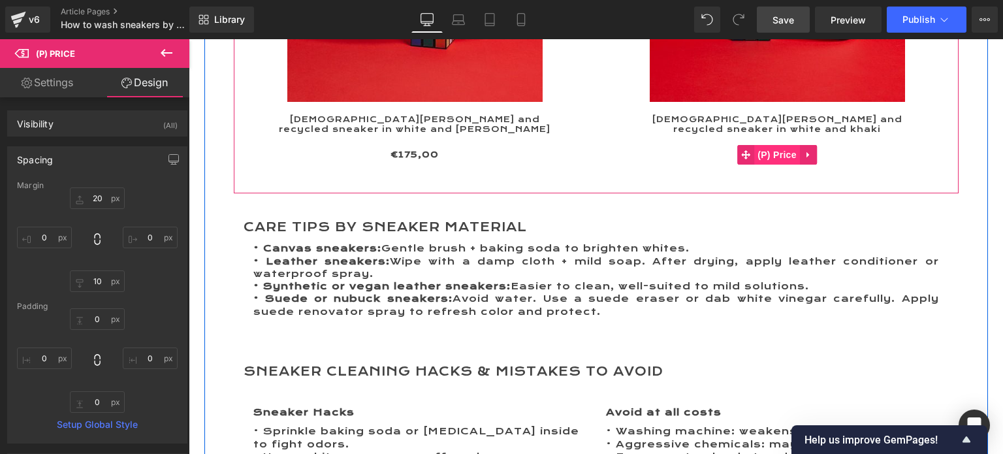
click at [775, 145] on span "(P) Price" at bounding box center [777, 155] width 46 height 20
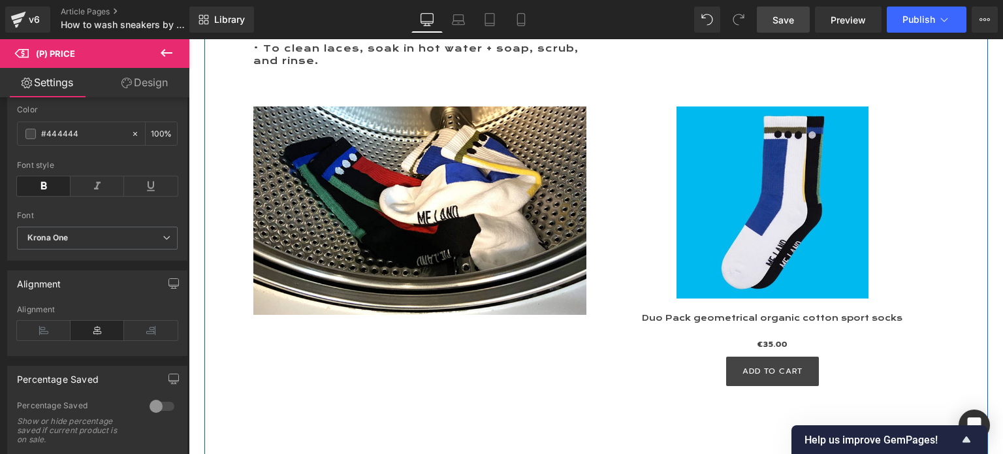
scroll to position [3016, 0]
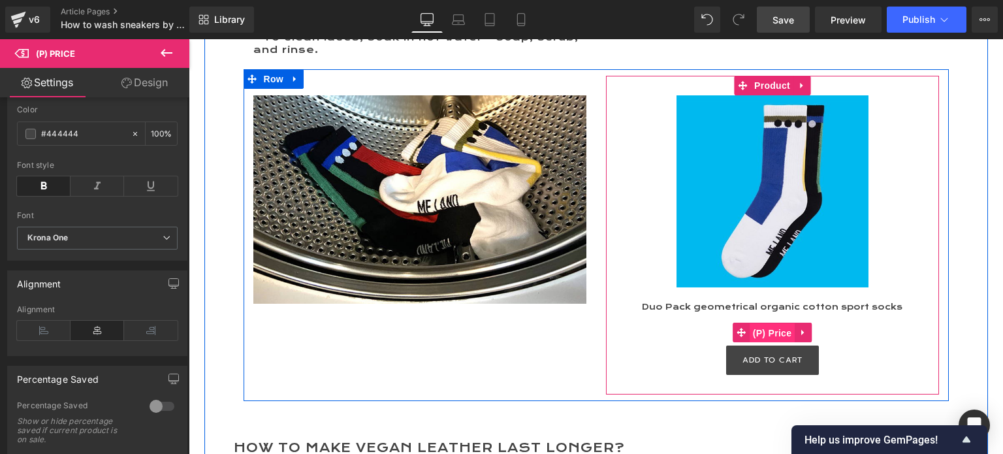
click at [764, 324] on span "(P) Price" at bounding box center [772, 333] width 46 height 20
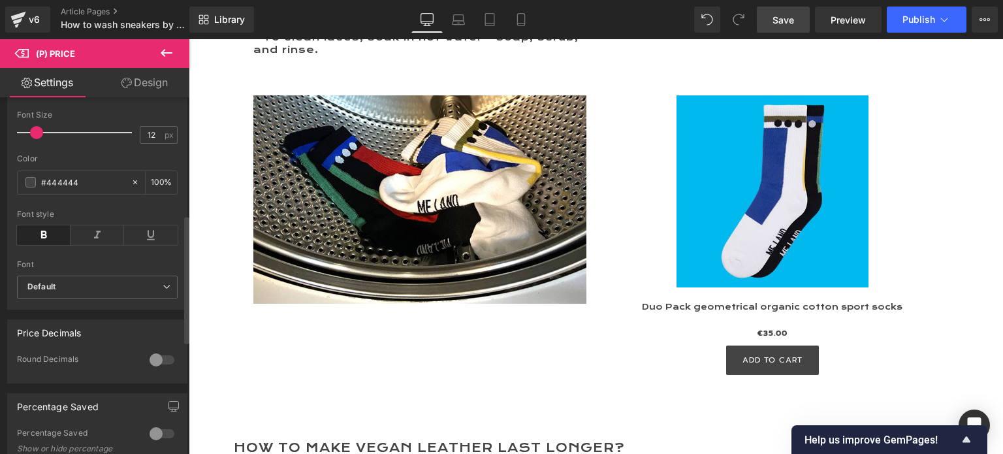
scroll to position [326, 0]
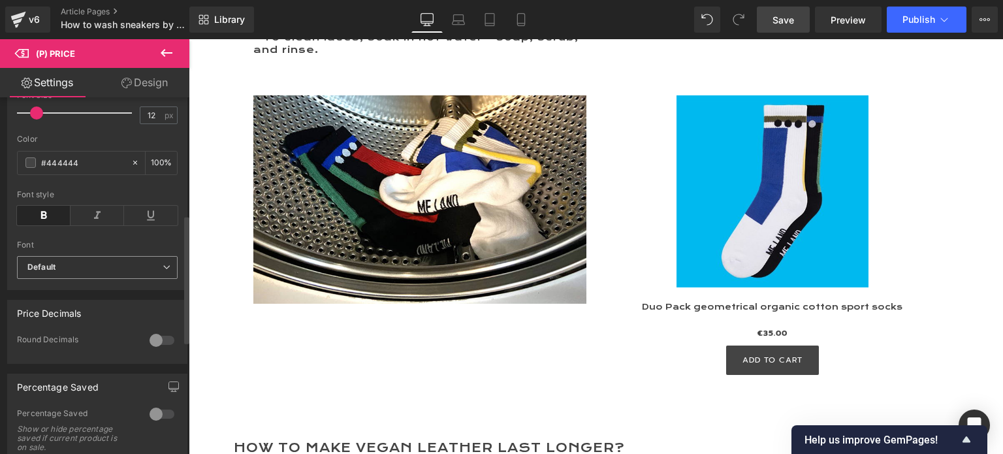
click at [91, 273] on b "Default" at bounding box center [94, 267] width 135 height 11
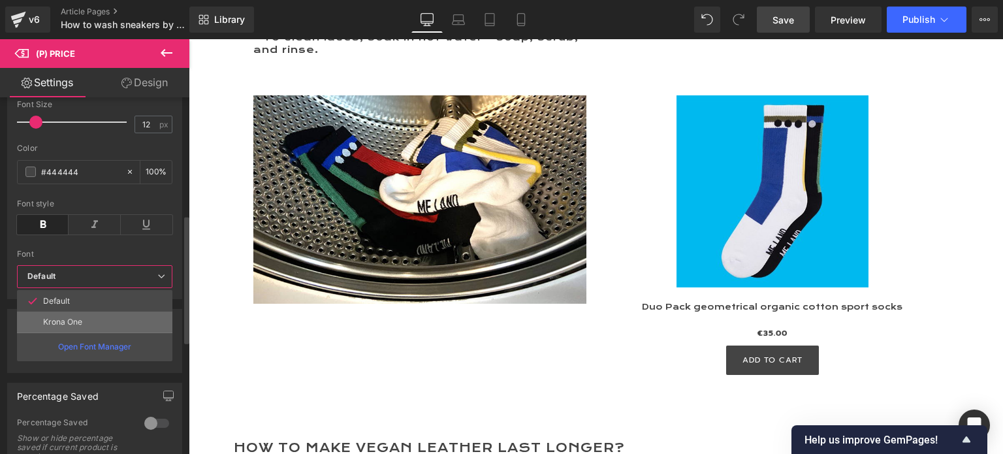
click at [82, 317] on p "Krona One" at bounding box center [62, 321] width 39 height 9
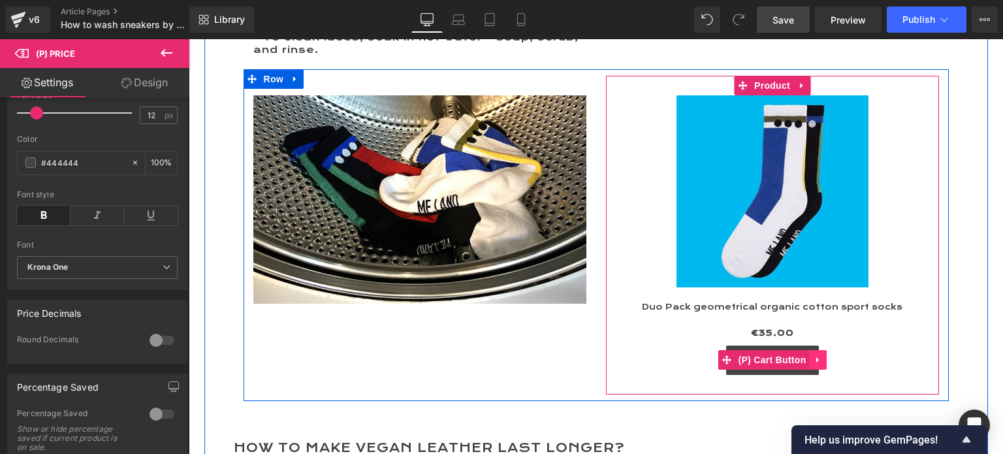
click at [813, 355] on icon at bounding box center [817, 360] width 9 height 10
click at [822, 355] on icon at bounding box center [826, 359] width 9 height 9
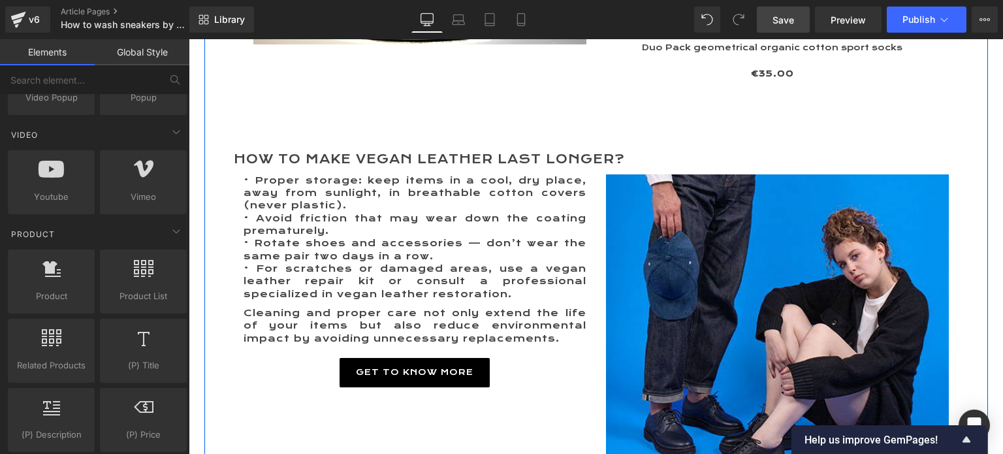
scroll to position [3277, 0]
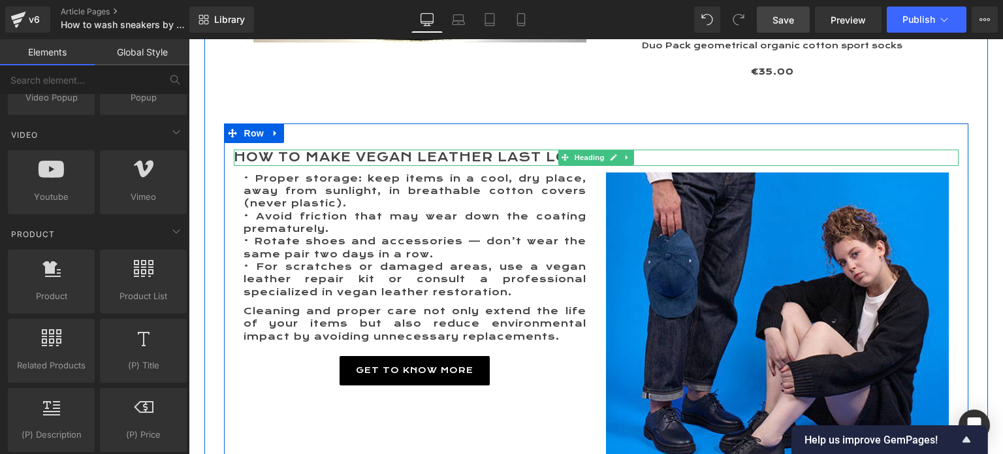
click at [313, 149] on h2 "How to make vegan leather last longer?" at bounding box center [596, 157] width 725 height 16
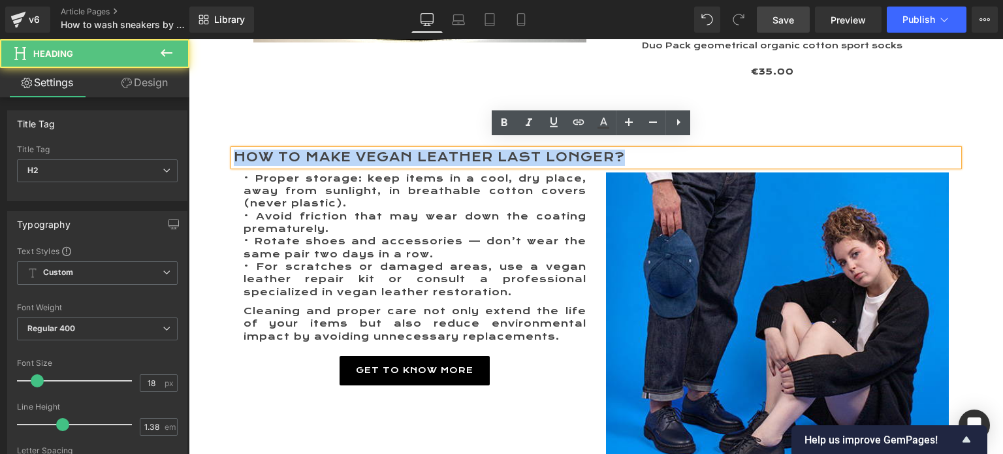
drag, startPoint x: 230, startPoint y: 146, endPoint x: 694, endPoint y: 146, distance: 464.1
click at [694, 149] on h2 "How to make vegan leather last longer?" at bounding box center [596, 157] width 725 height 16
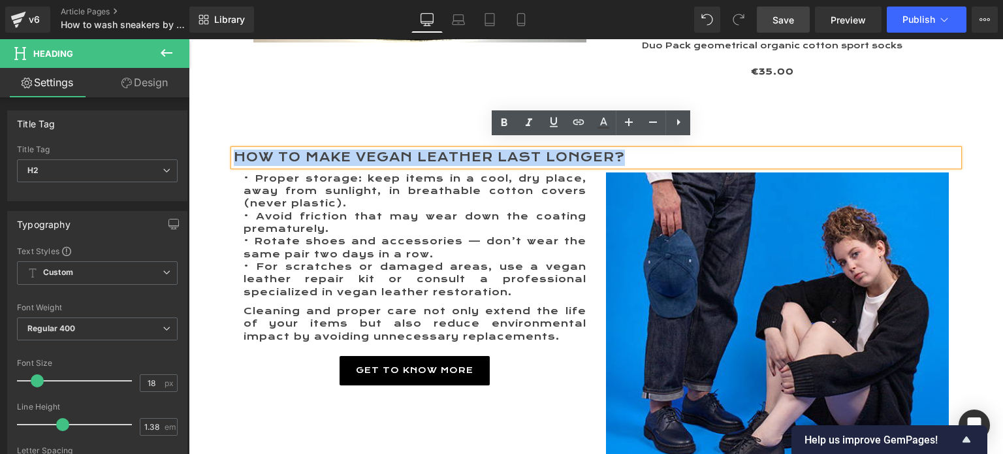
paste div
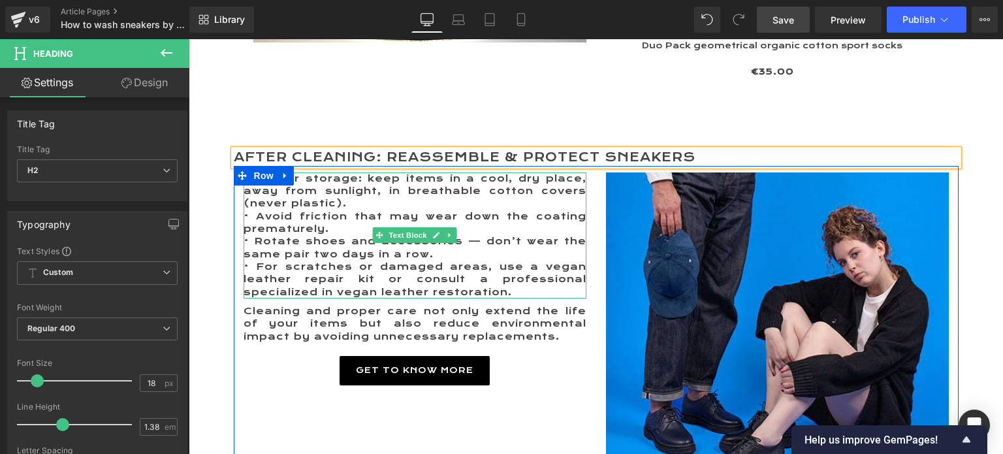
click at [275, 187] on p "• Proper storage: keep items in a cool, dry place, away from sunlight, in breat…" at bounding box center [414, 191] width 343 height 38
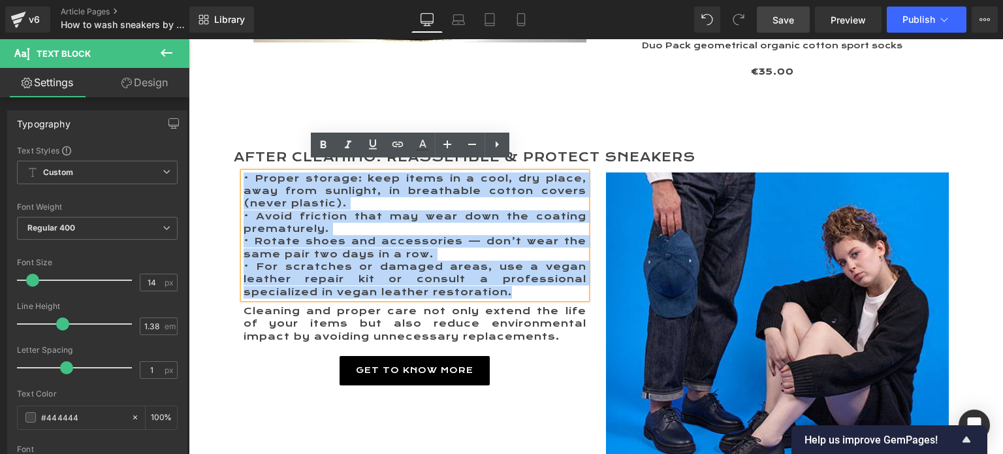
drag, startPoint x: 238, startPoint y: 166, endPoint x: 525, endPoint y: 284, distance: 309.9
click at [525, 284] on div "• Proper storage: keep items in a cool, dry place, away from sunlight, in breat…" at bounding box center [414, 235] width 343 height 126
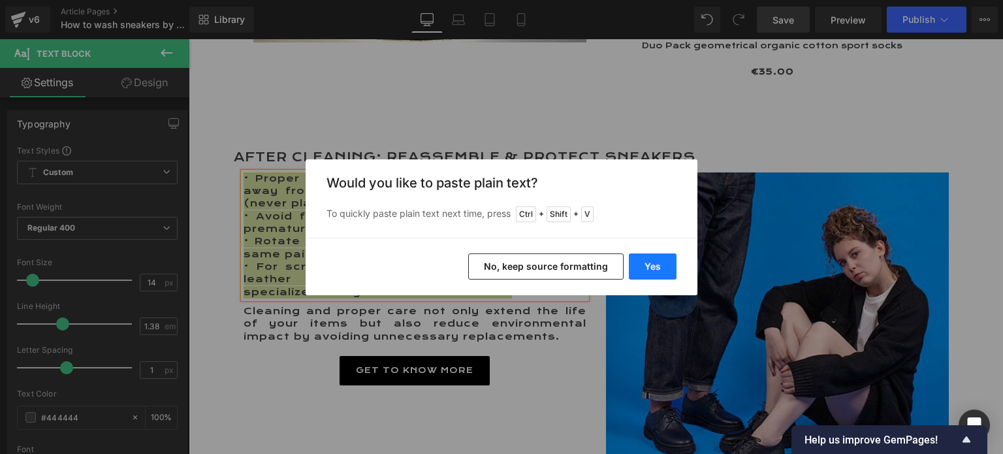
click at [662, 264] on button "Yes" at bounding box center [653, 266] width 48 height 26
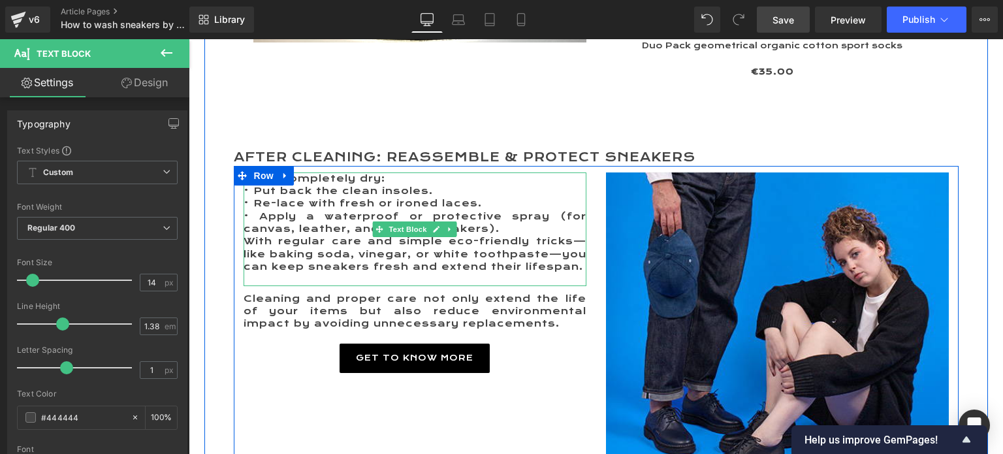
click at [572, 260] on p "With regular care and simple eco-friendly tricks—like baking soda, vinegar, or …" at bounding box center [414, 254] width 343 height 38
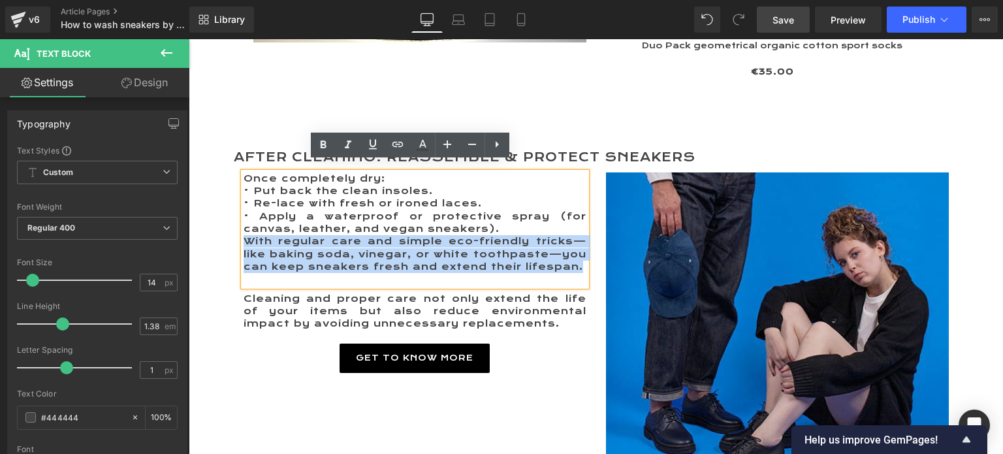
drag, startPoint x: 240, startPoint y: 230, endPoint x: 601, endPoint y: 255, distance: 361.2
click at [599, 255] on div "Once completely dry: • Put back the clean insoles. • Re-lace with fresh or ir…" at bounding box center [596, 344] width 725 height 356
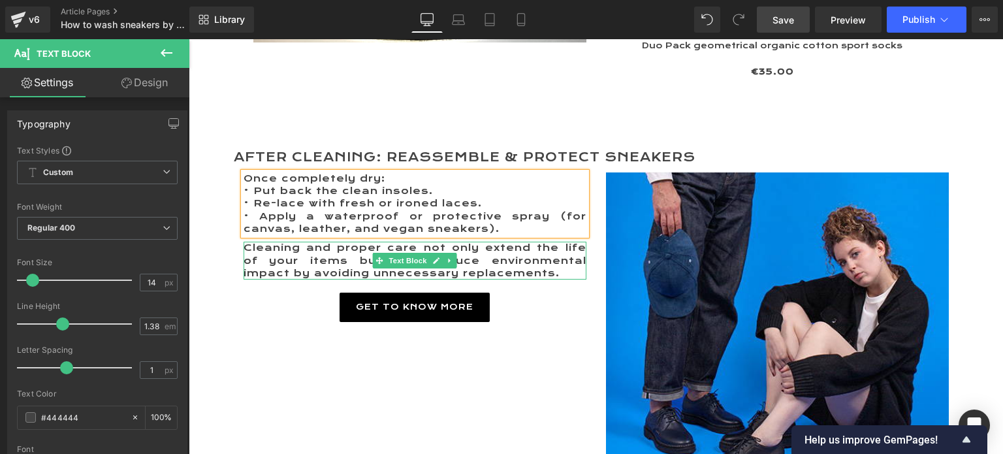
click at [253, 242] on p "Cleaning and proper care not only extend the life of your items but also reduce…" at bounding box center [414, 261] width 343 height 38
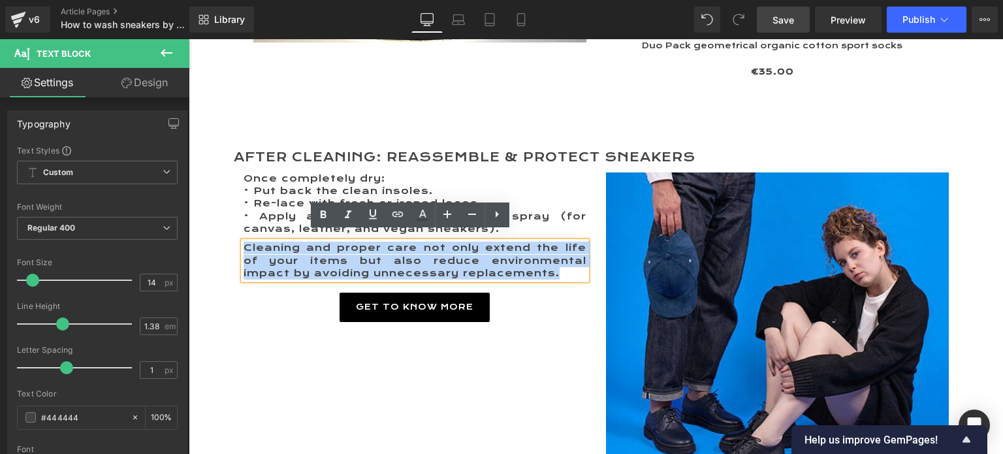
drag, startPoint x: 240, startPoint y: 237, endPoint x: 520, endPoint y: 266, distance: 281.5
click at [520, 266] on p "Cleaning and proper care not only extend the life of your items but also reduce…" at bounding box center [414, 261] width 343 height 38
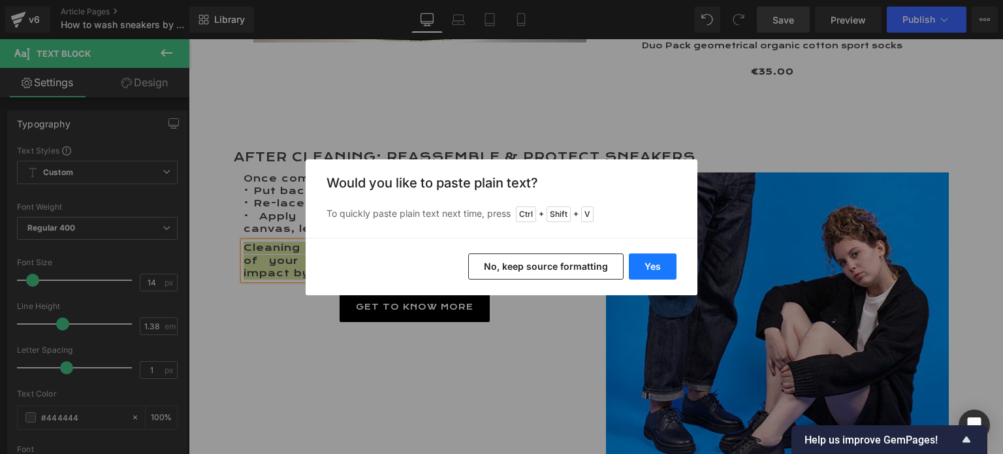
click at [655, 266] on button "Yes" at bounding box center [653, 266] width 48 height 26
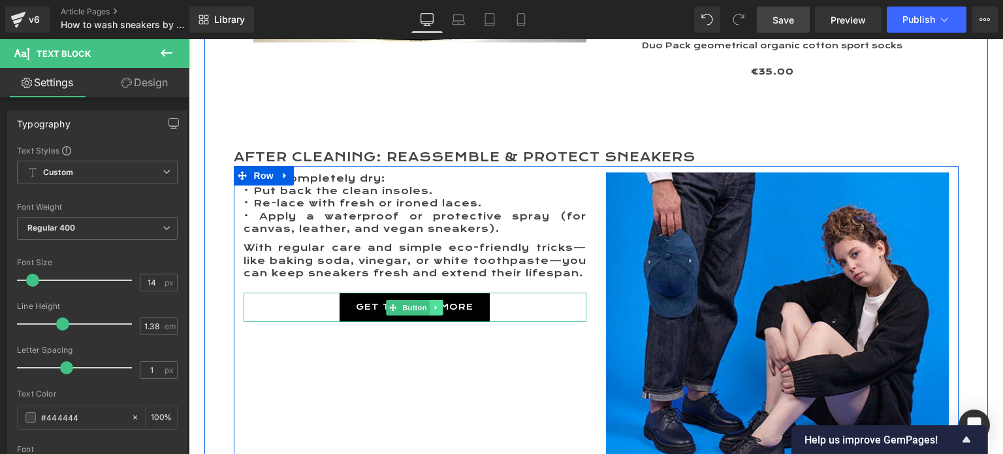
click at [435, 305] on icon at bounding box center [436, 307] width 2 height 5
click at [389, 300] on link "Button" at bounding box center [387, 308] width 43 height 16
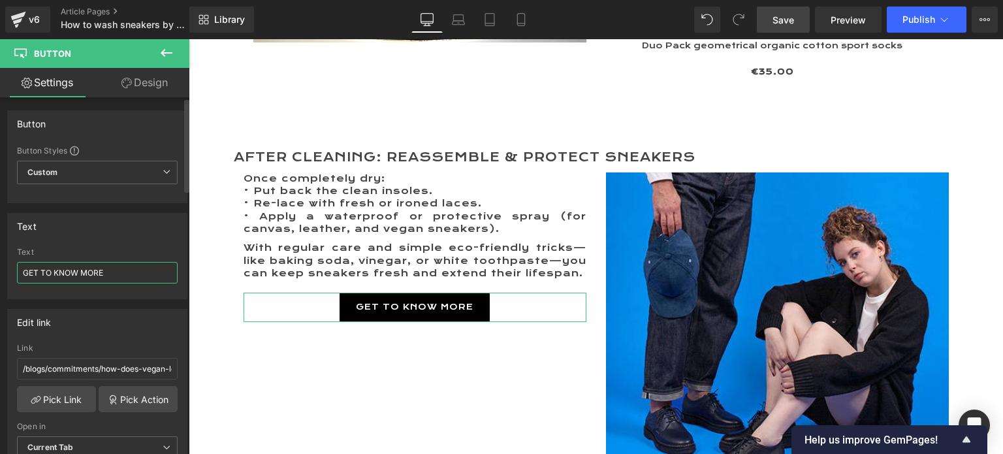
drag, startPoint x: 114, startPoint y: 270, endPoint x: 0, endPoint y: 275, distance: 113.7
click at [0, 275] on div "Text GET TO KNOW MORE Text GET TO KNOW MORE" at bounding box center [97, 251] width 195 height 96
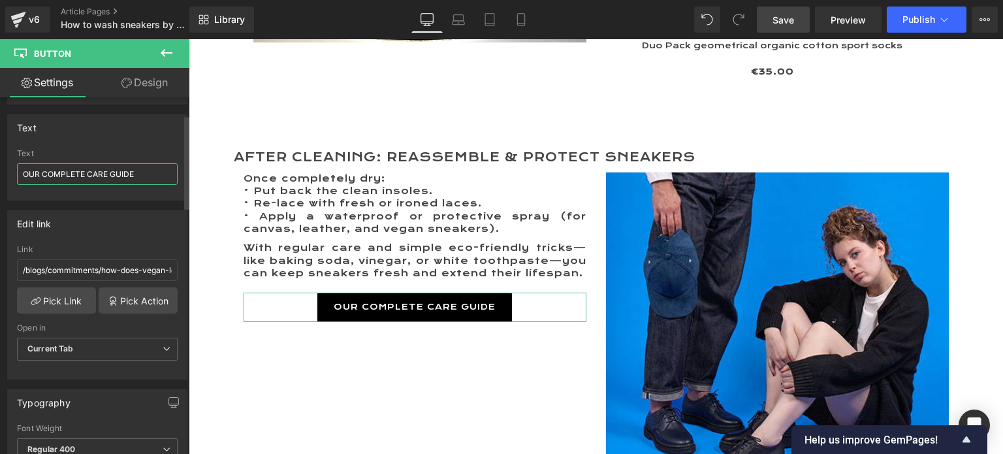
scroll to position [131, 0]
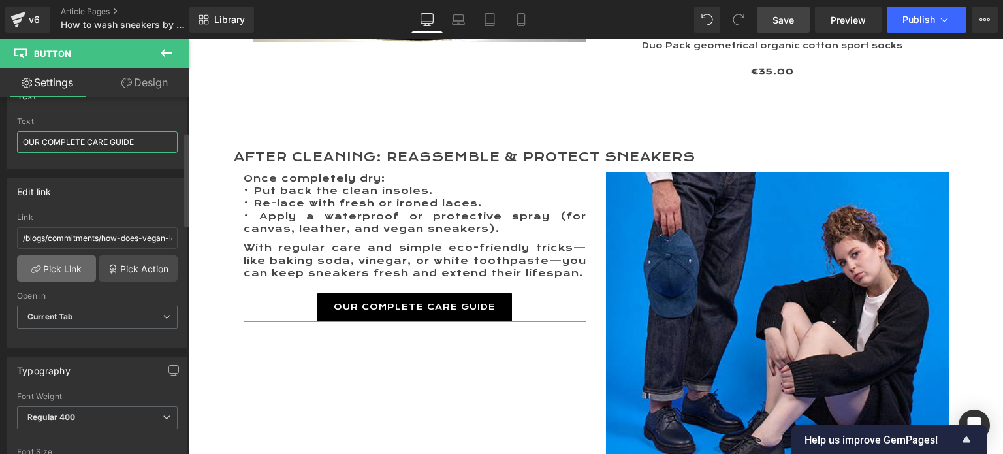
type input "OUR COMPLETE CARE GUIDE"
click at [49, 265] on link "Pick Link" at bounding box center [56, 268] width 79 height 26
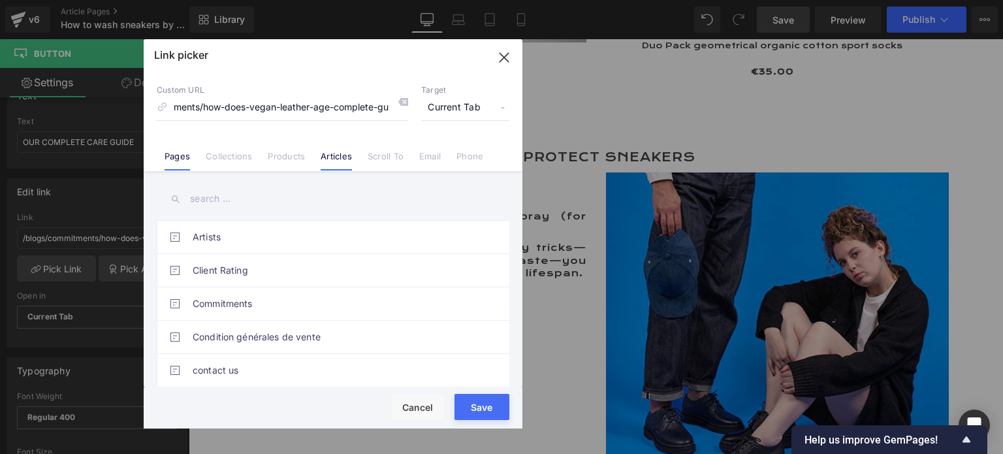
scroll to position [0, 0]
click at [337, 156] on link "Articles" at bounding box center [335, 161] width 31 height 20
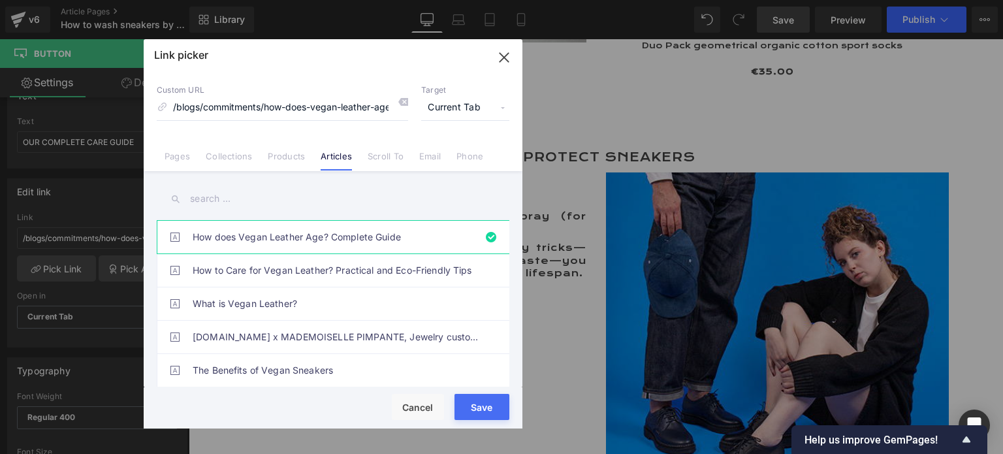
click at [232, 196] on input "text" at bounding box center [333, 198] width 352 height 29
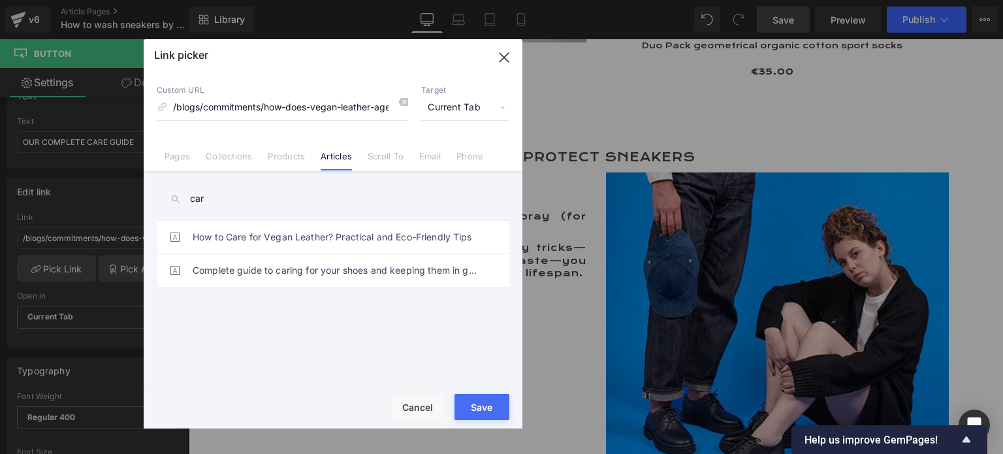
type input "care"
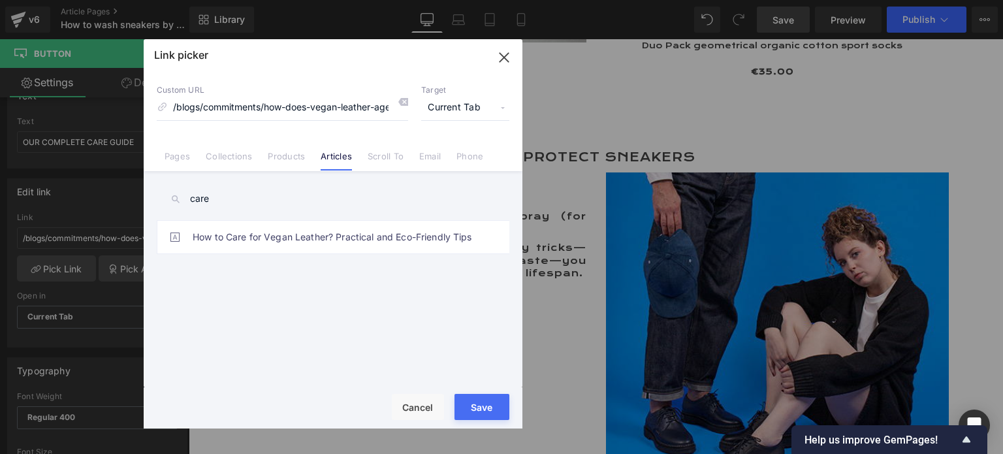
drag, startPoint x: 233, startPoint y: 199, endPoint x: 173, endPoint y: 207, distance: 60.6
click at [173, 207] on input "care" at bounding box center [333, 198] width 352 height 29
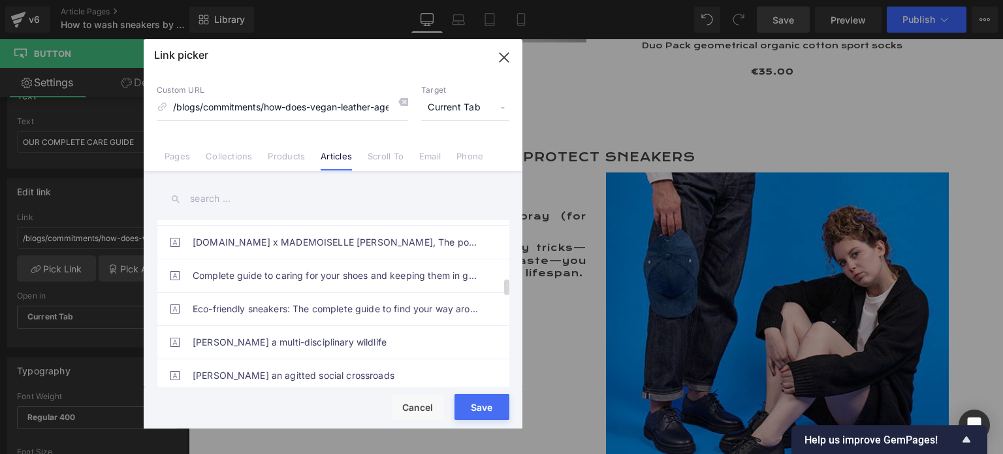
scroll to position [582, 0]
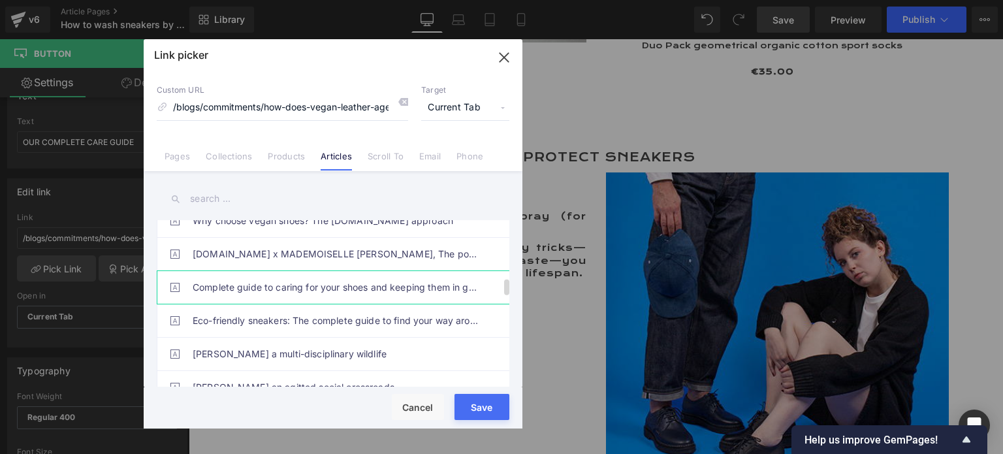
click at [260, 283] on link "Complete guide to caring for your shoes and keeping them in good condition" at bounding box center [336, 287] width 287 height 33
type input "/blogs/commitments/complete-guide-to-caring-for-your-shoes-and-keeping-them-in-…"
click at [478, 414] on button "Save" at bounding box center [481, 407] width 55 height 26
type input "/blogs/commitments/complete-guide-to-caring-for-your-shoes-and-keeping-them-in-…"
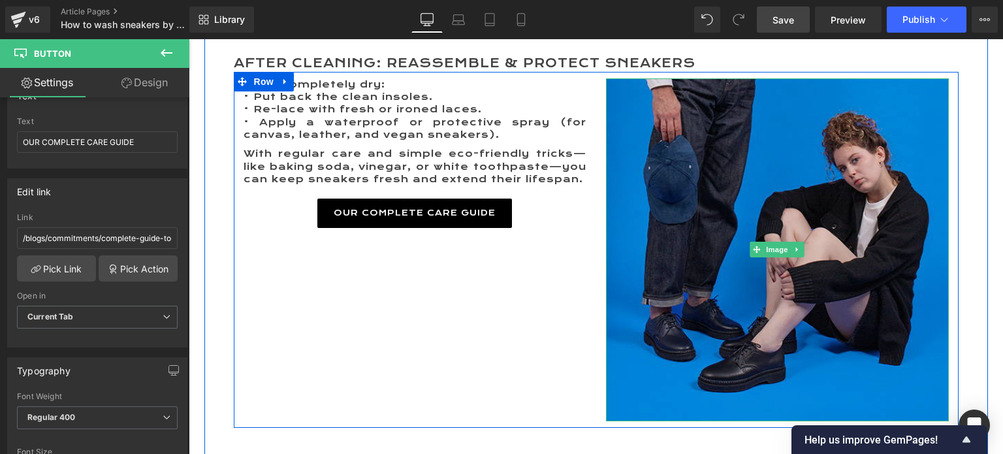
scroll to position [3407, 0]
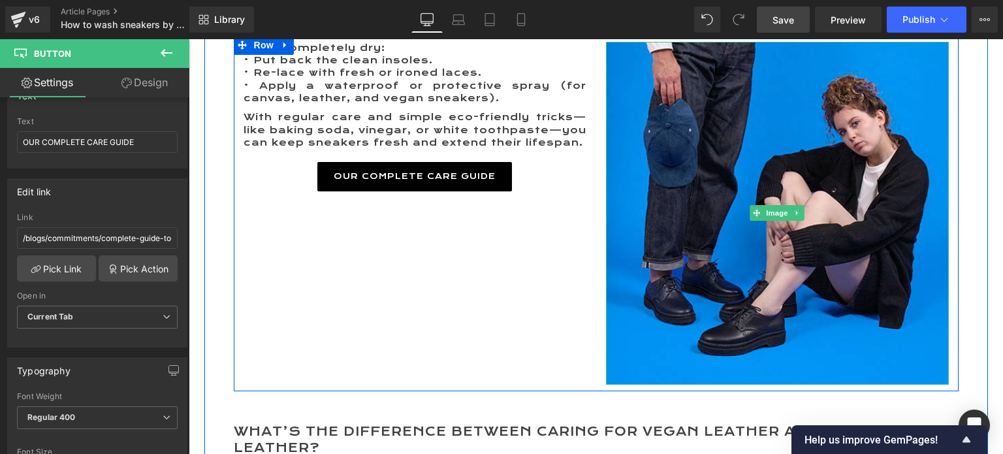
drag, startPoint x: 771, startPoint y: 200, endPoint x: 228, endPoint y: 146, distance: 545.2
click at [770, 205] on span "Image" at bounding box center [776, 213] width 27 height 16
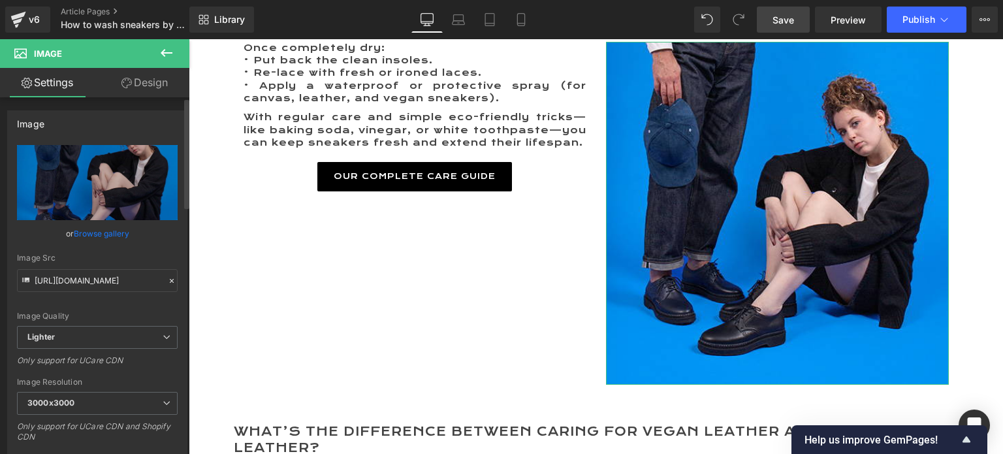
click at [97, 238] on link "Browse gallery" at bounding box center [101, 233] width 55 height 23
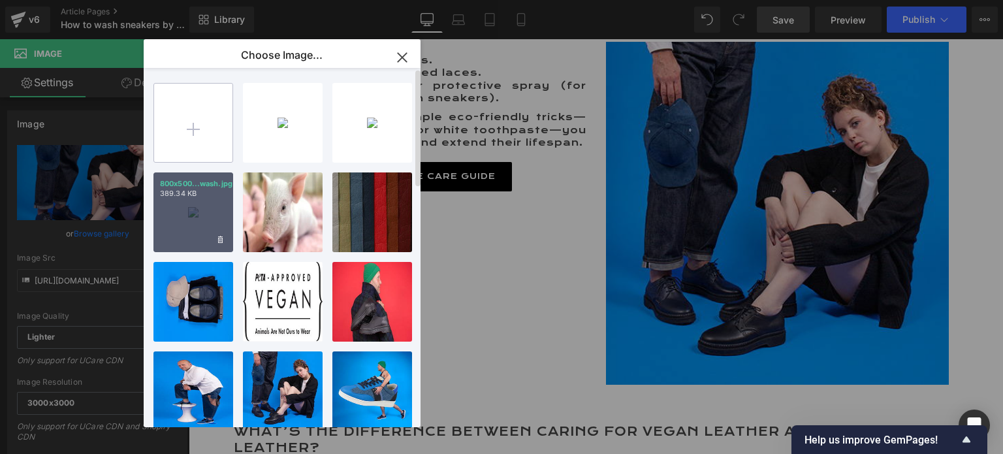
click at [199, 131] on input "file" at bounding box center [193, 123] width 78 height 78
type input "C:\fakepath\800x500 Hand wash 3.jpg"
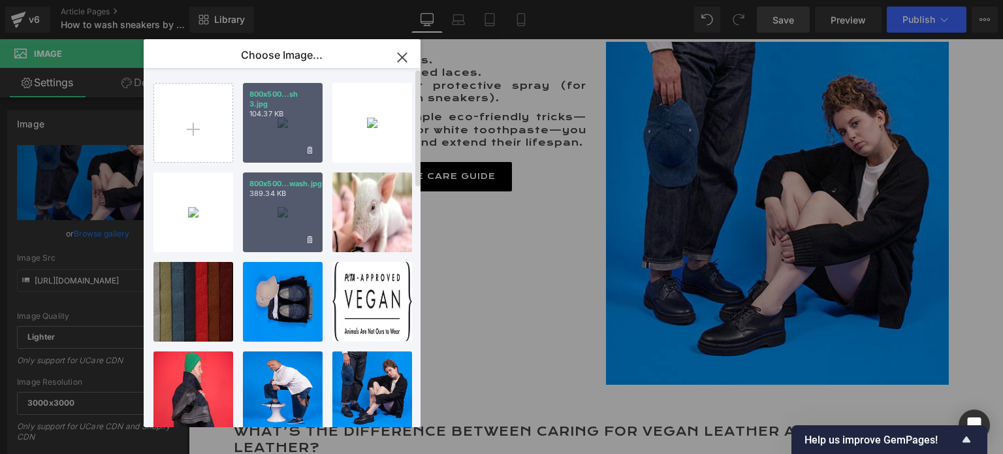
click at [282, 140] on div "800x500...sh 3.jpg 104.37 KB" at bounding box center [283, 123] width 80 height 80
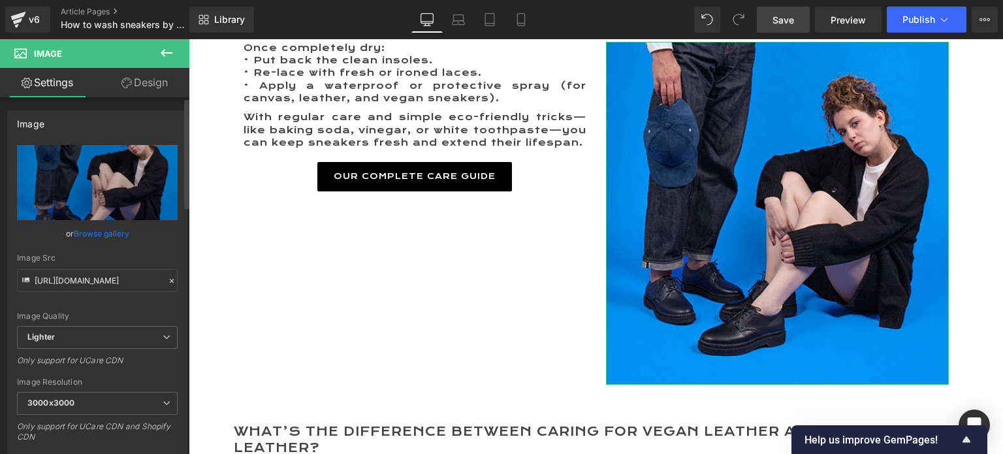
click at [109, 228] on link "Browse gallery" at bounding box center [101, 233] width 55 height 23
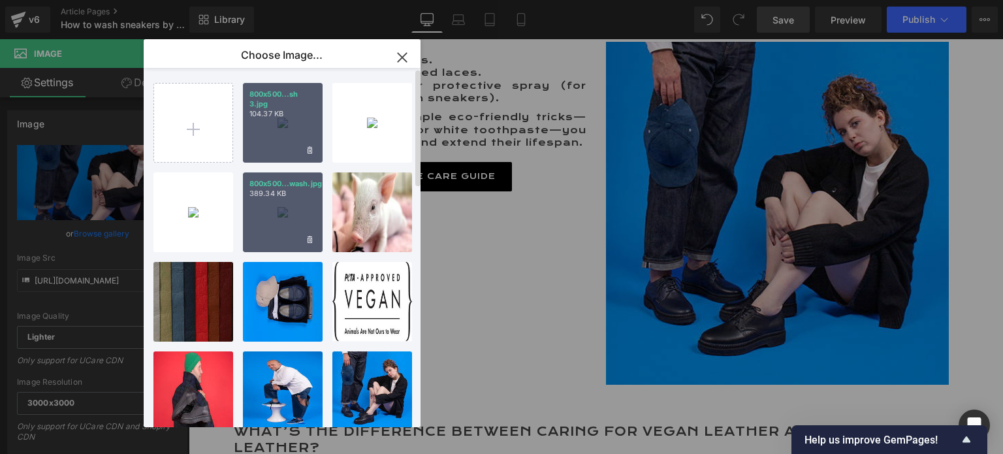
drag, startPoint x: 352, startPoint y: 89, endPoint x: 295, endPoint y: 129, distance: 69.0
click at [295, 129] on div "800x500...sh 3.jpg 104.37 KB" at bounding box center [283, 123] width 80 height 80
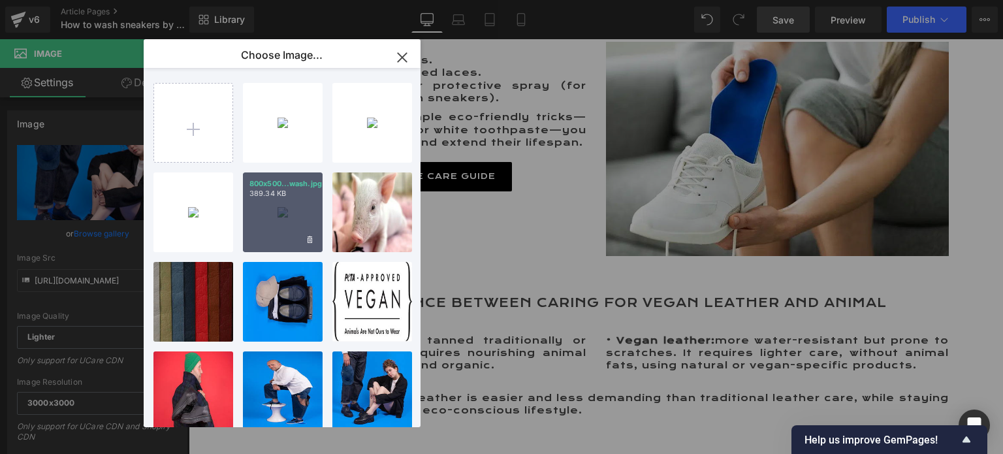
type input "[URL][DOMAIN_NAME]"
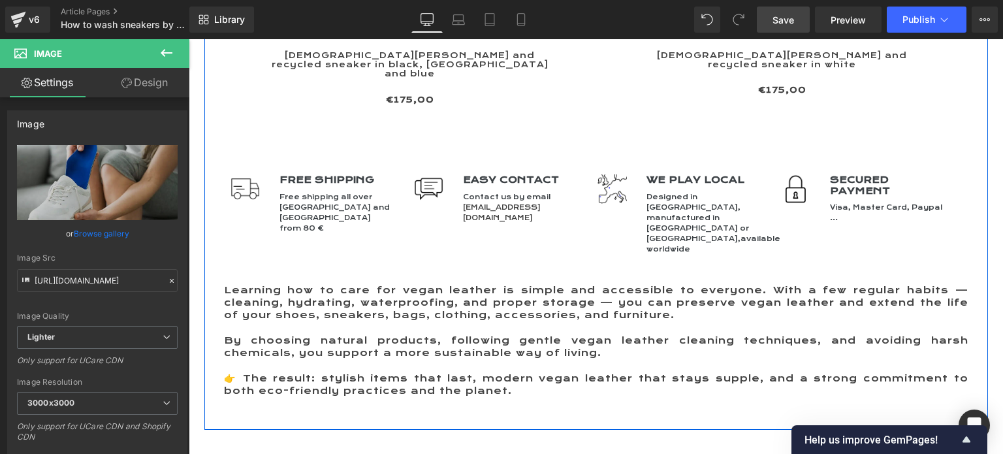
scroll to position [4517, 0]
click at [253, 284] on div "Learning how to care for vegan leather is simple and accessible to everyone. Wi…" at bounding box center [596, 347] width 744 height 126
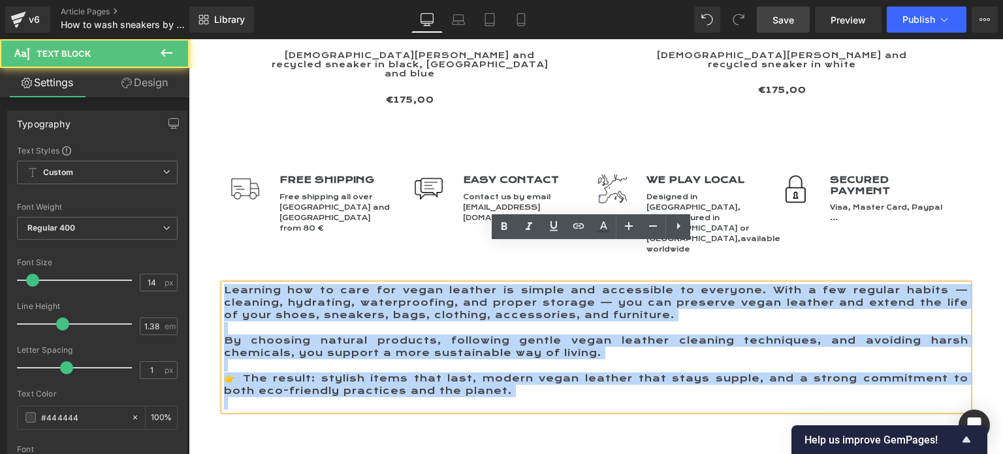
drag, startPoint x: 219, startPoint y: 248, endPoint x: 521, endPoint y: 370, distance: 325.3
click at [521, 370] on div "Learning how to care for vegan leather is simple and accessible to everyone. Wi…" at bounding box center [596, 347] width 744 height 126
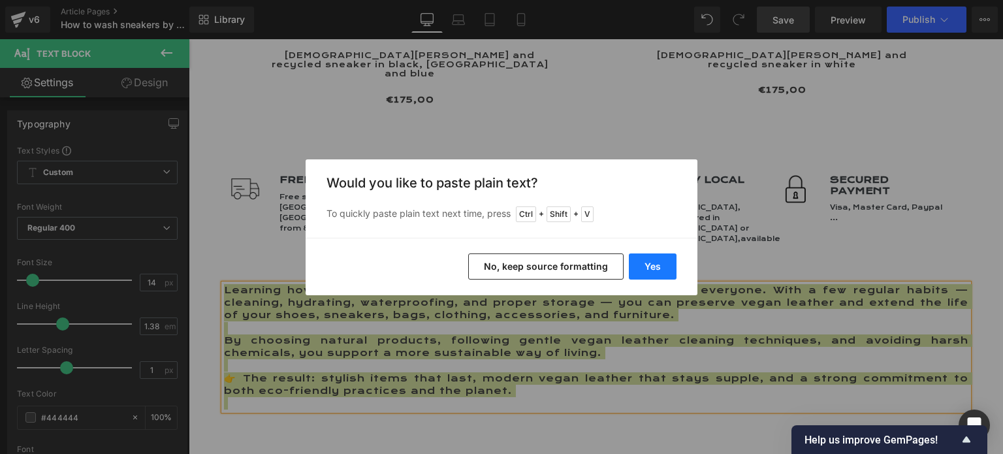
click at [649, 263] on button "Yes" at bounding box center [653, 266] width 48 height 26
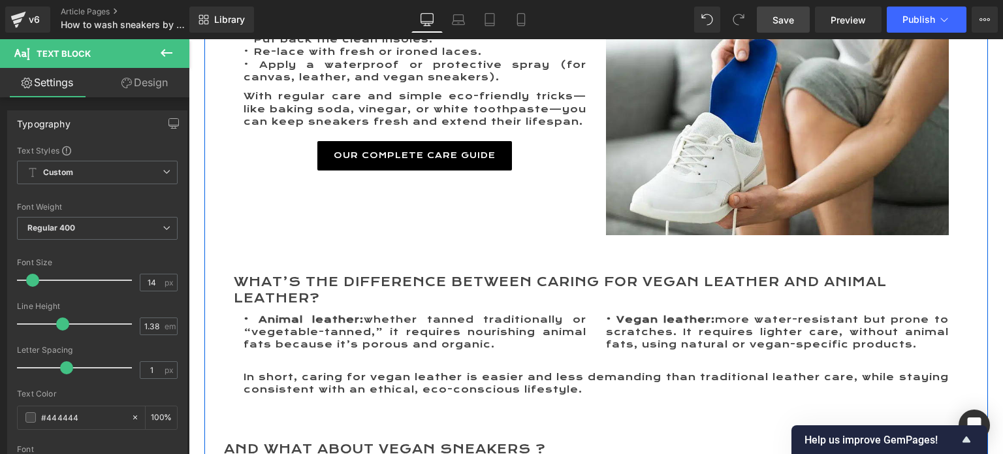
scroll to position [3407, 0]
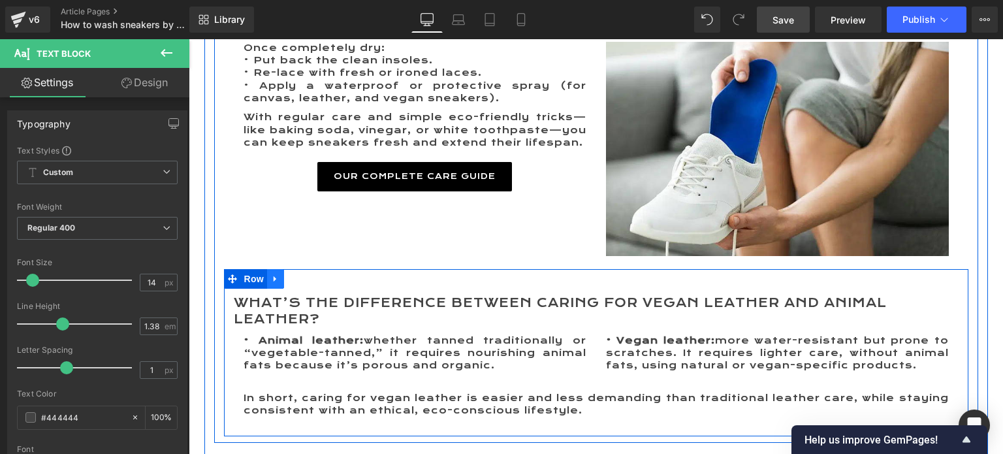
click at [273, 276] on icon at bounding box center [274, 279] width 3 height 6
click at [305, 274] on icon at bounding box center [309, 278] width 9 height 9
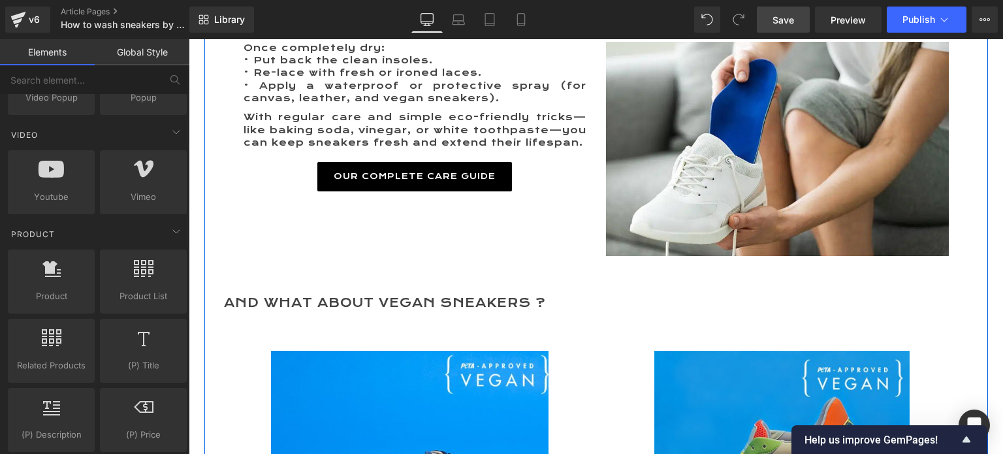
click at [485, 295] on h2 "AND WHAT ABOUT VEGAN SNEAKERS ?" at bounding box center [596, 303] width 744 height 16
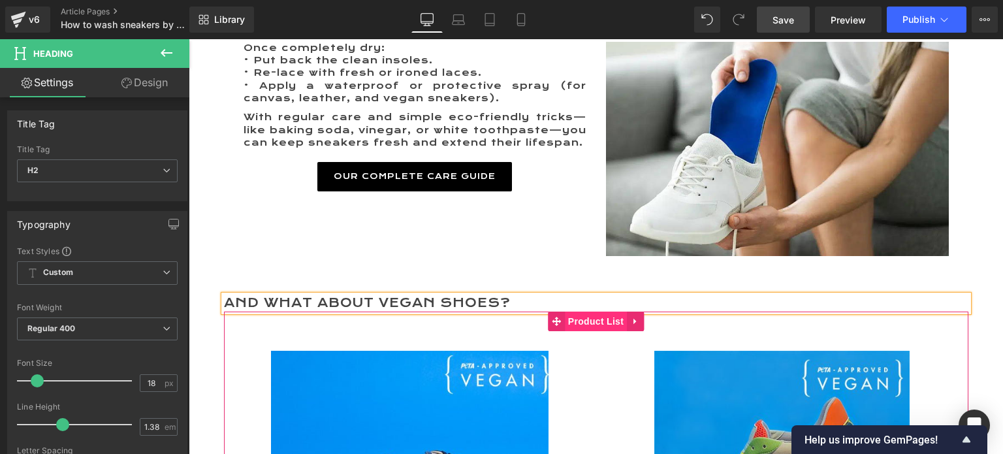
click at [589, 315] on span "Product List" at bounding box center [596, 321] width 62 height 20
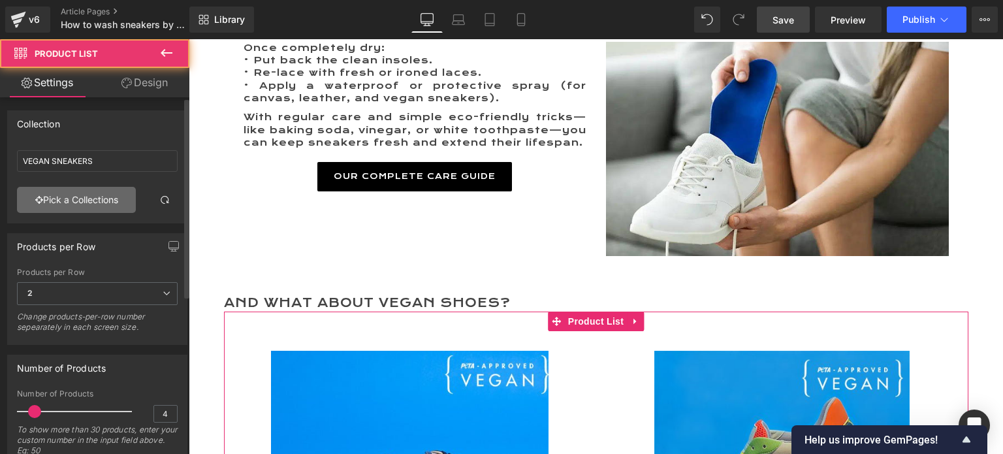
click at [84, 198] on link "Pick a Collections" at bounding box center [76, 200] width 119 height 26
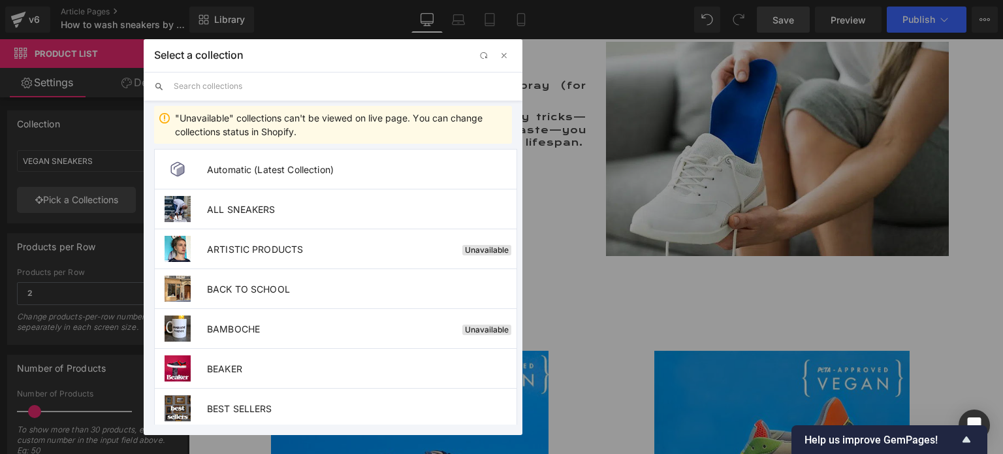
click at [232, 89] on input "text" at bounding box center [343, 86] width 338 height 29
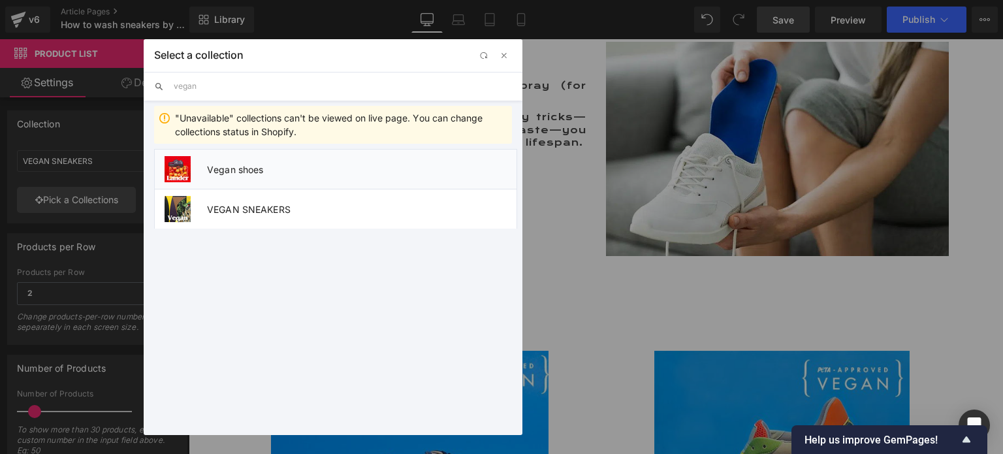
type input "vegan"
click at [332, 174] on span "Vegan shoes" at bounding box center [361, 169] width 309 height 11
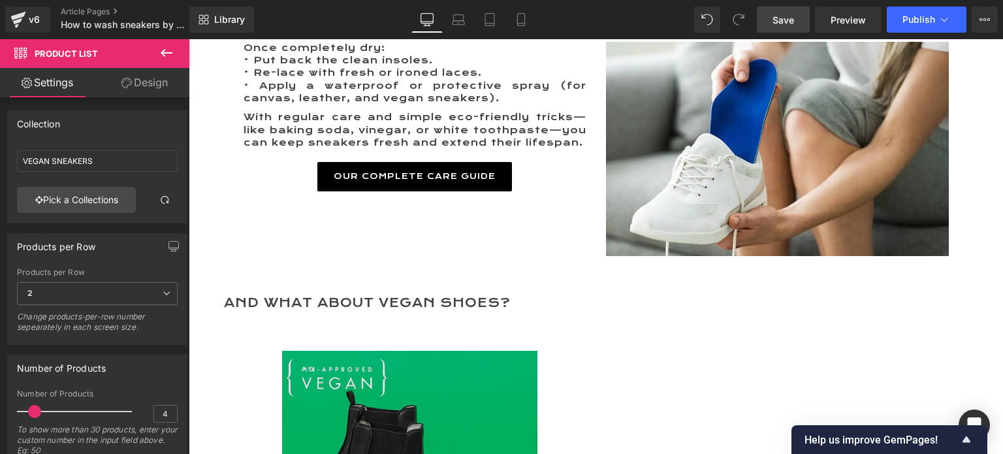
type input "Vegan shoes"
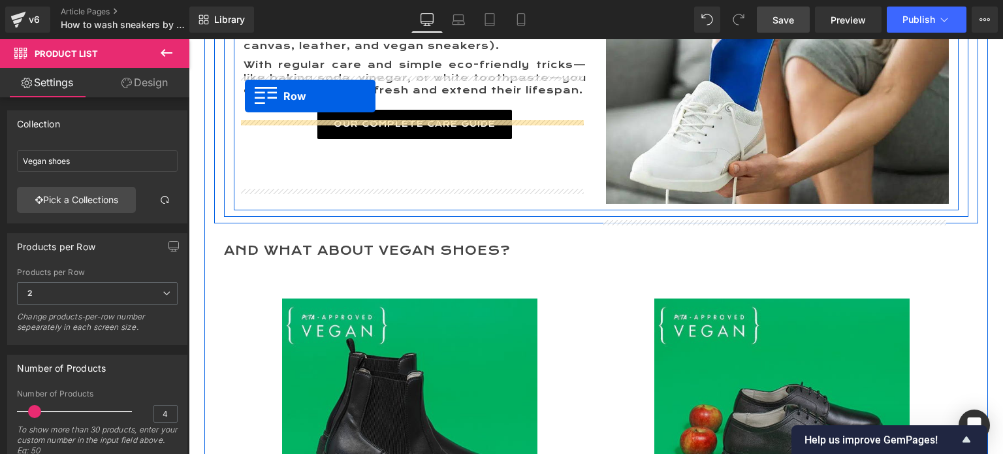
scroll to position [3420, 0]
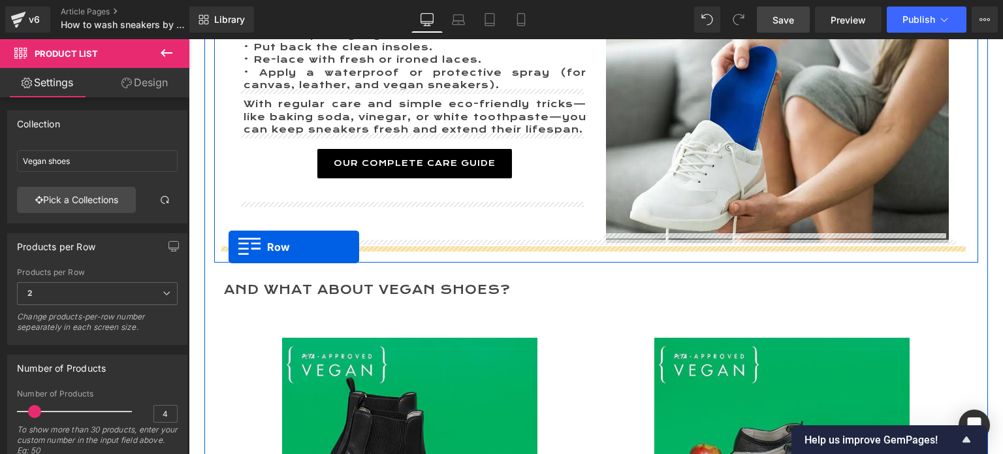
drag, startPoint x: 216, startPoint y: 366, endPoint x: 228, endPoint y: 247, distance: 120.1
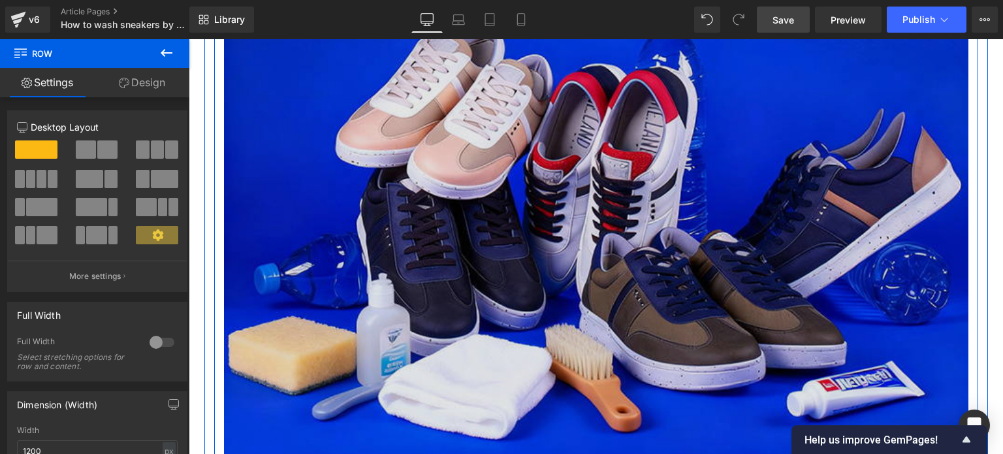
scroll to position [261, 0]
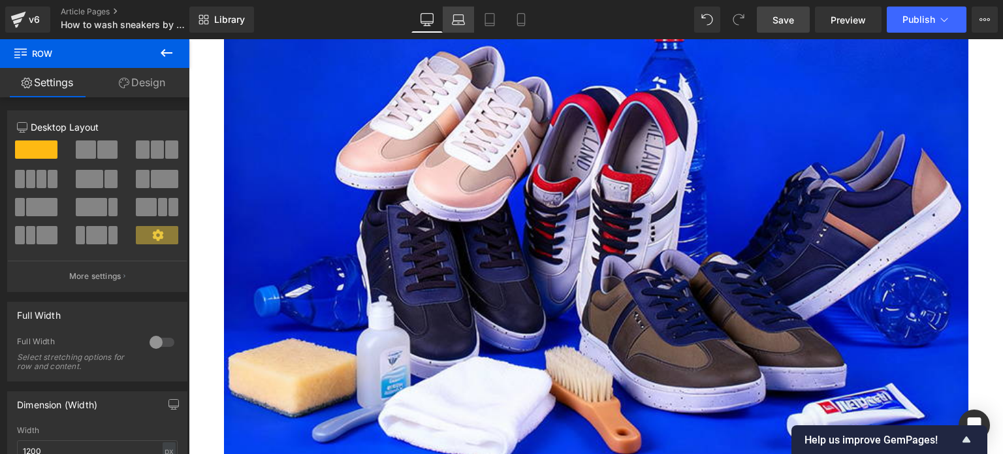
click at [457, 18] on icon at bounding box center [458, 19] width 13 height 13
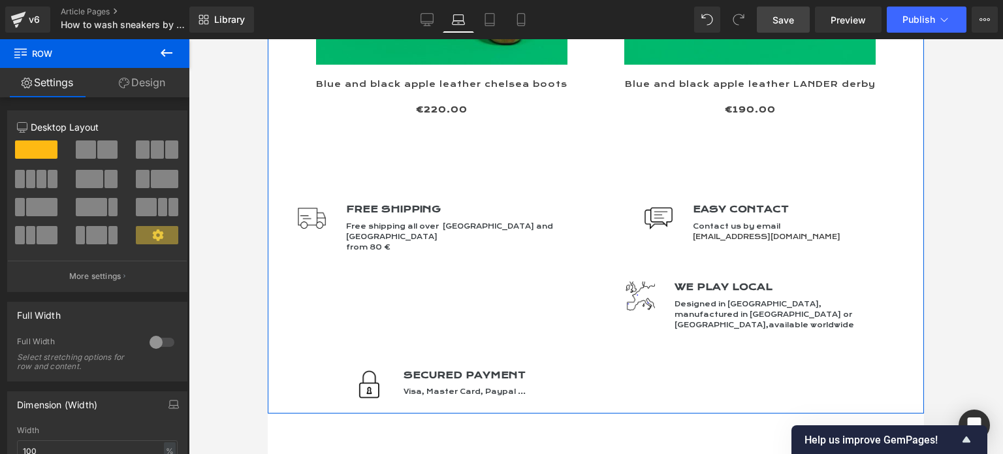
scroll to position [4308, 0]
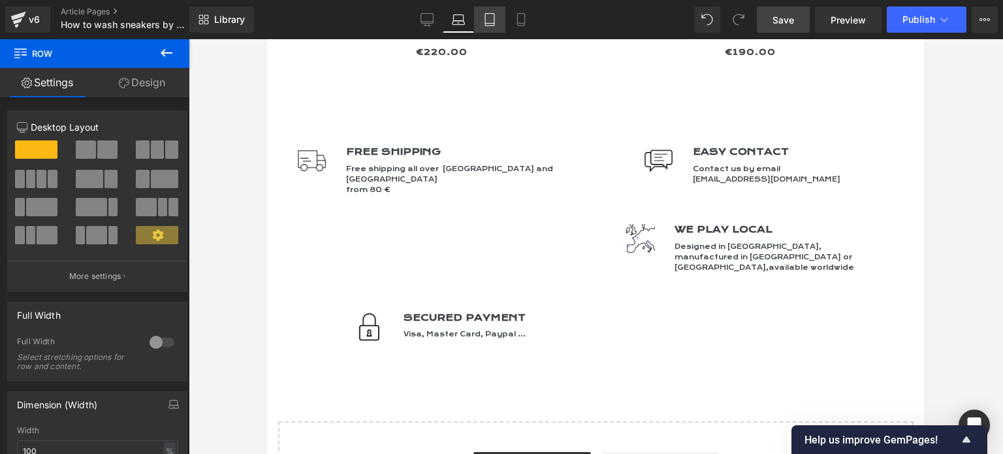
click at [493, 18] on icon at bounding box center [489, 19] width 13 height 13
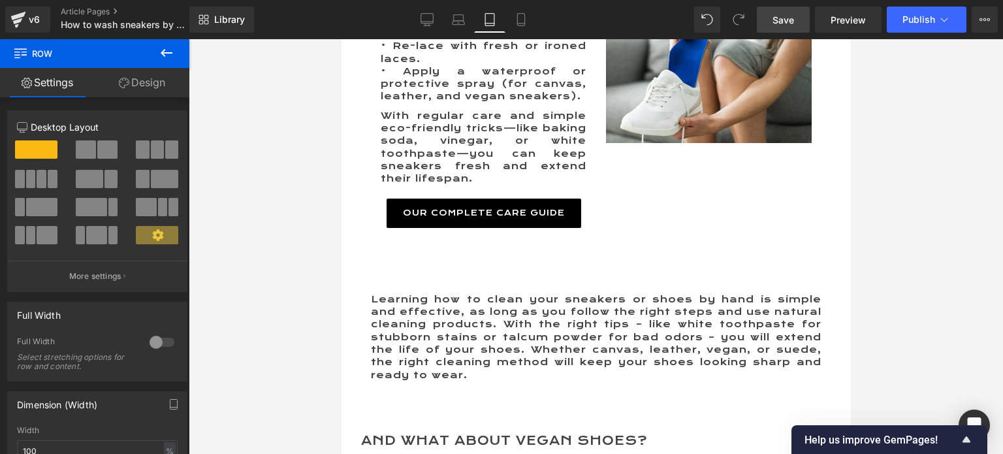
scroll to position [0, 0]
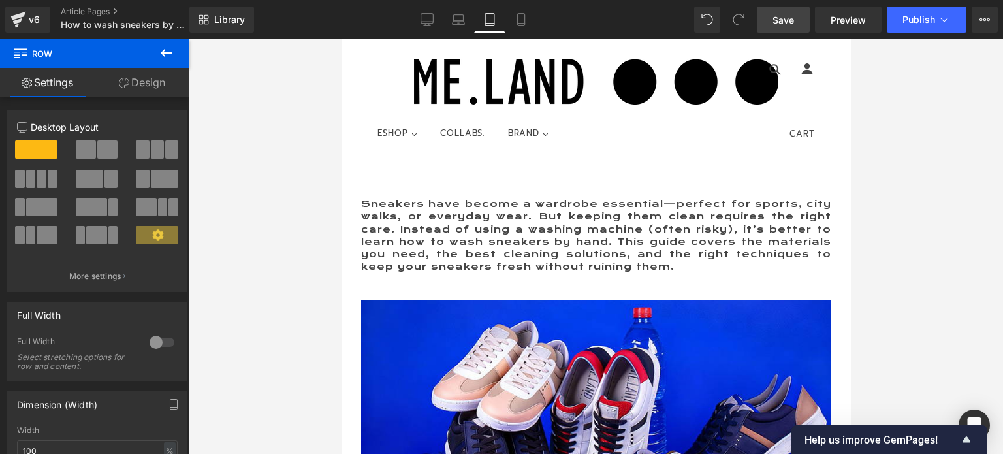
drag, startPoint x: 847, startPoint y: 323, endPoint x: 1183, endPoint y: 78, distance: 416.2
drag, startPoint x: 843, startPoint y: 416, endPoint x: 1008, endPoint y: 55, distance: 396.1
click at [522, 19] on icon at bounding box center [520, 19] width 13 height 13
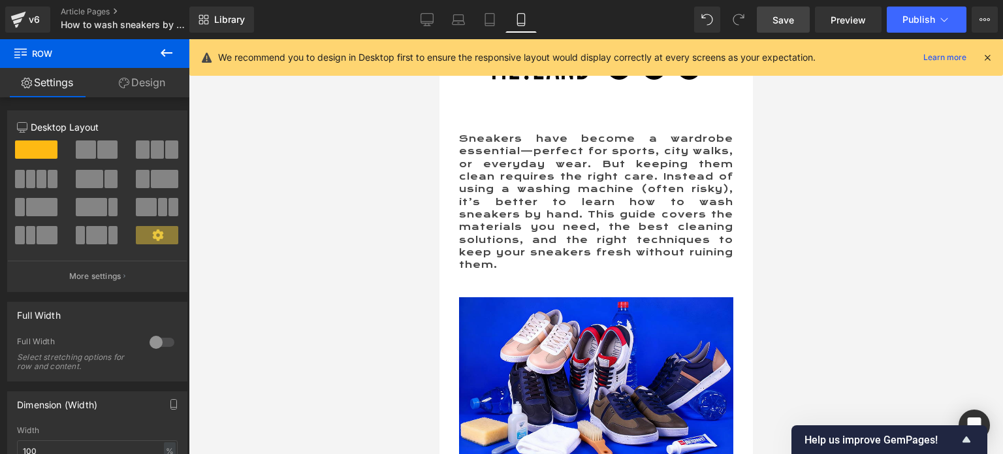
drag, startPoint x: 750, startPoint y: 157, endPoint x: 1152, endPoint y: 111, distance: 404.7
drag, startPoint x: 749, startPoint y: 357, endPoint x: 1095, endPoint y: 63, distance: 453.3
click at [429, 20] on icon at bounding box center [426, 19] width 13 height 13
type input "1200"
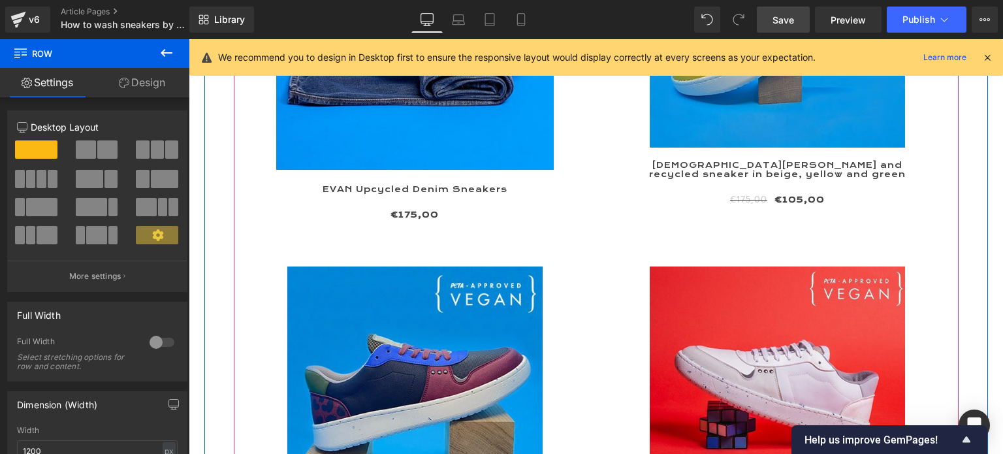
scroll to position [1828, 0]
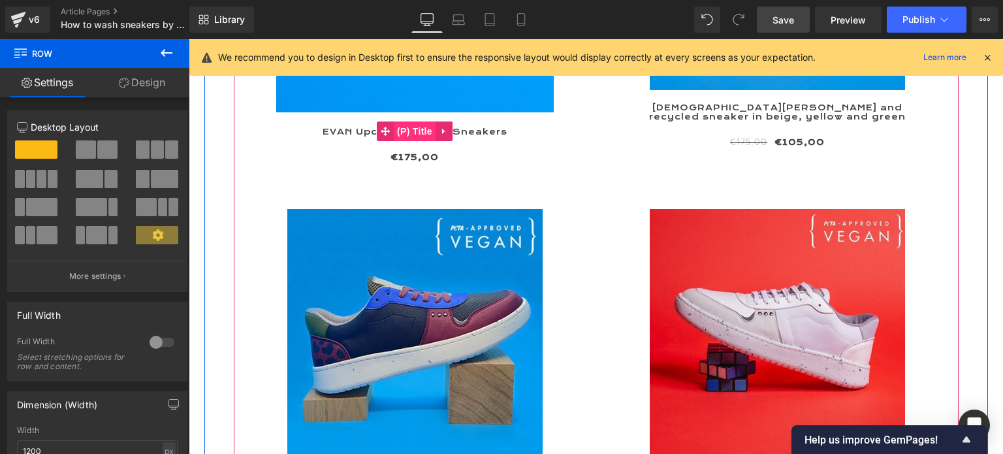
click at [411, 130] on span "(P) Title" at bounding box center [415, 131] width 42 height 20
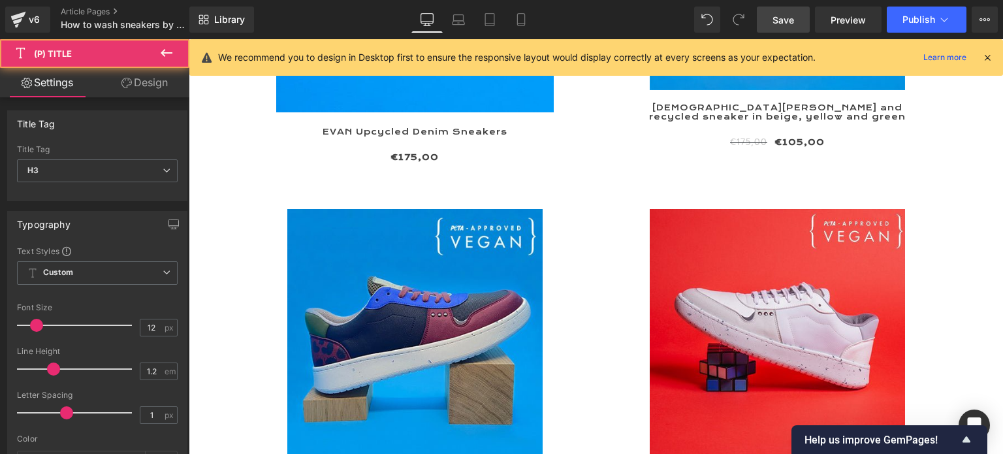
drag, startPoint x: 149, startPoint y: 83, endPoint x: 78, endPoint y: 165, distance: 109.2
click at [149, 83] on link "Design" at bounding box center [144, 82] width 95 height 29
click at [0, 0] on div "Spacing" at bounding box center [0, 0] width 0 height 0
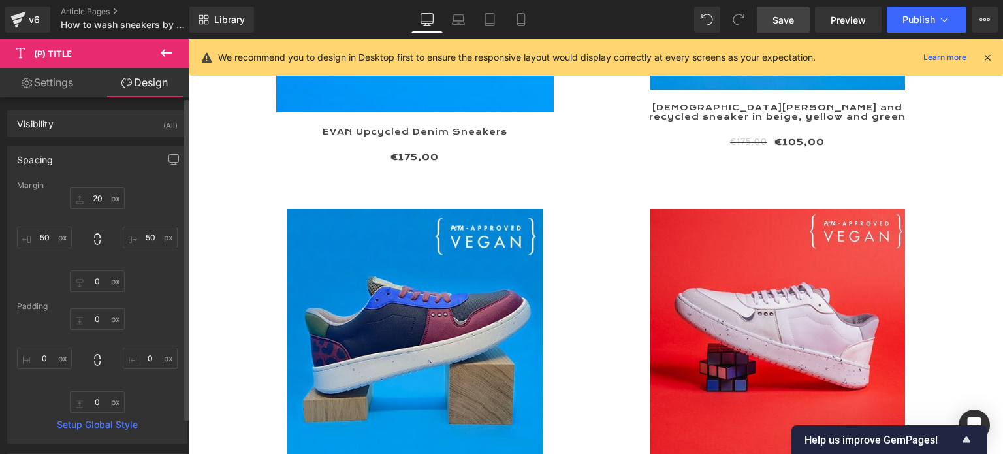
type input "20"
type input "50"
type input "0"
type input "50"
type input "0"
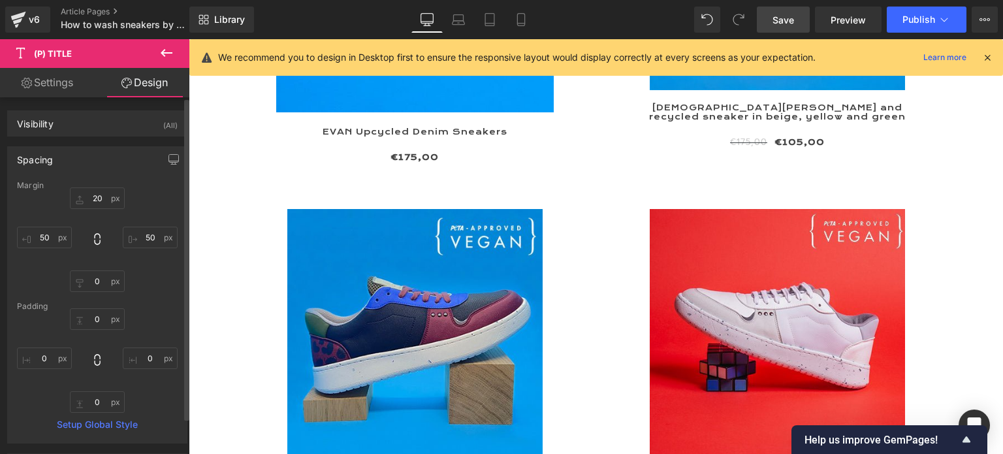
type input "0"
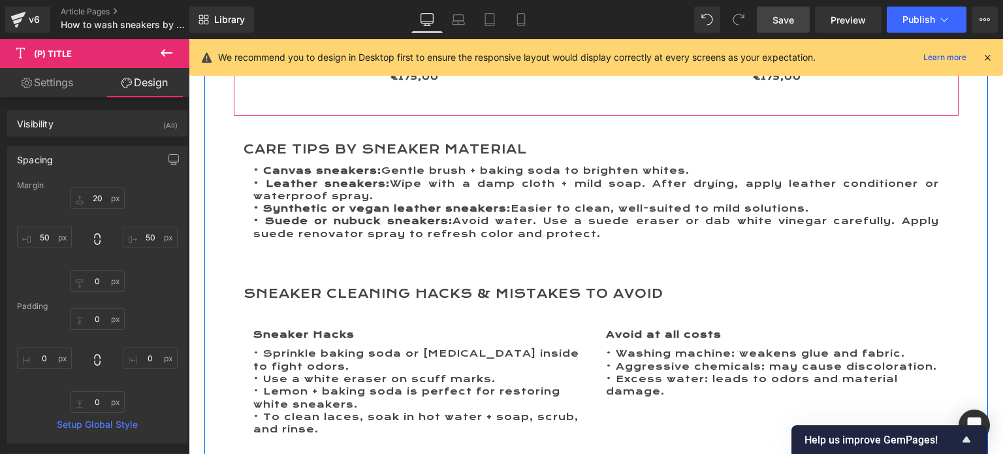
scroll to position [3068, 0]
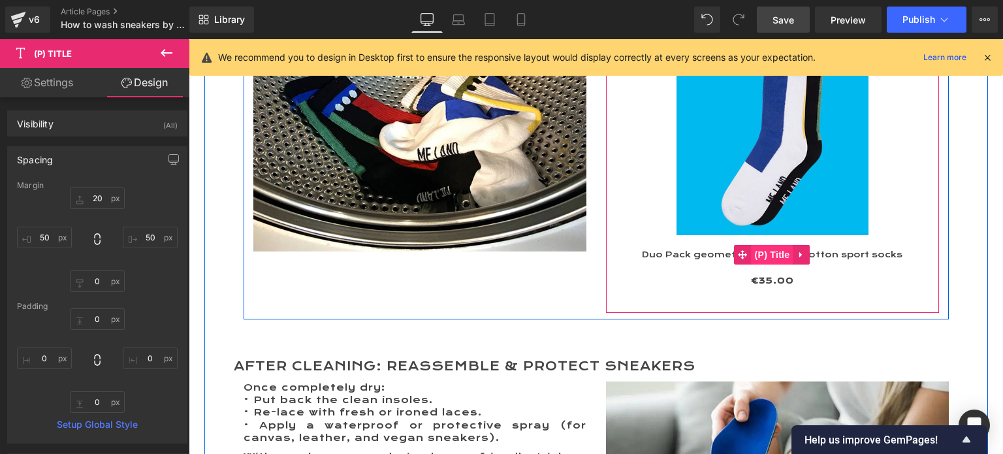
click at [770, 245] on span "(P) Title" at bounding box center [772, 255] width 42 height 20
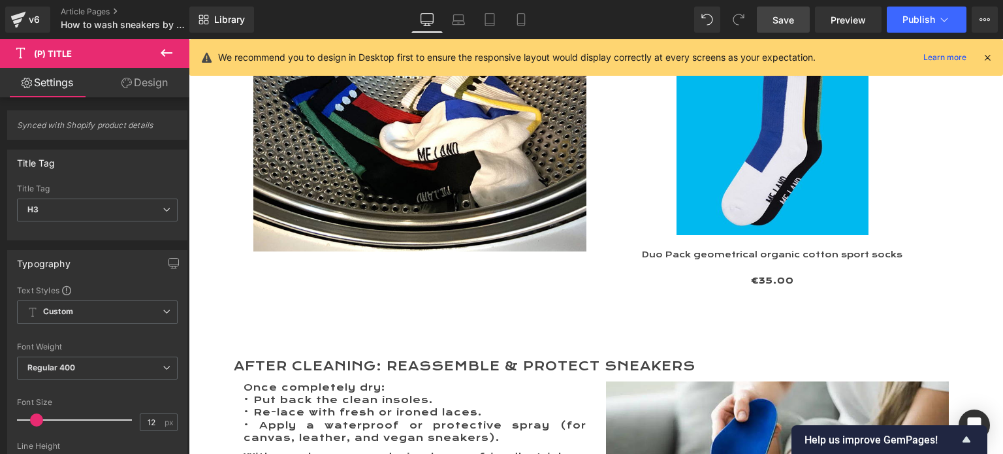
click at [151, 78] on link "Design" at bounding box center [144, 82] width 95 height 29
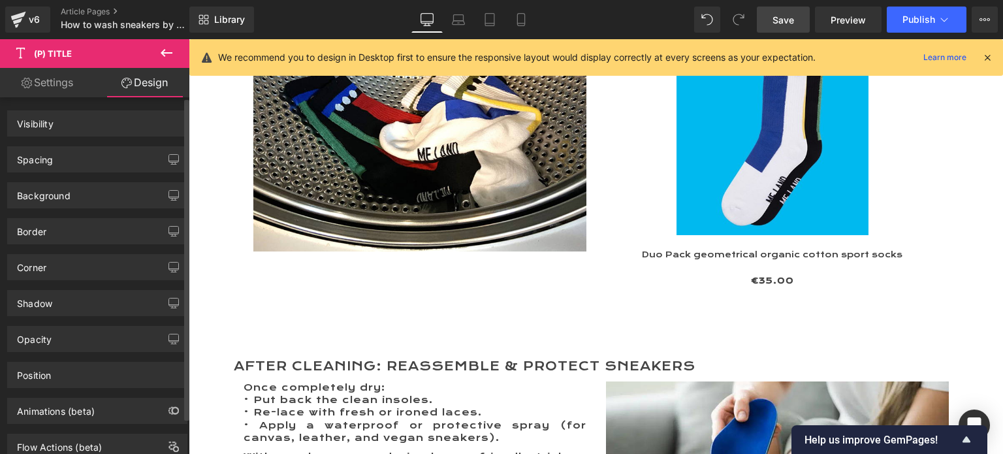
click at [46, 164] on div "Spacing" at bounding box center [97, 159] width 179 height 25
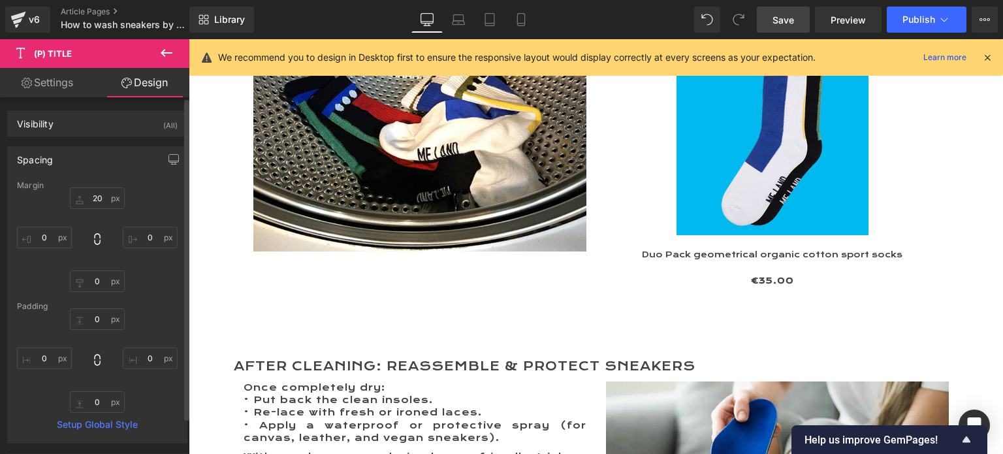
type input "20"
type input "0"
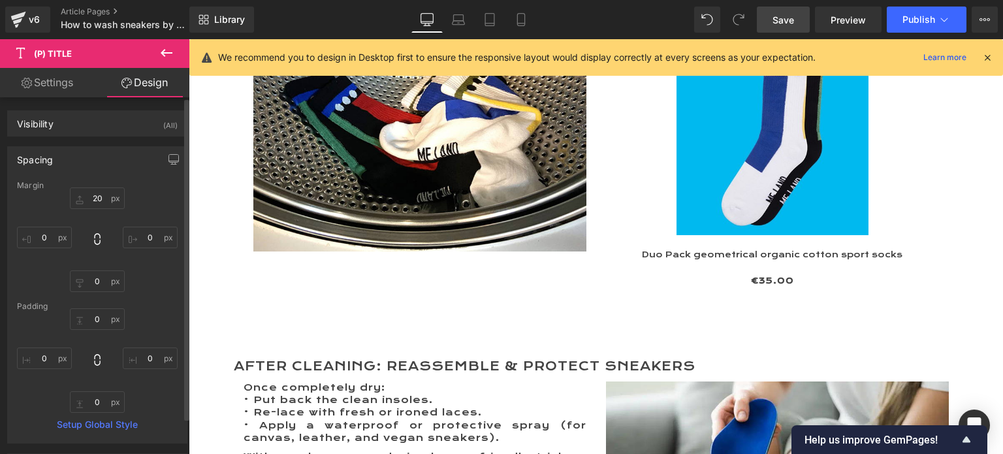
type input "0"
click at [144, 240] on input "0" at bounding box center [150, 237] width 55 height 22
type input "50"
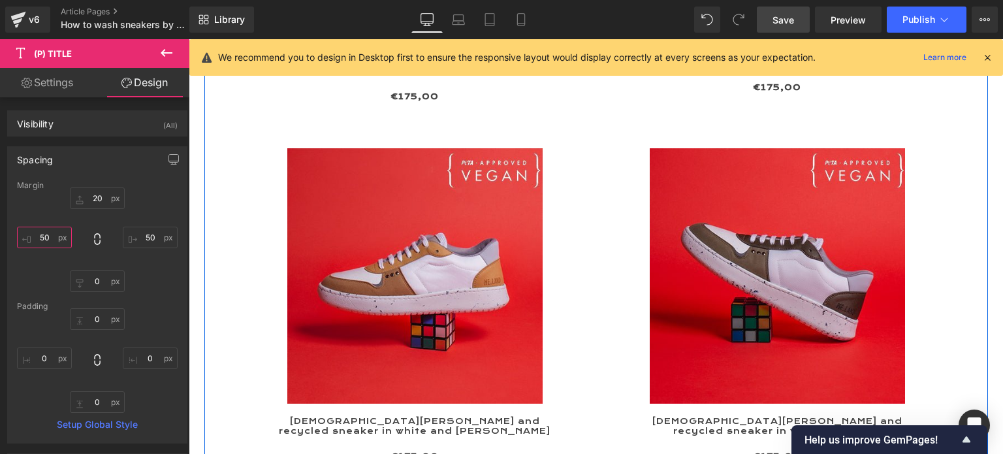
scroll to position [2219, 0]
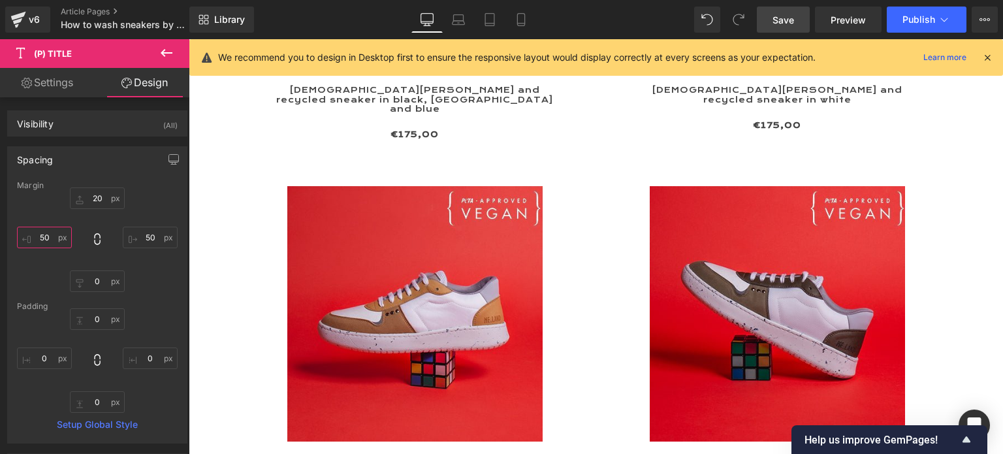
type input "50"
click at [778, 16] on span "Save" at bounding box center [783, 20] width 22 height 14
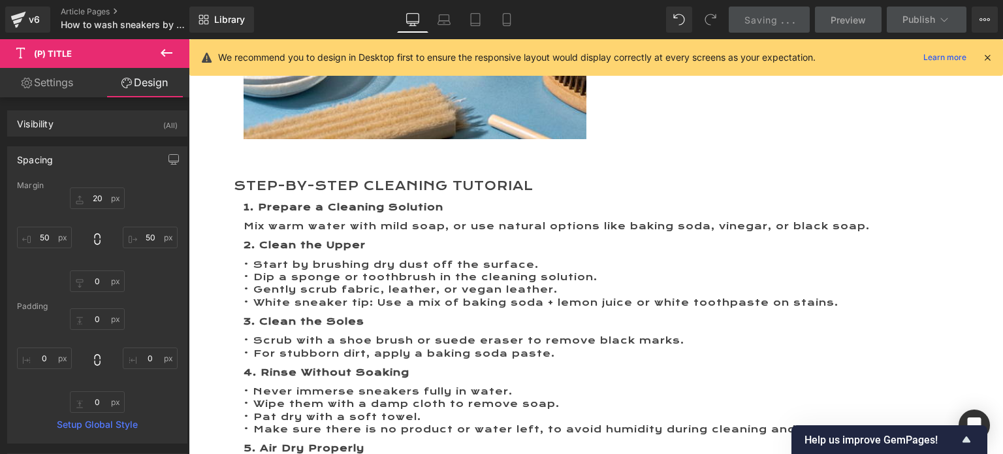
scroll to position [1044, 0]
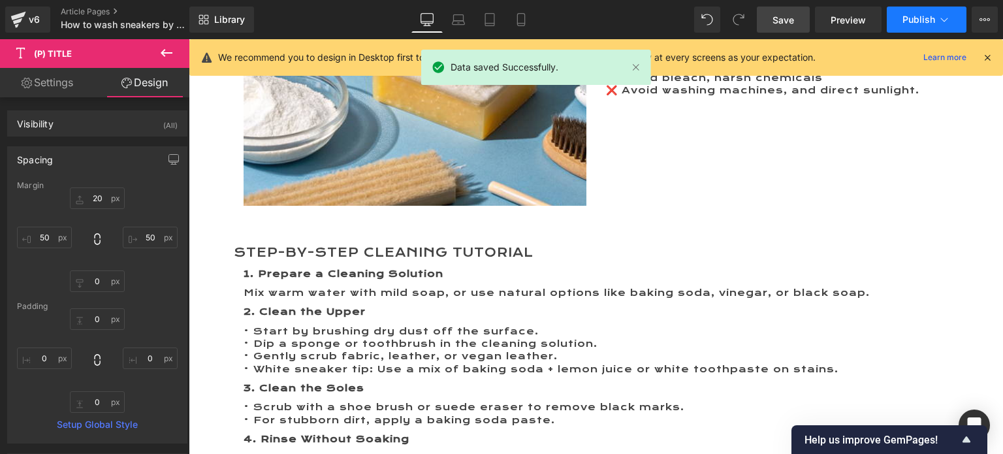
click at [914, 20] on span "Publish" at bounding box center [918, 19] width 33 height 10
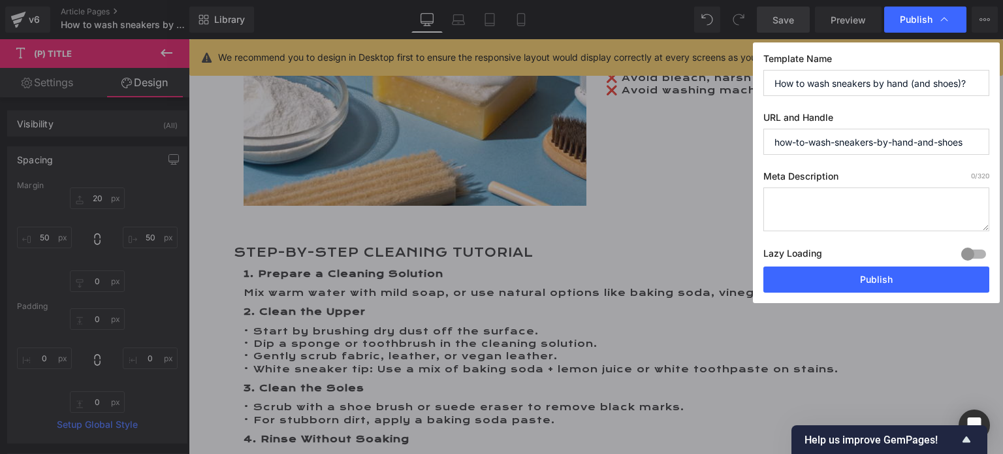
click at [787, 200] on textarea at bounding box center [876, 209] width 226 height 44
paste textarea "Step-by-[PERSON_NAME] to wash sneakers and shoes by hand, protect delicate mate…"
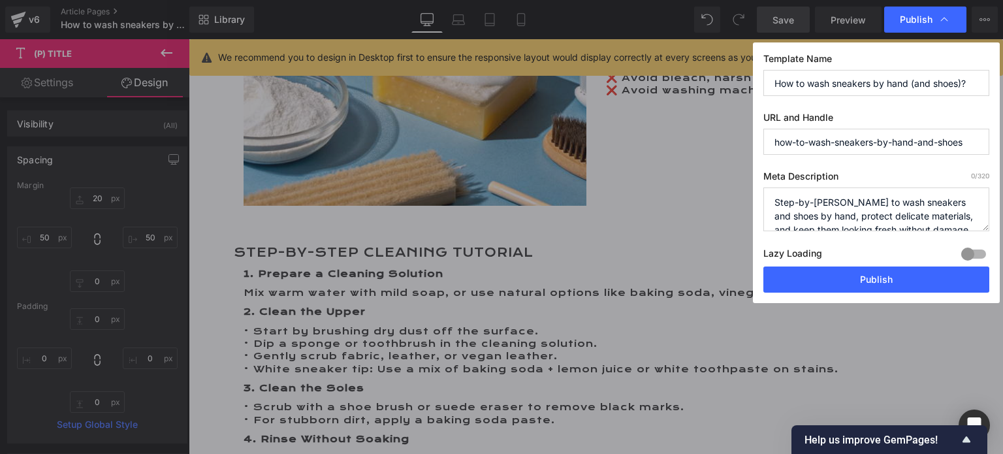
scroll to position [4, 0]
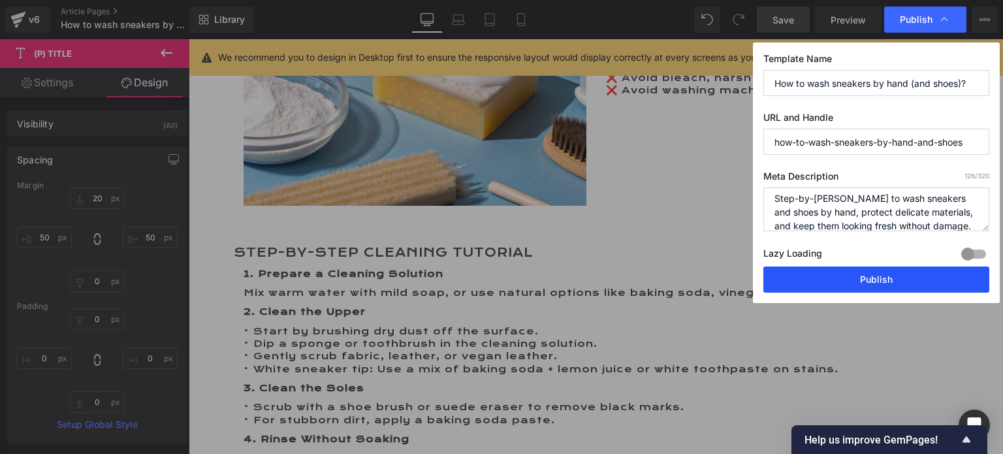
type textarea "Step-by-[PERSON_NAME] to wash sneakers and shoes by hand, protect delicate mate…"
click at [879, 279] on button "Publish" at bounding box center [876, 279] width 226 height 26
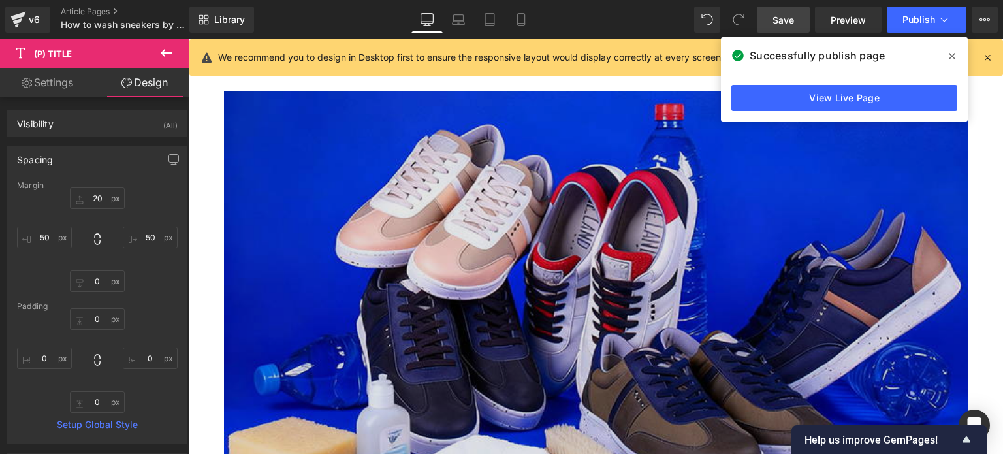
scroll to position [196, 0]
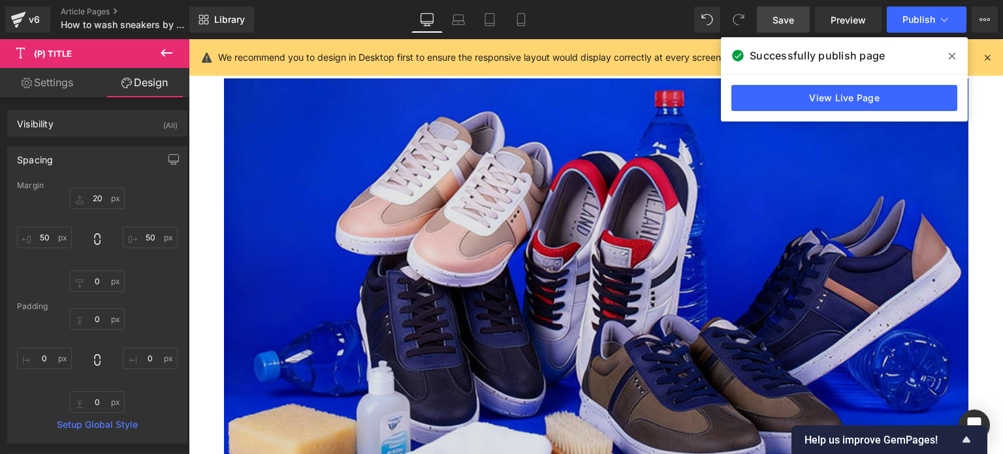
click at [541, 283] on img at bounding box center [596, 310] width 744 height 465
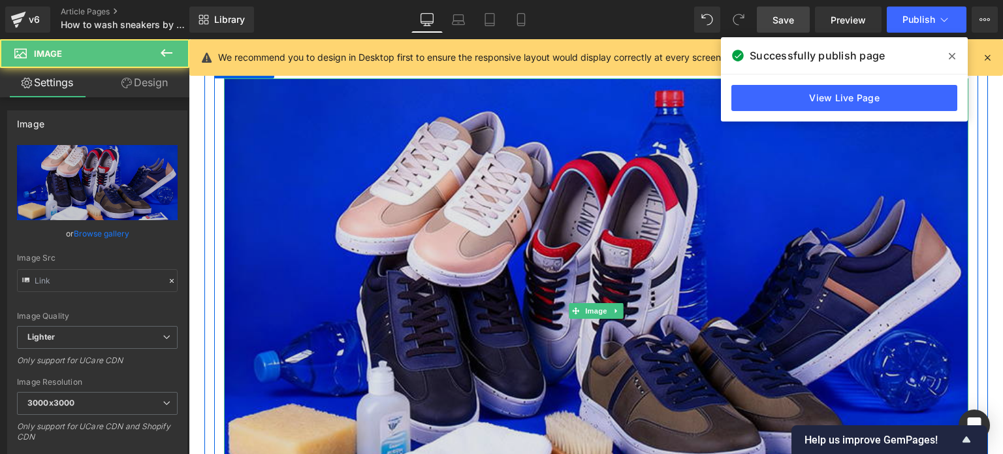
type input "[URL][DOMAIN_NAME]"
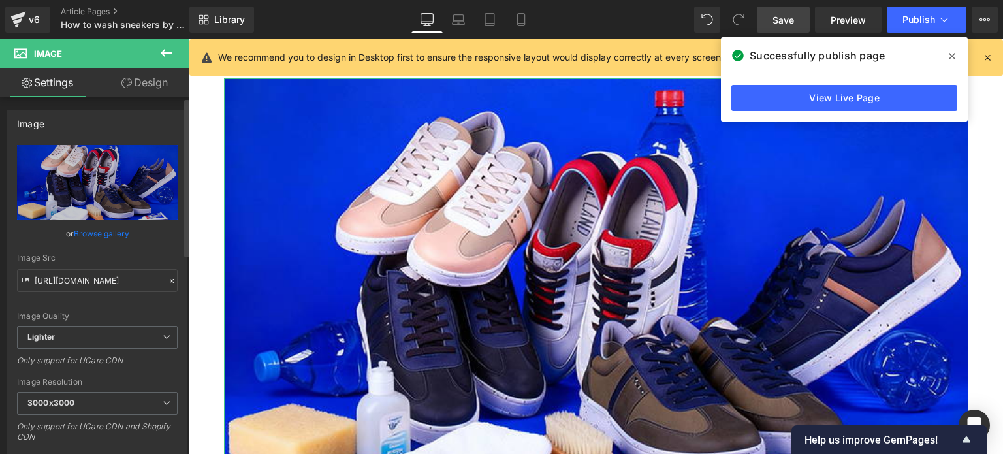
click at [91, 230] on link "Browse gallery" at bounding box center [101, 233] width 55 height 23
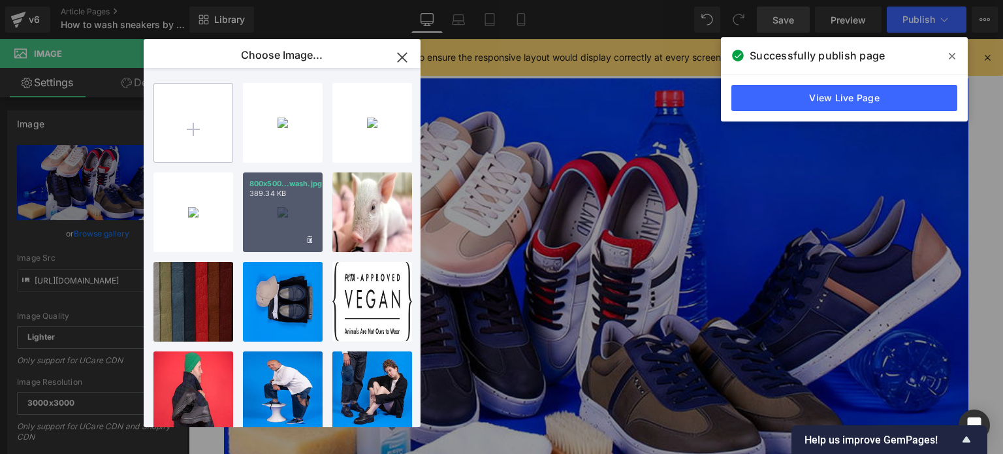
click at [192, 130] on input "file" at bounding box center [193, 123] width 78 height 78
type input "C:\fakepath\800x500 Hand wash 0.jpg"
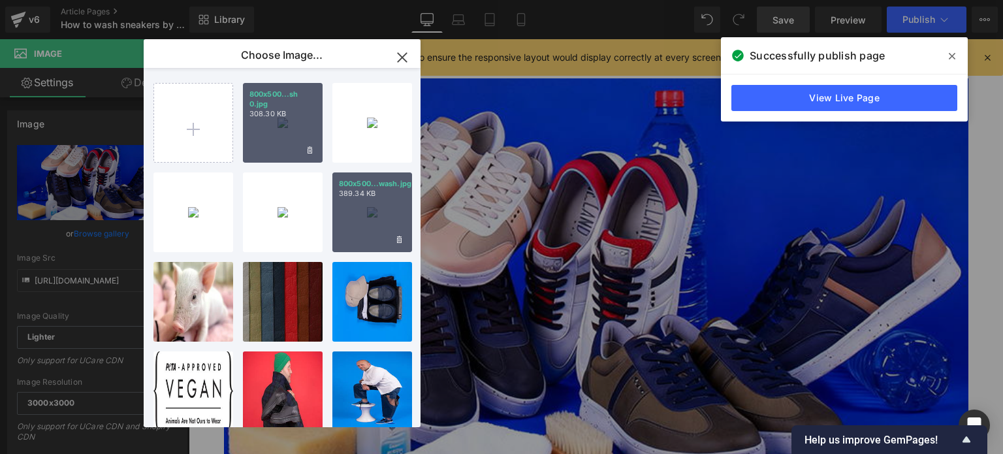
click at [284, 142] on div "800x500...sh 0.jpg 308.30 KB" at bounding box center [283, 123] width 80 height 80
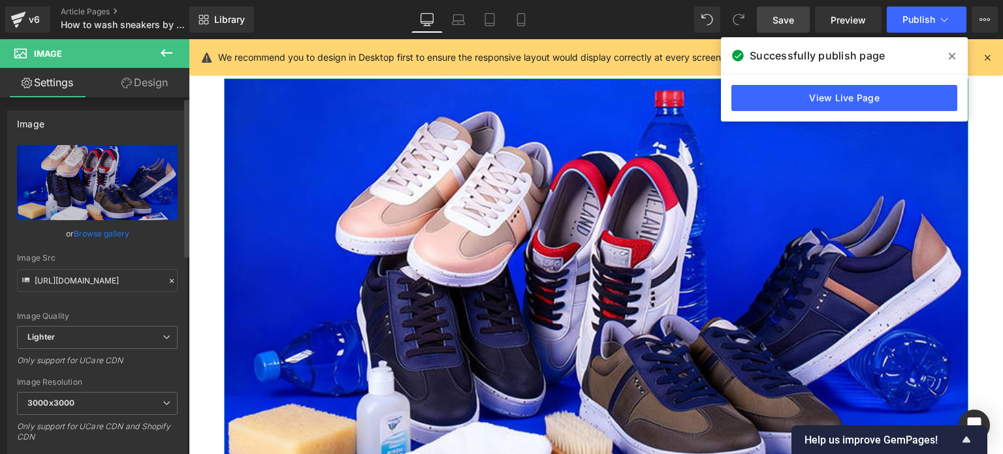
click at [84, 232] on link "Browse gallery" at bounding box center [101, 233] width 55 height 23
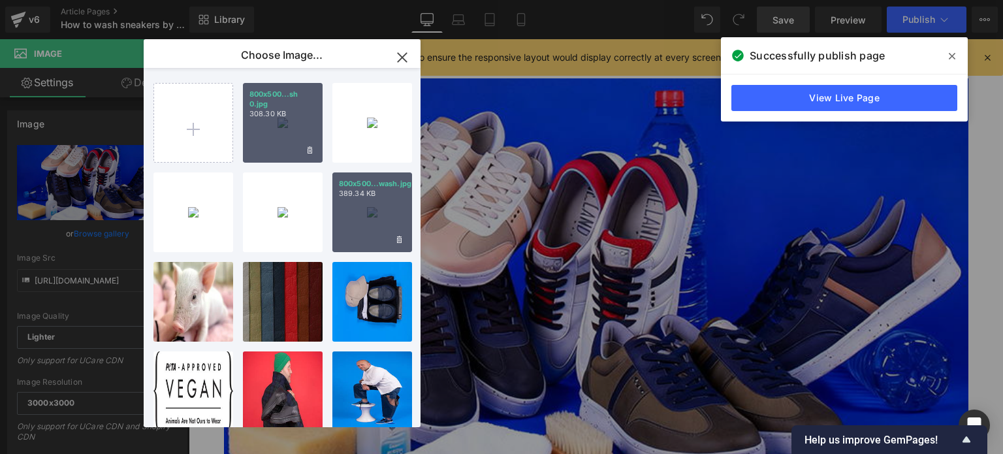
click at [279, 140] on div "800x500...sh 0.jpg 308.30 KB" at bounding box center [283, 123] width 80 height 80
type input "[URL][DOMAIN_NAME]"
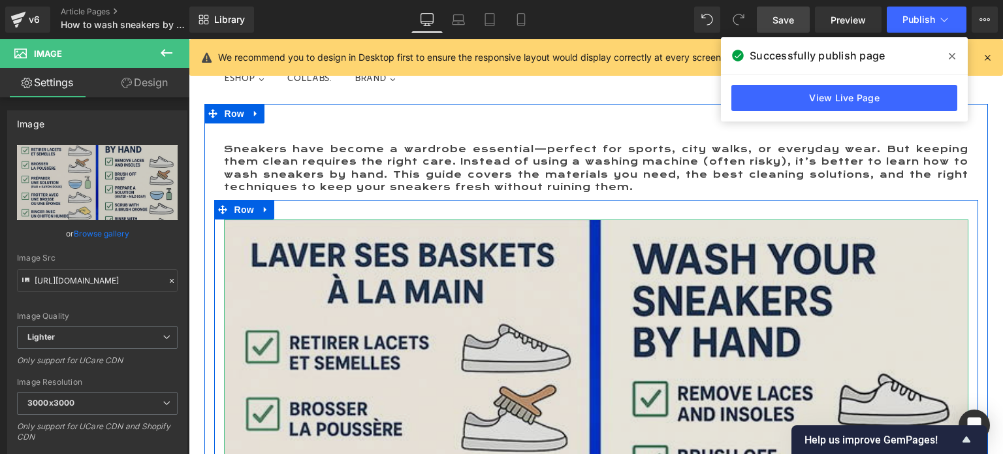
scroll to position [0, 0]
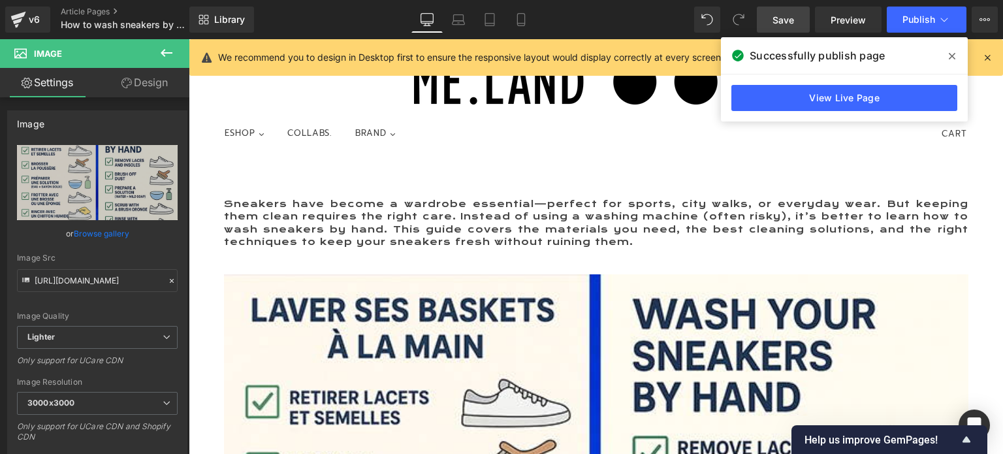
click at [783, 13] on span "Save" at bounding box center [783, 20] width 22 height 14
click at [945, 19] on icon at bounding box center [943, 19] width 13 height 13
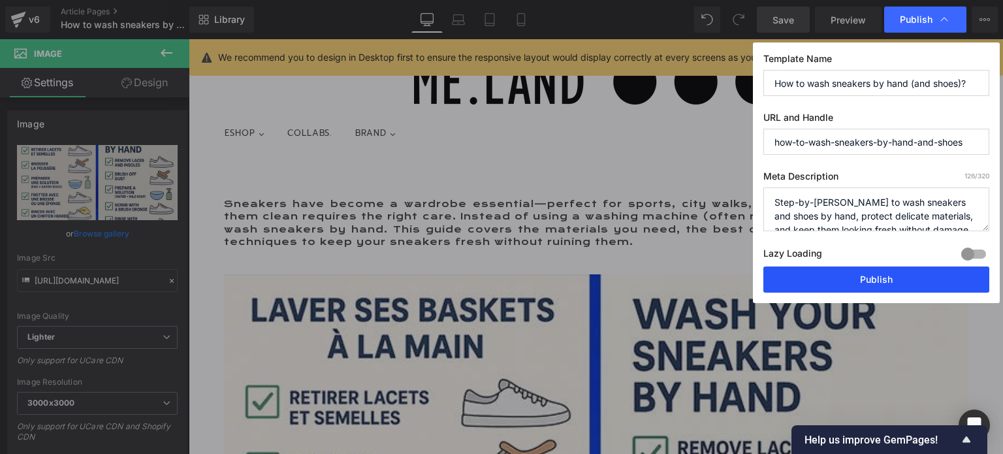
click at [871, 283] on button "Publish" at bounding box center [876, 279] width 226 height 26
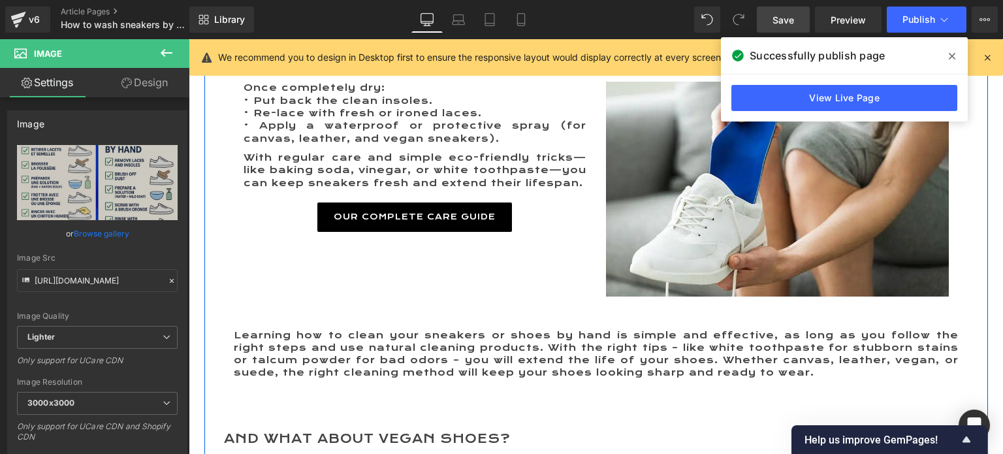
scroll to position [3459, 0]
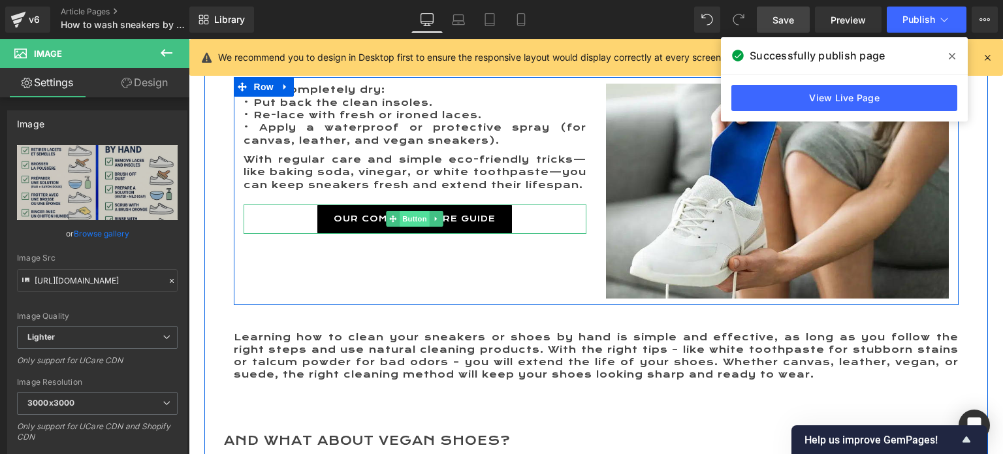
click at [405, 211] on span "Button" at bounding box center [414, 219] width 30 height 16
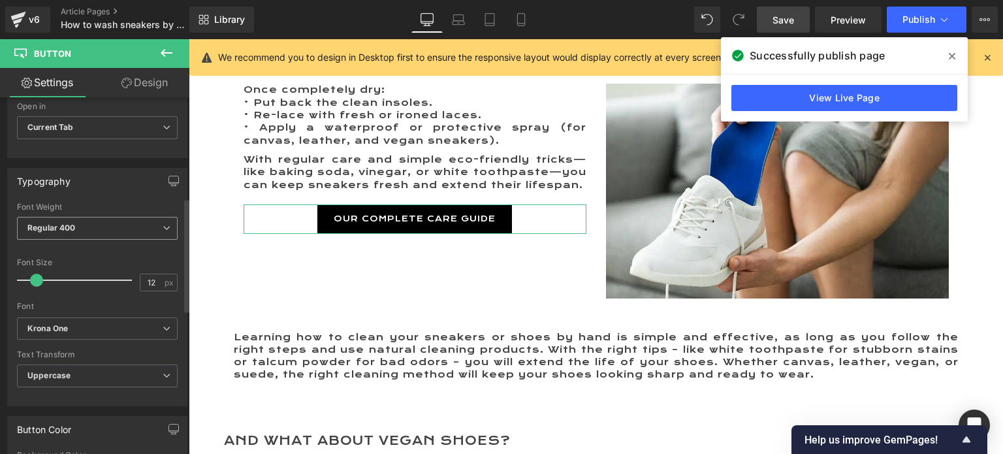
scroll to position [326, 0]
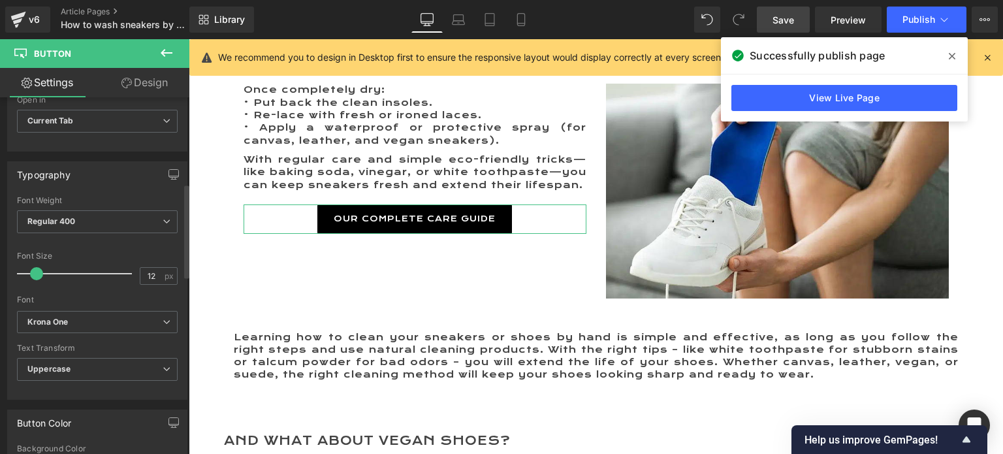
click at [37, 270] on span at bounding box center [36, 273] width 13 height 13
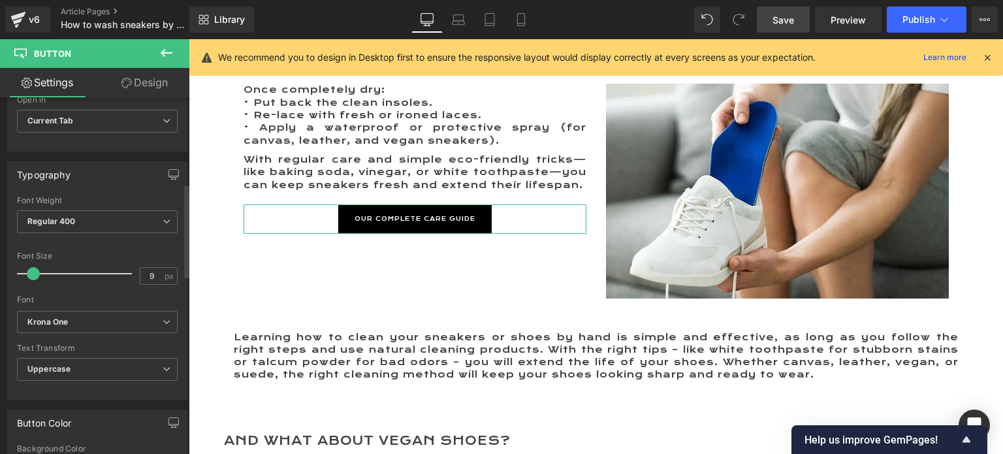
type input "8"
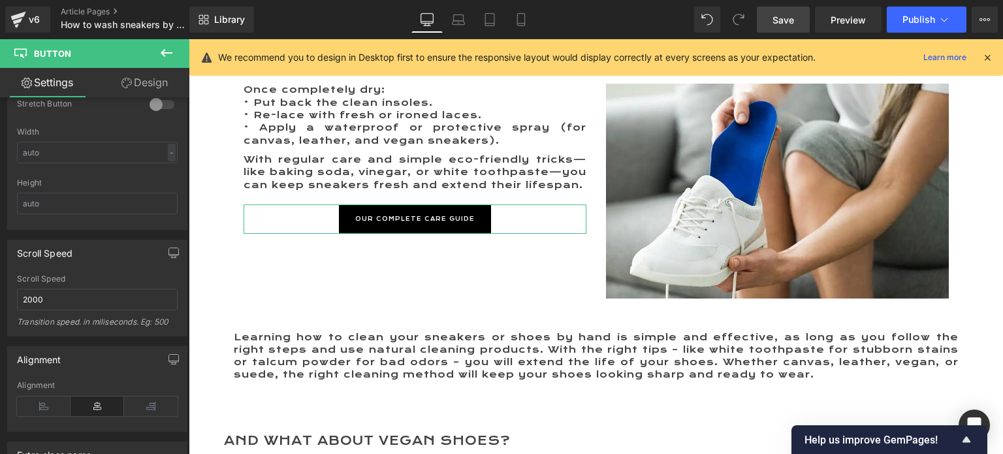
scroll to position [849, 0]
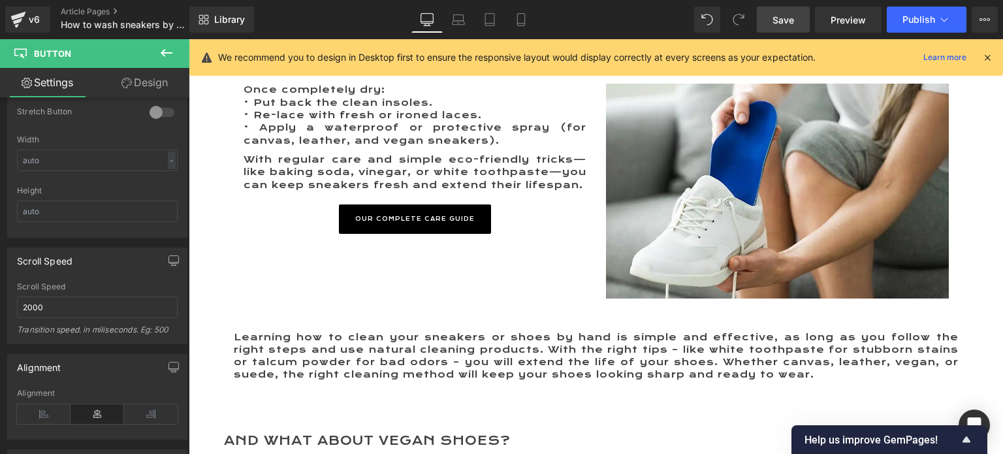
click at [780, 16] on span "Save" at bounding box center [783, 20] width 22 height 14
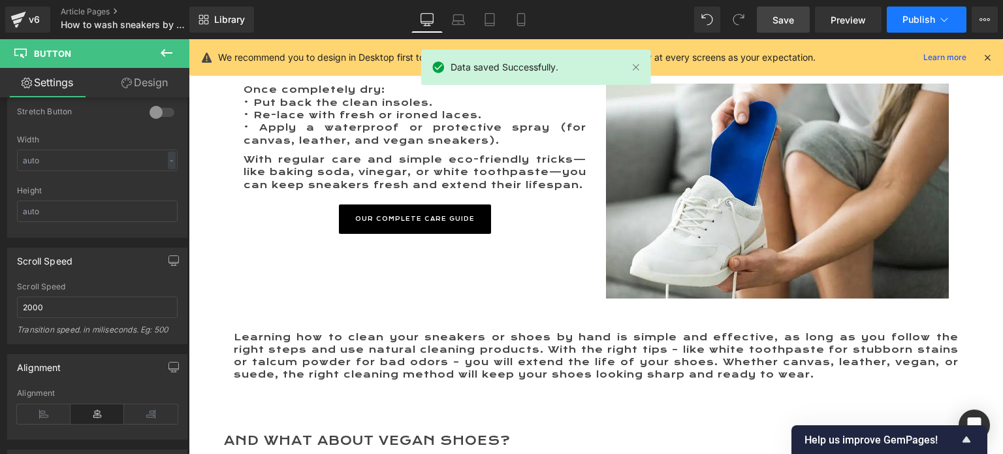
click at [911, 17] on span "Publish" at bounding box center [918, 19] width 33 height 10
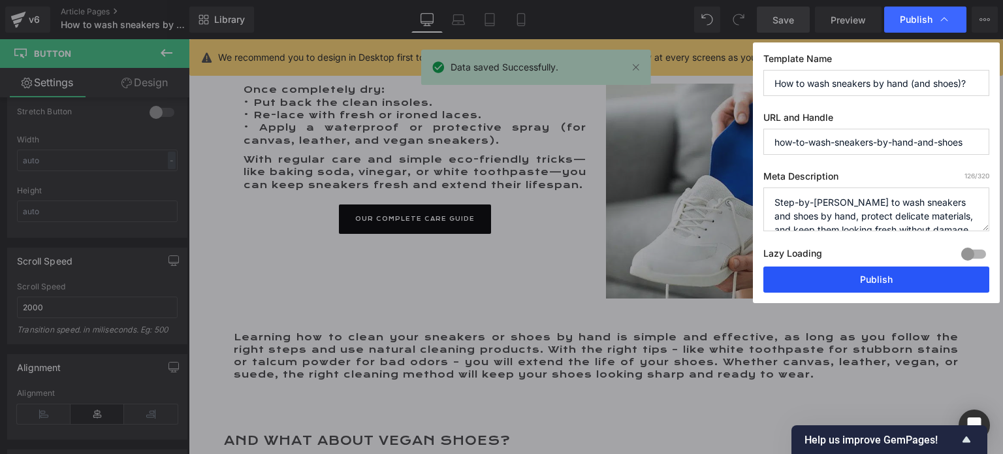
drag, startPoint x: 868, startPoint y: 273, endPoint x: 277, endPoint y: 54, distance: 630.3
click at [868, 273] on button "Publish" at bounding box center [876, 279] width 226 height 26
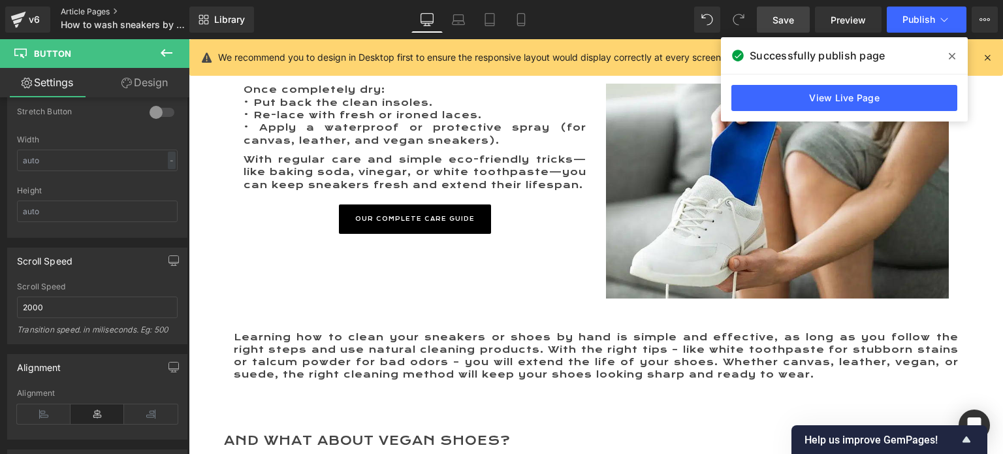
click at [67, 11] on link "Article Pages" at bounding box center [136, 12] width 150 height 10
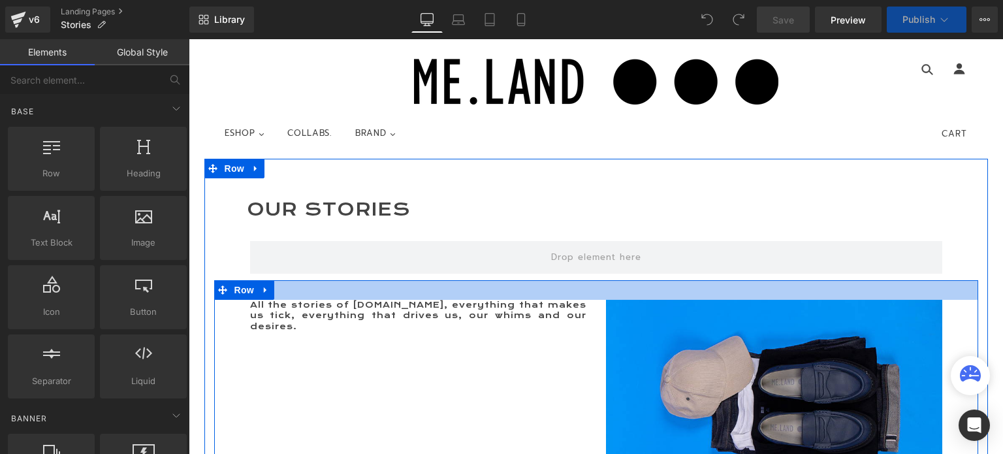
scroll to position [65, 0]
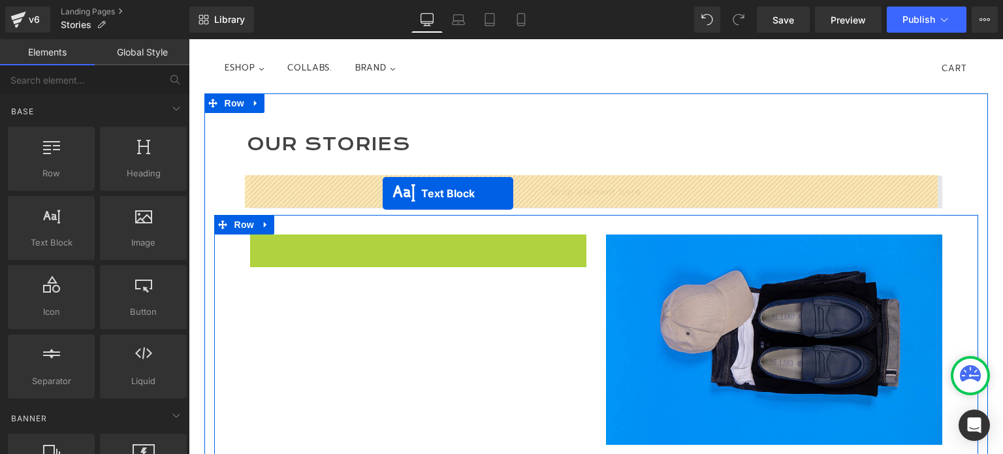
drag, startPoint x: 376, startPoint y: 247, endPoint x: 382, endPoint y: 193, distance: 54.6
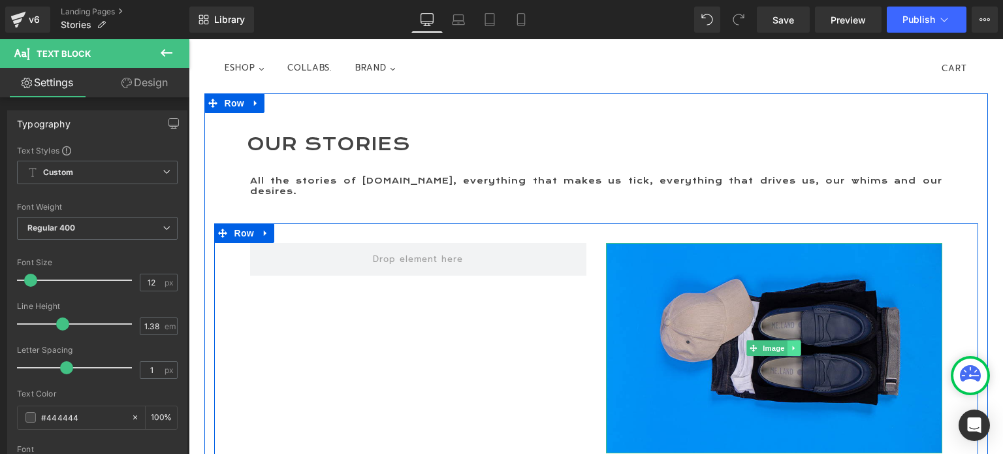
click at [790, 344] on icon at bounding box center [793, 348] width 7 height 8
click at [797, 344] on icon at bounding box center [800, 347] width 7 height 7
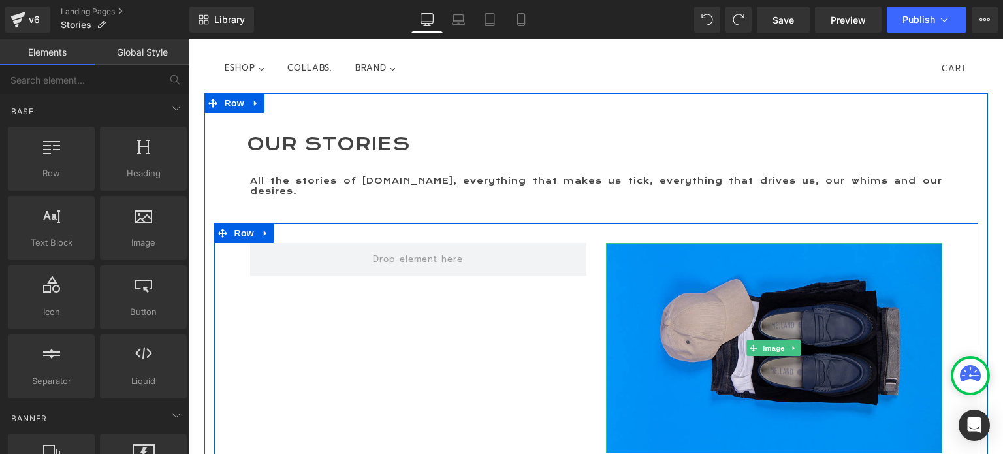
click at [793, 340] on link at bounding box center [794, 348] width 14 height 16
click at [783, 344] on icon at bounding box center [786, 347] width 7 height 7
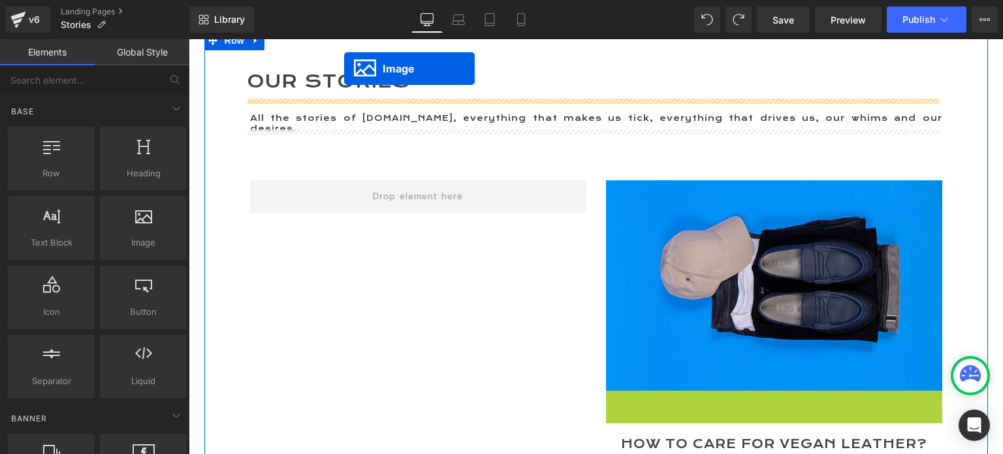
scroll to position [89, 0]
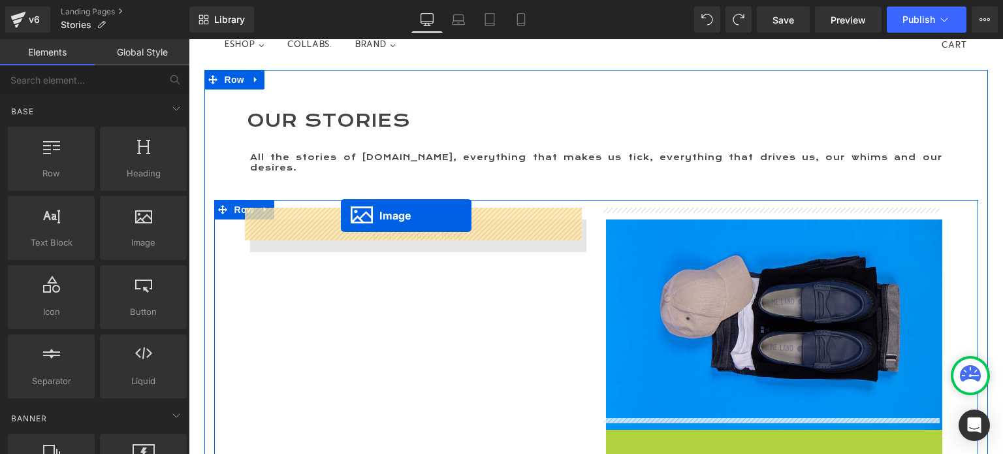
drag, startPoint x: 748, startPoint y: 262, endPoint x: 341, endPoint y: 216, distance: 409.9
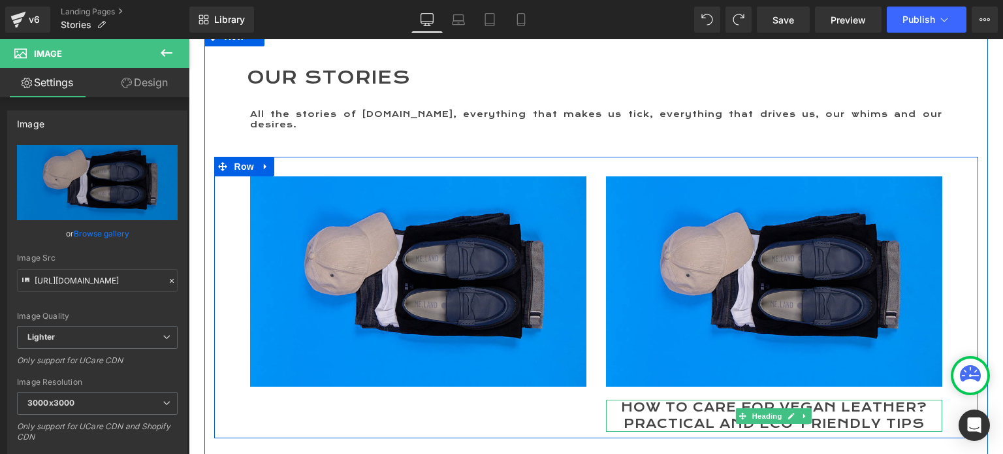
scroll to position [154, 0]
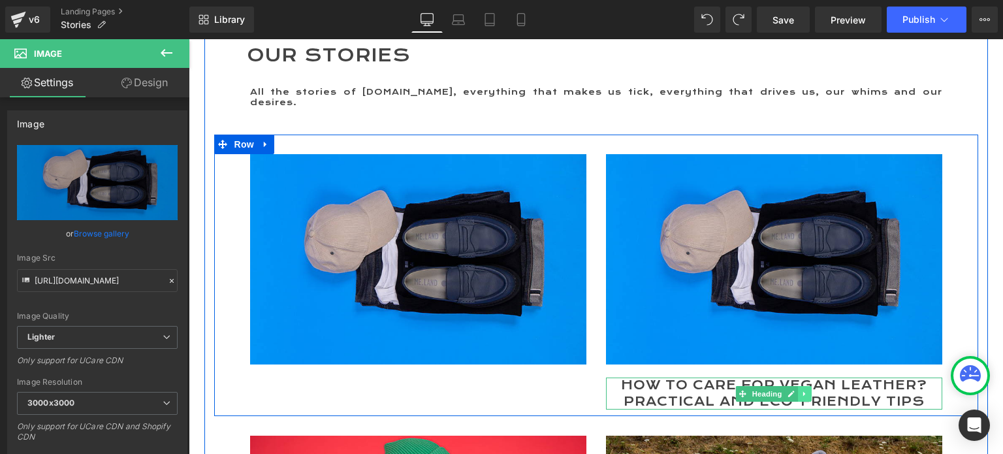
click at [801, 390] on icon at bounding box center [804, 394] width 7 height 8
click at [794, 390] on icon at bounding box center [797, 393] width 7 height 7
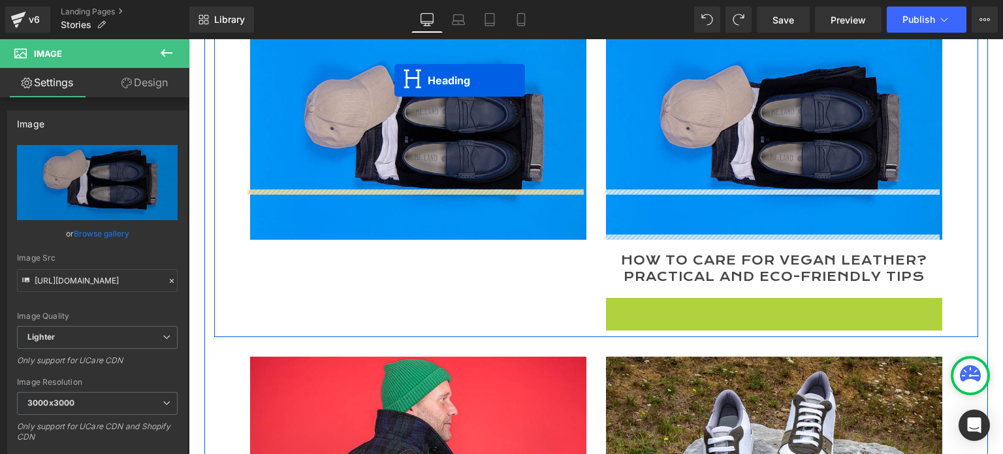
scroll to position [200, 0]
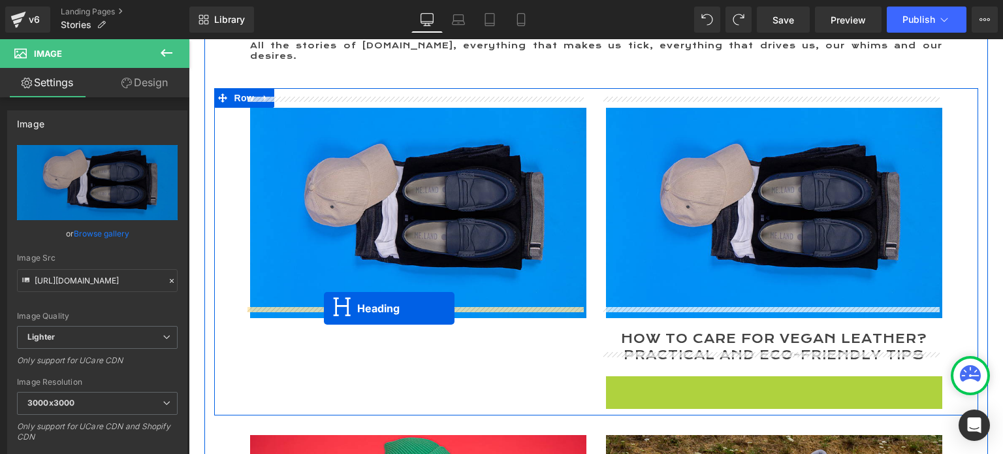
drag, startPoint x: 736, startPoint y: 108, endPoint x: 324, endPoint y: 307, distance: 457.5
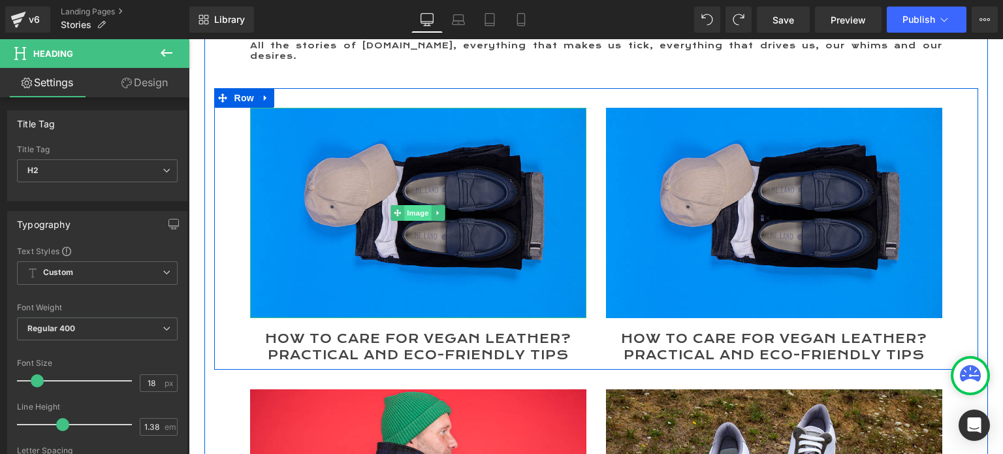
click at [405, 205] on span "Image" at bounding box center [417, 213] width 27 height 16
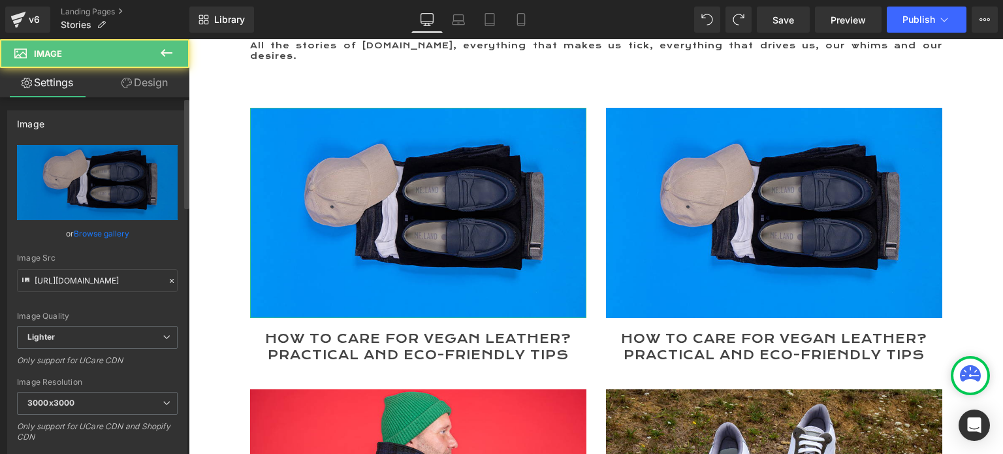
click at [89, 232] on link "Browse gallery" at bounding box center [101, 233] width 55 height 23
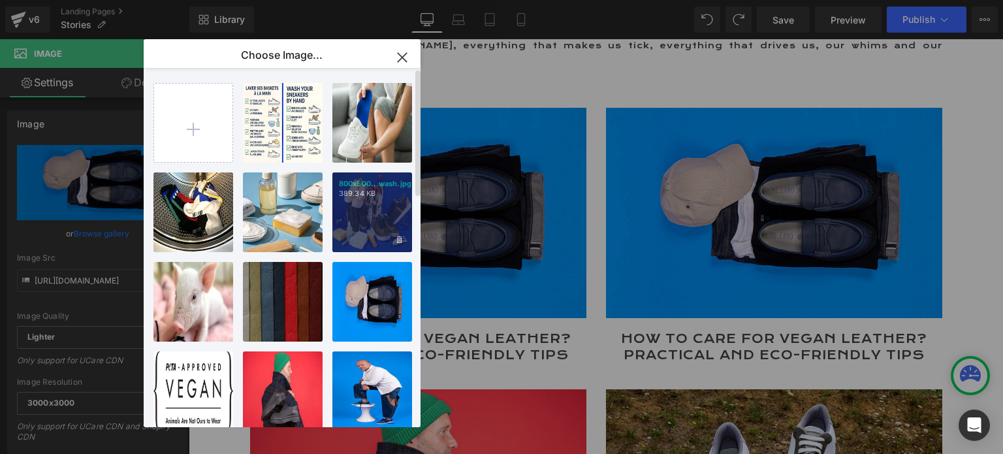
click at [366, 220] on div "800x500...wash.jpg 389.34 KB" at bounding box center [372, 212] width 80 height 80
type input "[URL][DOMAIN_NAME]"
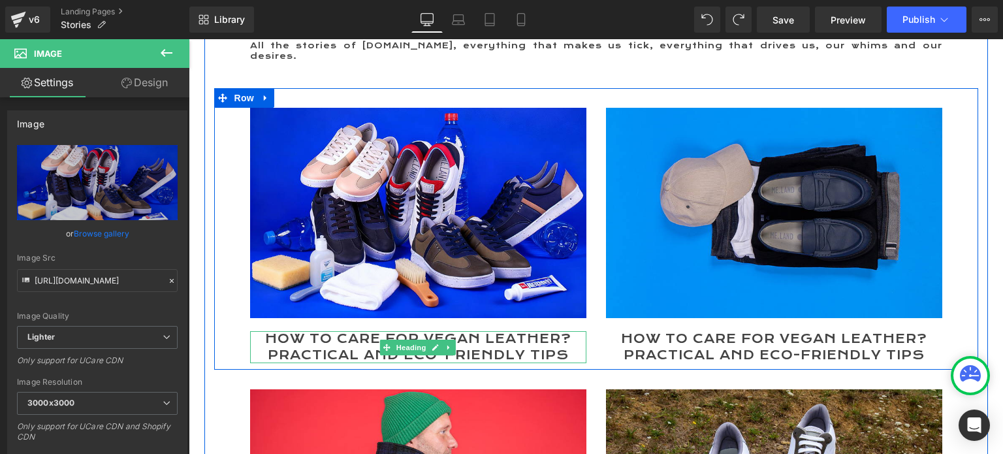
drag, startPoint x: 319, startPoint y: 335, endPoint x: 431, endPoint y: 346, distance: 112.2
click at [319, 335] on h2 "How to Care for Vegan Leather? Practical and Eco-Friendly Tips" at bounding box center [418, 347] width 336 height 33
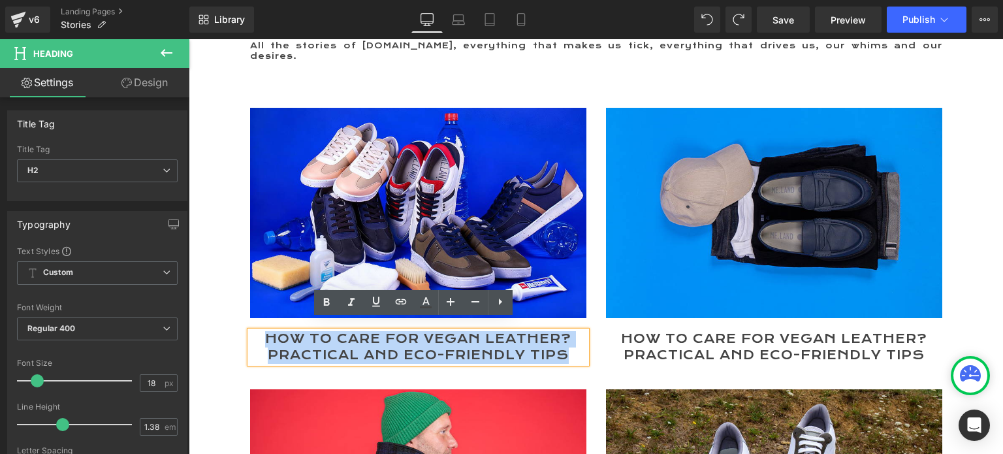
drag, startPoint x: 562, startPoint y: 347, endPoint x: 261, endPoint y: 324, distance: 301.7
click at [261, 331] on h2 "How to Care for Vegan Leather? Practical and Eco-Friendly Tips" at bounding box center [418, 347] width 336 height 33
paste div
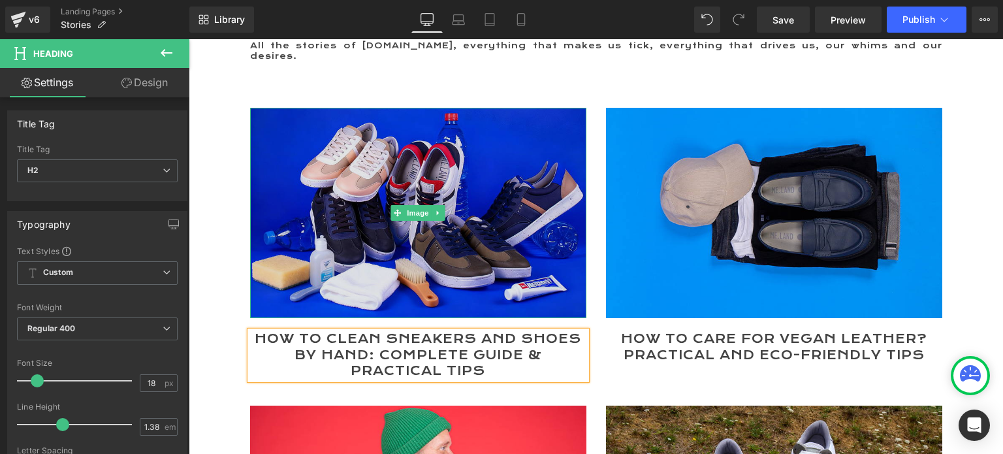
drag, startPoint x: 399, startPoint y: 202, endPoint x: 321, endPoint y: 198, distance: 78.4
click at [404, 205] on span "Image" at bounding box center [417, 213] width 27 height 16
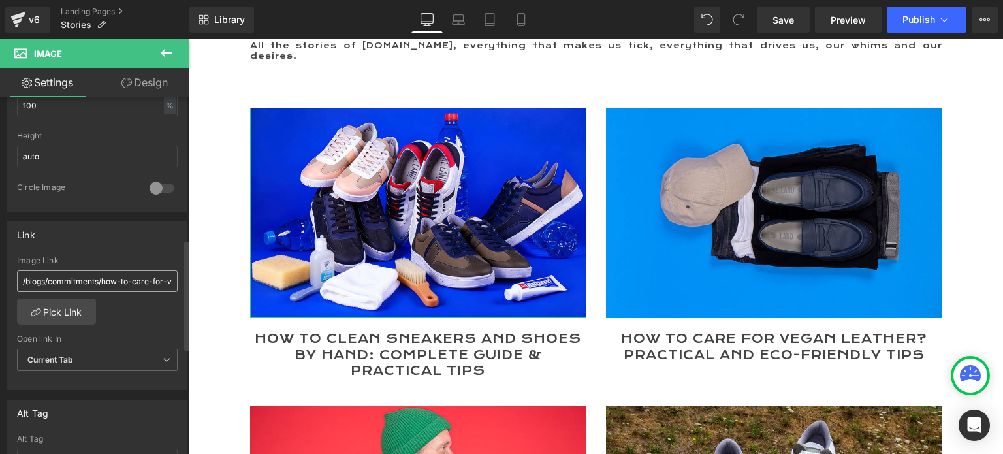
scroll to position [457, 0]
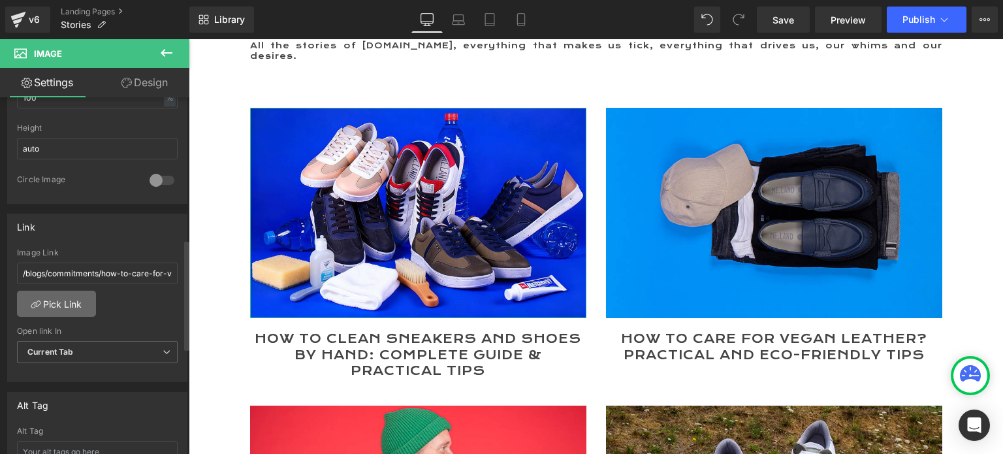
click at [69, 302] on link "Pick Link" at bounding box center [56, 303] width 79 height 26
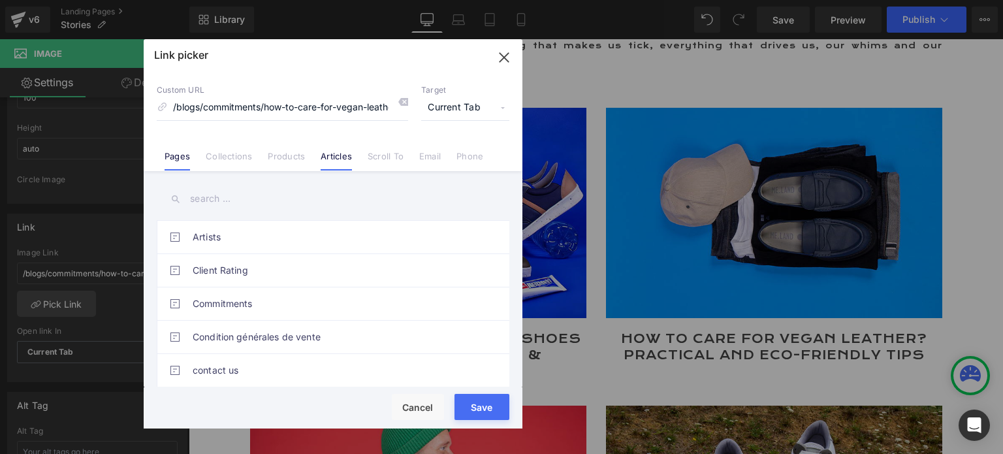
click at [339, 153] on link "Articles" at bounding box center [335, 161] width 31 height 20
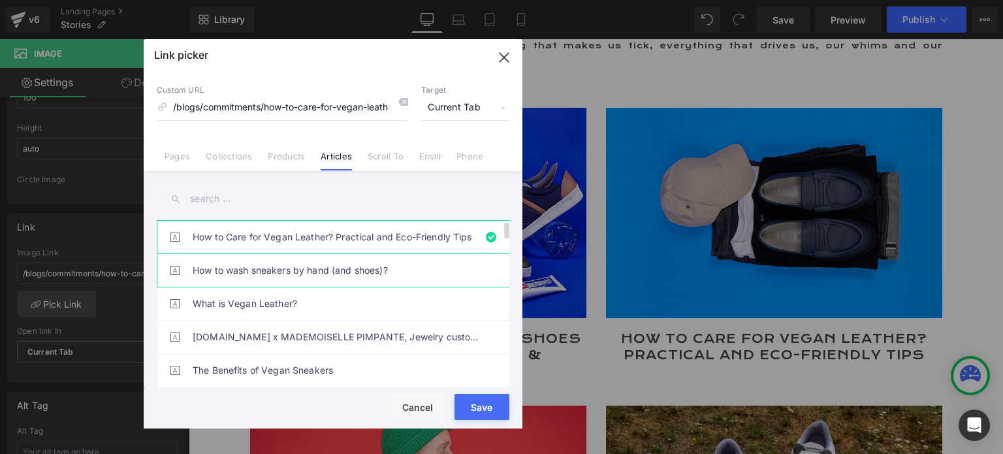
click at [249, 272] on link "How to wash sneakers by hand (and shoes)?" at bounding box center [336, 270] width 287 height 33
type input "/blogs/commitments/how-to-wash-sneakers-by-hand-and-shoes"
click at [485, 416] on button "Save" at bounding box center [481, 407] width 55 height 26
type input "/blogs/commitments/how-to-wash-sneakers-by-hand-and-shoes"
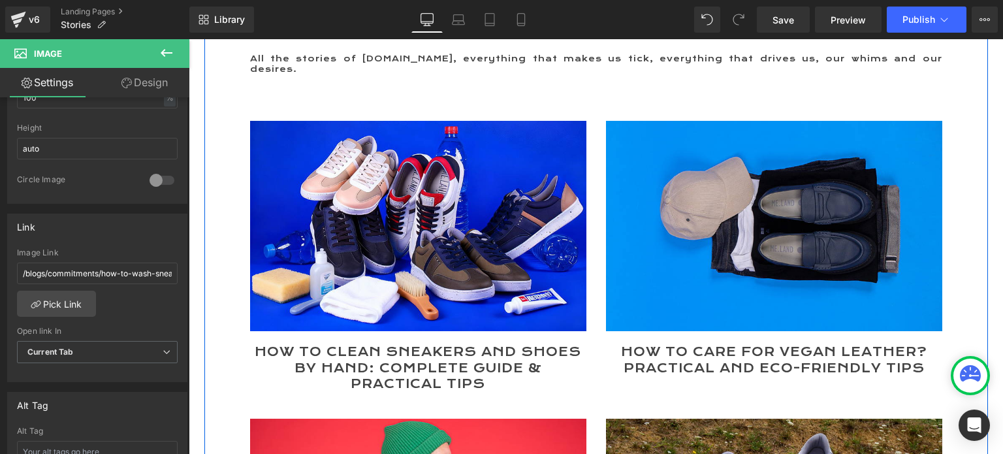
scroll to position [261, 0]
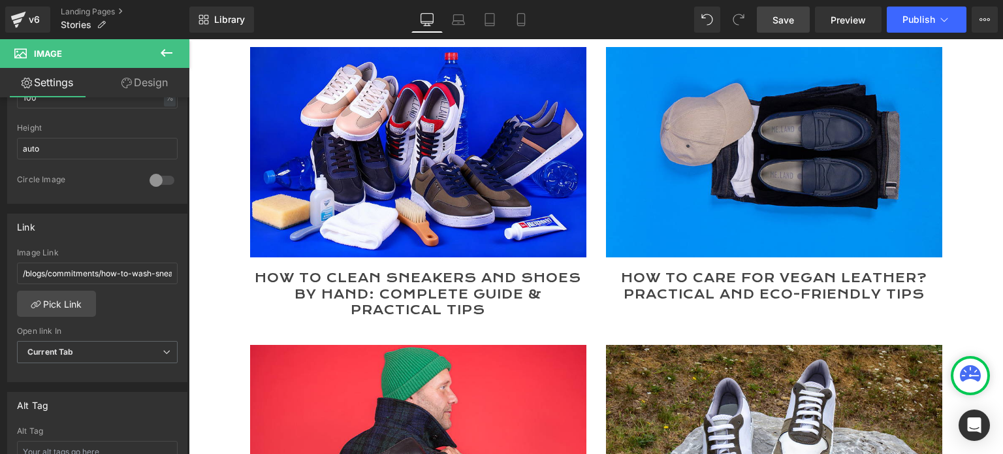
click at [774, 13] on span "Save" at bounding box center [783, 20] width 22 height 14
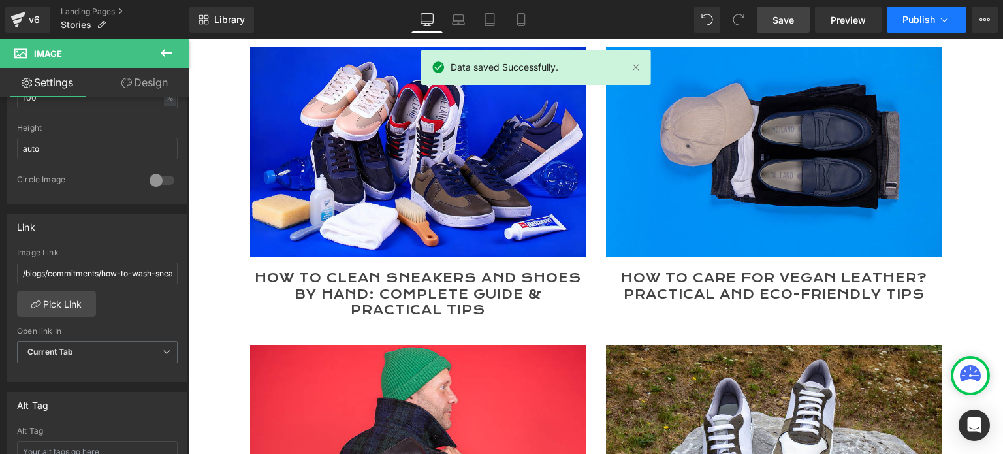
click at [920, 14] on span "Publish" at bounding box center [918, 19] width 33 height 10
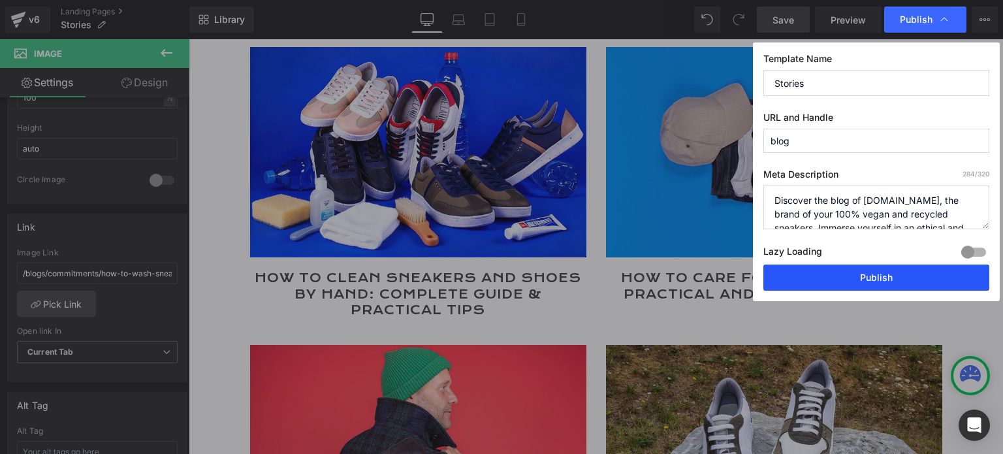
drag, startPoint x: 878, startPoint y: 275, endPoint x: 665, endPoint y: 186, distance: 230.8
click at [878, 275] on button "Publish" at bounding box center [876, 277] width 226 height 26
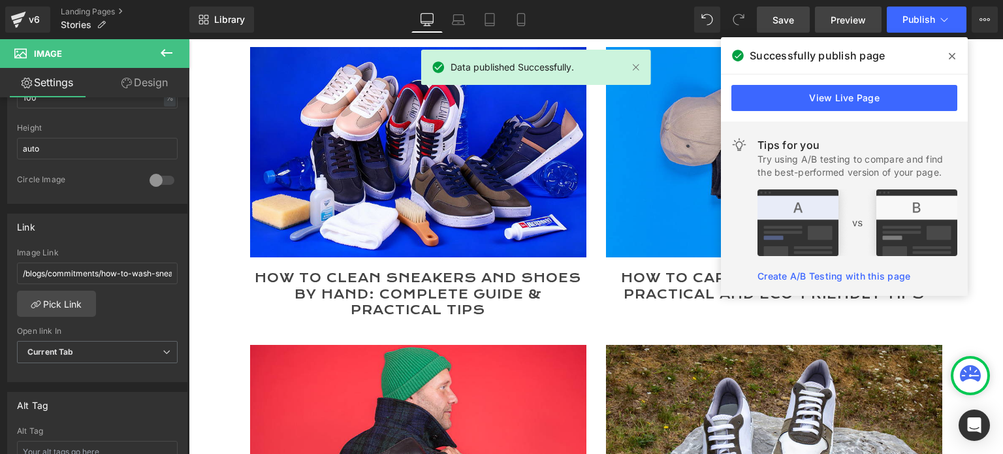
click at [827, 14] on link "Preview" at bounding box center [848, 20] width 67 height 26
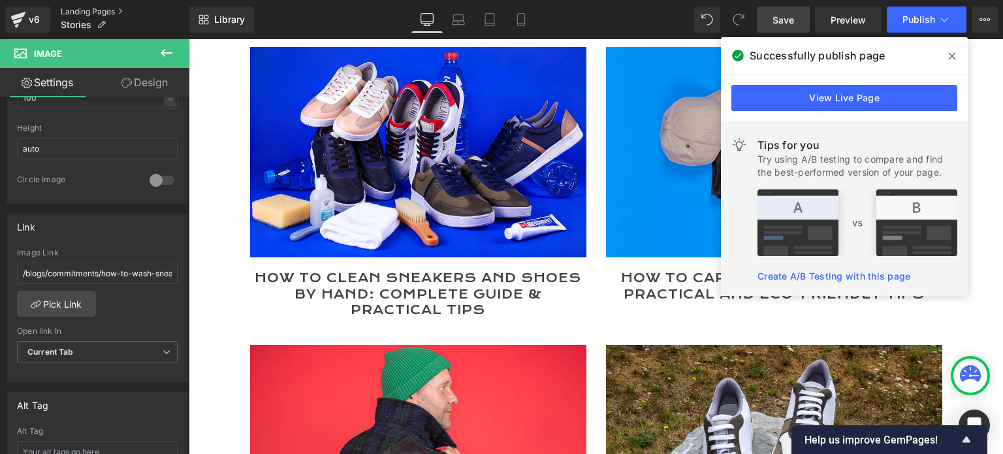
click at [100, 11] on link "Landing Pages" at bounding box center [125, 12] width 129 height 10
